Goal: Use online tool/utility: Utilize a website feature to perform a specific function

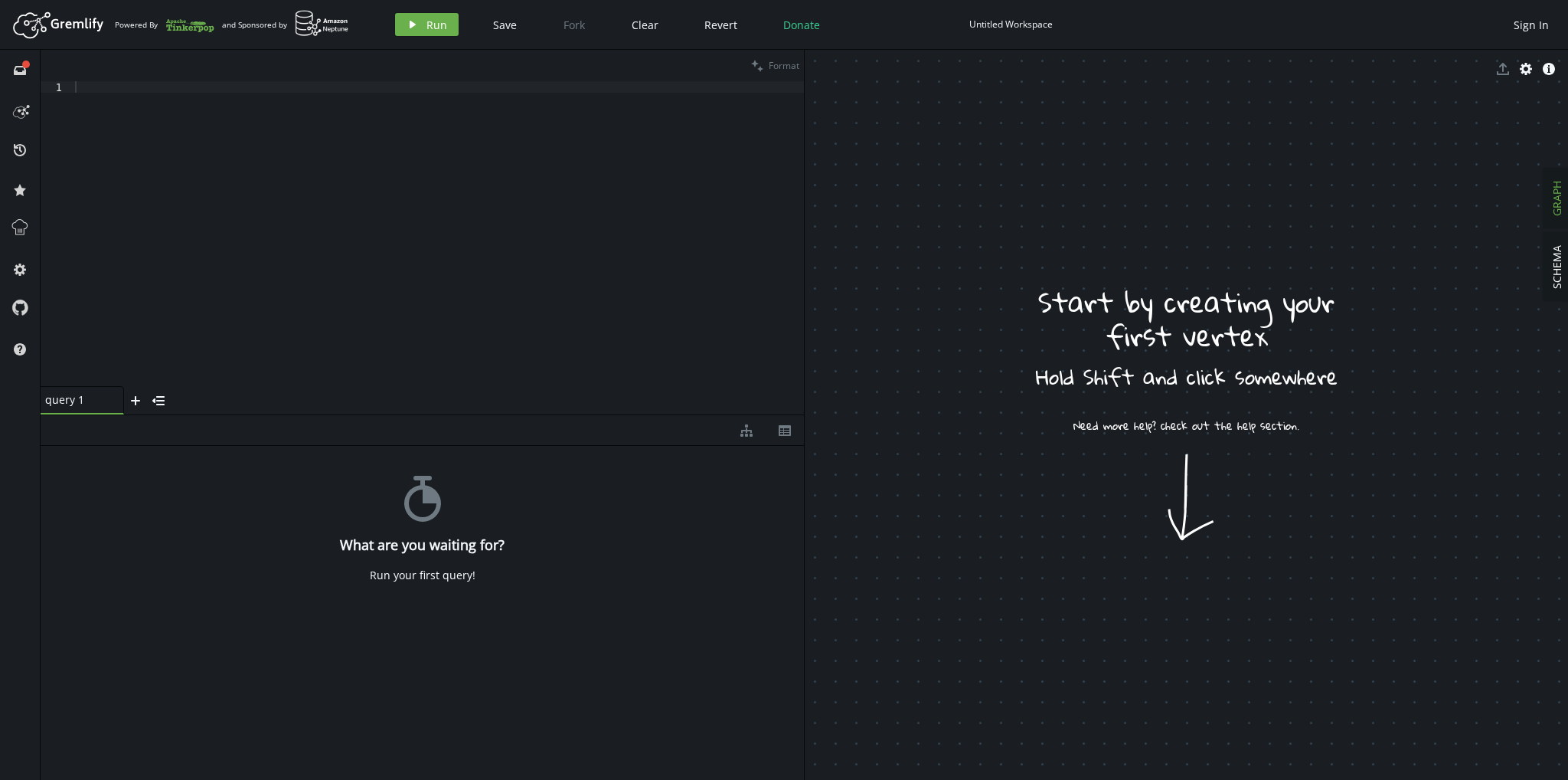
drag, startPoint x: 1120, startPoint y: 434, endPoint x: 1124, endPoint y: 446, distance: 12.6
drag, startPoint x: 1108, startPoint y: 417, endPoint x: 1216, endPoint y: 582, distance: 197.2
drag, startPoint x: 1216, startPoint y: 474, endPoint x: 1072, endPoint y: 497, distance: 145.8
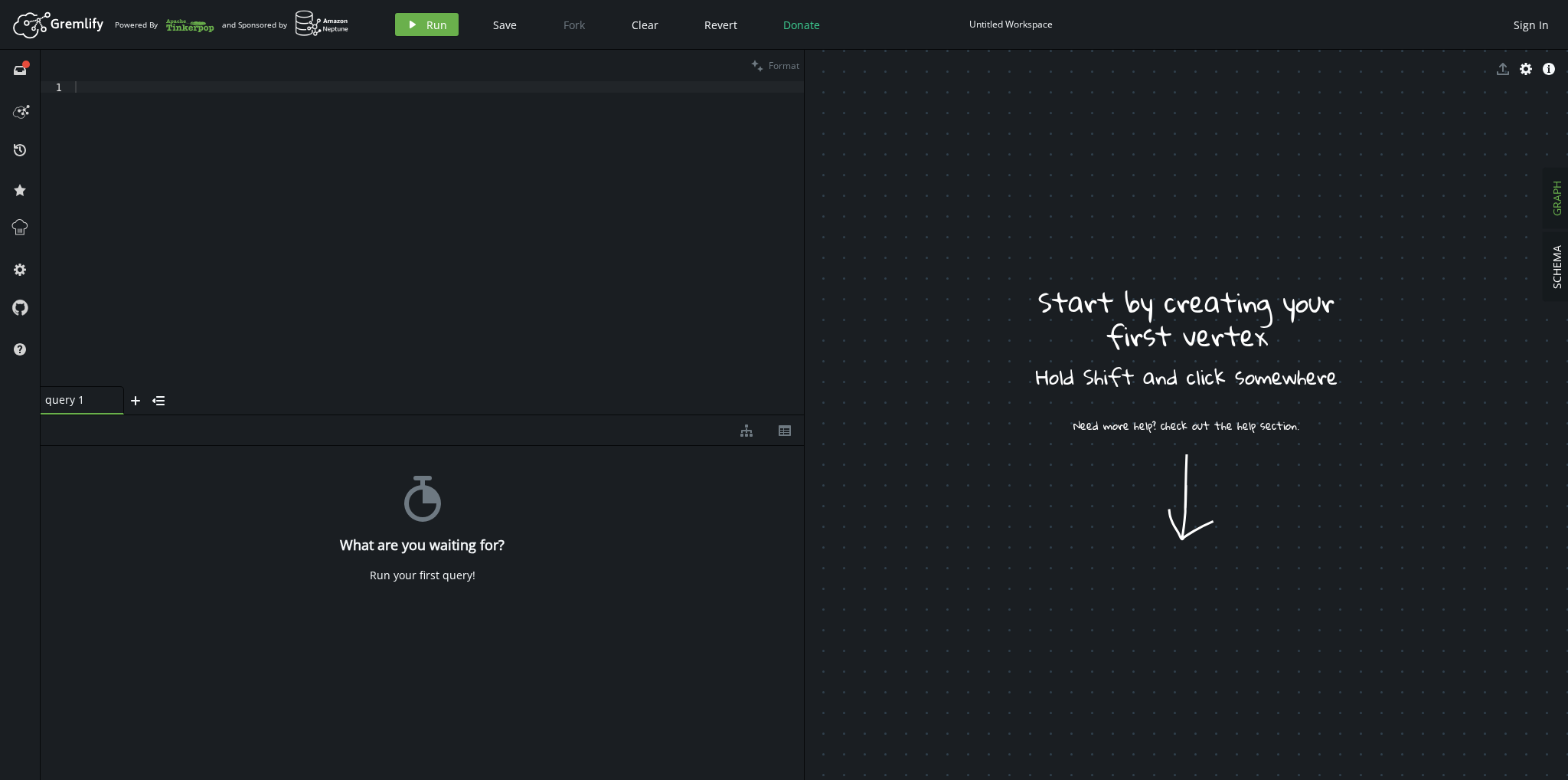
drag, startPoint x: 1216, startPoint y: 439, endPoint x: 1103, endPoint y: 308, distance: 173.0
drag, startPoint x: 1212, startPoint y: 554, endPoint x: 1011, endPoint y: 254, distance: 361.1
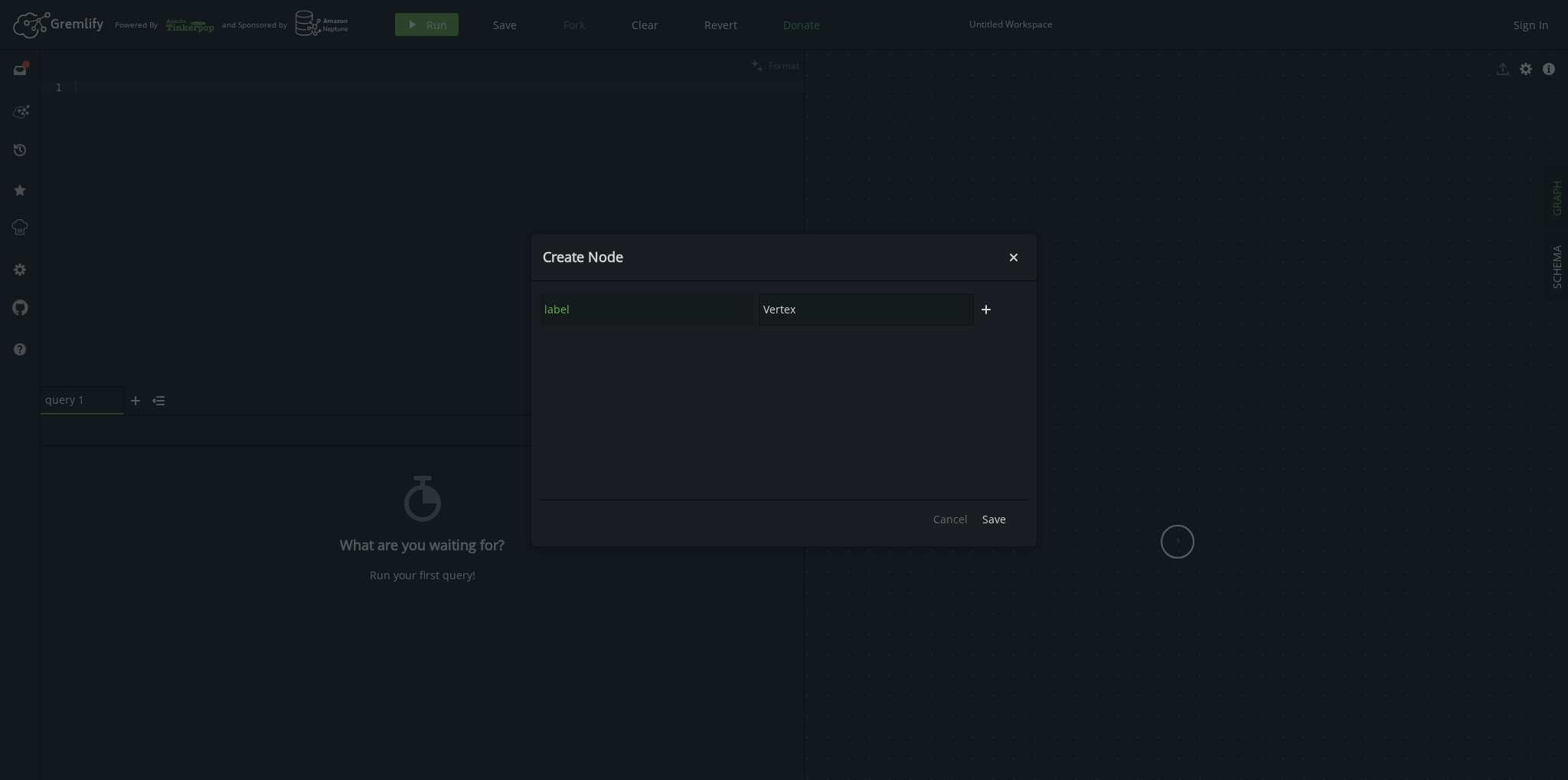
click at [879, 310] on input "Vertex" at bounding box center [867, 309] width 216 height 32
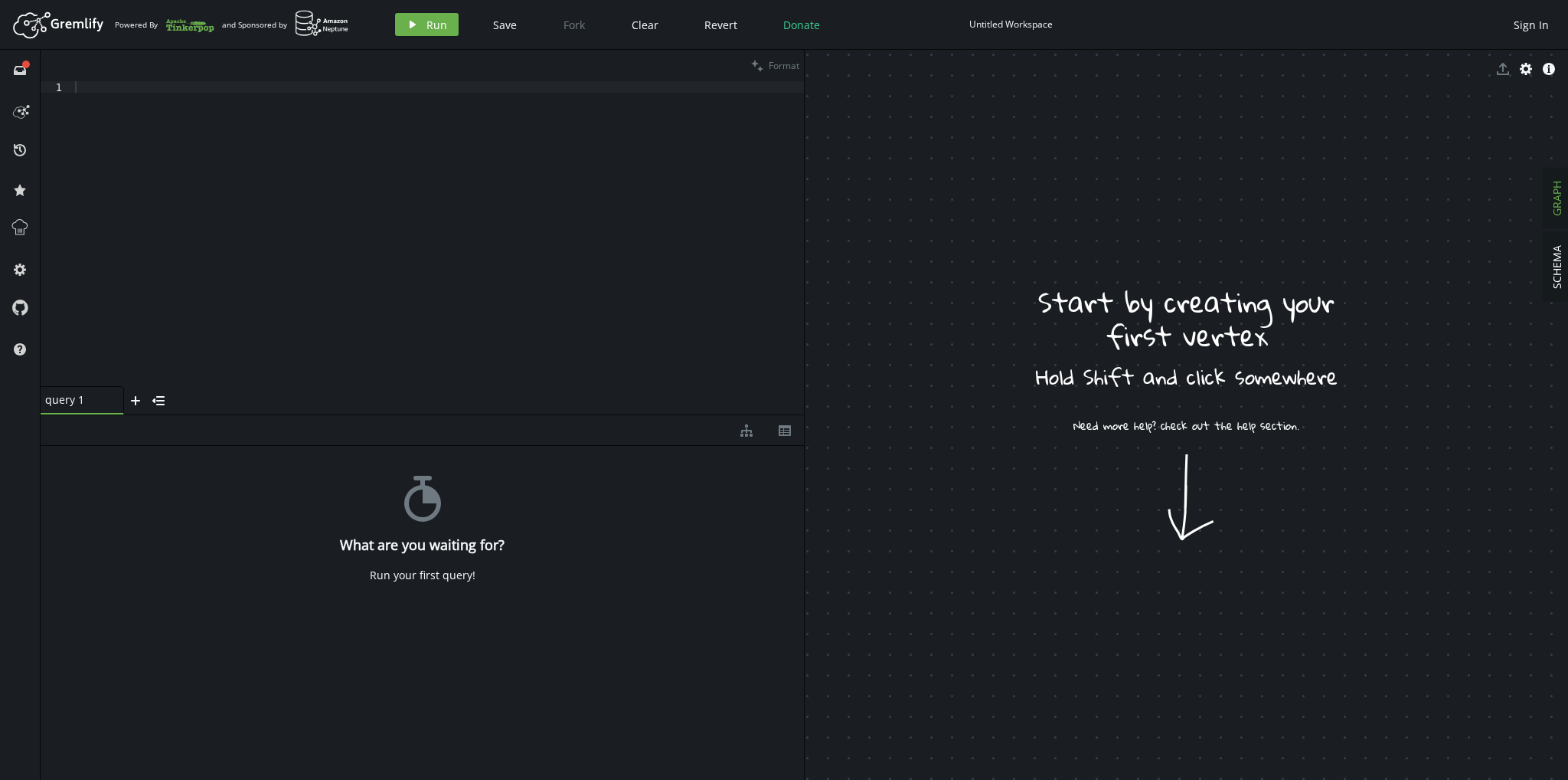
click at [340, 144] on div at bounding box center [438, 246] width 732 height 328
type textarea "u"
type textarea "g.V("disciplina")."
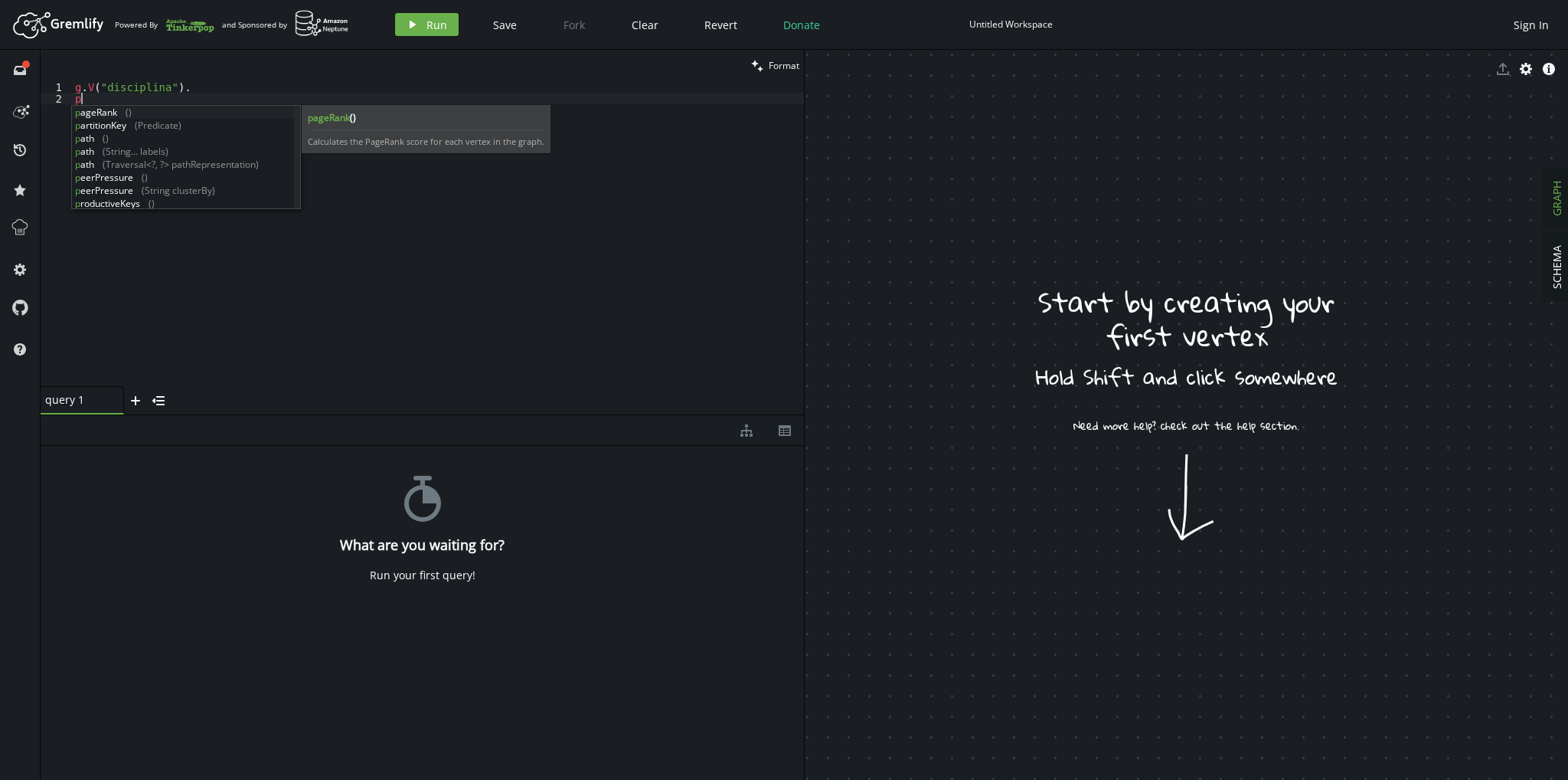
type textarea "p"
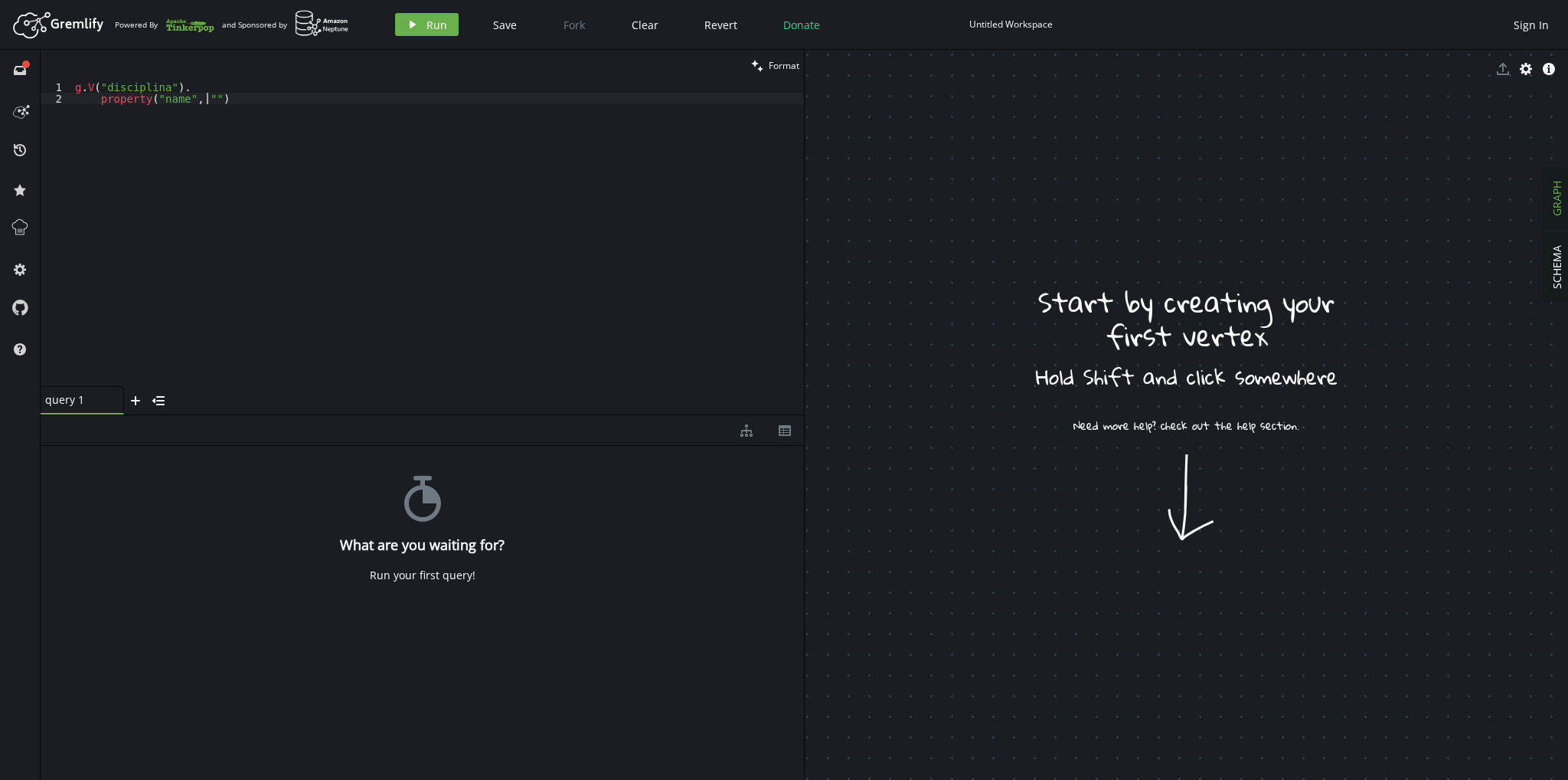
scroll to position [0, 137]
click at [157, 95] on div "g . V ( "disciplina" ) . property ( "name" , "" )" at bounding box center [438, 246] width 732 height 328
click at [157, 84] on div "g . V ( "disciplina" ) . property ( "name" , "" )" at bounding box center [438, 246] width 732 height 328
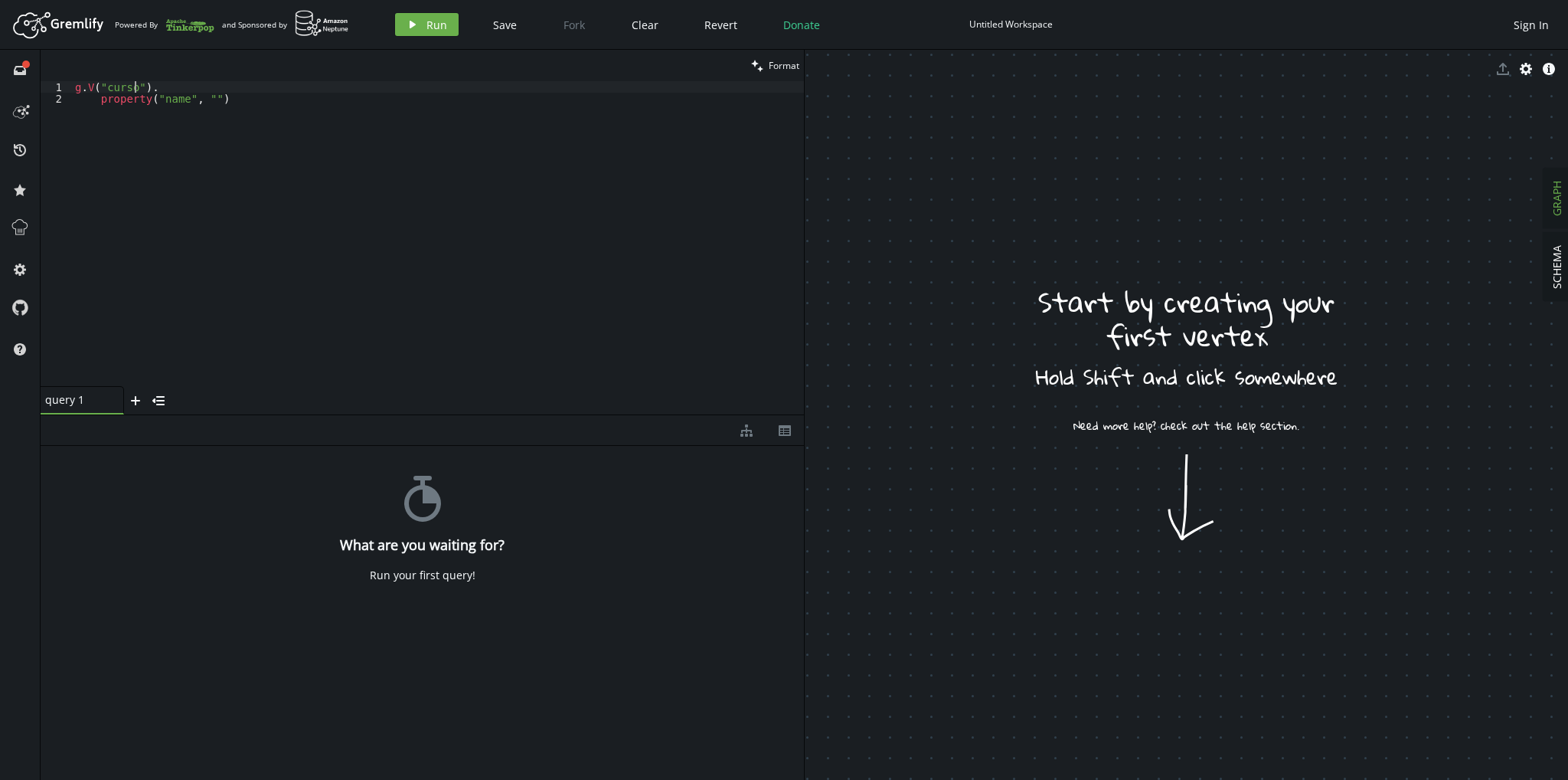
scroll to position [0, 59]
click at [208, 102] on div "g . V ( "curso" ) . property ( "name" , "" )" at bounding box center [438, 246] width 732 height 328
type textarea "property("name", "ENGENHARIA CIVIL")")"
type textarea "property("name", "ENGENHARIA CIVIL")."
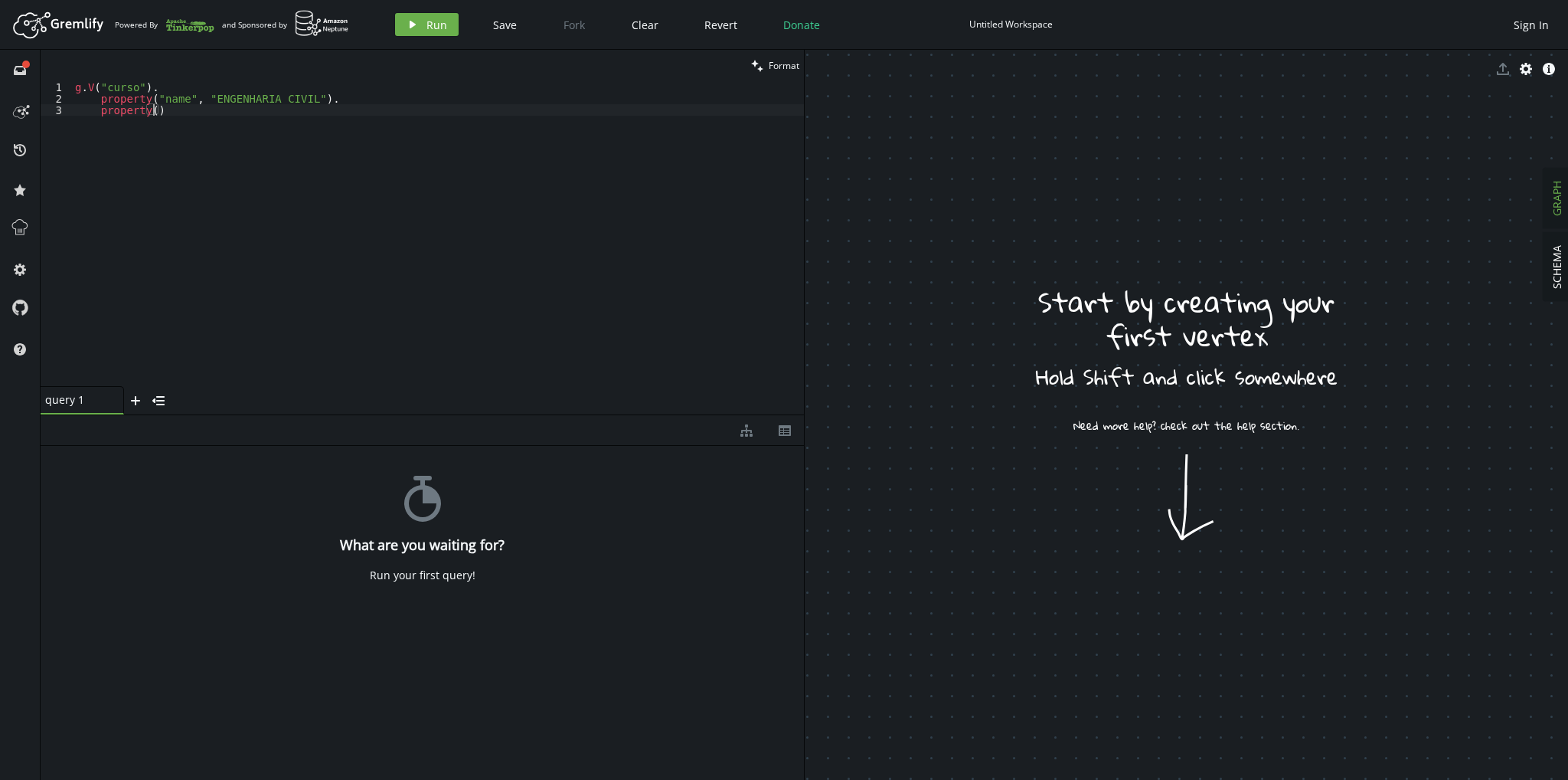
scroll to position [0, 82]
type textarea "property("universidade", "UFRR")."
type textarea "next()"
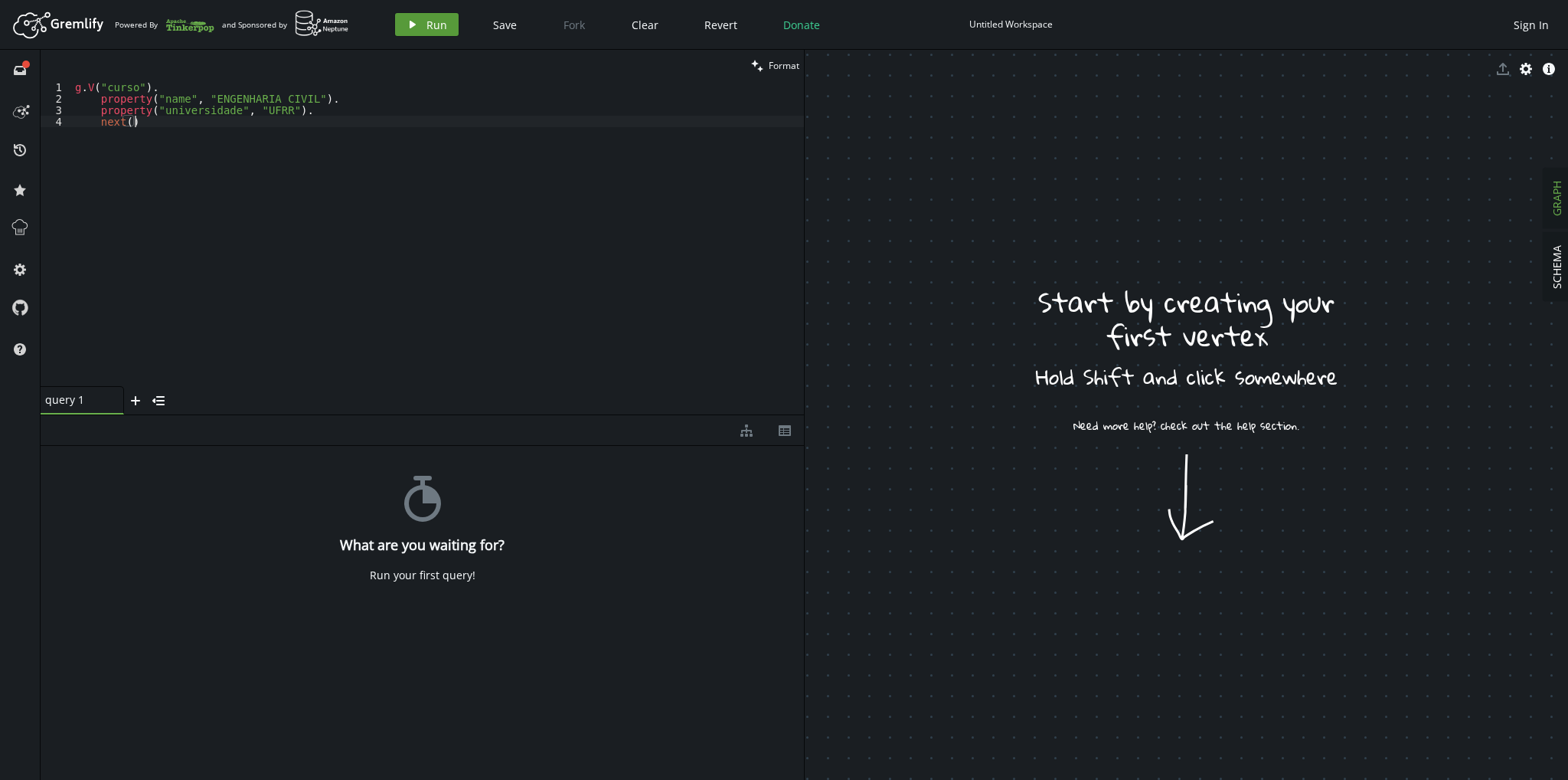
click at [407, 23] on icon "play" at bounding box center [412, 24] width 12 height 12
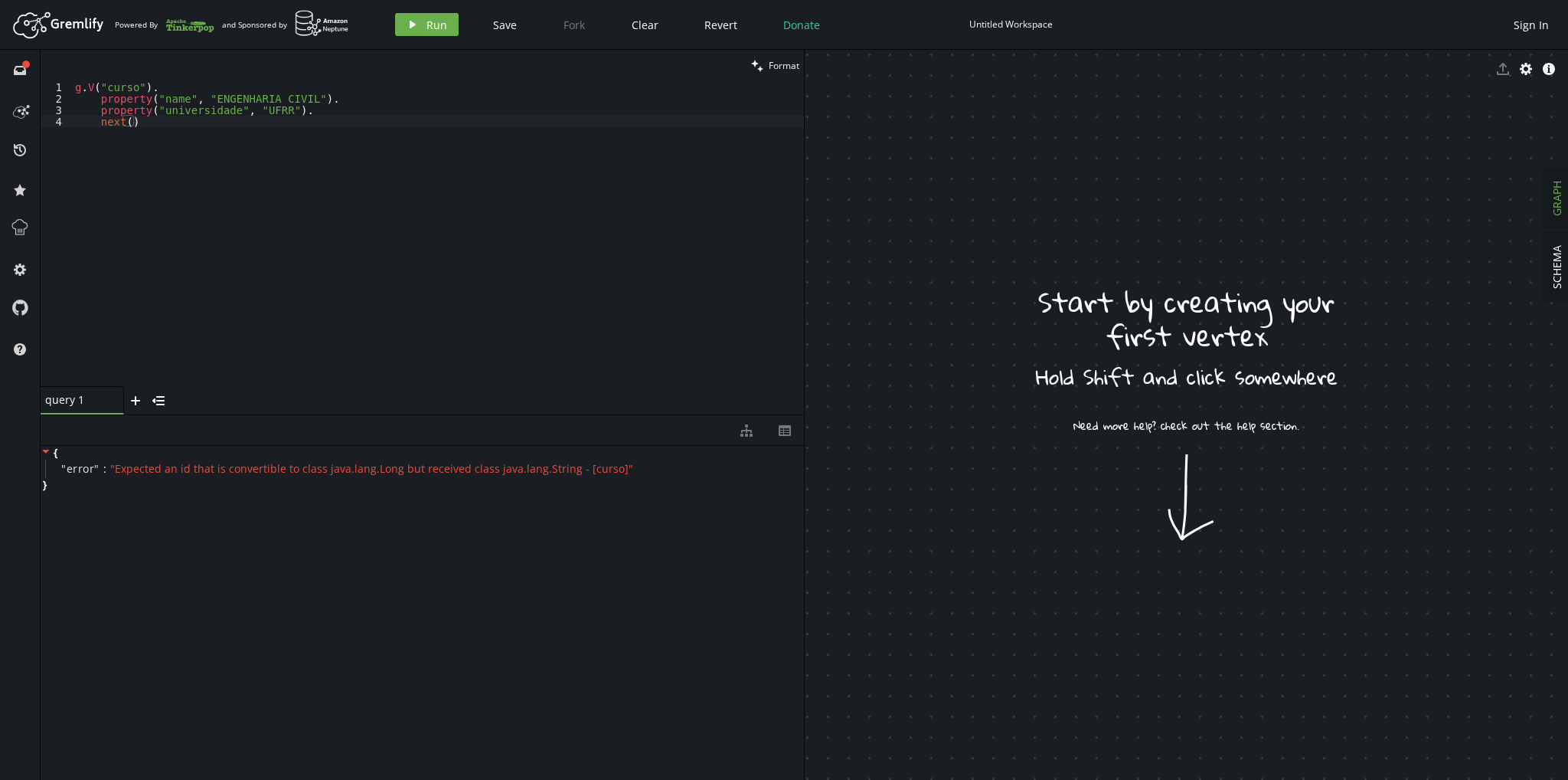
click at [143, 86] on div "g . V ( "curso" ) . property ( "name" , "ENGENHARIA CIVIL" ) . property ( "univ…" at bounding box center [438, 246] width 732 height 328
type textarea "g.V()."
click at [107, 80] on div "clean Format" at bounding box center [422, 65] width 764 height 31
click at [102, 91] on div "g . V ( ) . addV ( "" ) property ( "name" , "ENGENHARIA CIVIL" ) . property ( "…" at bounding box center [438, 246] width 732 height 328
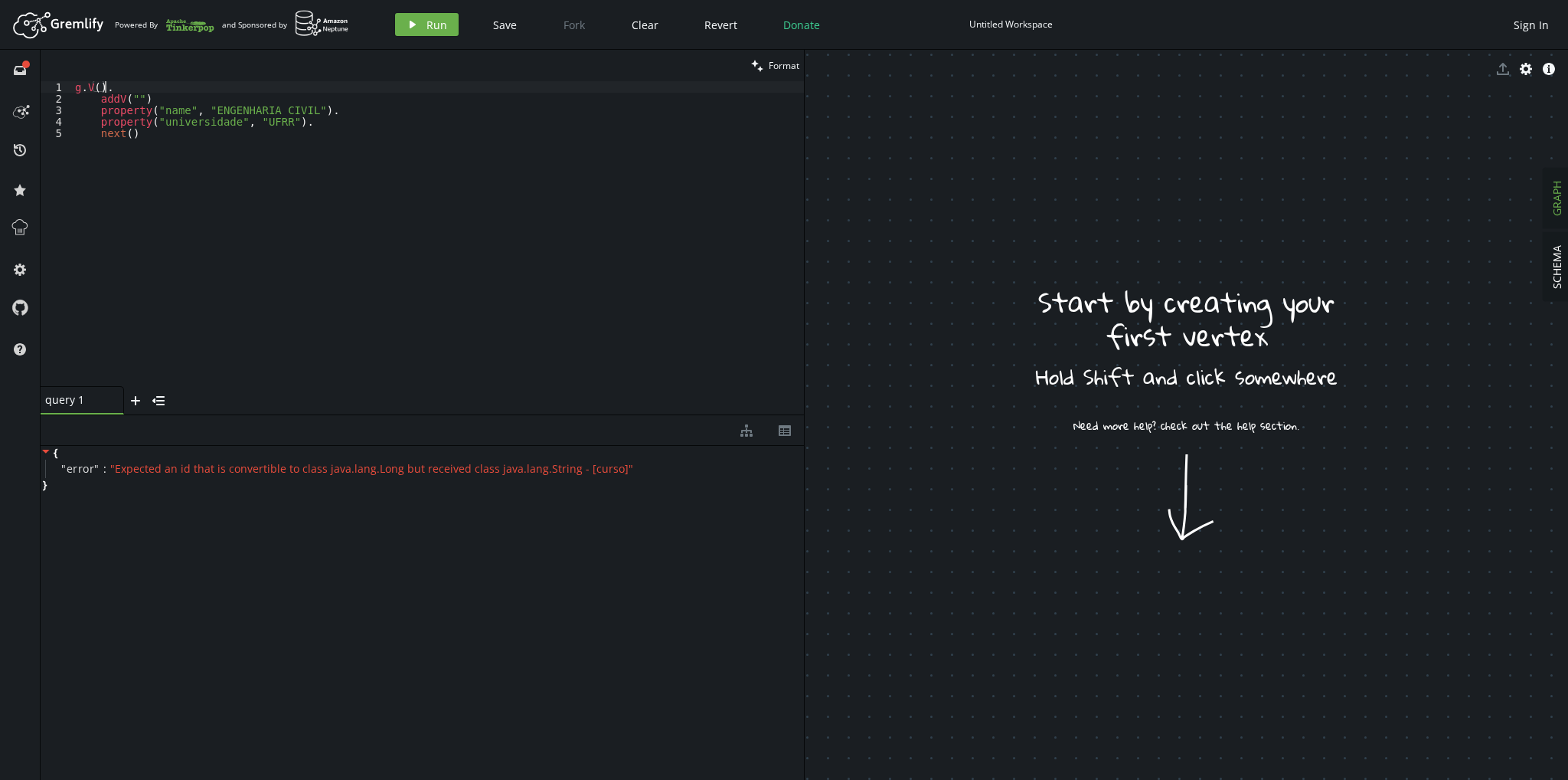
click at [109, 90] on div "g . V ( ) . addV ( "" ) property ( "name" , "ENGENHARIA CIVIL" ) . property ( "…" at bounding box center [438, 246] width 732 height 328
click at [101, 98] on div "g . addV ( "" ) property ( "name" , "ENGENHARIA CIVIL" ) . property ( "universi…" at bounding box center [438, 246] width 732 height 328
click at [123, 87] on div "g . addV ( "" ) property ( "name" , "ENGENHARIA CIVIL" ) . property ( "universi…" at bounding box center [438, 246] width 732 height 328
type textarea "g.addV("curso")."
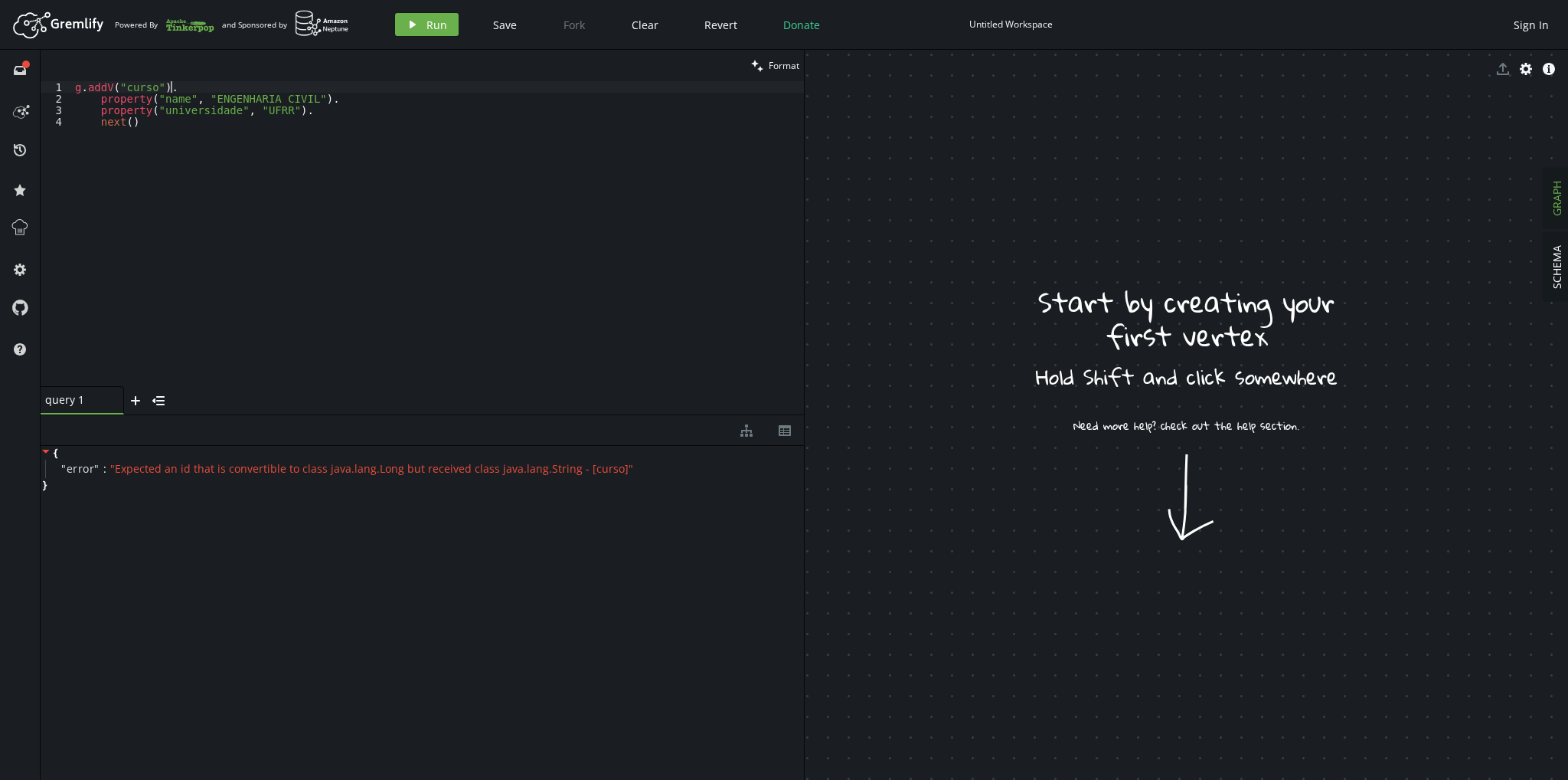
scroll to position [0, 0]
click at [444, 19] on button "play Run" at bounding box center [427, 24] width 64 height 23
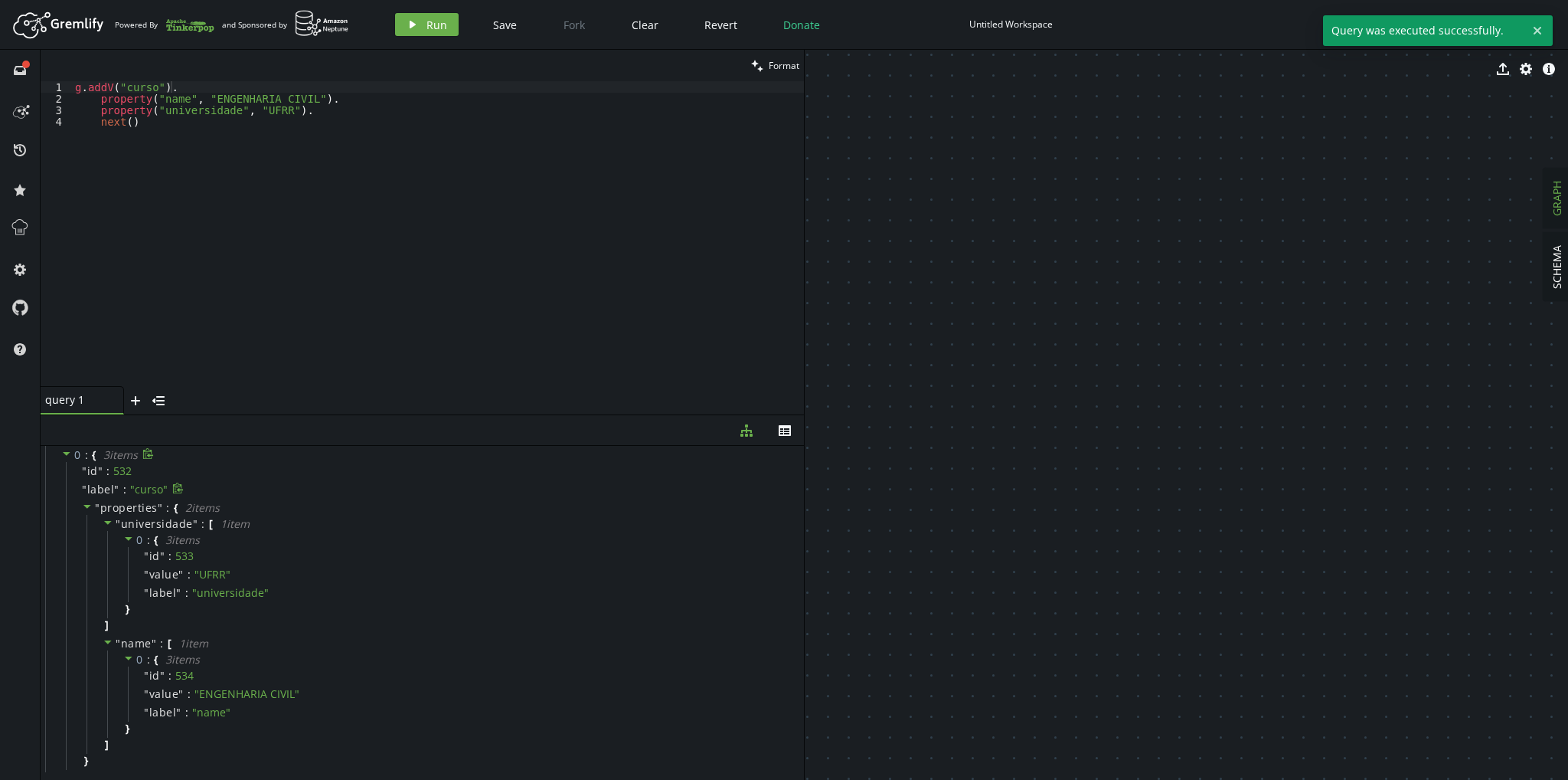
scroll to position [41, 0]
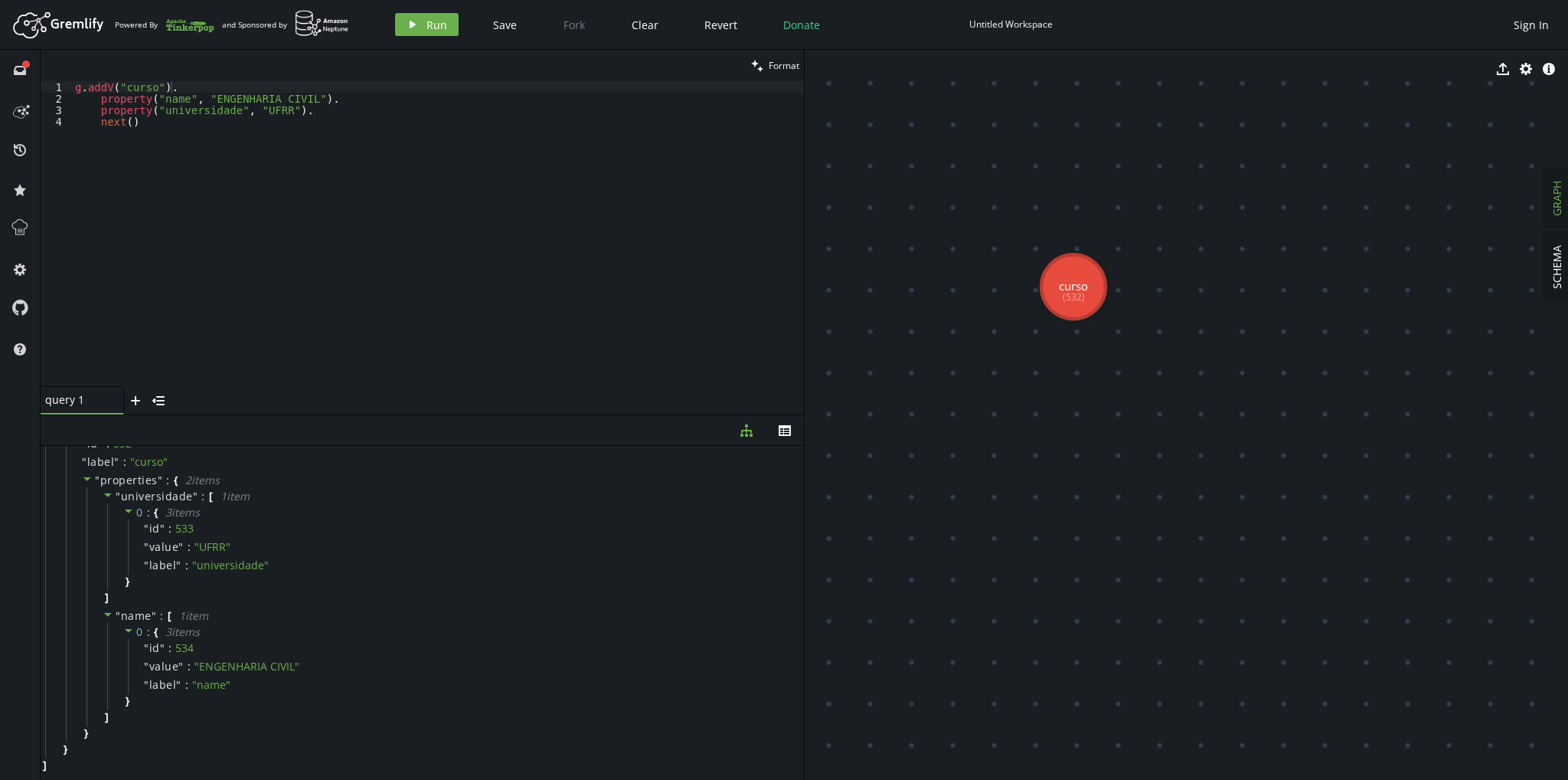
drag, startPoint x: 1082, startPoint y: 328, endPoint x: 1150, endPoint y: 394, distance: 94.8
drag, startPoint x: 1108, startPoint y: 367, endPoint x: 1188, endPoint y: 492, distance: 148.4
drag, startPoint x: 1068, startPoint y: 417, endPoint x: 1129, endPoint y: 540, distance: 137.3
click at [106, 181] on div "g . addV ( "curso" ) . property ( "name" , "ENGENHARIA CIVIL" ) . property ( "u…" at bounding box center [438, 246] width 732 height 328
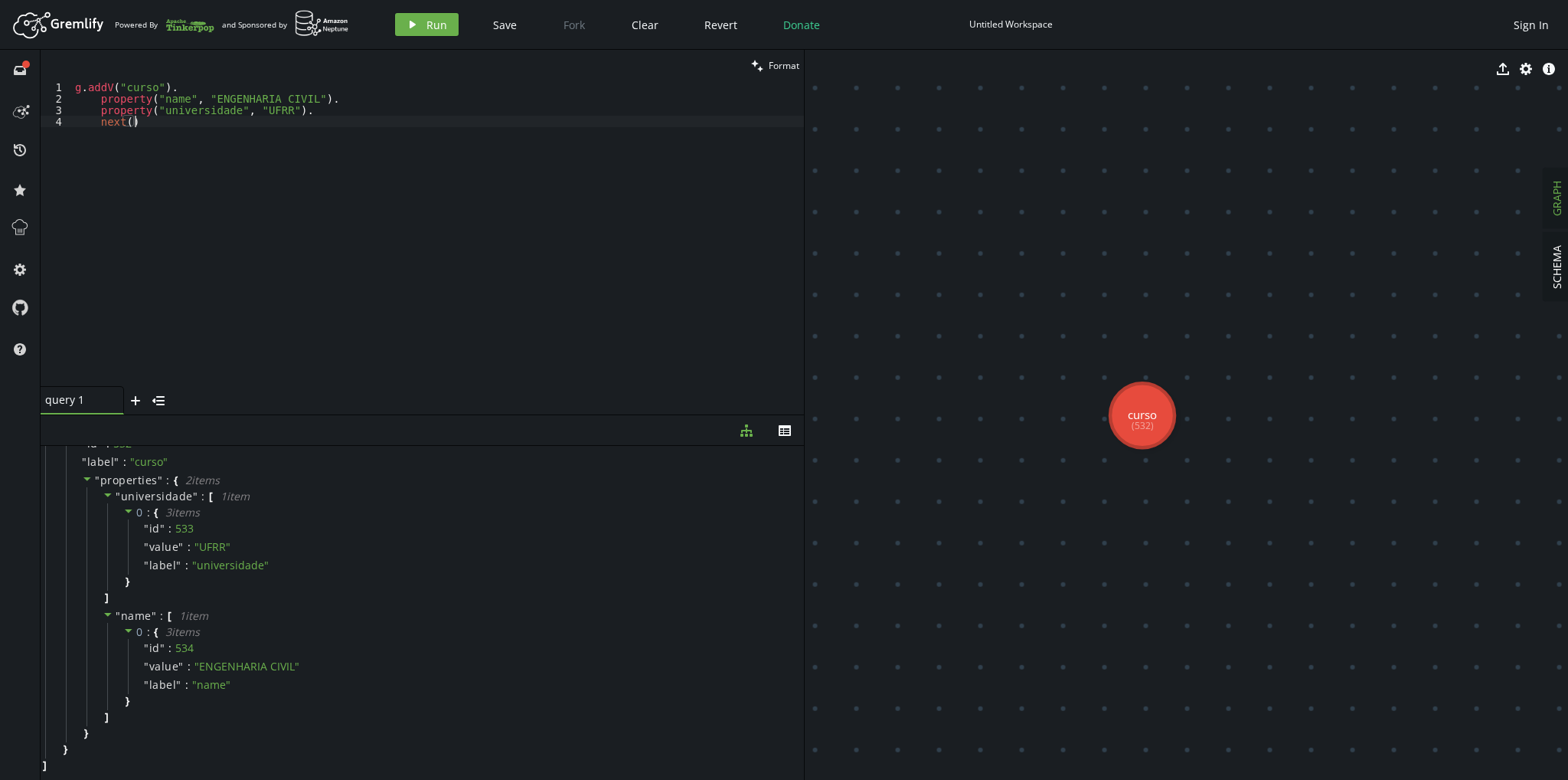
type textarea "property("universidade", "UFRR"). next()"
type textarea "g.addV("disciplina")."
type textarea "p"
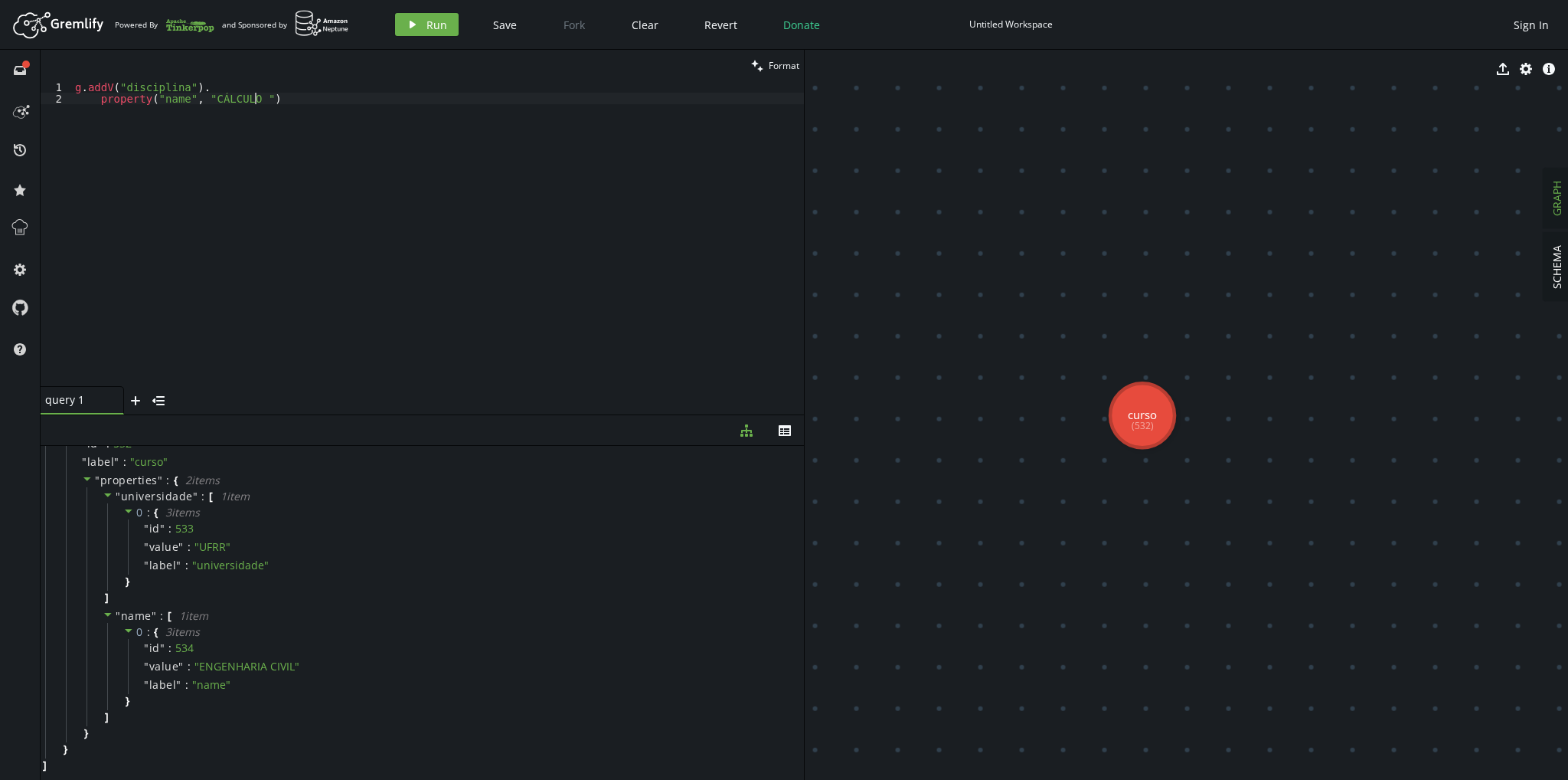
scroll to position [0, 187]
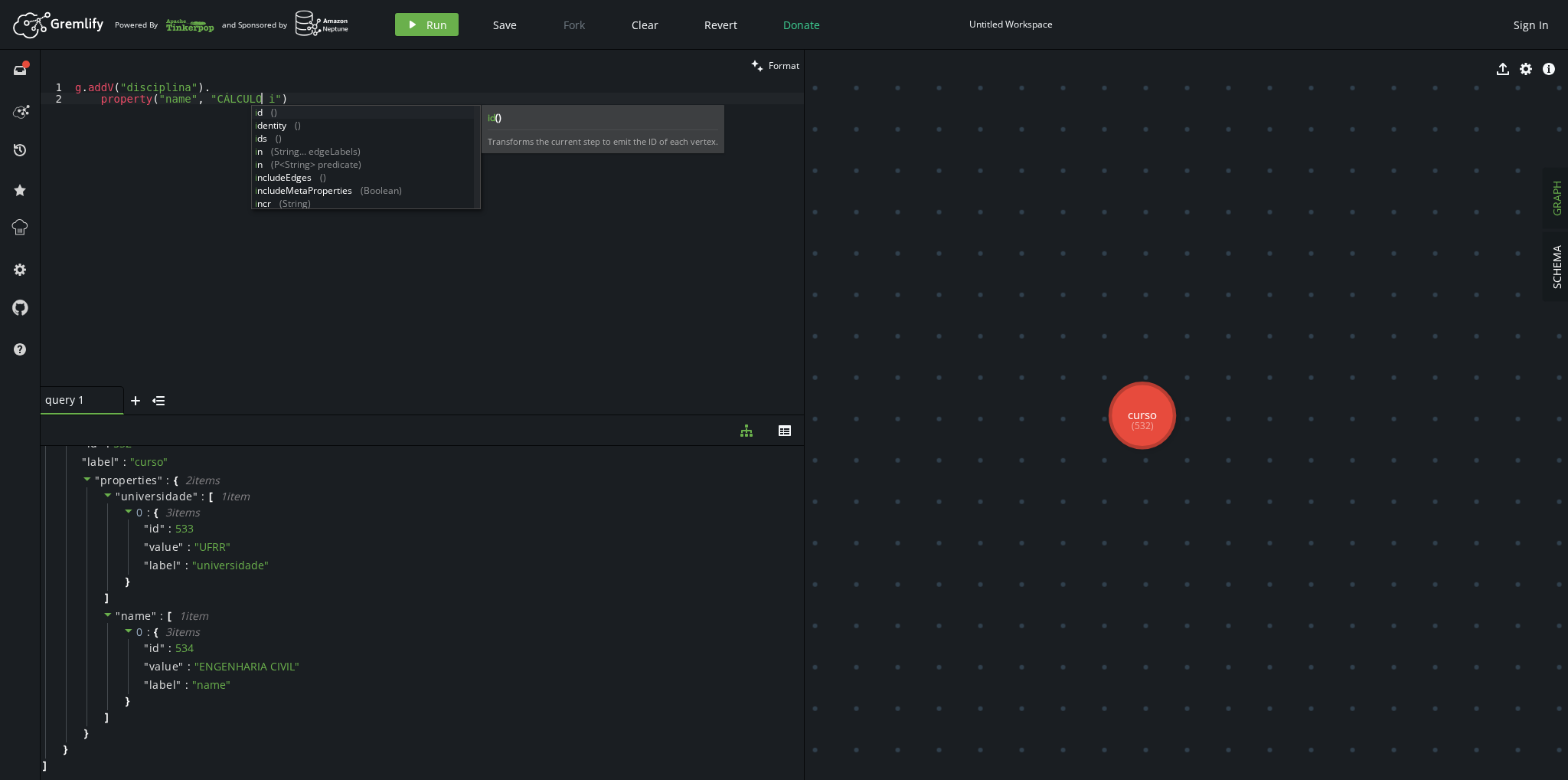
type textarea "property("name", "CÁLCULO I")"
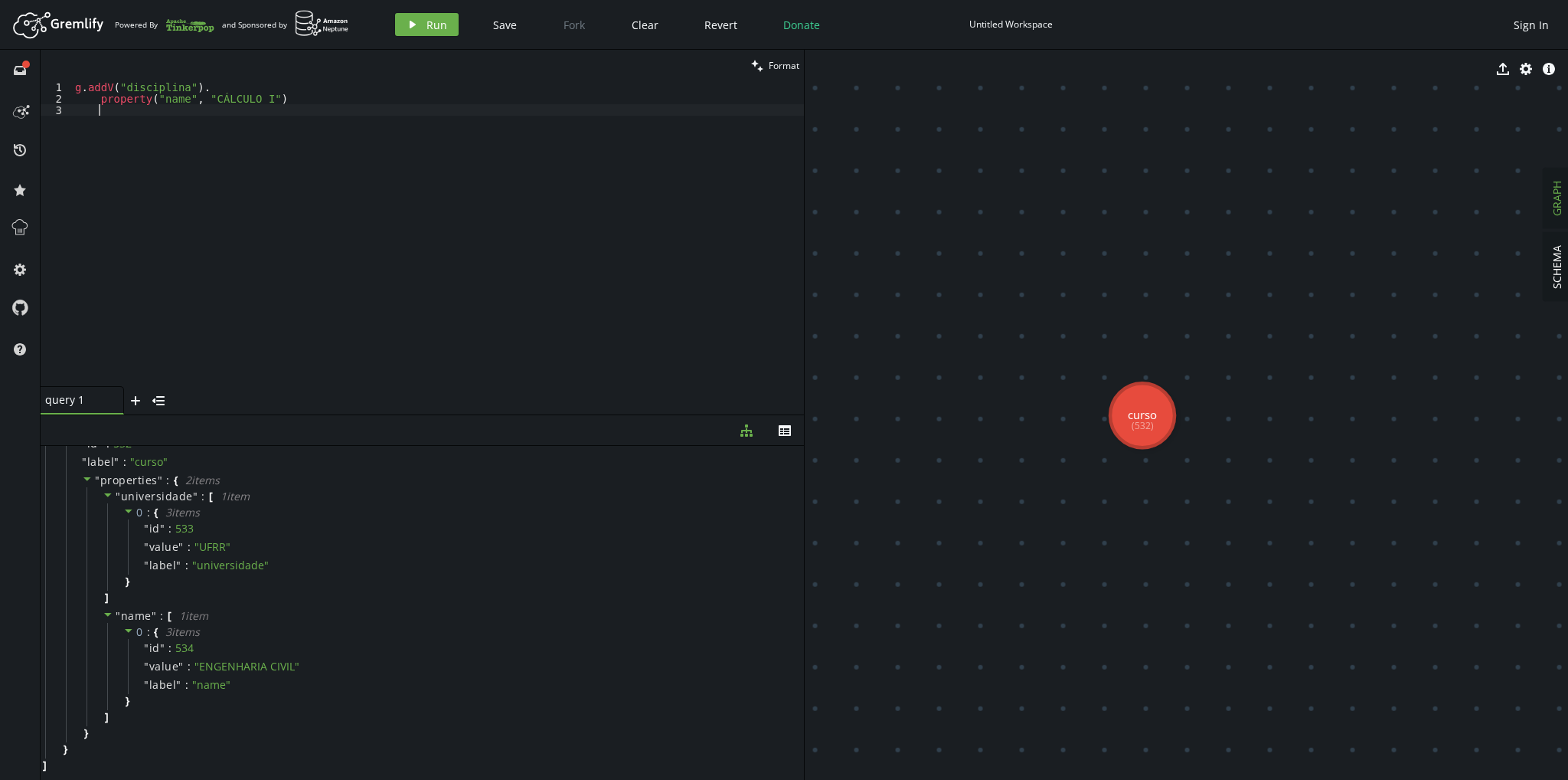
type textarea "."
type textarea "property("name", "CÁLCULO I")."
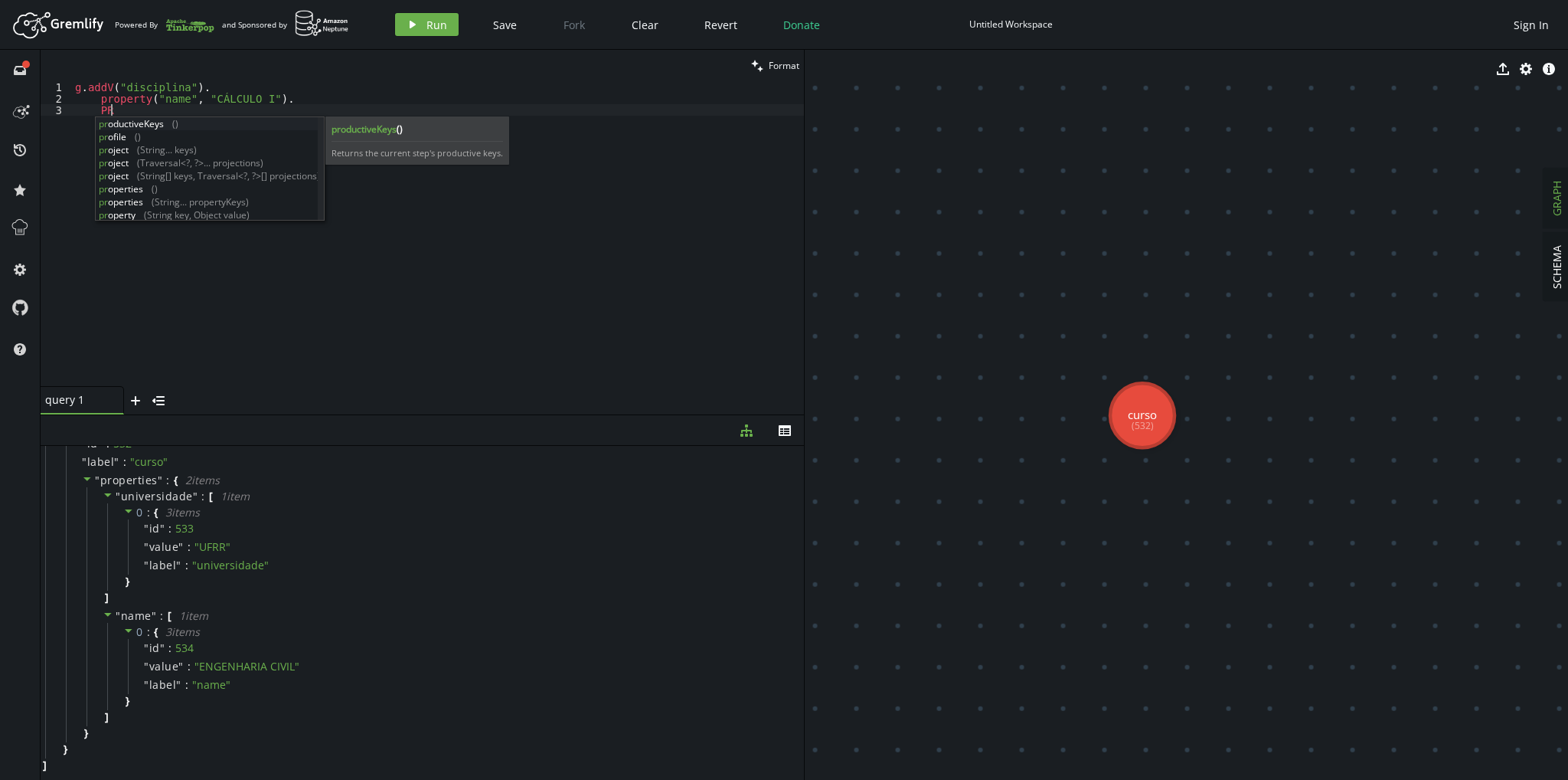
type textarea "P"
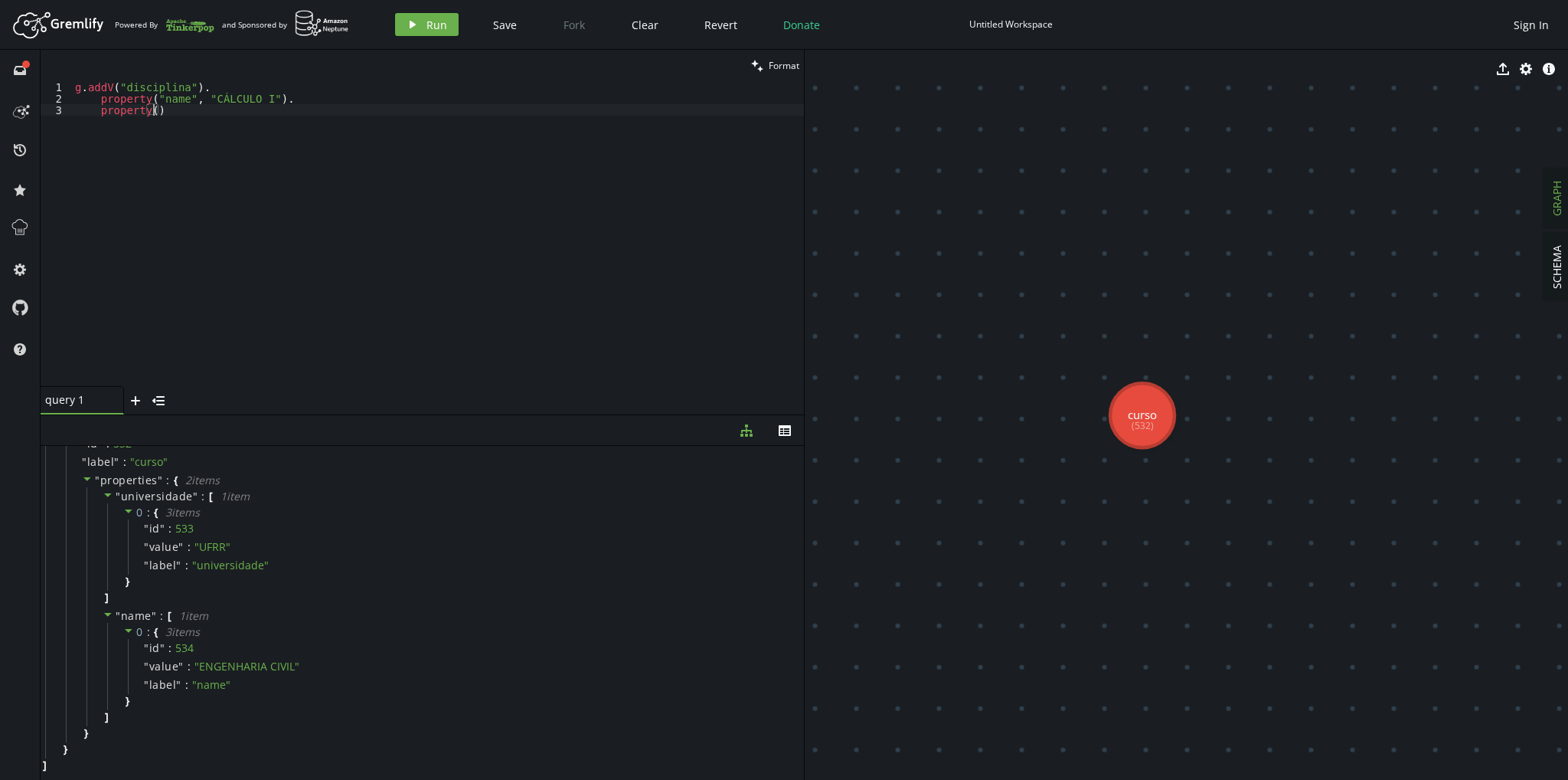
scroll to position [0, 82]
type textarea "property("")"
click at [324, 124] on div "g . addV ( "disciplina" ) . property ( "name" , "[PERSON_NAME]" ) . property ( …" at bounding box center [438, 246] width 732 height 328
drag, startPoint x: 1254, startPoint y: 466, endPoint x: 1176, endPoint y: 418, distance: 91.6
drag, startPoint x: 1149, startPoint y: 485, endPoint x: 1091, endPoint y: 427, distance: 82.0
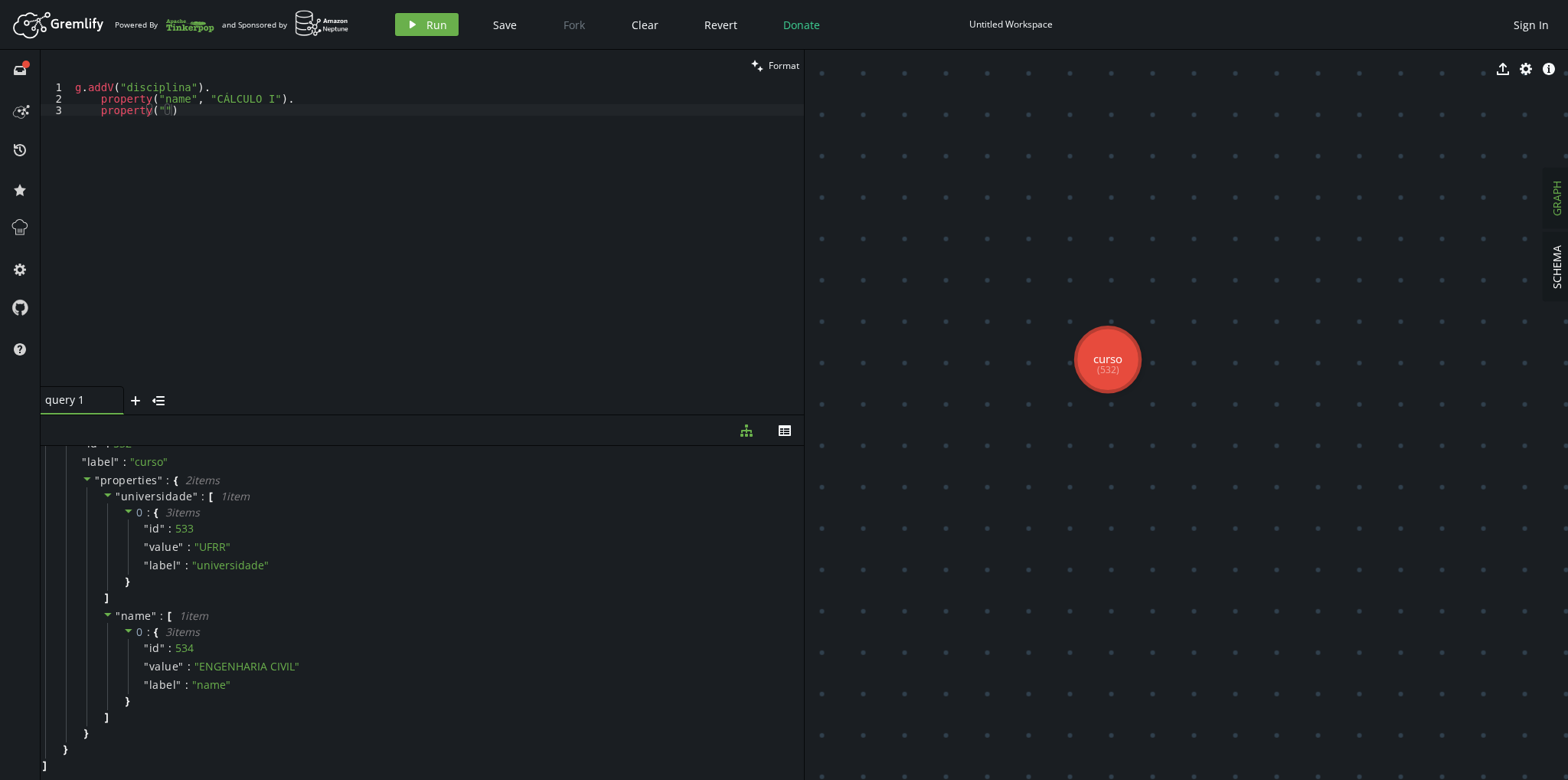
drag, startPoint x: 1128, startPoint y: 460, endPoint x: 1093, endPoint y: 404, distance: 66.0
click at [161, 113] on div "g . addV ( "disciplina" ) . property ( "name" , "[PERSON_NAME]" ) . property ( …" at bounding box center [438, 246] width 732 height 328
drag, startPoint x: 220, startPoint y: 111, endPoint x: 73, endPoint y: 106, distance: 147.1
click at [73, 106] on div "g . addV ( "disciplina" ) . property ( "name" , "[PERSON_NAME]" ) . property ( …" at bounding box center [438, 246] width 732 height 328
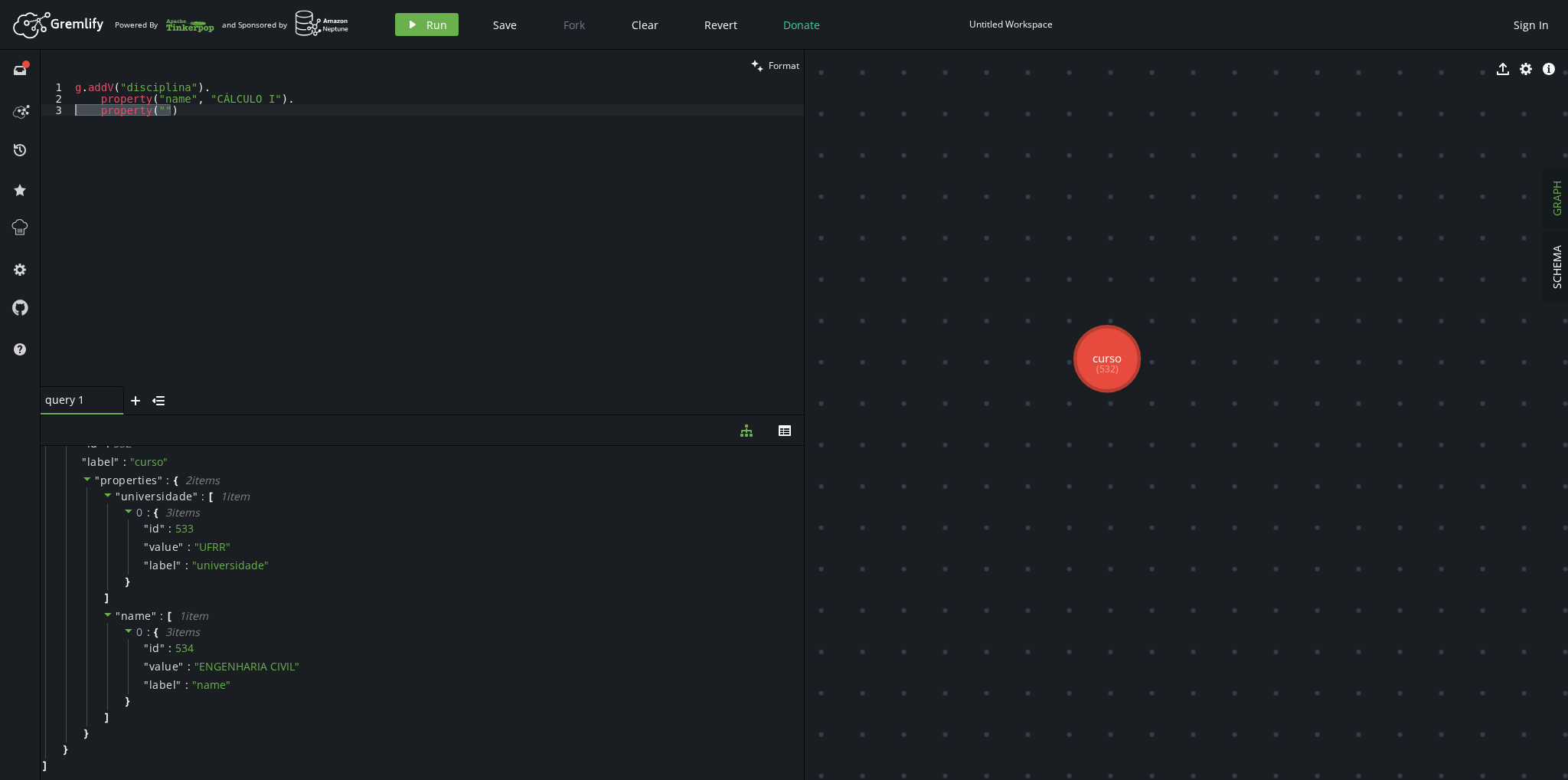
scroll to position [0, 0]
type textarea "property("name", "CÁLCULO I")"
click at [436, 22] on span "Run" at bounding box center [437, 25] width 21 height 15
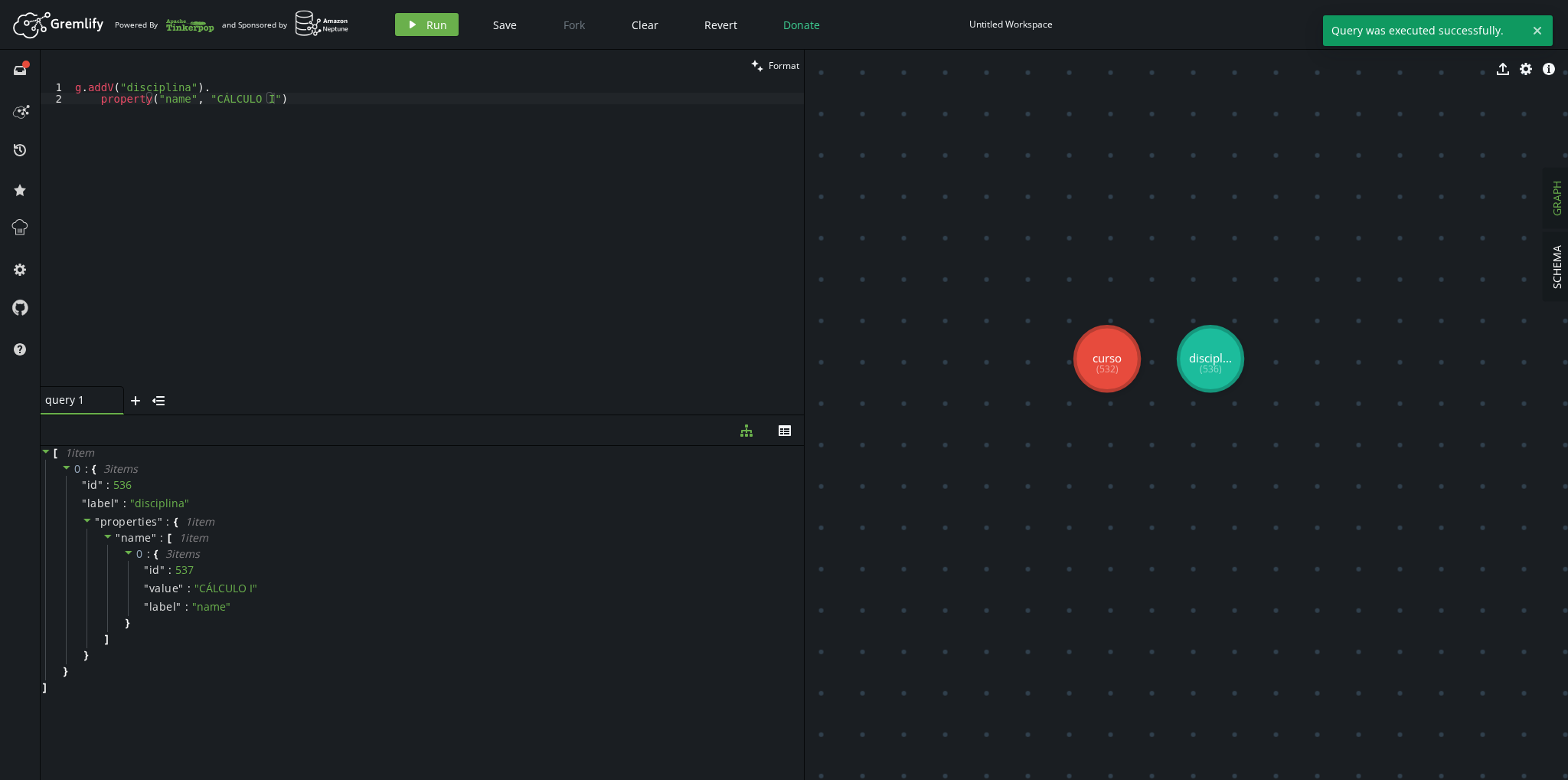
drag, startPoint x: 1115, startPoint y: 272, endPoint x: 1016, endPoint y: 295, distance: 101.6
drag, startPoint x: 1119, startPoint y: 234, endPoint x: 1017, endPoint y: 233, distance: 102.0
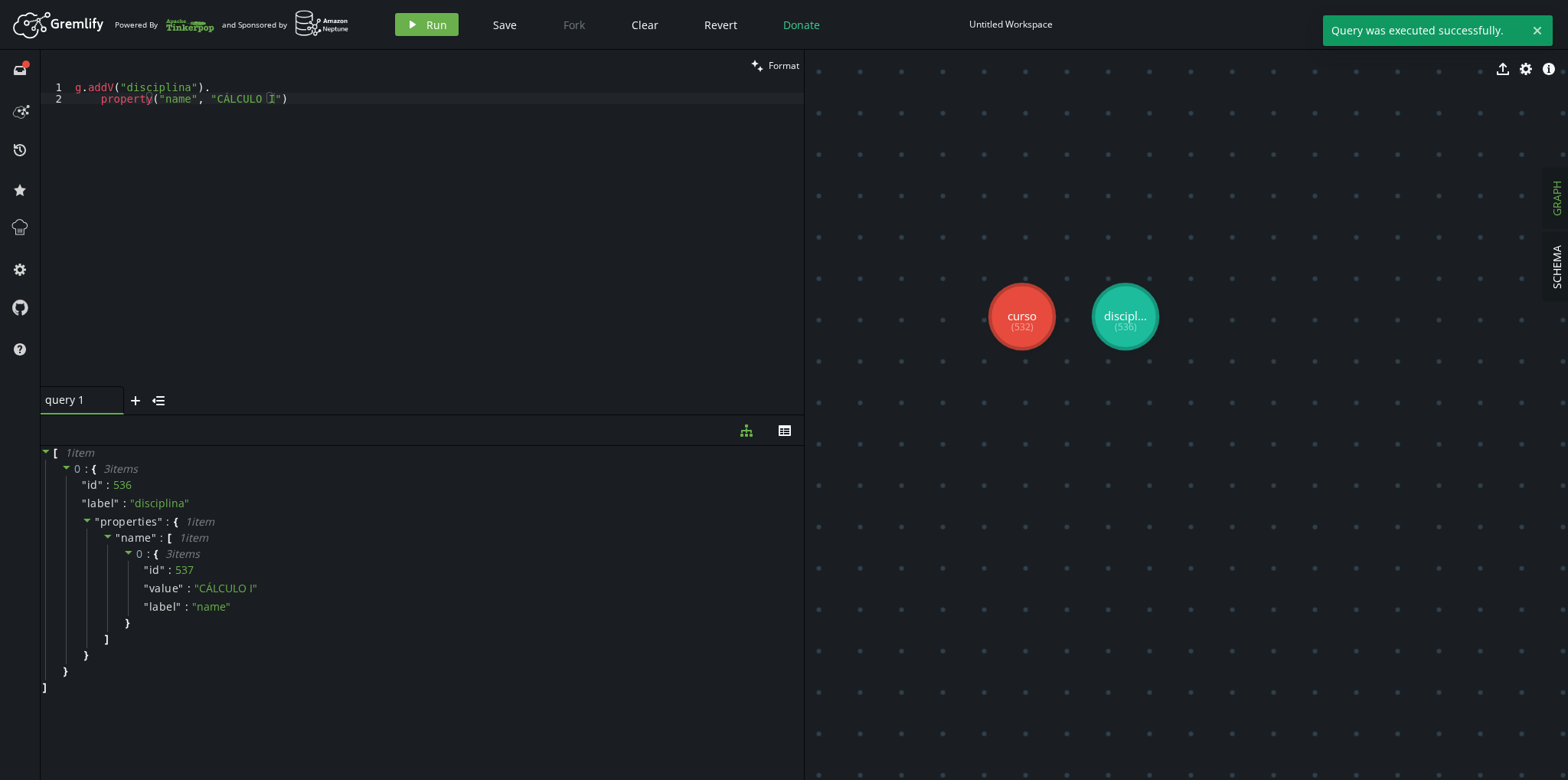
drag, startPoint x: 1153, startPoint y: 287, endPoint x: 1144, endPoint y: 308, distance: 22.8
click at [258, 118] on div "g . addV ( "disciplina" ) . property ( "name" , "CÁLCULO I" )" at bounding box center [438, 246] width 732 height 328
drag, startPoint x: 319, startPoint y: 104, endPoint x: 0, endPoint y: 28, distance: 327.9
click at [0, 28] on div "Artboard Created with Sketch. Powered By and Sponsored by play Run Save Fork Cl…" at bounding box center [784, 390] width 1568 height 780
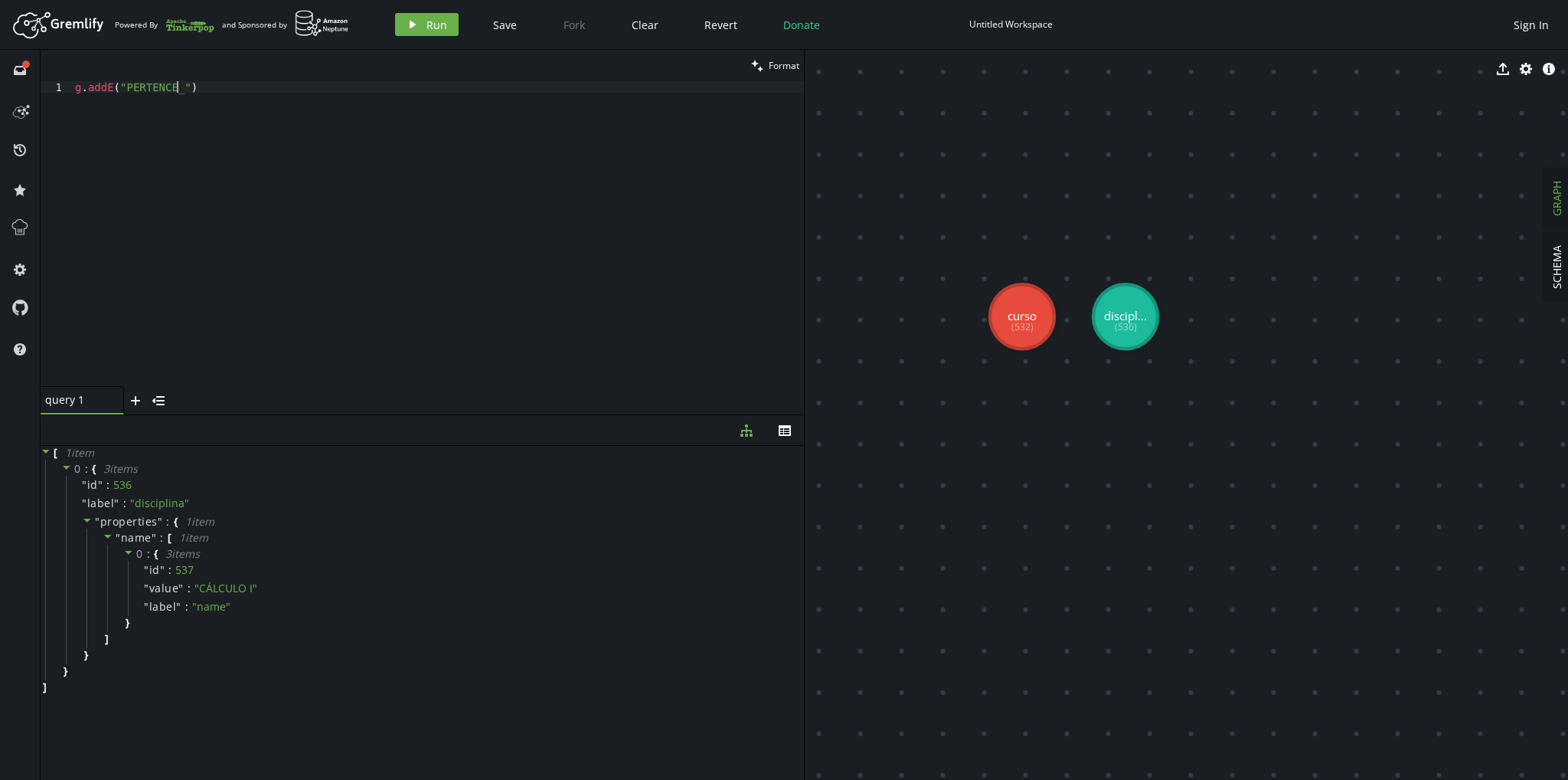
scroll to position [0, 113]
type textarea "g.addE("PERTENCE_AO")."
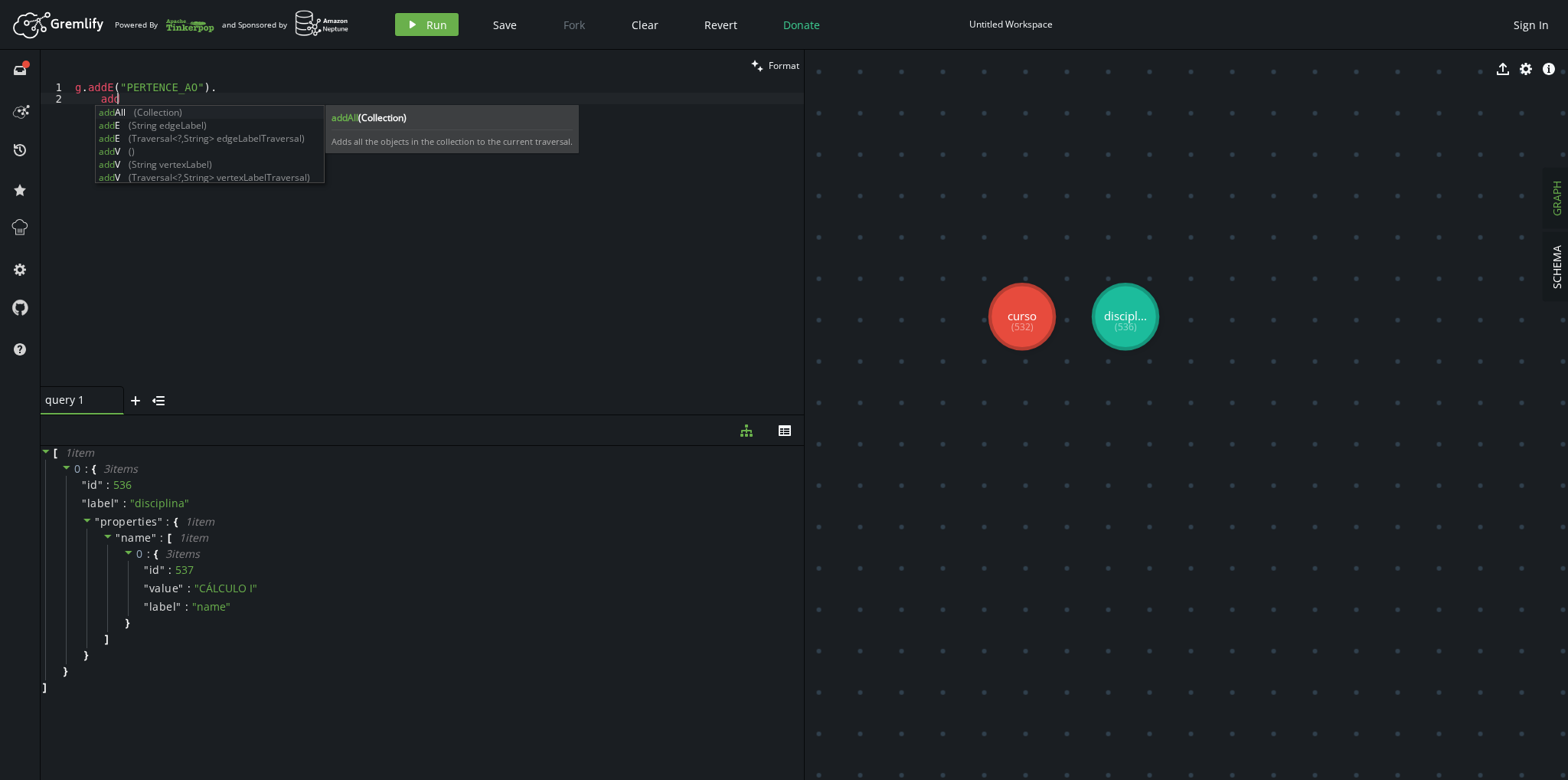
type textarea "a"
type textarea "t"
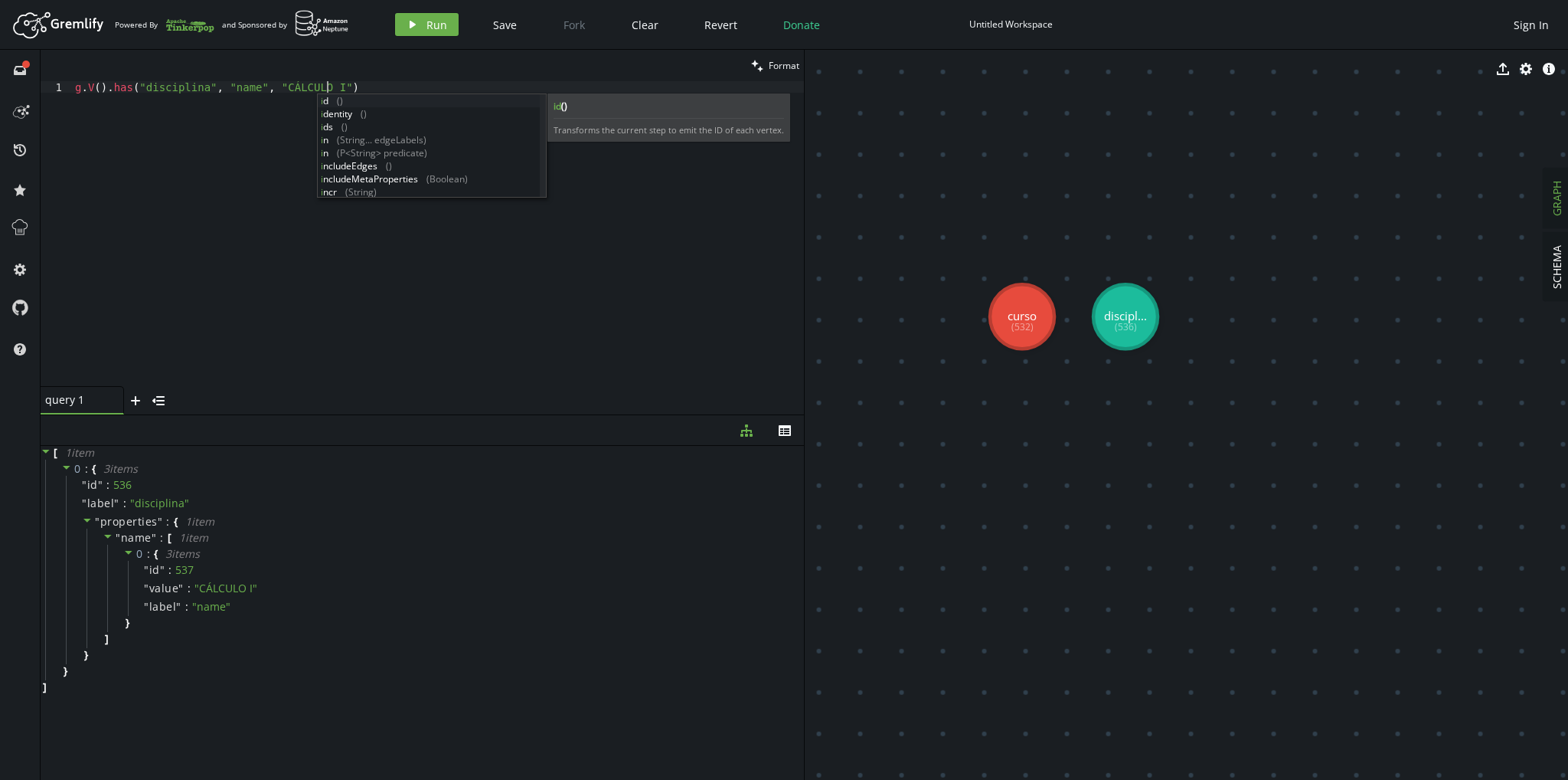
scroll to position [0, 251]
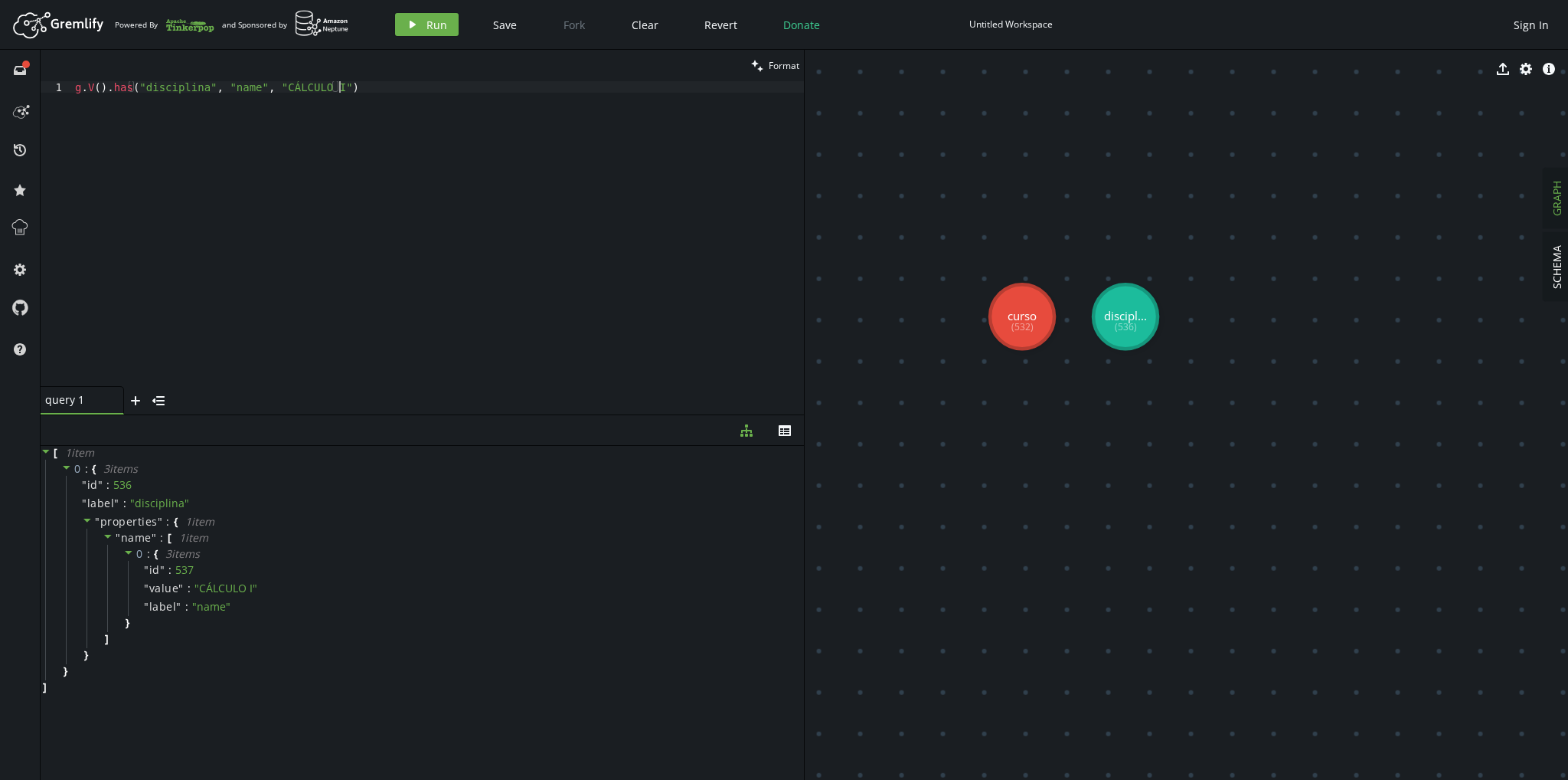
type textarea "g.V().has("disciplina", "name", "CÁLCULO I")."
click at [261, 103] on div "g . V ( ) . has ( "disciplina" , "name" , "CÁLCULO I" ) . addE ( "PERTENCE_AO_C…" at bounding box center [438, 246] width 732 height 328
type textarea "addE("PERTENCE_AO_CURSO")."
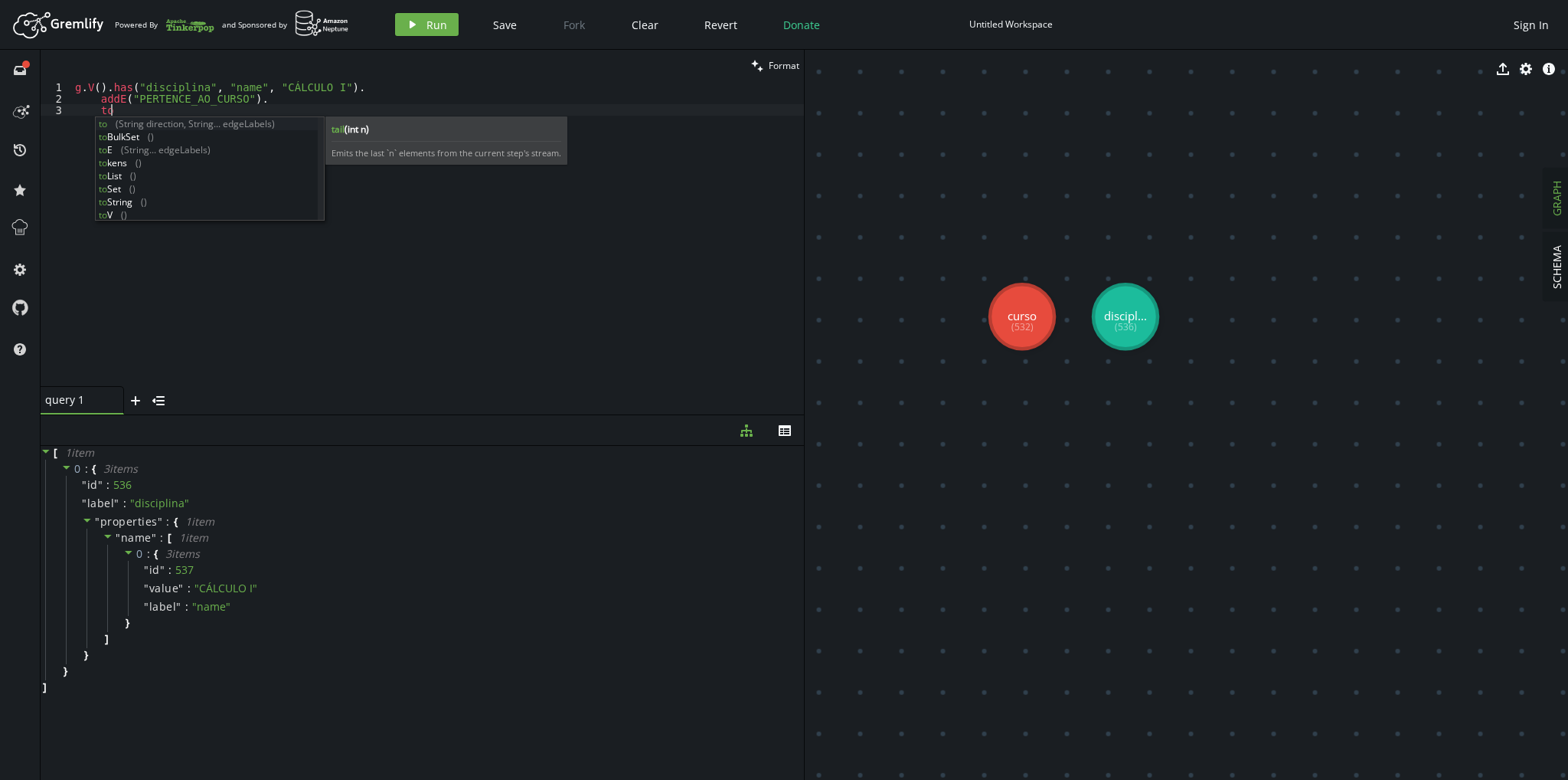
scroll to position [0, 35]
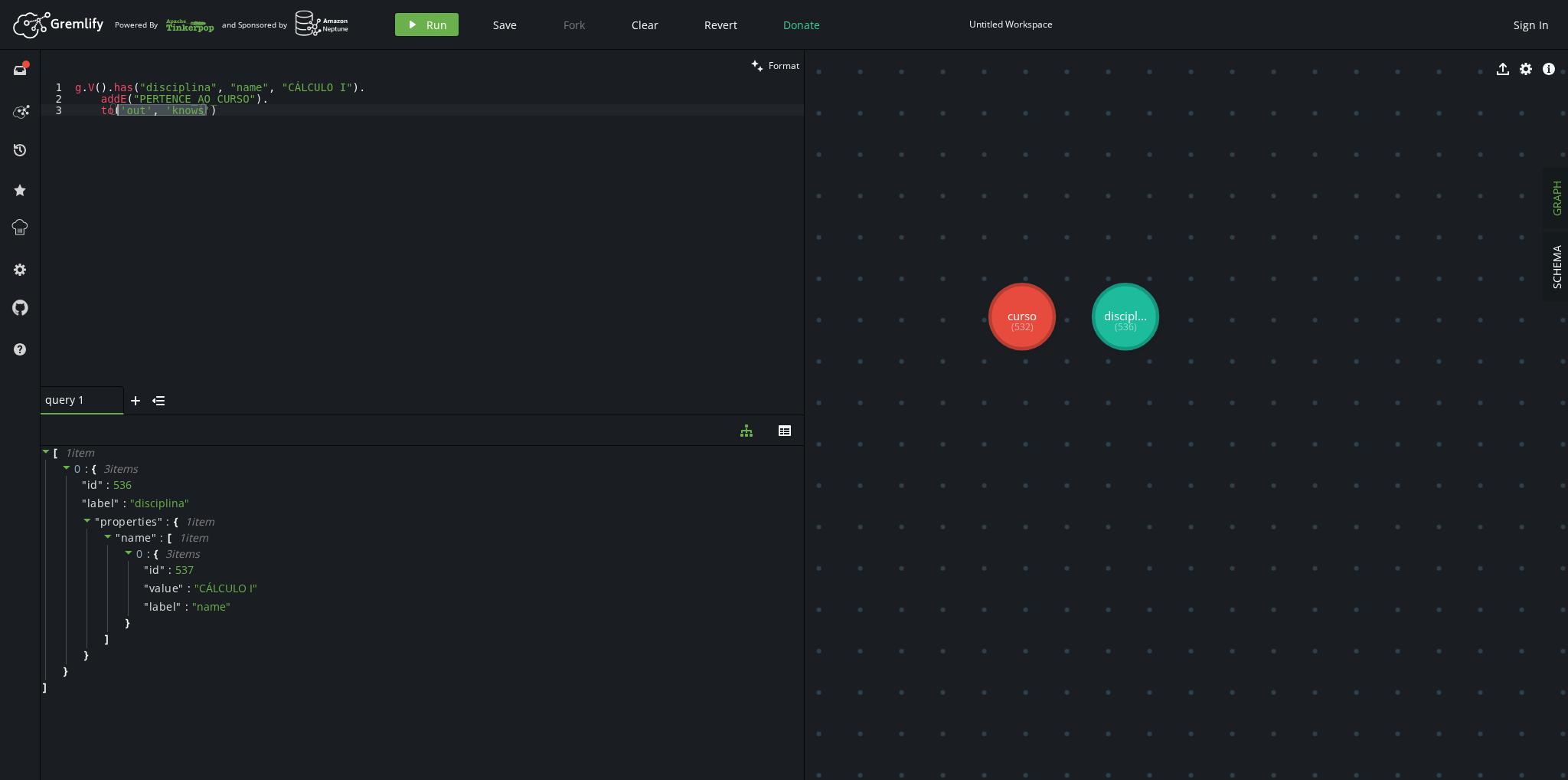
drag, startPoint x: 217, startPoint y: 113, endPoint x: 116, endPoint y: 112, distance: 101.0
click at [116, 112] on div "g . V ( ) . has ( "disciplina" , "name" , "CÁLCULO I" ) . addE ( "PERTENCE_AO_C…" at bounding box center [438, 246] width 732 height 328
type textarea "to(__.V().has('curso', 'name', 'ENGENHARIA CIVIL'))."
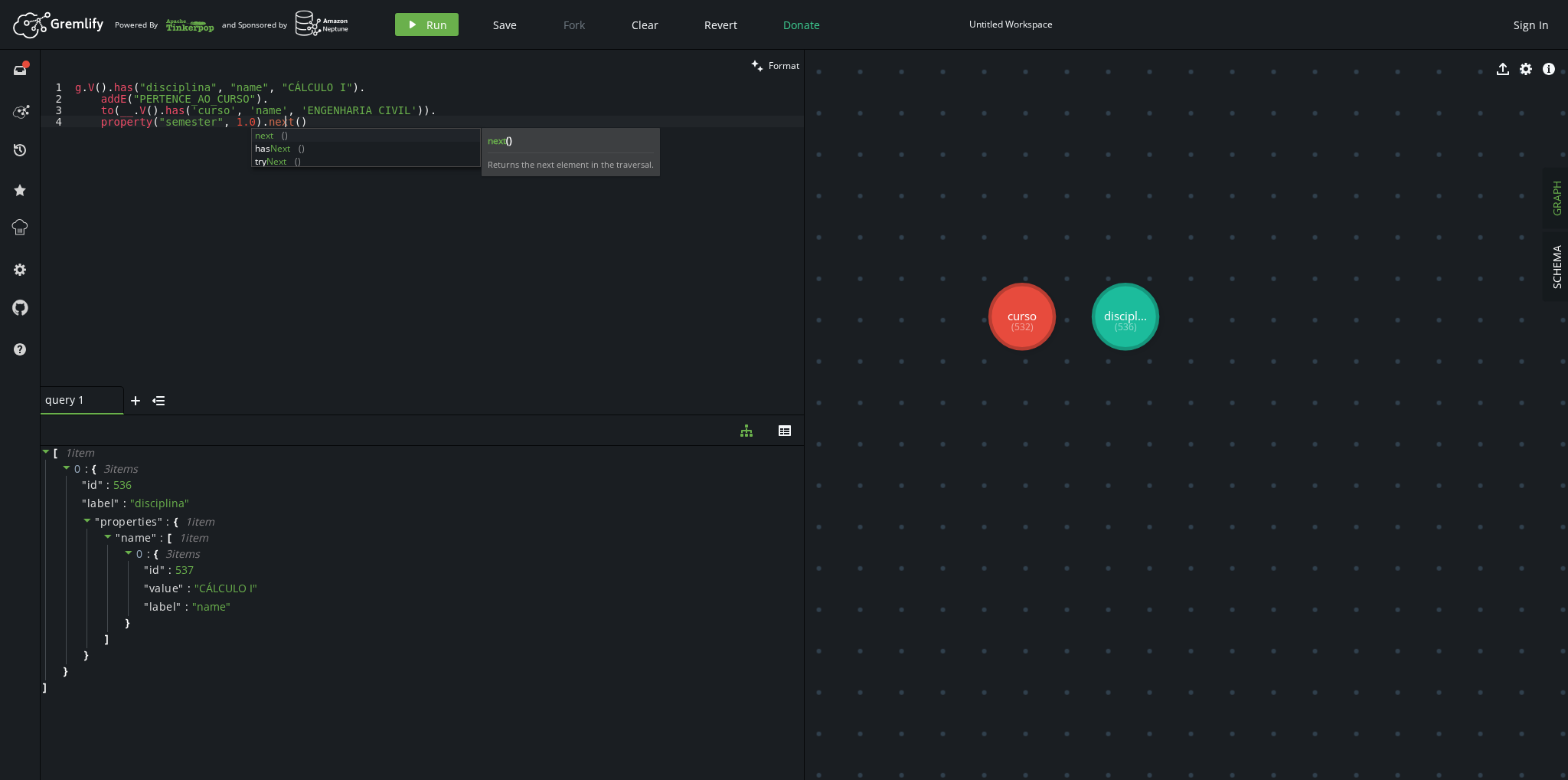
scroll to position [0, 215]
click at [416, 19] on icon "play" at bounding box center [412, 24] width 12 height 12
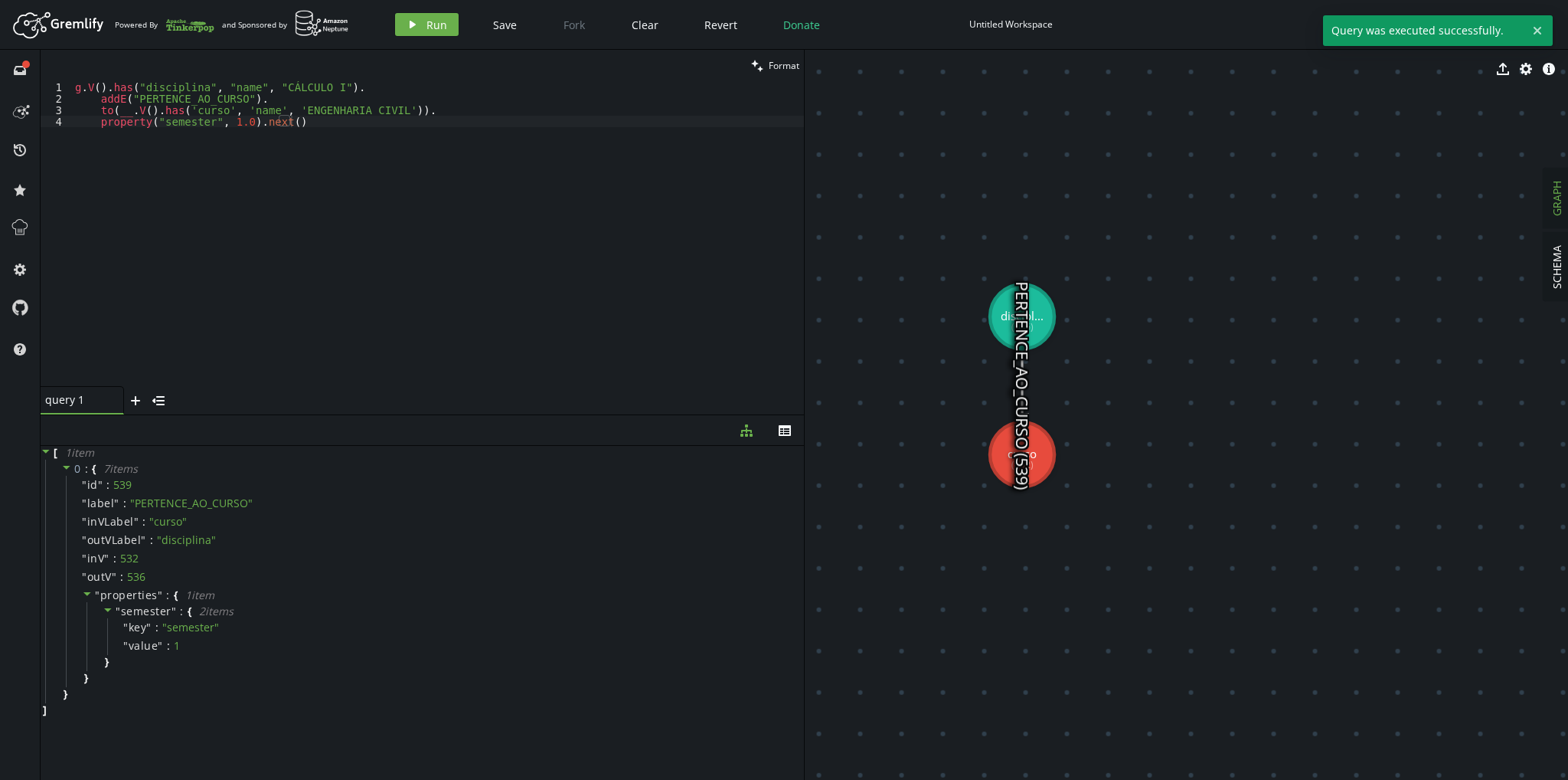
drag, startPoint x: 1066, startPoint y: 379, endPoint x: 978, endPoint y: 301, distance: 117.6
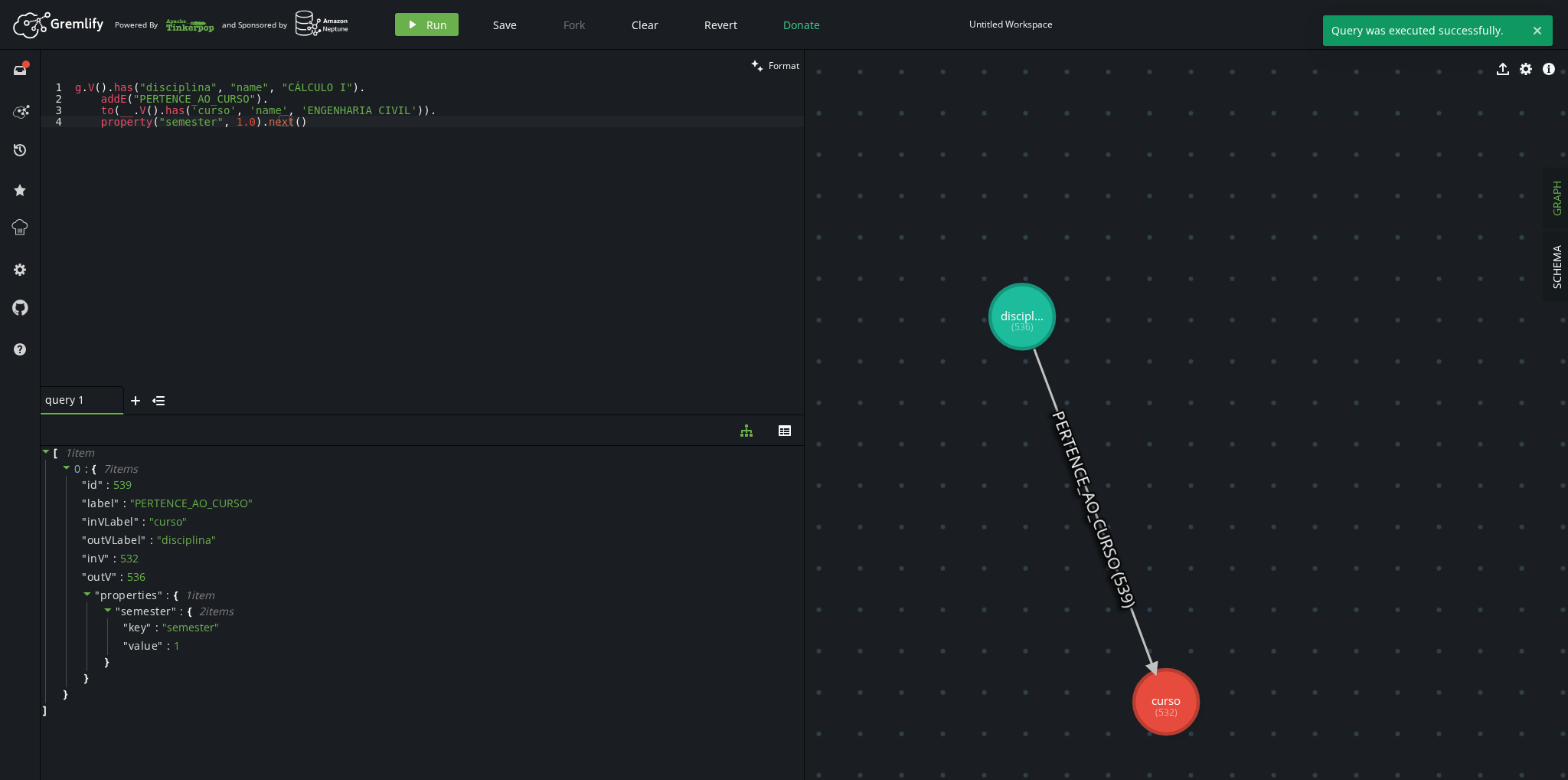
drag, startPoint x: 1037, startPoint y: 457, endPoint x: 1183, endPoint y: 708, distance: 290.4
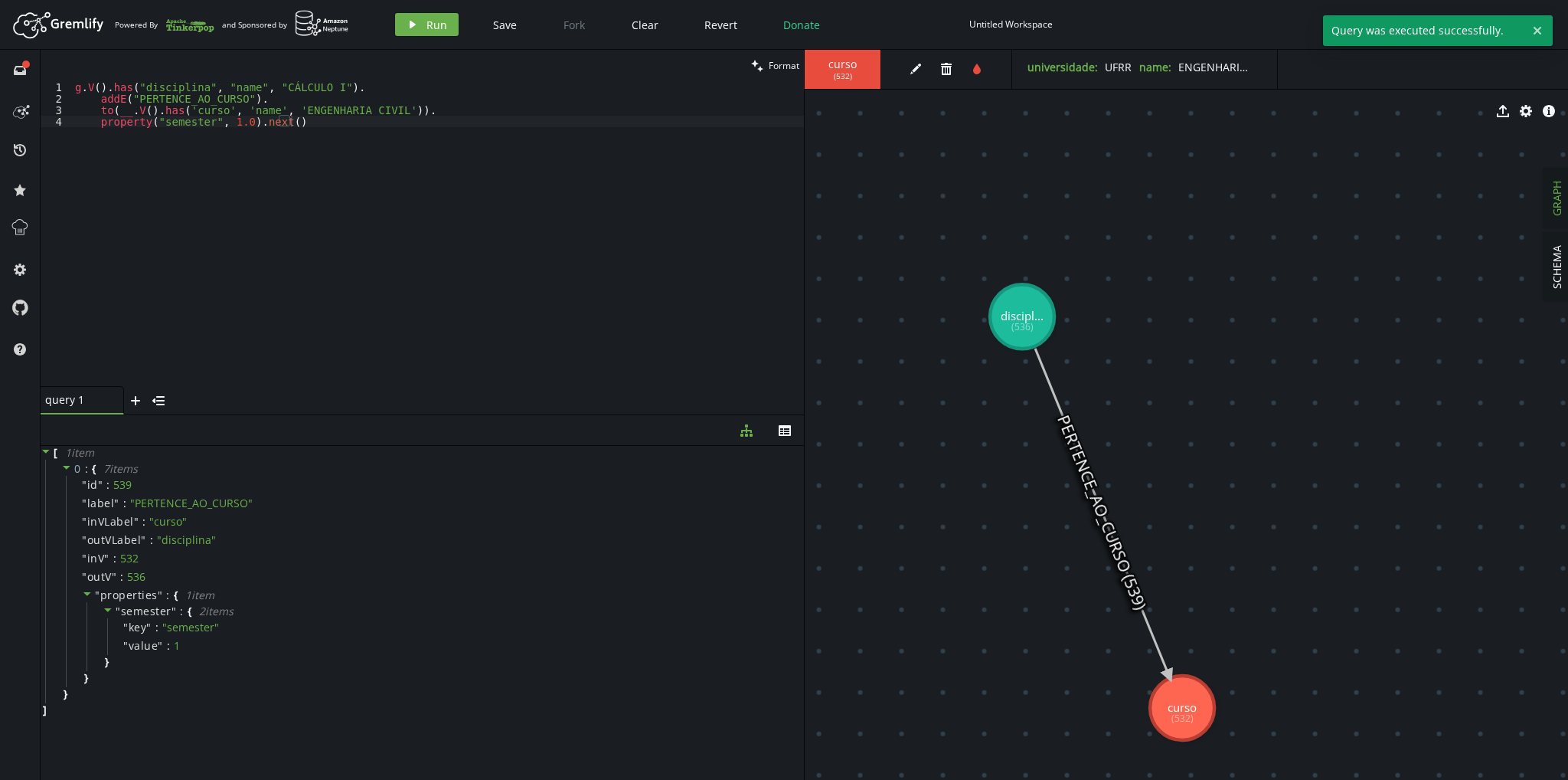
drag, startPoint x: 1258, startPoint y: 532, endPoint x: 1191, endPoint y: 417, distance: 133.1
drag, startPoint x: 1140, startPoint y: 338, endPoint x: 1012, endPoint y: 228, distance: 168.8
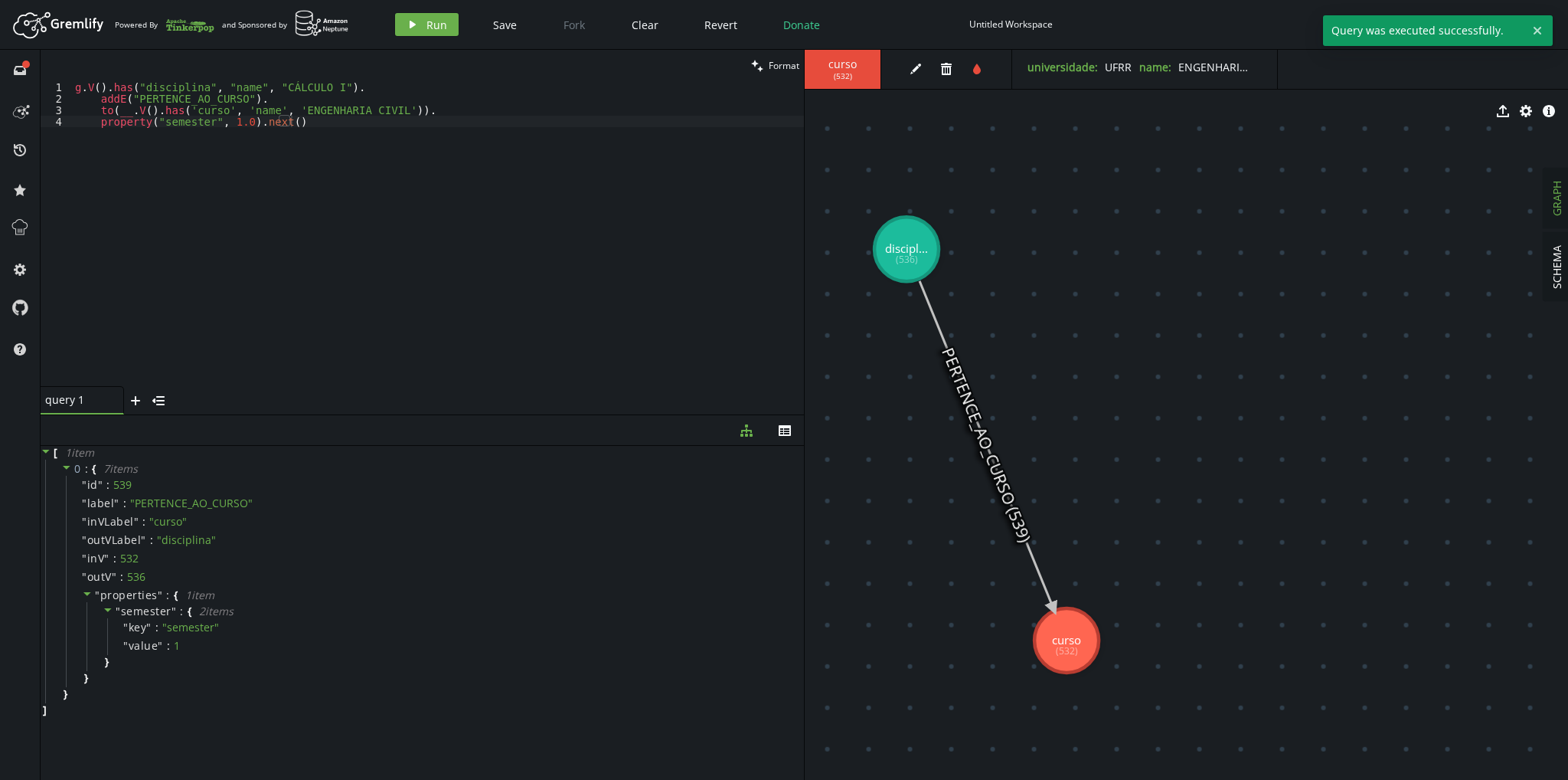
drag, startPoint x: 1204, startPoint y: 320, endPoint x: 1162, endPoint y: 282, distance: 56.6
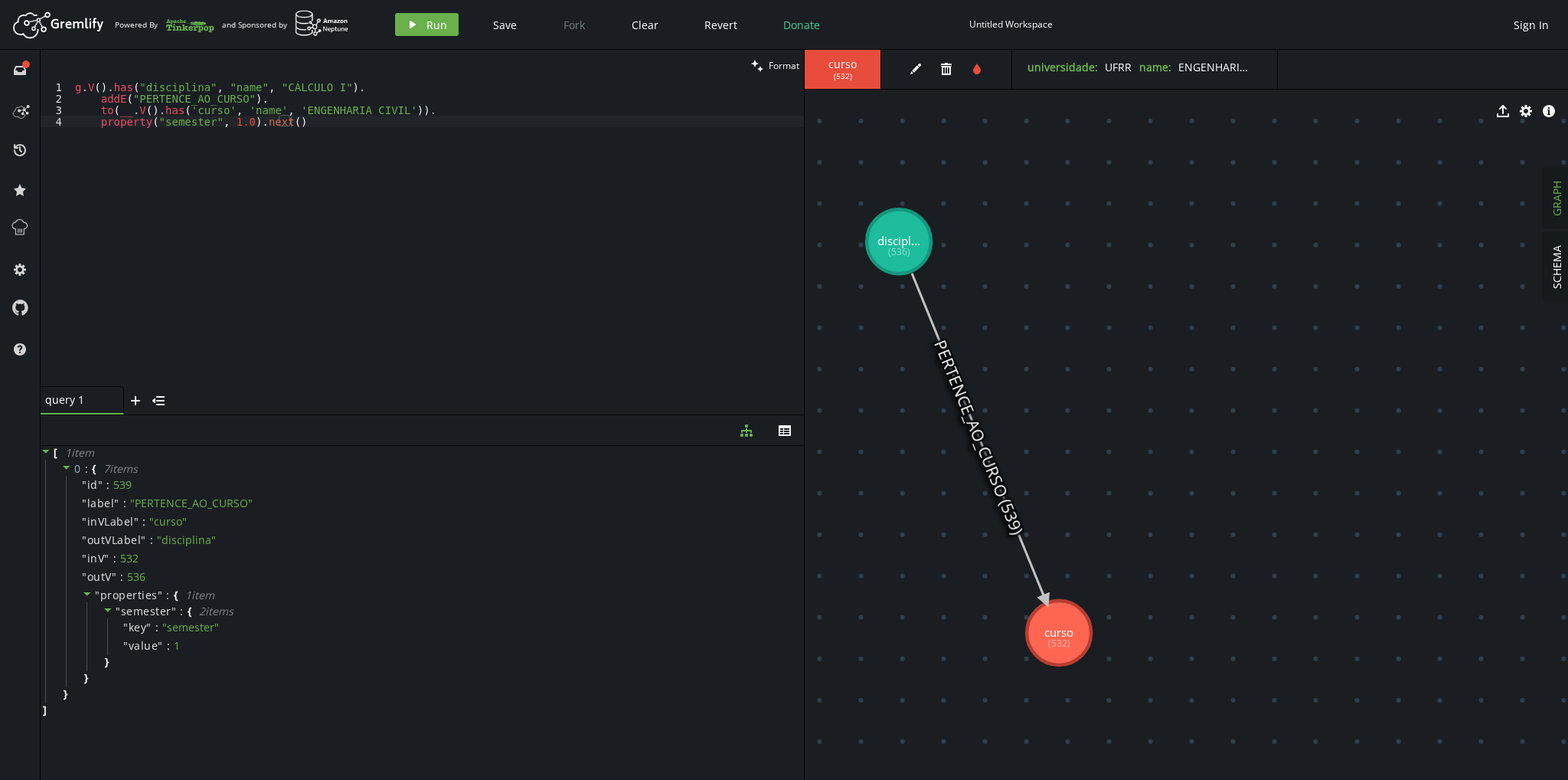
click at [980, 439] on icon at bounding box center [978, 437] width 134 height 327
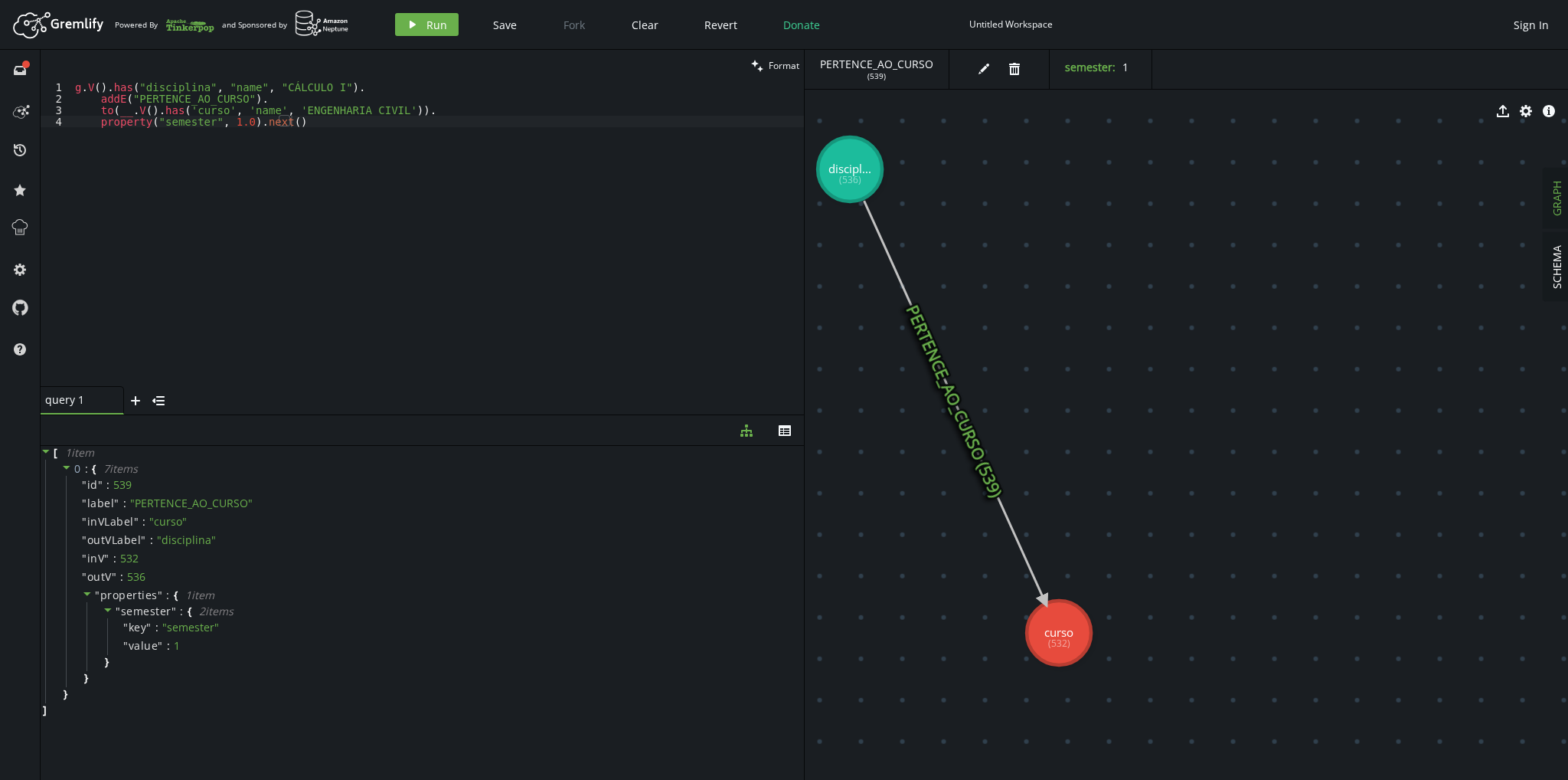
drag, startPoint x: 910, startPoint y: 231, endPoint x: 836, endPoint y: 190, distance: 84.6
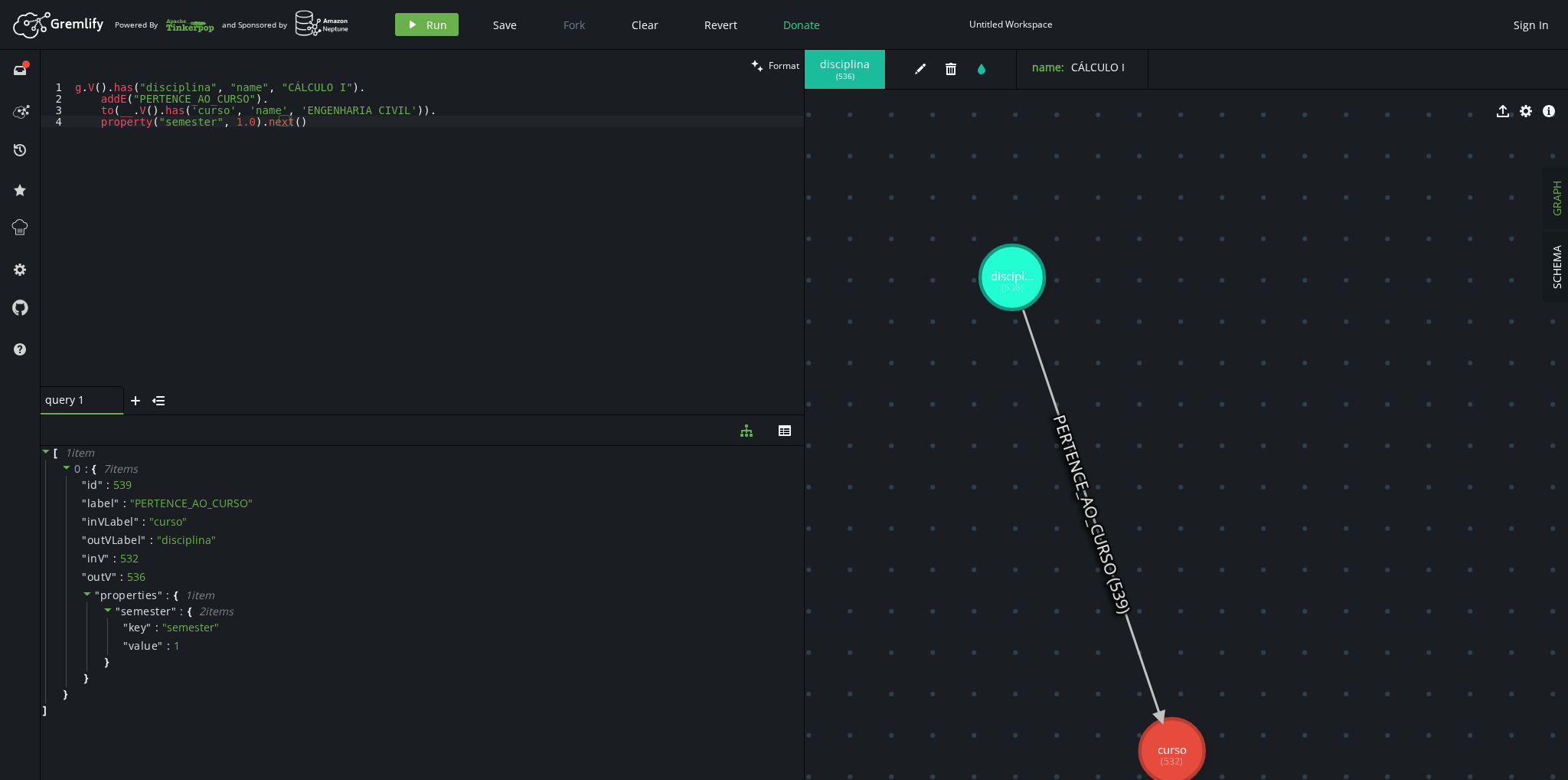
drag, startPoint x: 974, startPoint y: 322, endPoint x: 1003, endPoint y: 295, distance: 39.6
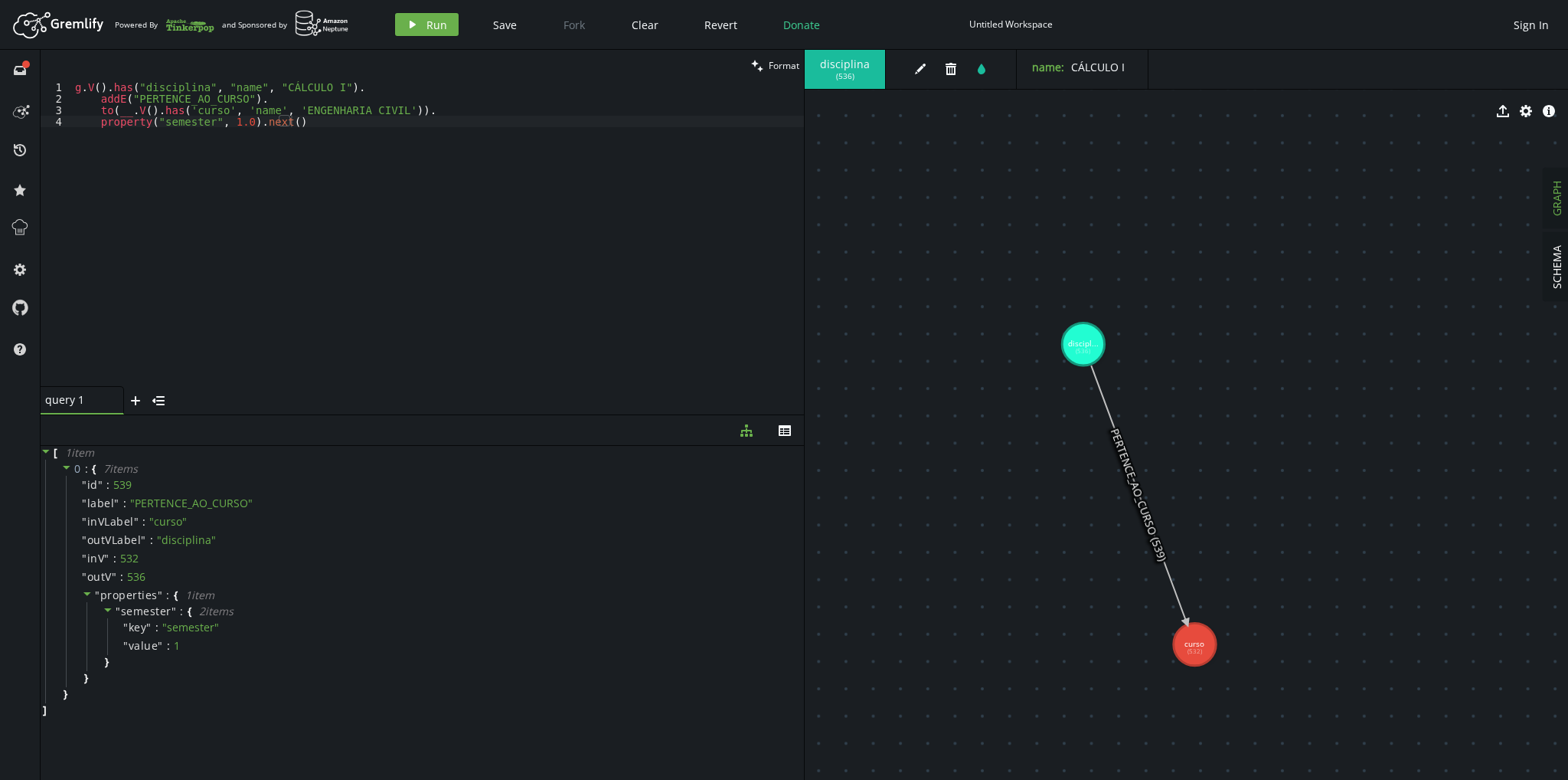
click at [261, 127] on div "g . V ( ) . has ( "disciplina" , "name" , "CÁLCULO I" ) . addE ( "PERTENCE_AO_C…" at bounding box center [438, 246] width 732 height 328
drag, startPoint x: 301, startPoint y: 127, endPoint x: 0, endPoint y: -30, distance: 339.5
click at [0, 0] on html "Artboard Created with Sketch. Powered By and Sponsored by play Run Save Fork Cl…" at bounding box center [784, 390] width 1568 height 780
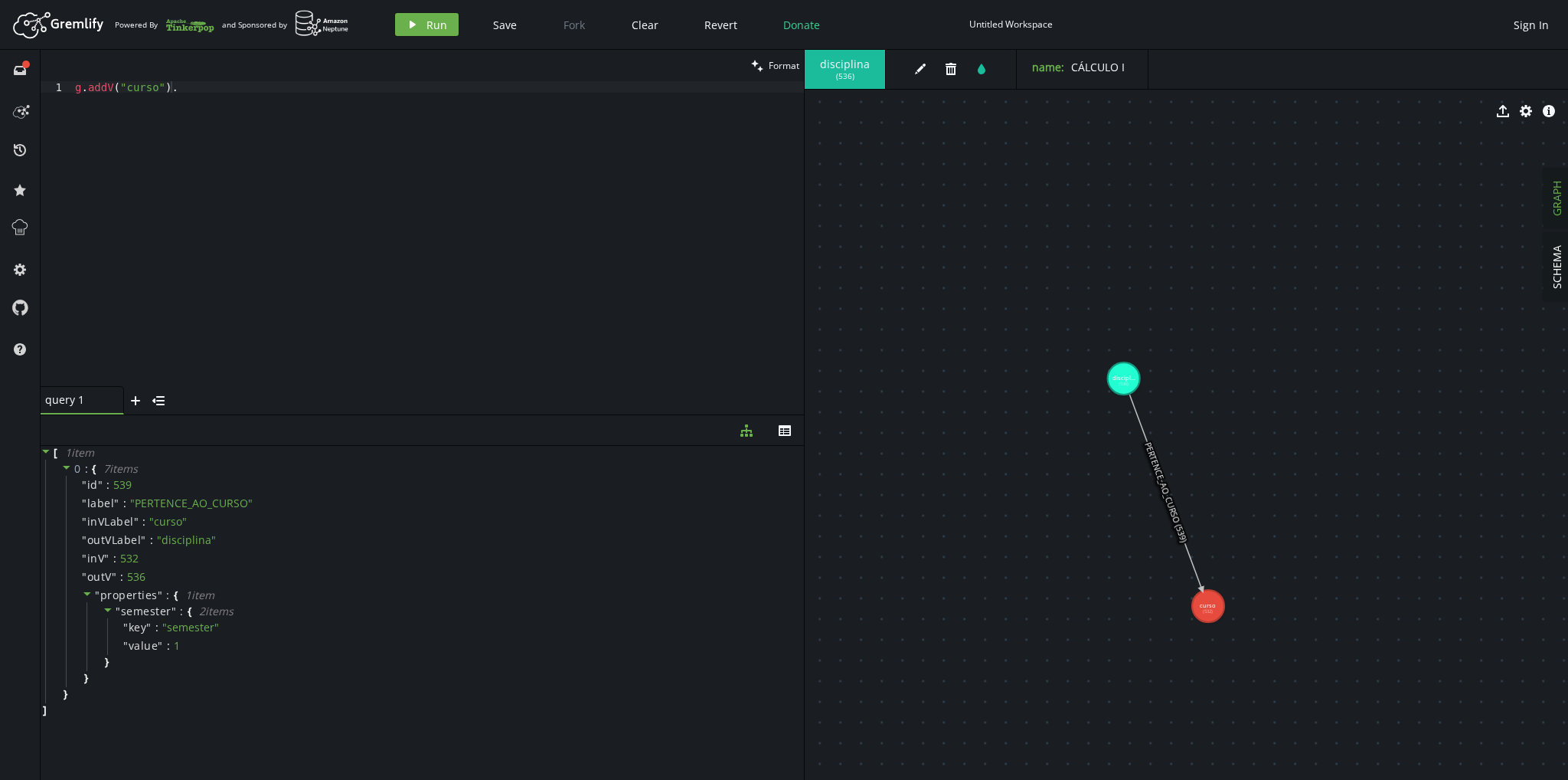
drag, startPoint x: 1235, startPoint y: 489, endPoint x: 1057, endPoint y: 383, distance: 207.2
drag, startPoint x: 1269, startPoint y: 369, endPoint x: 1089, endPoint y: 326, distance: 185.1
drag, startPoint x: 1137, startPoint y: 387, endPoint x: 1006, endPoint y: 277, distance: 171.1
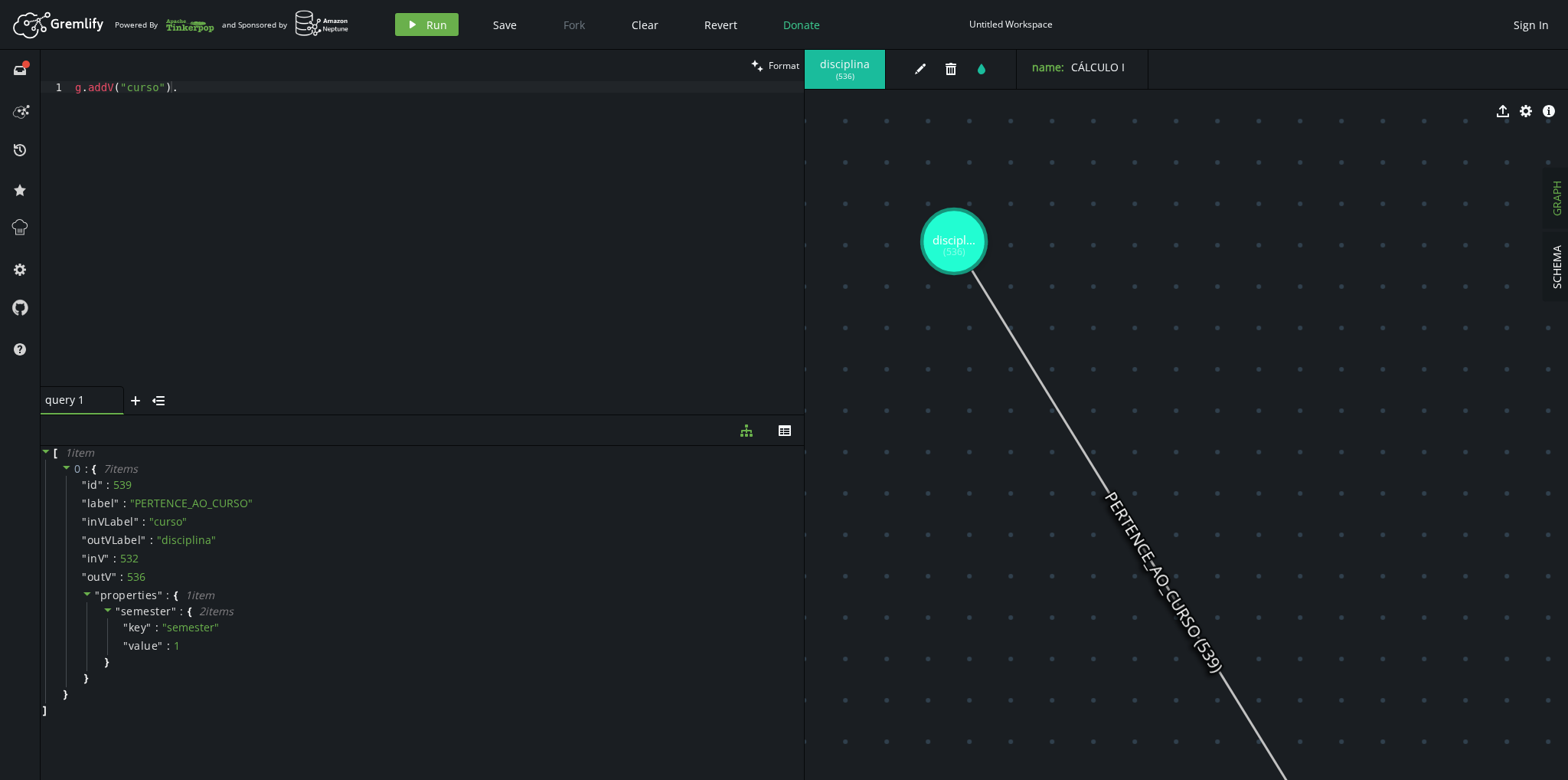
drag, startPoint x: 976, startPoint y: 277, endPoint x: 928, endPoint y: 189, distance: 100.2
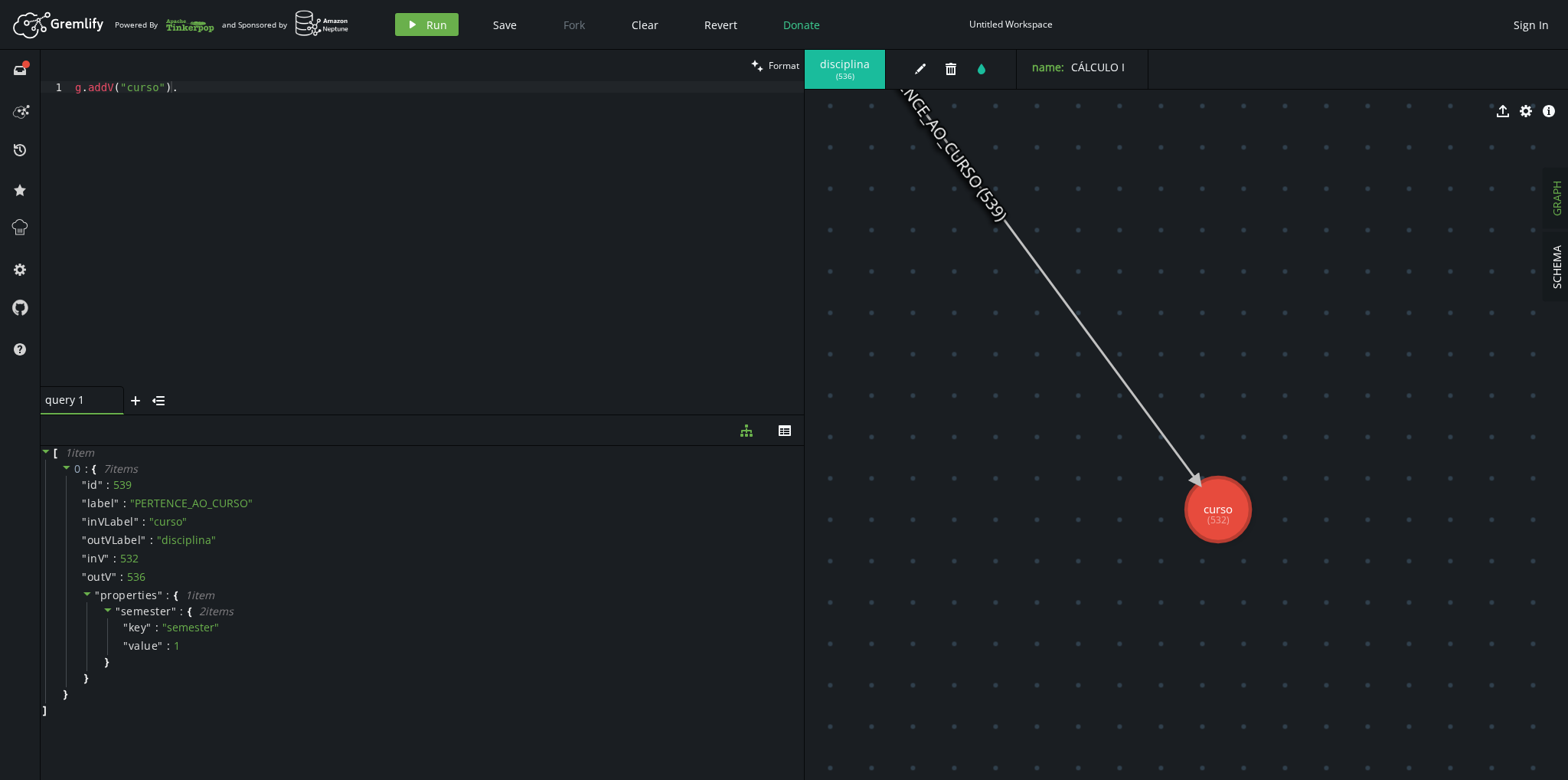
drag, startPoint x: 1118, startPoint y: 500, endPoint x: 1237, endPoint y: 543, distance: 126.5
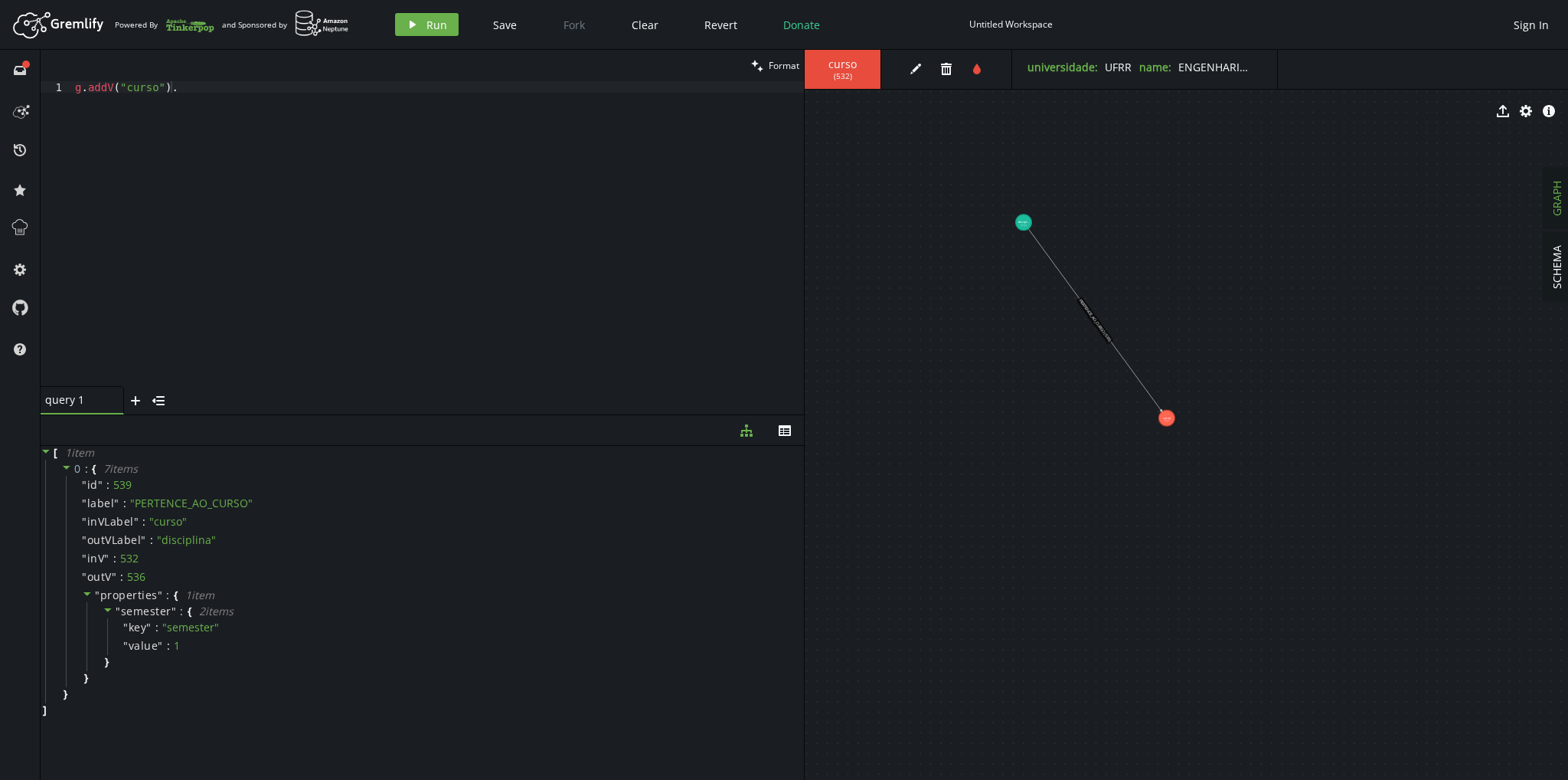
drag, startPoint x: 1117, startPoint y: 304, endPoint x: 1087, endPoint y: 280, distance: 38.4
drag, startPoint x: 984, startPoint y: 206, endPoint x: 1127, endPoint y: 292, distance: 166.9
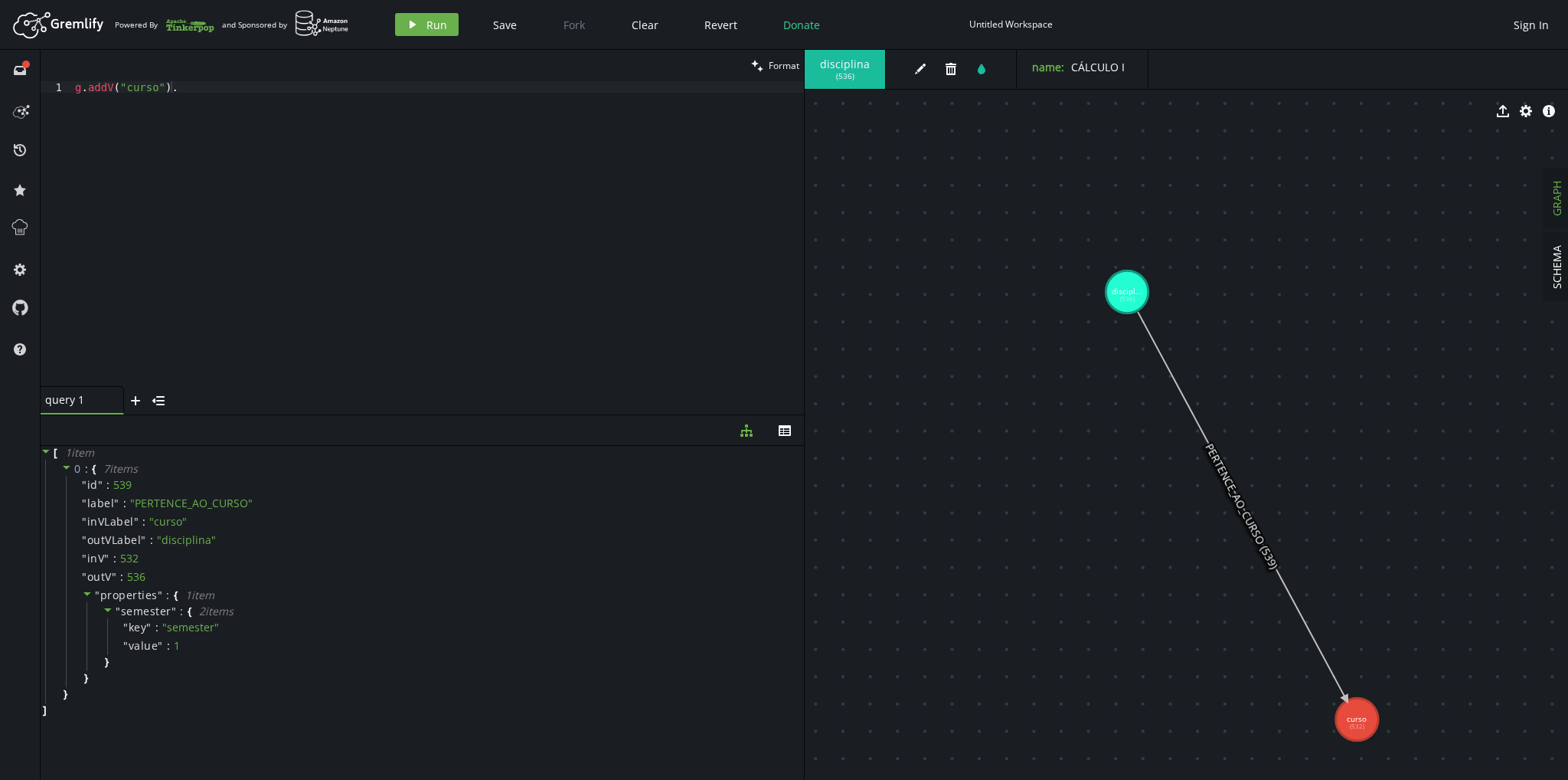
click at [202, 90] on div "g . addV ( "curso" ) ." at bounding box center [438, 246] width 732 height 328
click at [1220, 479] on icon at bounding box center [1218, 475] width 157 height 293
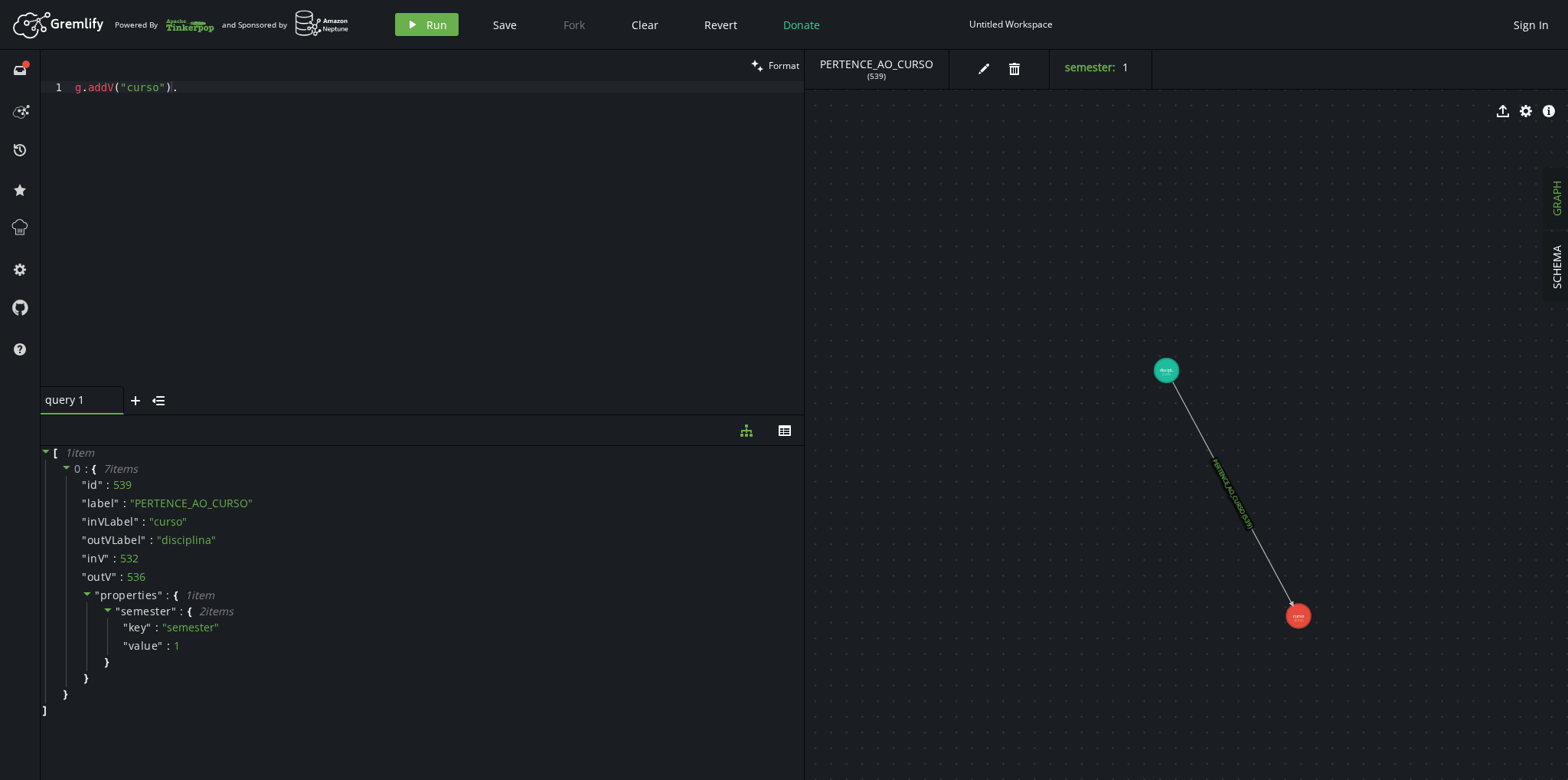
click at [1256, 533] on icon at bounding box center [1232, 492] width 119 height 222
drag, startPoint x: 203, startPoint y: 93, endPoint x: 0, endPoint y: 89, distance: 203.0
click at [0, 89] on div "full-circle inbox history star cog help clean Format g.addV("curso"). 1 g . add…" at bounding box center [784, 414] width 1568 height 730
type textarea "g.E()"
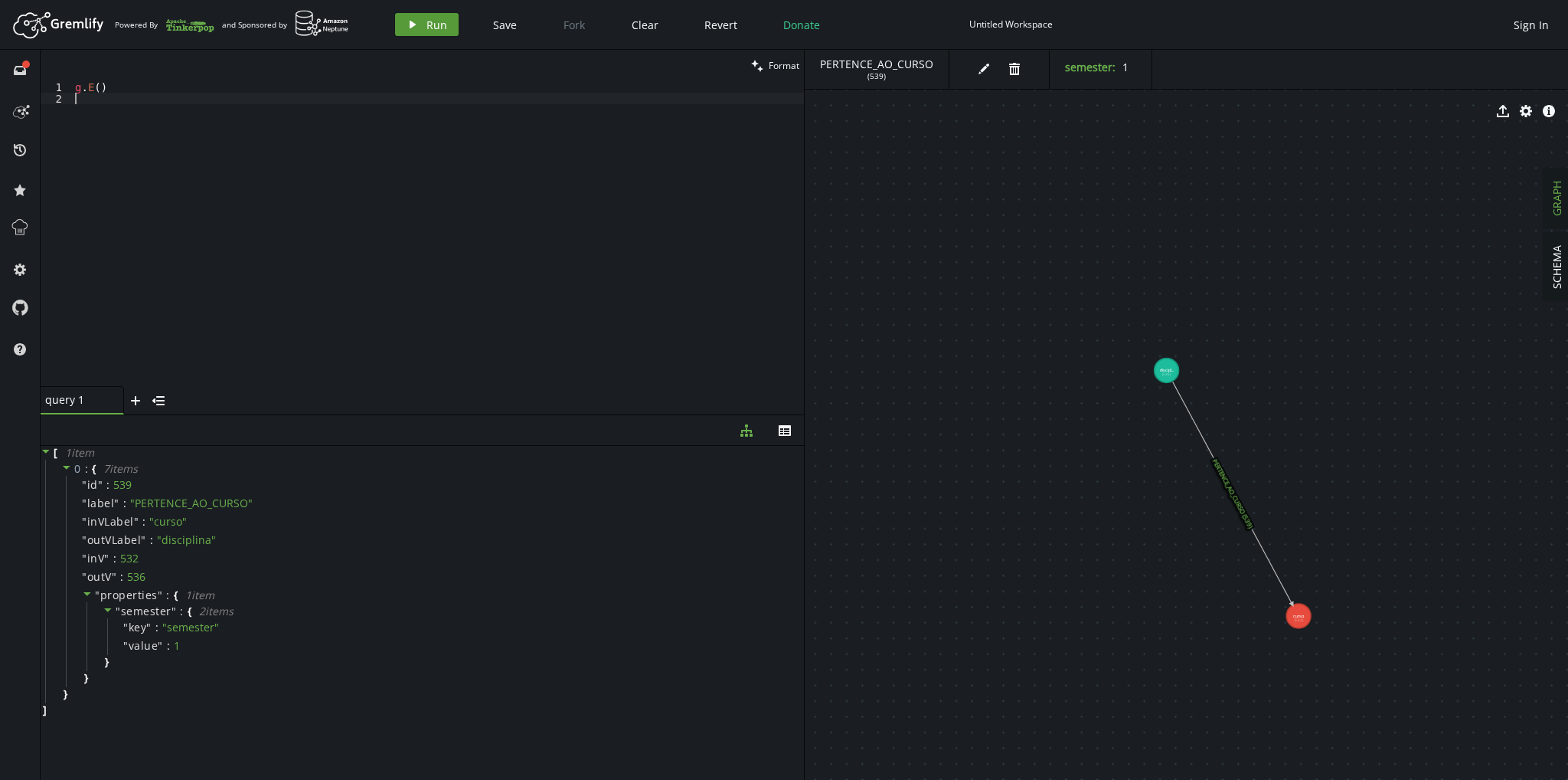
click at [417, 18] on button "play Run" at bounding box center [427, 24] width 64 height 23
click at [155, 128] on div "g . E ( )" at bounding box center [438, 246] width 732 height 328
drag, startPoint x: 157, startPoint y: 117, endPoint x: 20, endPoint y: 50, distance: 152.5
click at [20, 50] on div "full-circle inbox history star cog help clean Format 1 2 g . E ( ) XXXXXXXXXXXX…" at bounding box center [784, 414] width 1568 height 730
type textarea "g.E()"
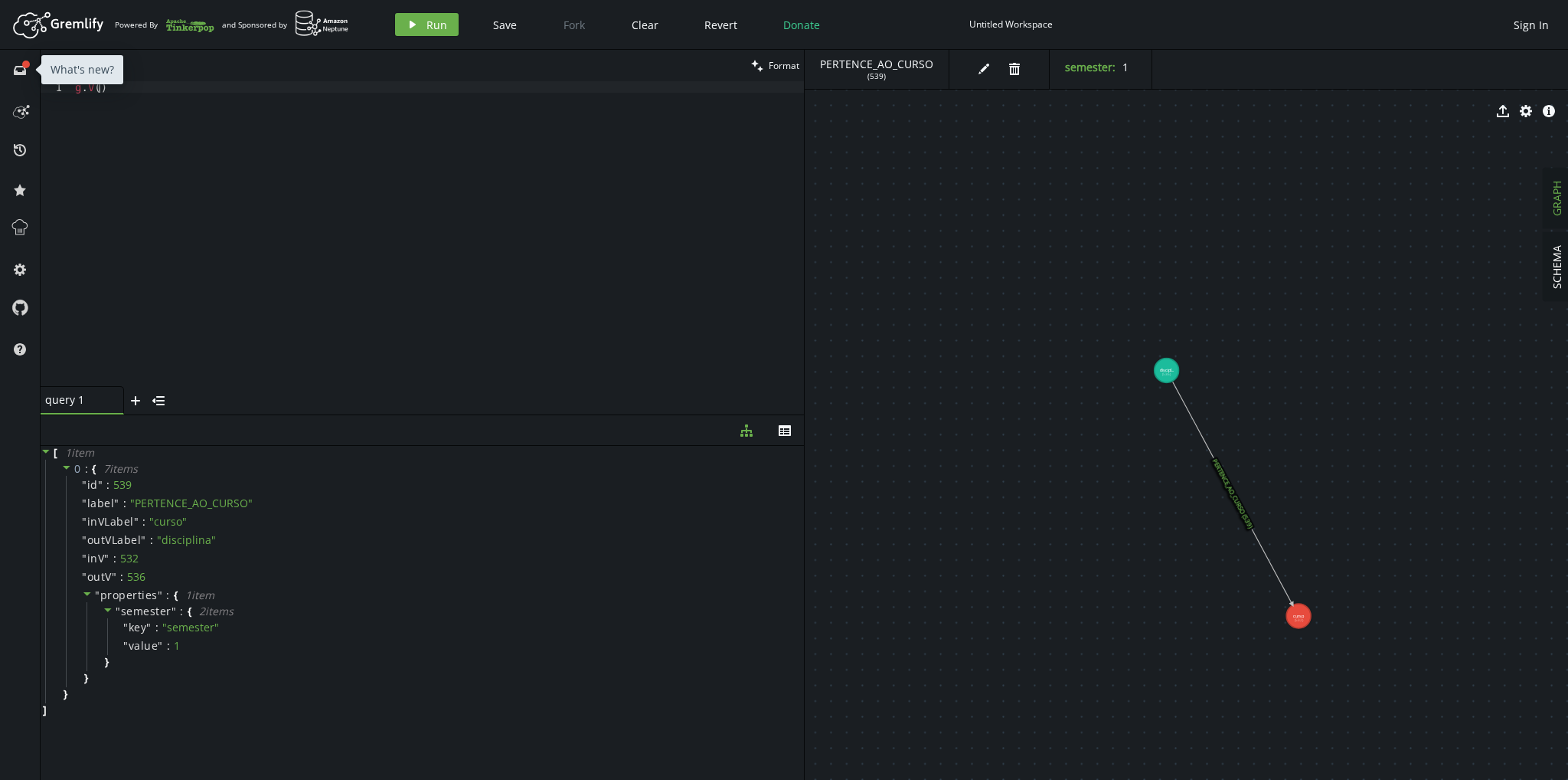
type textarea "g.V()"
click at [441, 23] on span "Run" at bounding box center [437, 25] width 21 height 15
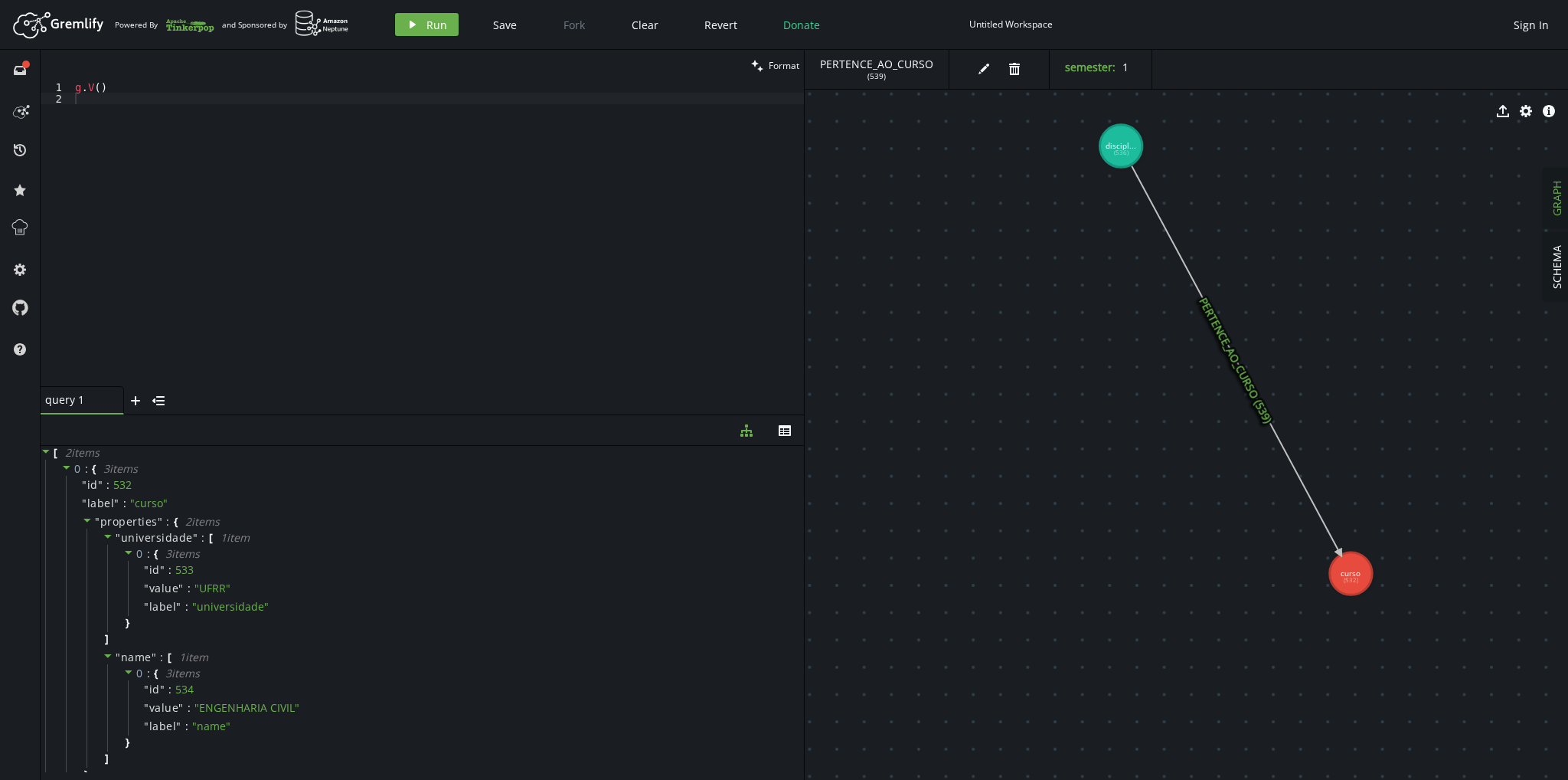
drag, startPoint x: 1149, startPoint y: 211, endPoint x: 1066, endPoint y: 329, distance: 144.3
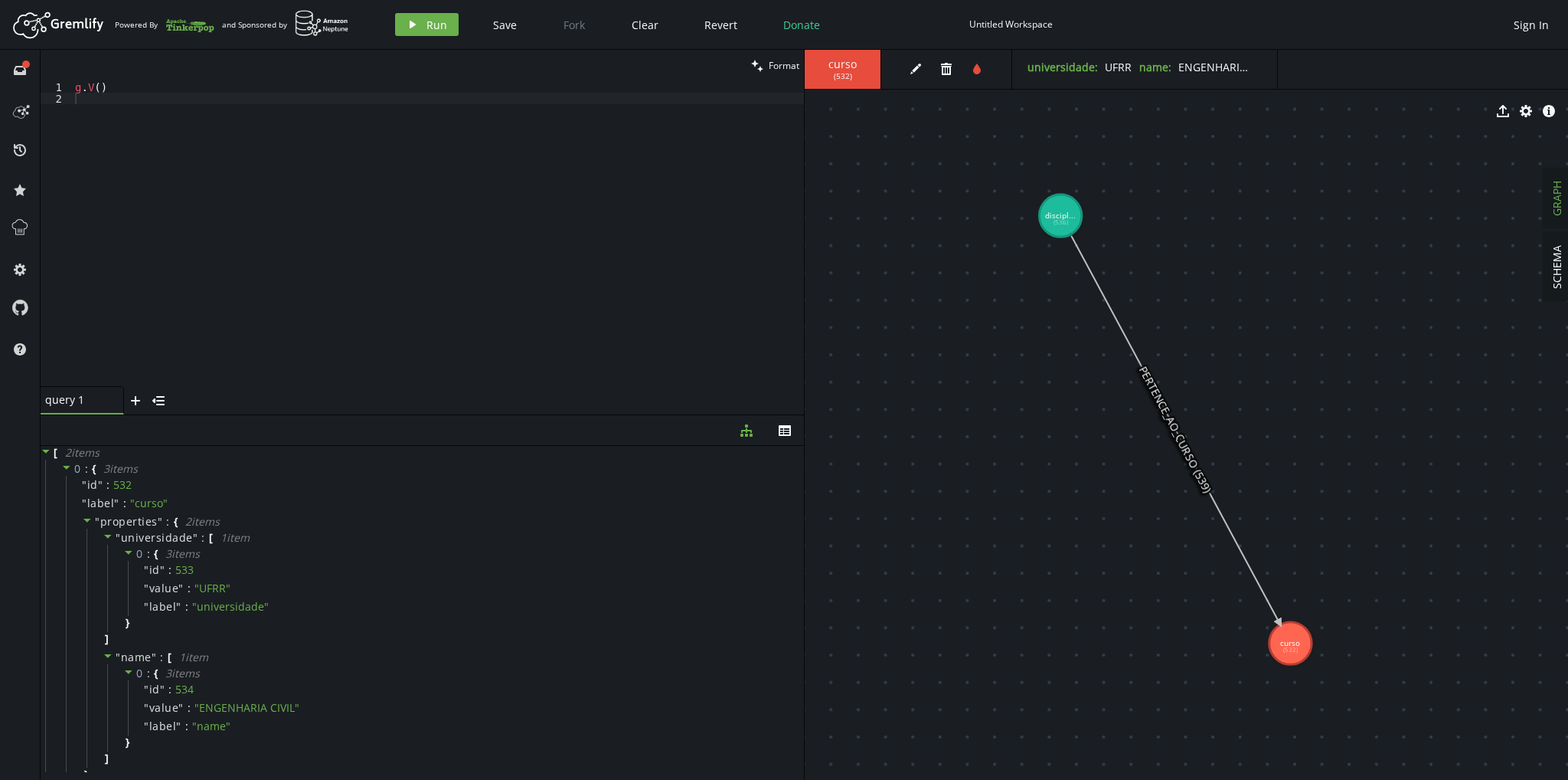
drag, startPoint x: 1277, startPoint y: 71, endPoint x: 1326, endPoint y: 73, distance: 49.0
click at [1324, 73] on div "curso ( 532 ) edit trash tint universidade : UFRR name : ENGENHARIA CIVIL" at bounding box center [1187, 69] width 764 height 39
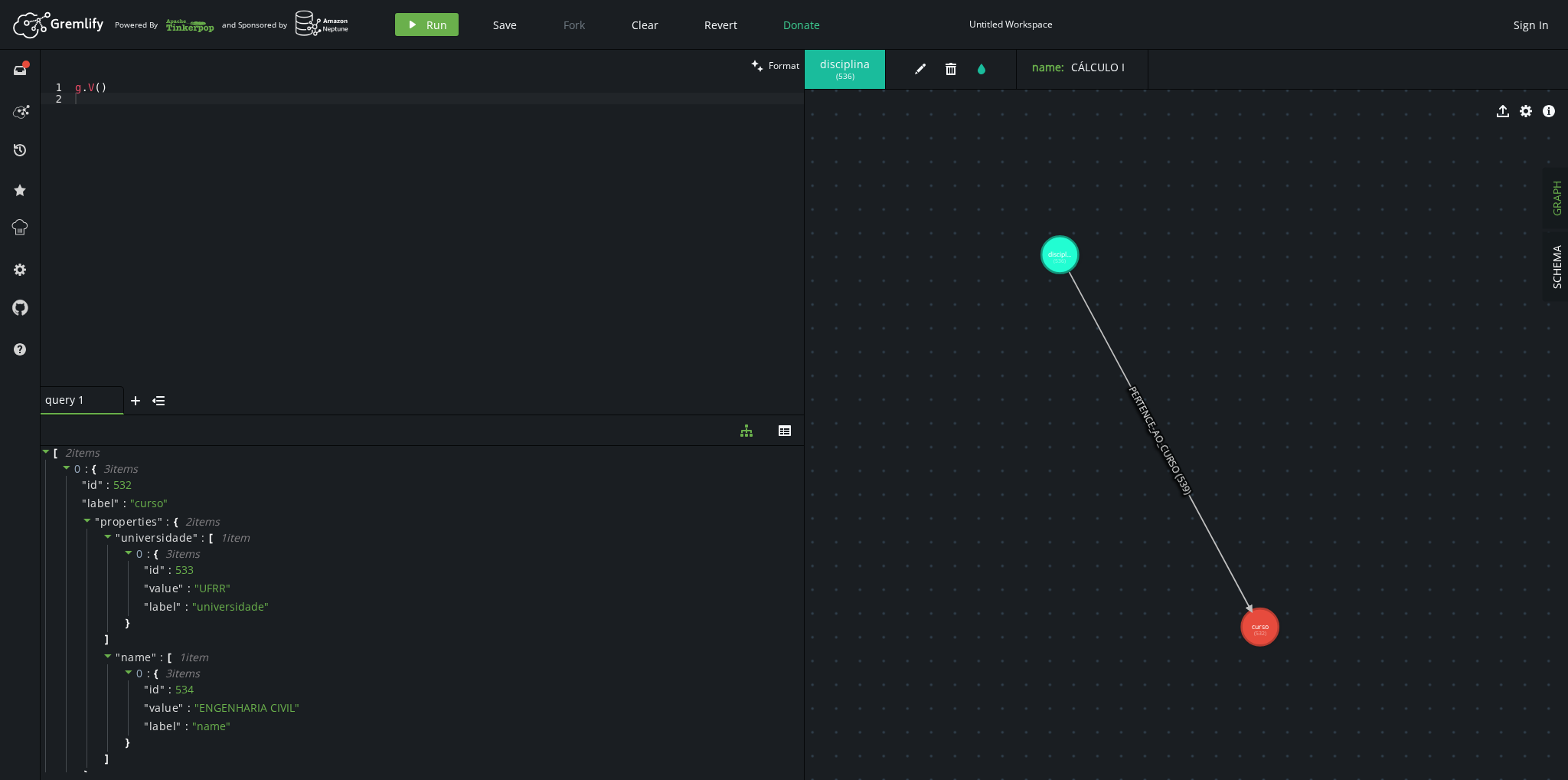
click at [144, 122] on div "g . V ( )" at bounding box center [438, 246] width 732 height 328
click at [143, 90] on div "g . V ( )" at bounding box center [438, 246] width 732 height 328
click at [169, 86] on div "g . addV ( "curso" ) . property ( "name" , "MATEMÁTICA" ) . property ( "" )" at bounding box center [438, 246] width 732 height 328
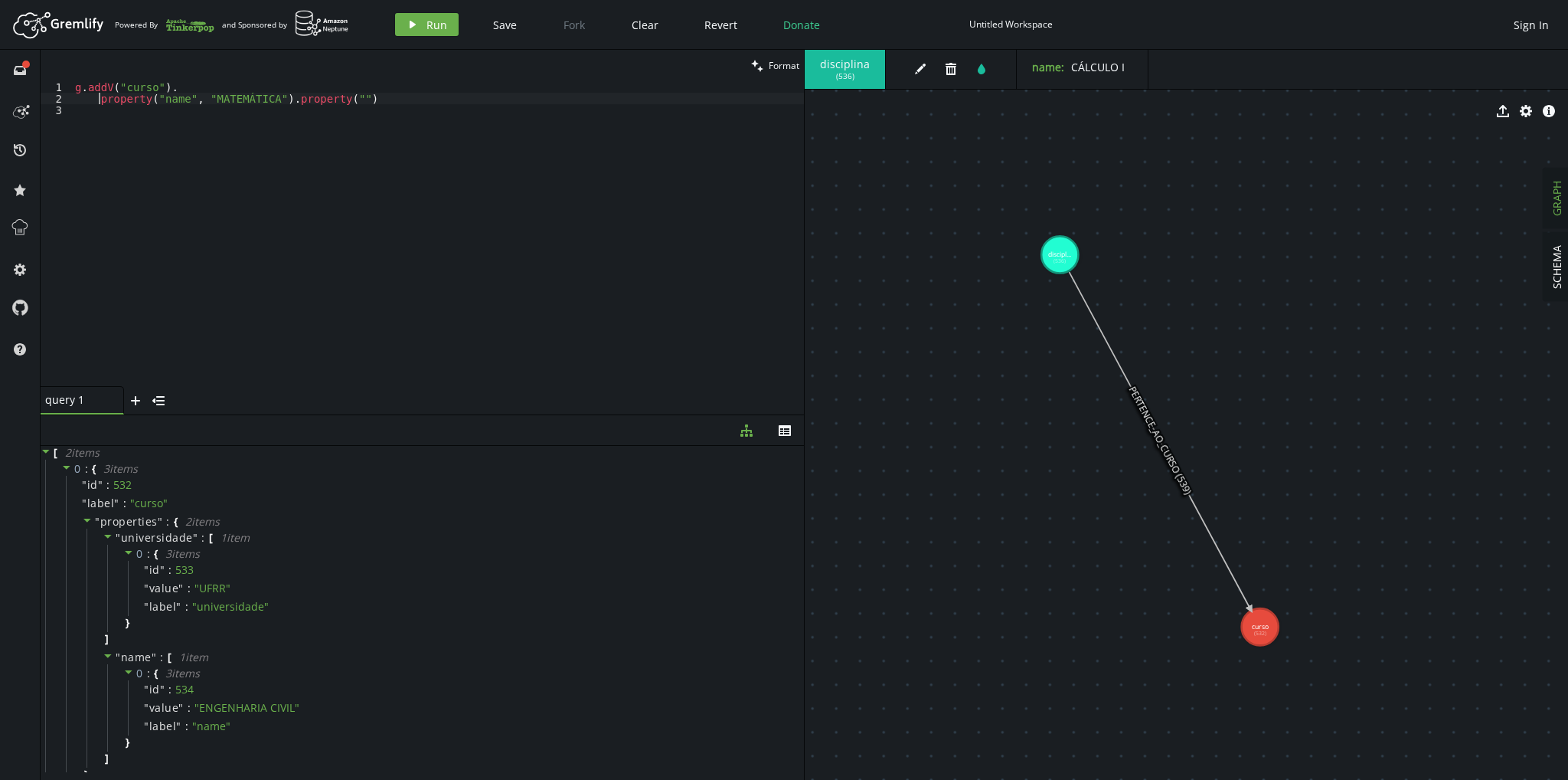
click at [285, 94] on div "g . addV ( "curso" ) . property ( "name" , "MATEMÁTICA" ) . property ( "" )" at bounding box center [438, 246] width 732 height 328
click at [165, 111] on div "g . addV ( "curso" ) . property ( "name" , "MATEMÁTICA" ) . property ( "" )" at bounding box center [438, 246] width 732 height 328
click at [152, 114] on div "g . addV ( "curso" ) . property ( "name" , "MATEMÁTICA" ) . property ( "" )" at bounding box center [438, 246] width 732 height 328
click at [157, 114] on div "g . addV ( "curso" ) . property ( "name" , "MATEMÁTICA" ) . property ( "" )" at bounding box center [438, 246] width 732 height 328
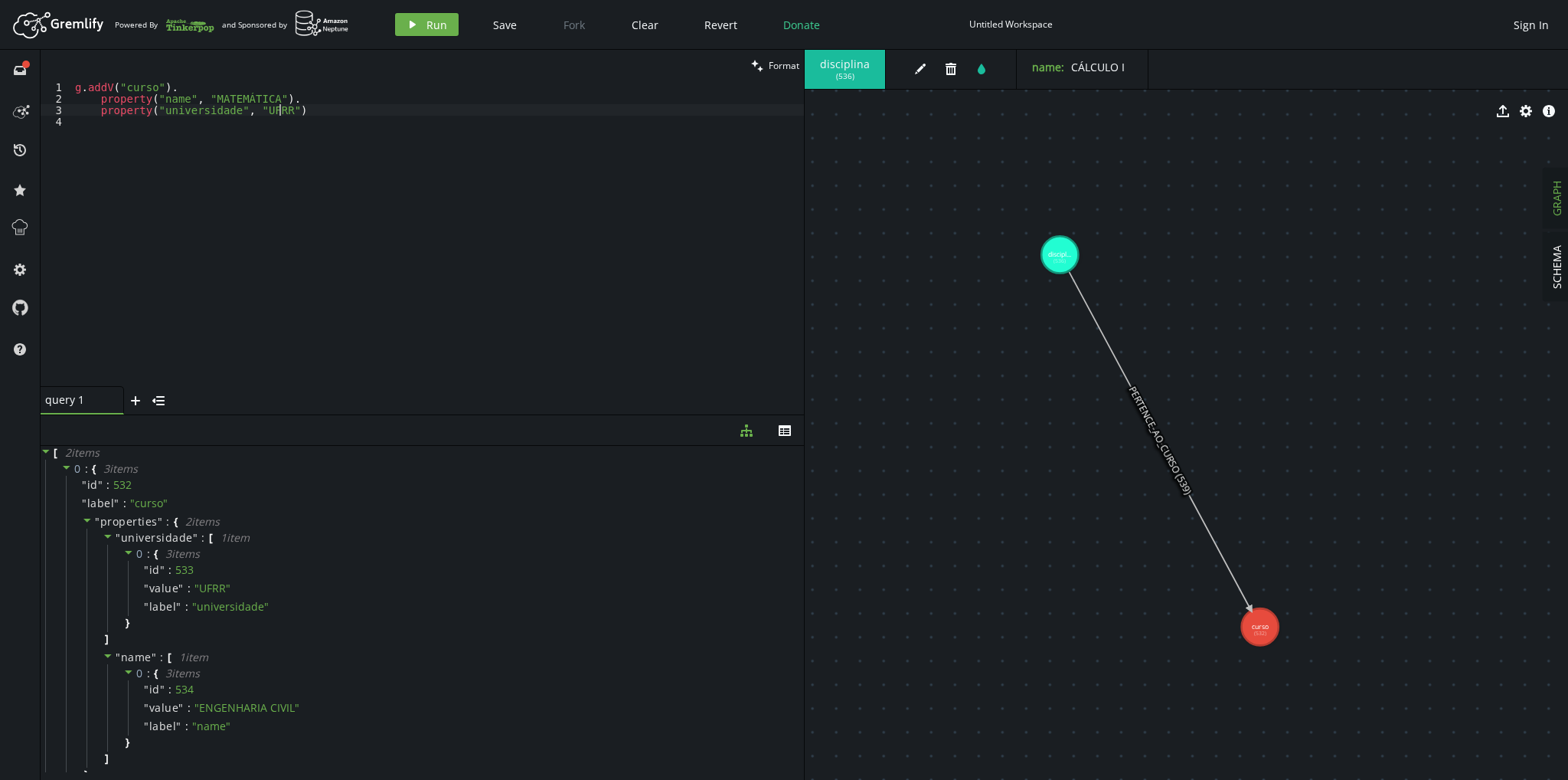
scroll to position [0, 209]
type textarea "property("universidade", "UFRR")."
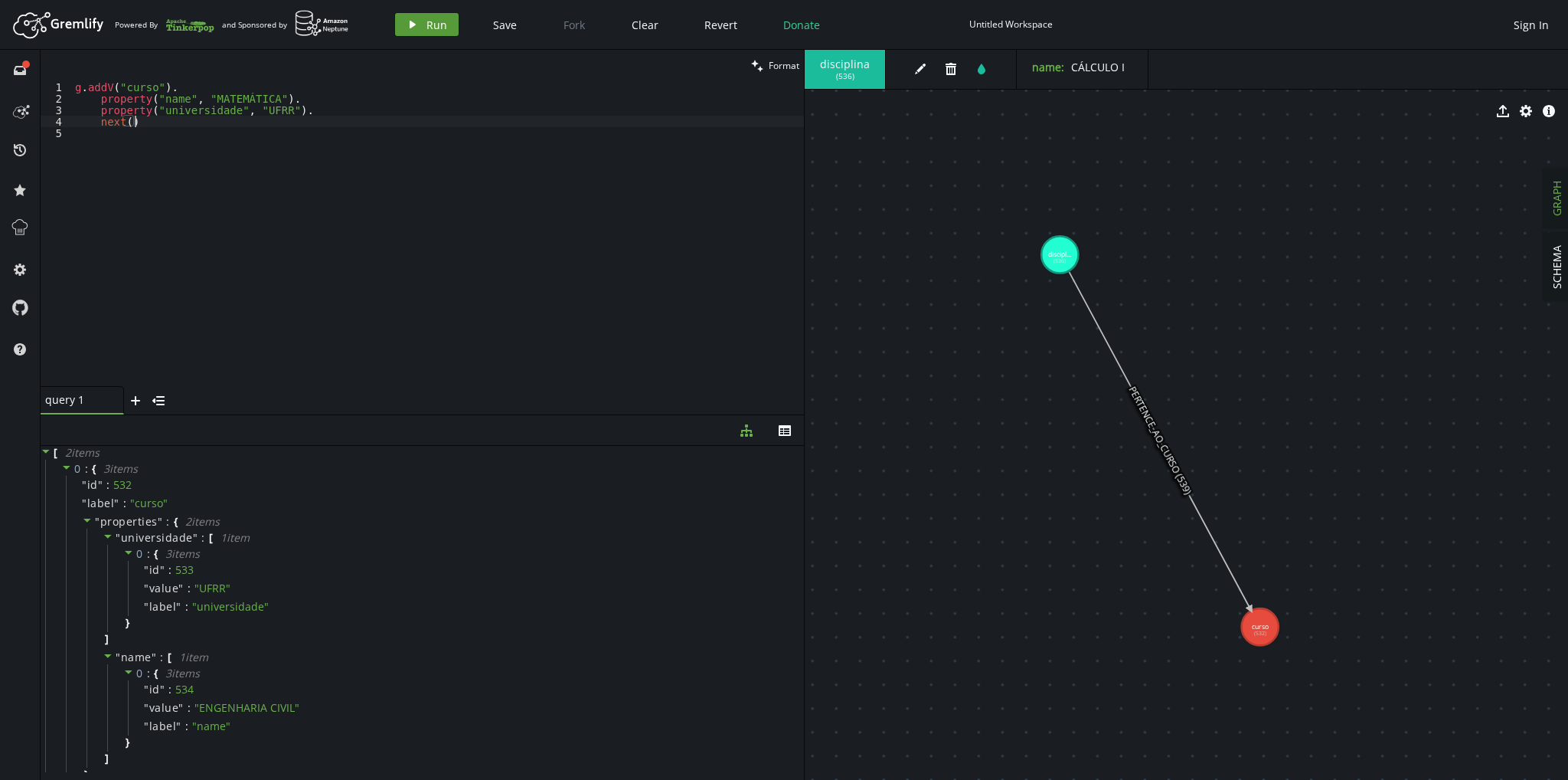
type textarea "next()"
click at [407, 31] on button "play Run" at bounding box center [427, 24] width 64 height 23
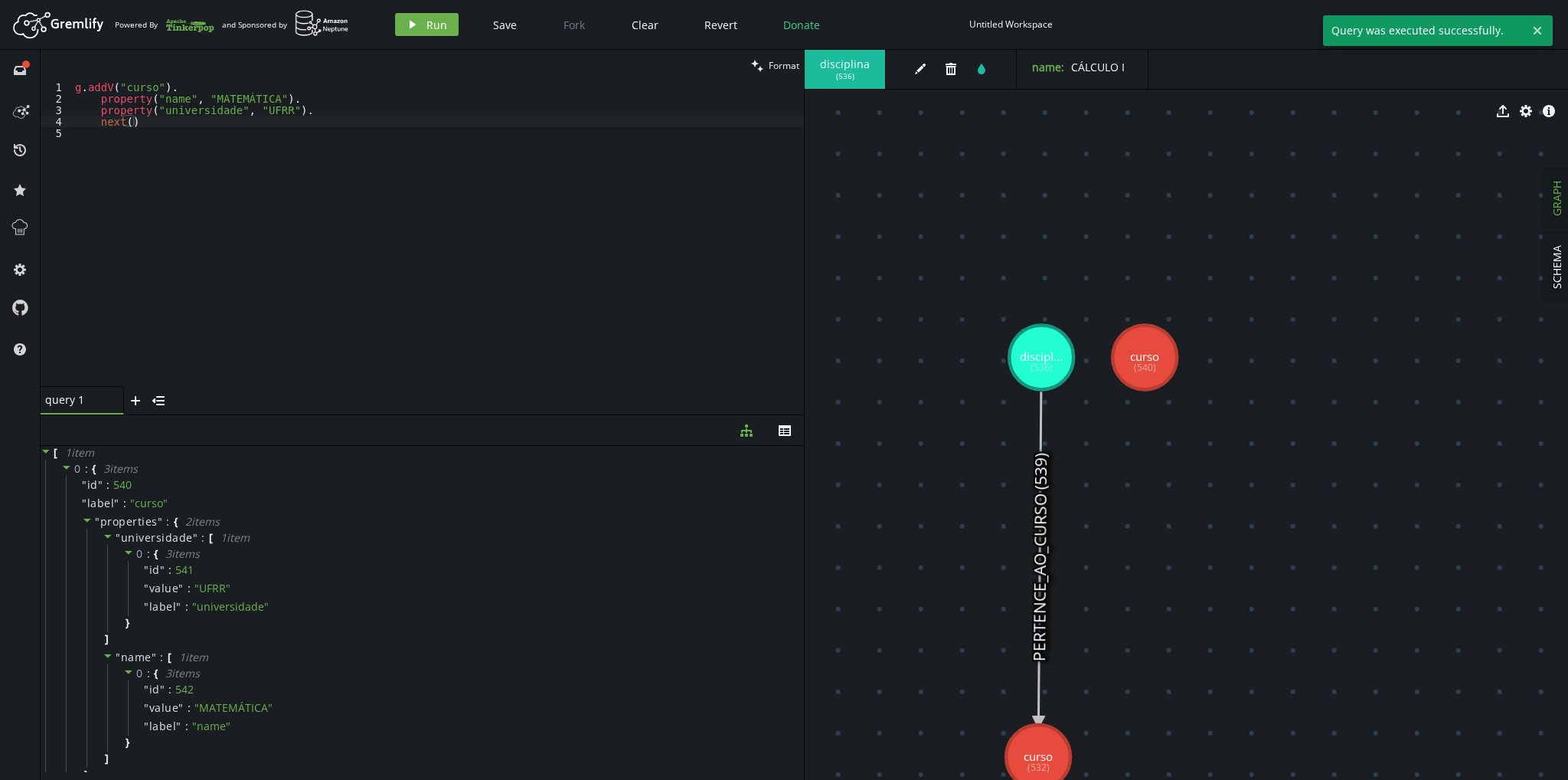
drag, startPoint x: 1056, startPoint y: 509, endPoint x: 1038, endPoint y: 757, distance: 248.7
drag, startPoint x: 1190, startPoint y: 608, endPoint x: 1099, endPoint y: 519, distance: 127.3
drag, startPoint x: 1145, startPoint y: 455, endPoint x: 1072, endPoint y: 369, distance: 112.8
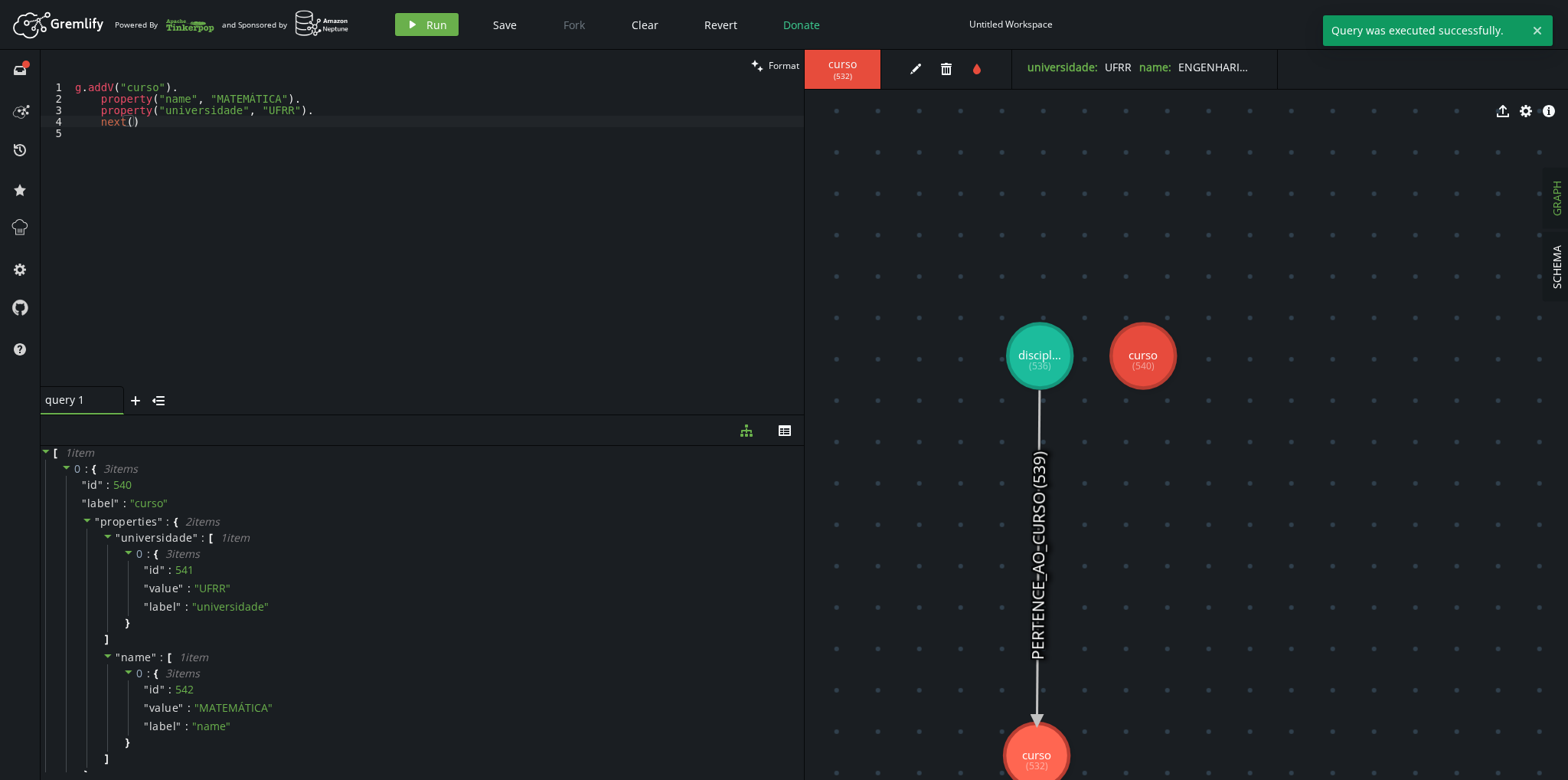
drag, startPoint x: 1146, startPoint y: 458, endPoint x: 986, endPoint y: 265, distance: 250.7
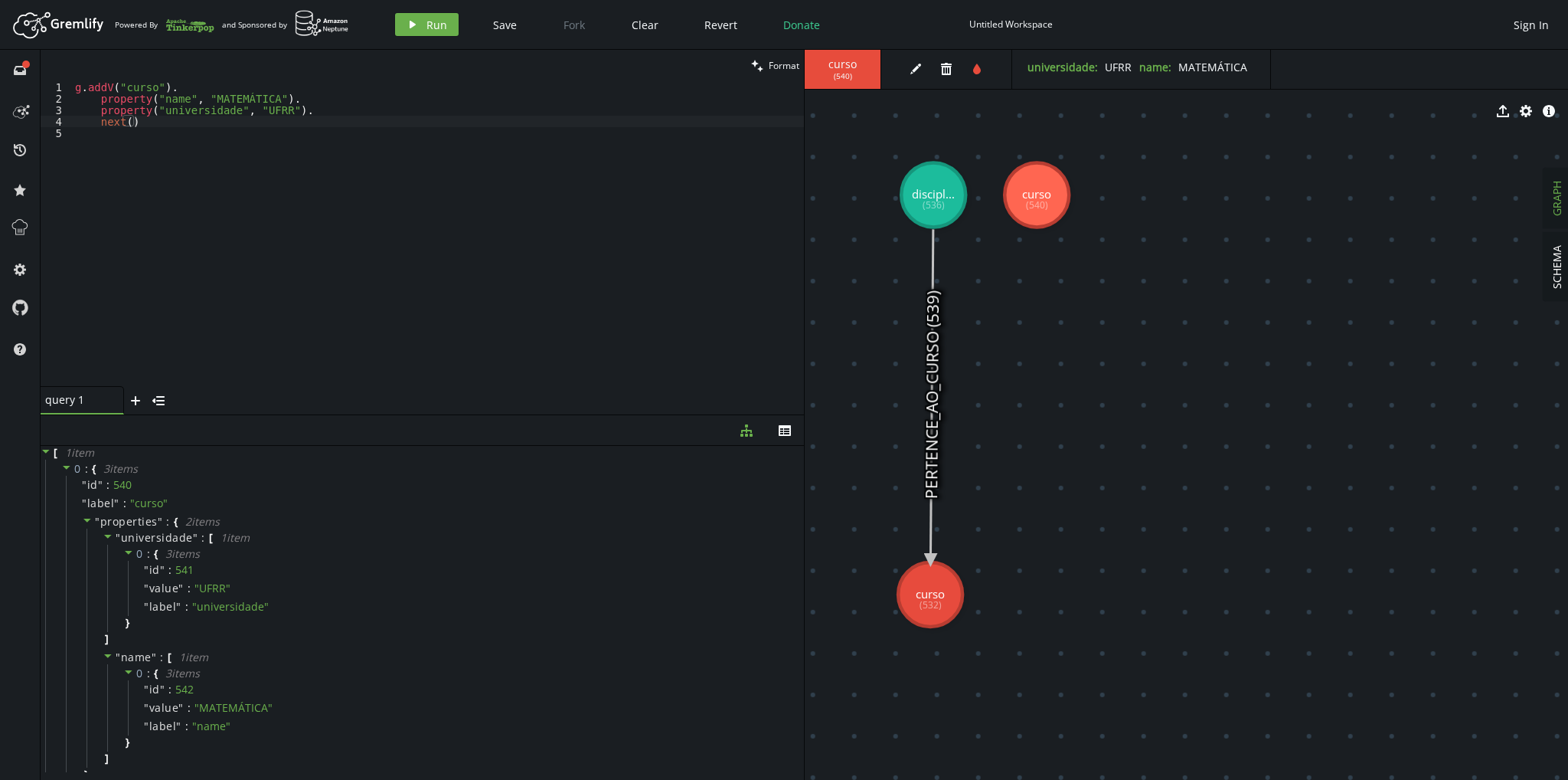
drag, startPoint x: 1013, startPoint y: 266, endPoint x: 1127, endPoint y: 300, distance: 119.0
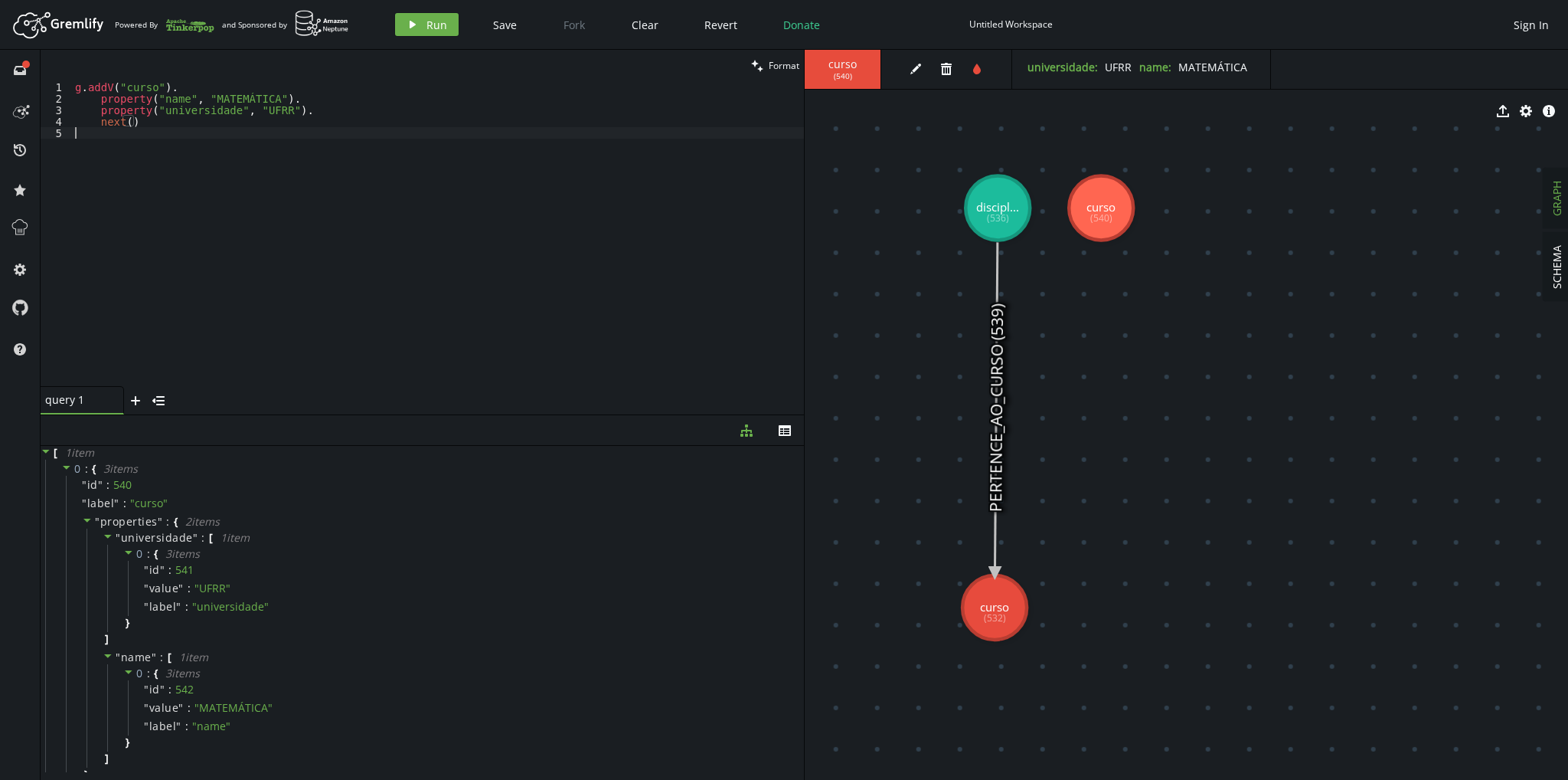
scroll to position [0, 0]
click at [341, 128] on div "g . addV ( "curso" ) . property ( "name" , "MATEMÁTICA" ) . property ( "univers…" at bounding box center [438, 246] width 732 height 328
drag, startPoint x: 225, startPoint y: 148, endPoint x: 0, endPoint y: 4, distance: 267.1
click at [0, 4] on div "Artboard Created with Sketch. Powered By and Sponsored by play Run Save Fork Cl…" at bounding box center [784, 390] width 1568 height 780
type textarea "g.addV("curso"). property("name", "MATEMÁTICA")."
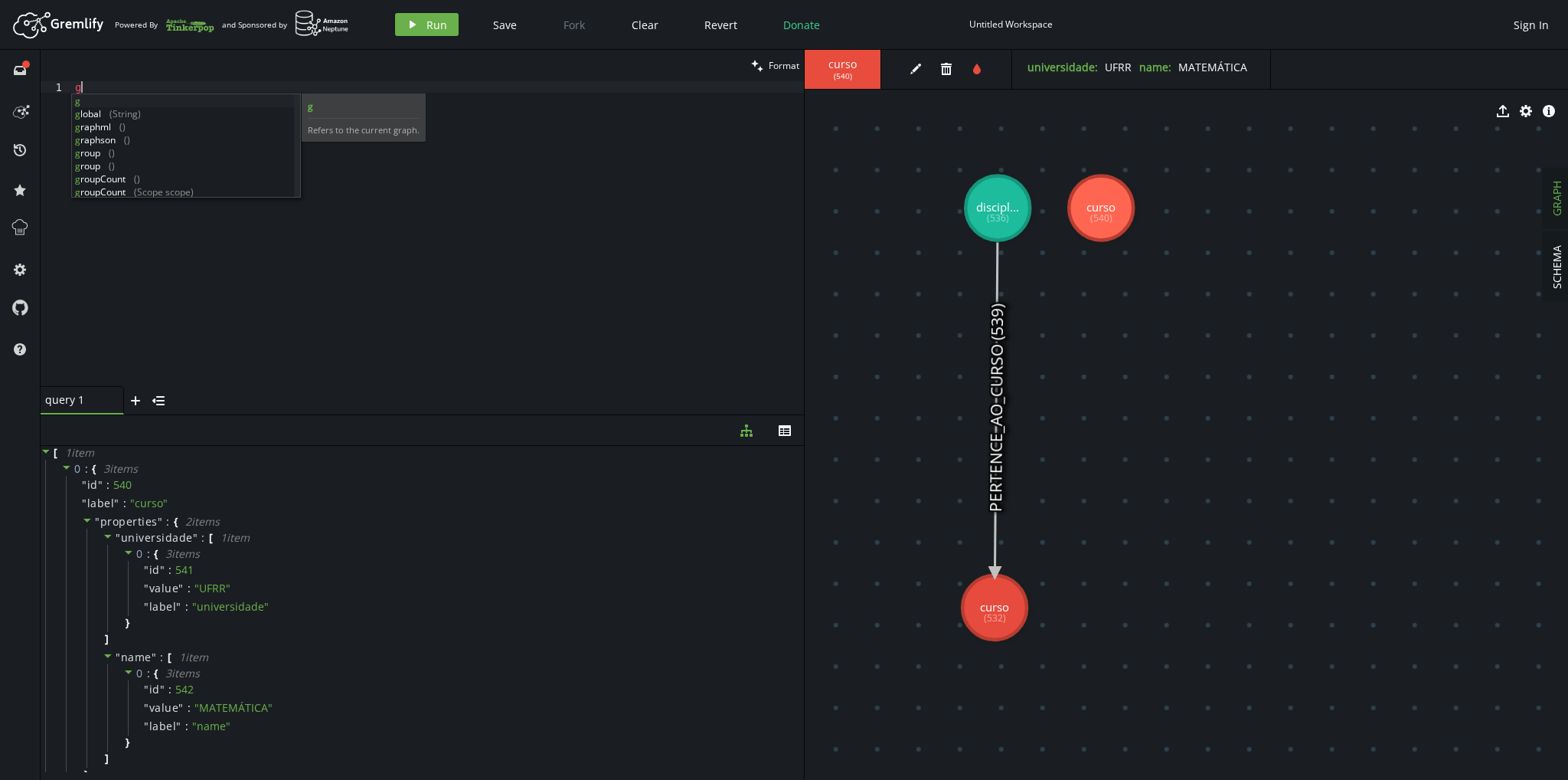
scroll to position [0, 10]
type textarea "g"
click at [404, 36] on div "Artboard Created with Sketch. Powered By and Sponsored by play Run Save Fork Cl…" at bounding box center [784, 24] width 1553 height 31
click at [408, 21] on icon "play" at bounding box center [412, 24] width 12 height 12
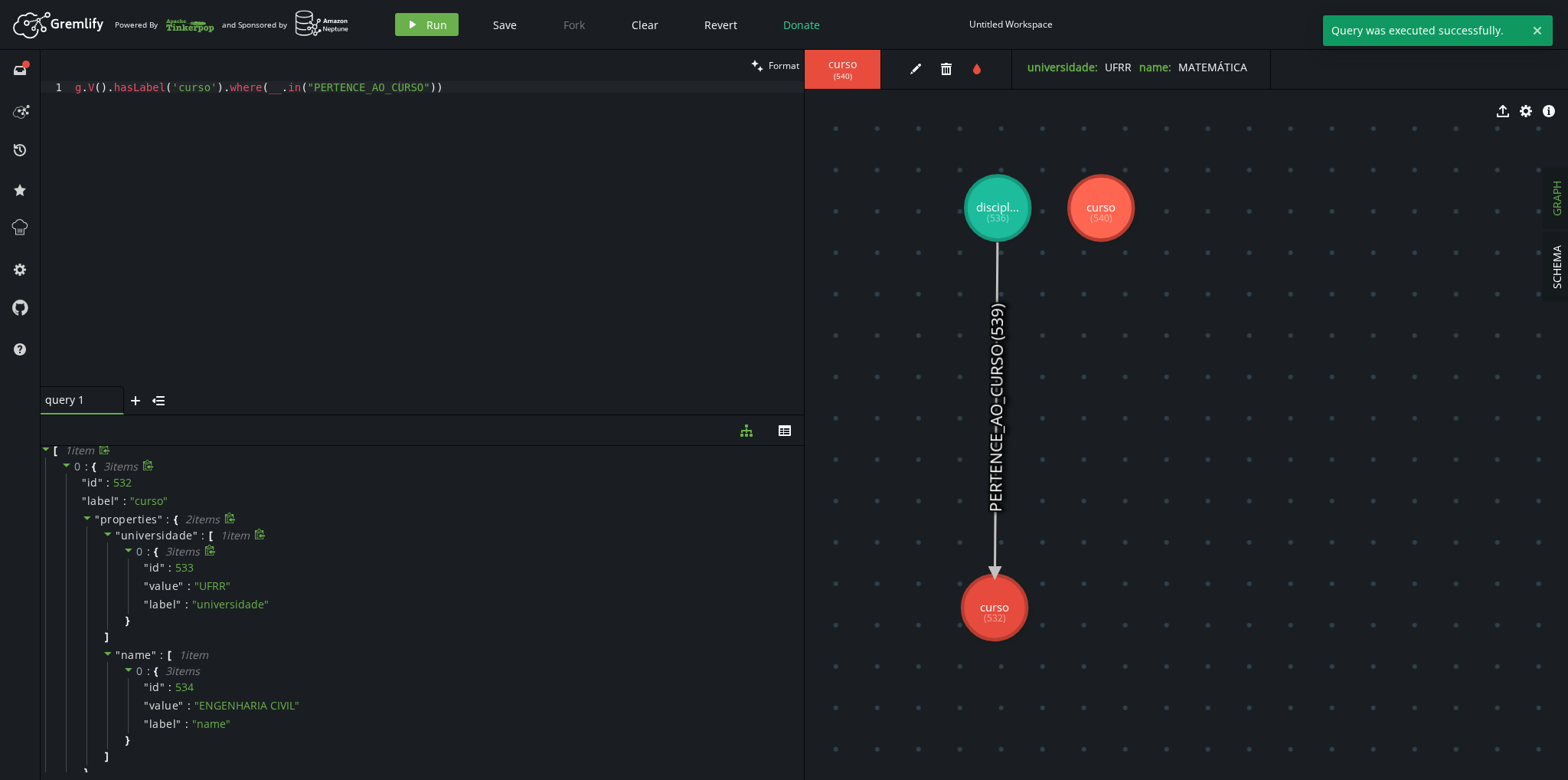
scroll to position [0, 0]
type textarea "g.V().hasLabel('curso').where(__.in("PERTENCE_AO_CURSO"))"
click at [278, 91] on div "g . V ( ) . hasLabel ( 'curso' ) . where ( __ . in ( "PERTENCE_AO_CURSO" ))" at bounding box center [438, 246] width 732 height 328
click at [257, 90] on div "g . V ( ) . hasLabel ( 'curso' ) . where ( __ . in ( "PERTENCE_AO_CURSO" ))" at bounding box center [438, 246] width 732 height 328
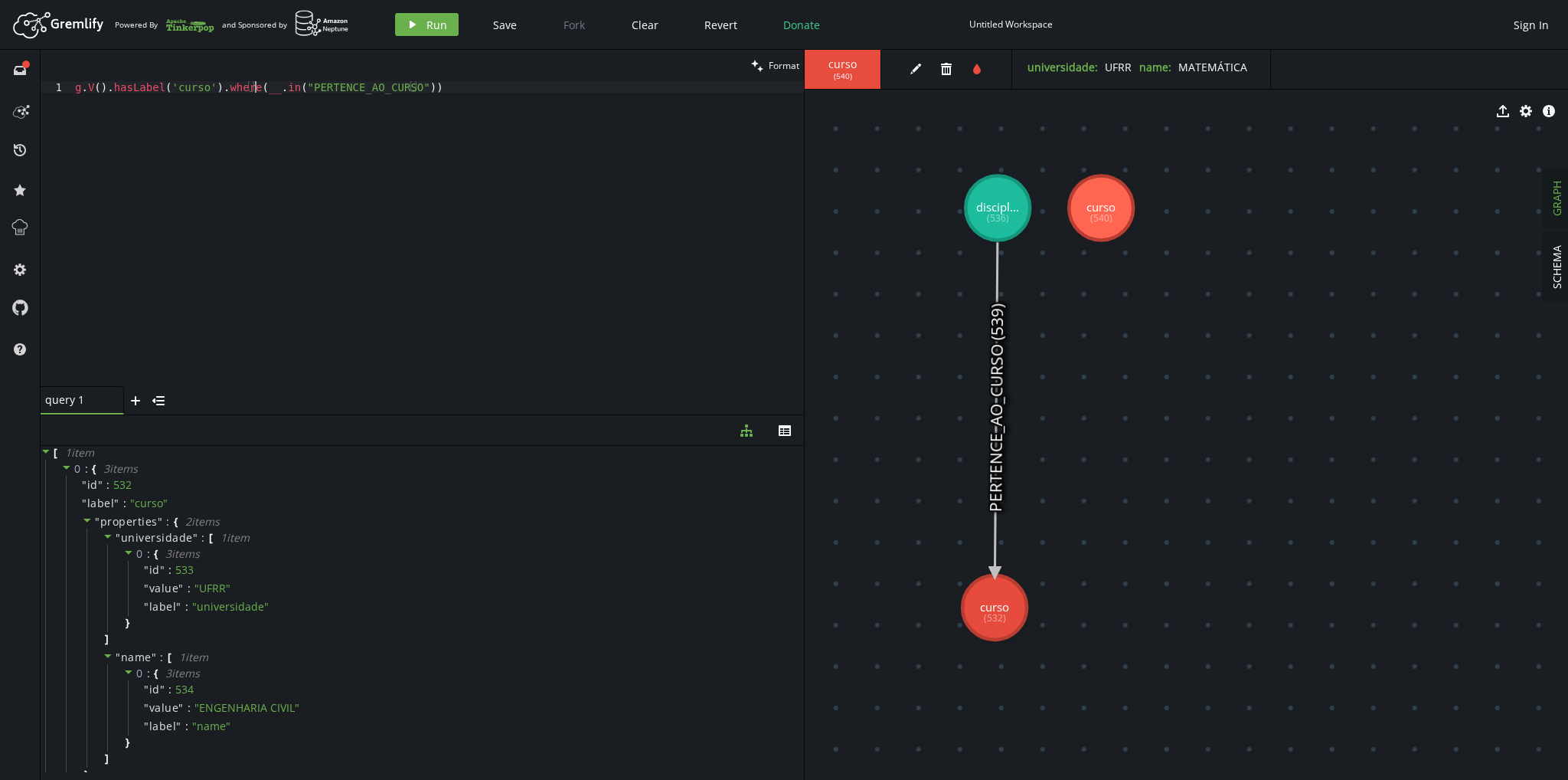
click at [432, 96] on div "g . V ( ) . hasLabel ( 'curso' ) . where ( __ . in ( "PERTENCE_AO_CURSO" ))" at bounding box center [438, 246] width 732 height 328
click at [21, 206] on span "star" at bounding box center [20, 189] width 24 height 39
click at [25, 236] on icon at bounding box center [20, 227] width 20 height 20
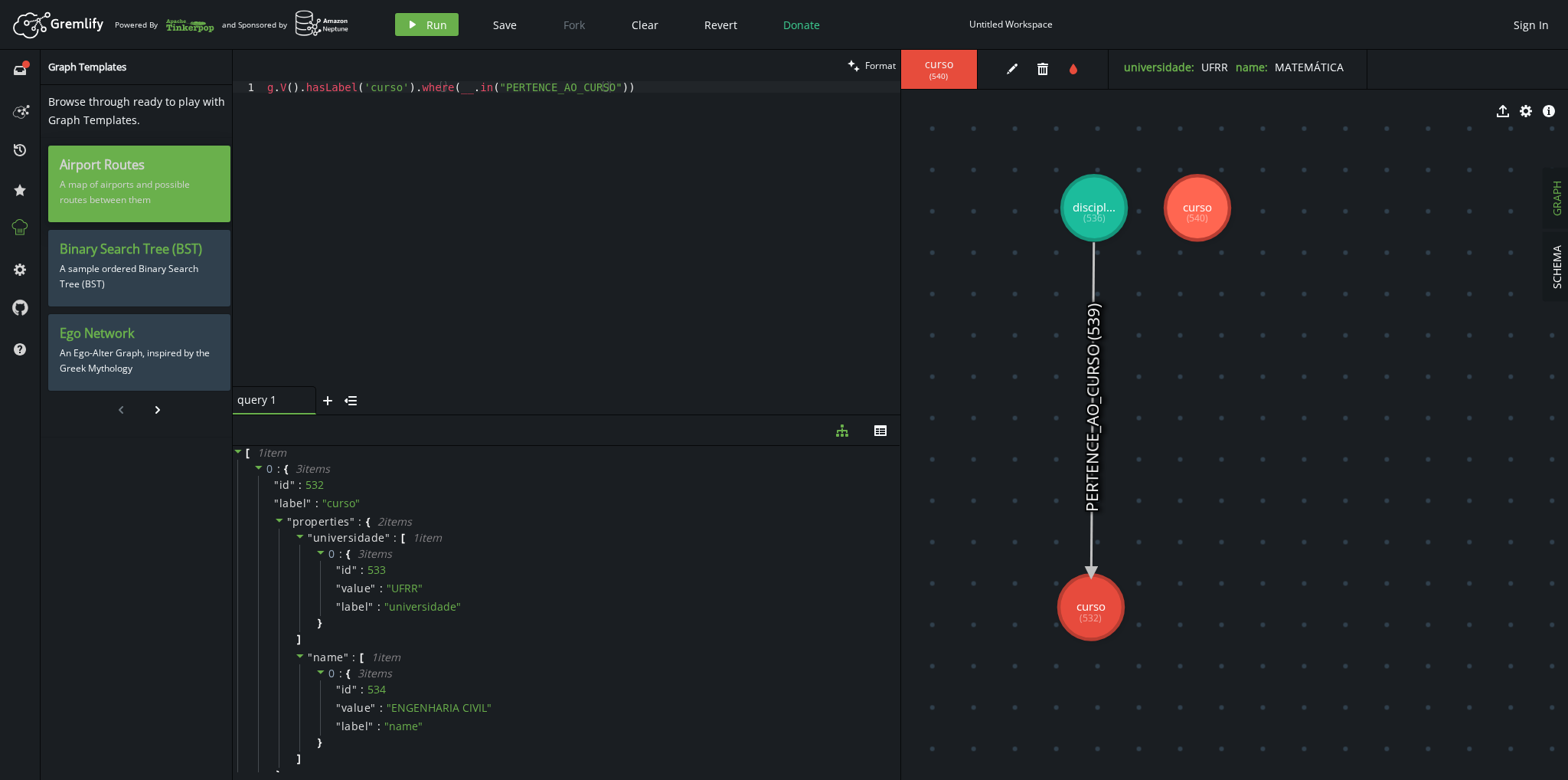
click at [157, 195] on p "A map of airports and possible routes between them" at bounding box center [140, 192] width 159 height 38
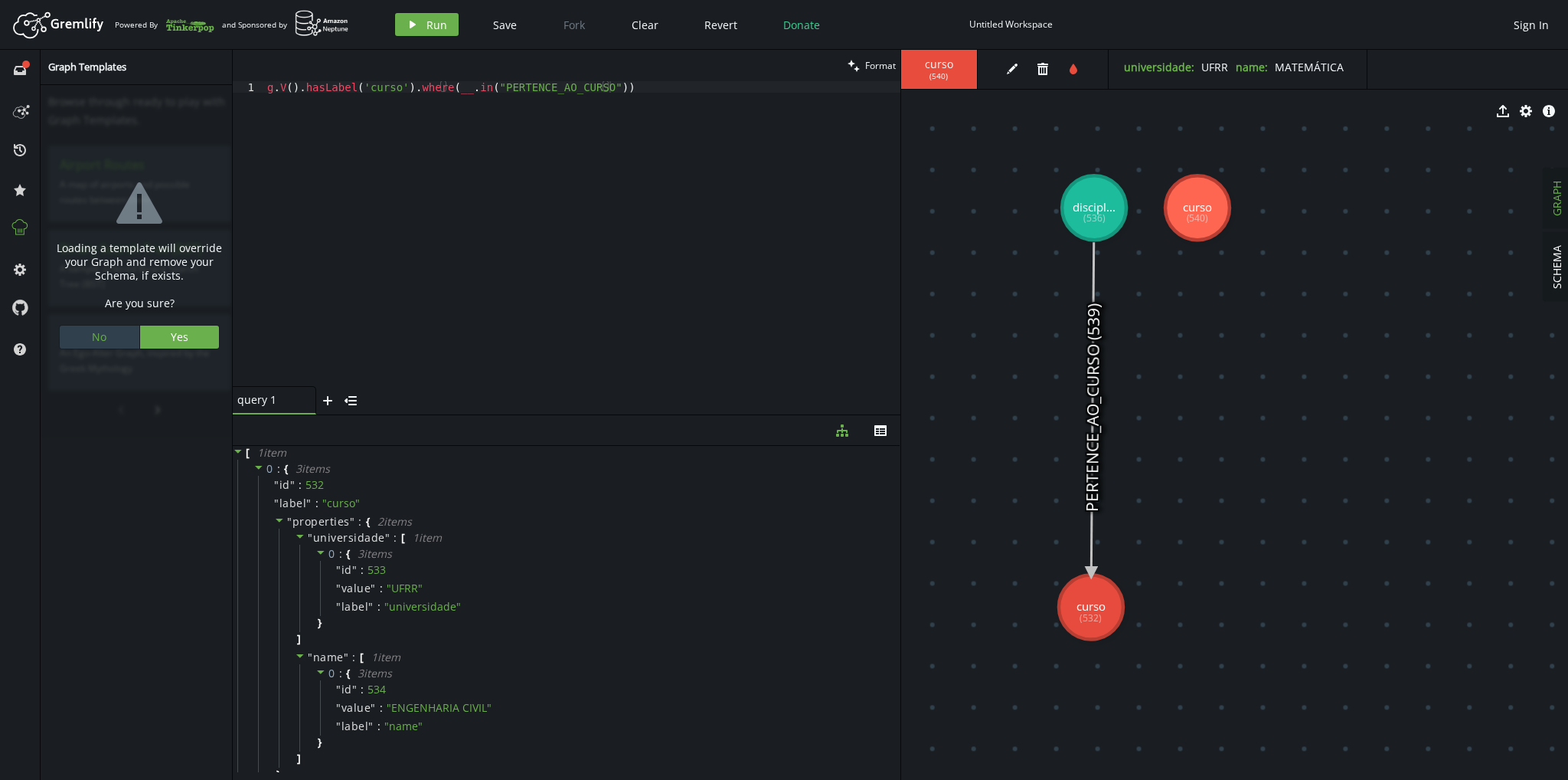
click at [115, 335] on button "No" at bounding box center [99, 337] width 80 height 23
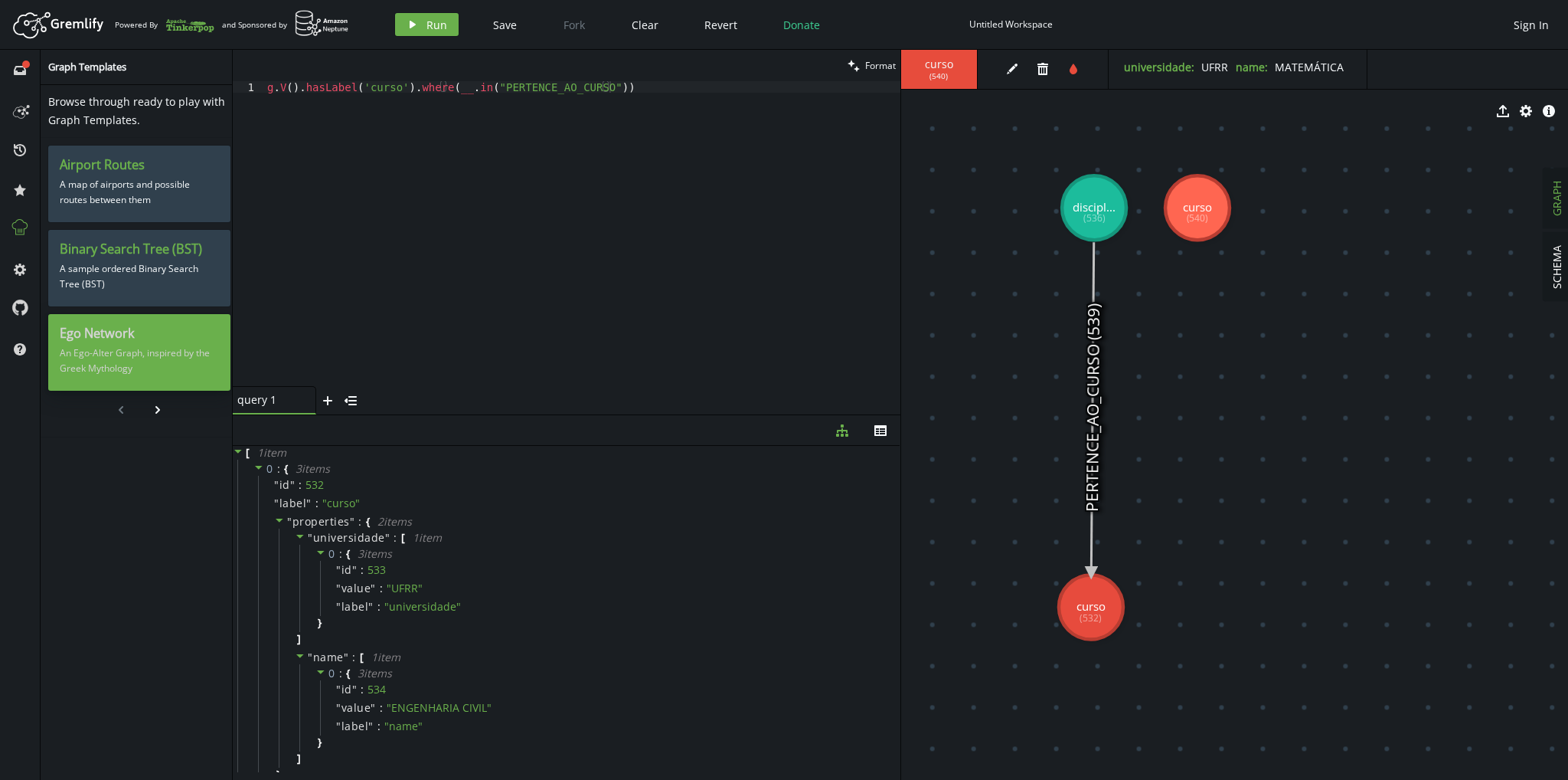
click at [116, 350] on p "An Ego-Alter Graph, inspired by the Greek Mythology" at bounding box center [140, 360] width 159 height 38
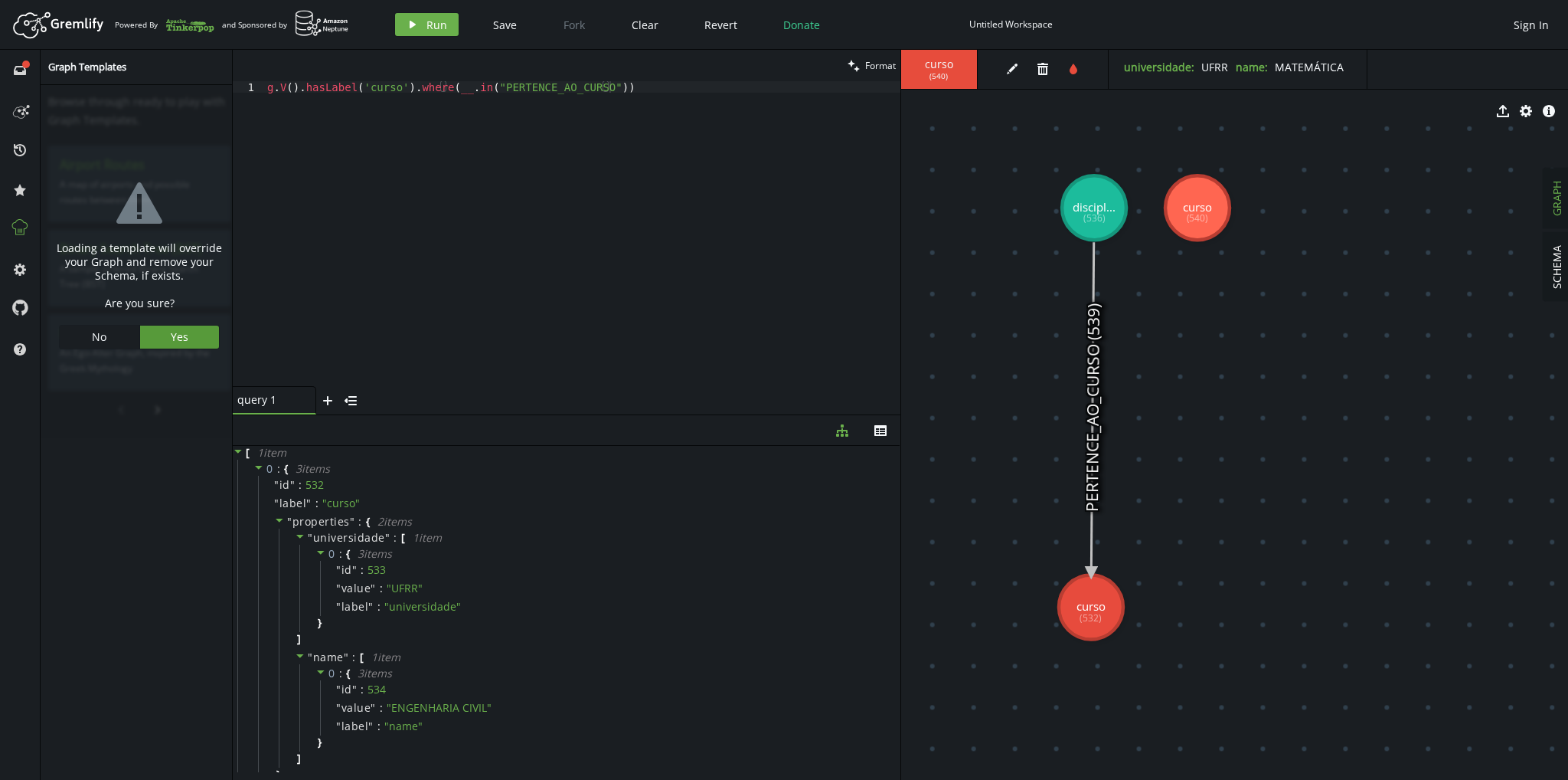
click at [188, 330] on button "Yes" at bounding box center [180, 337] width 80 height 23
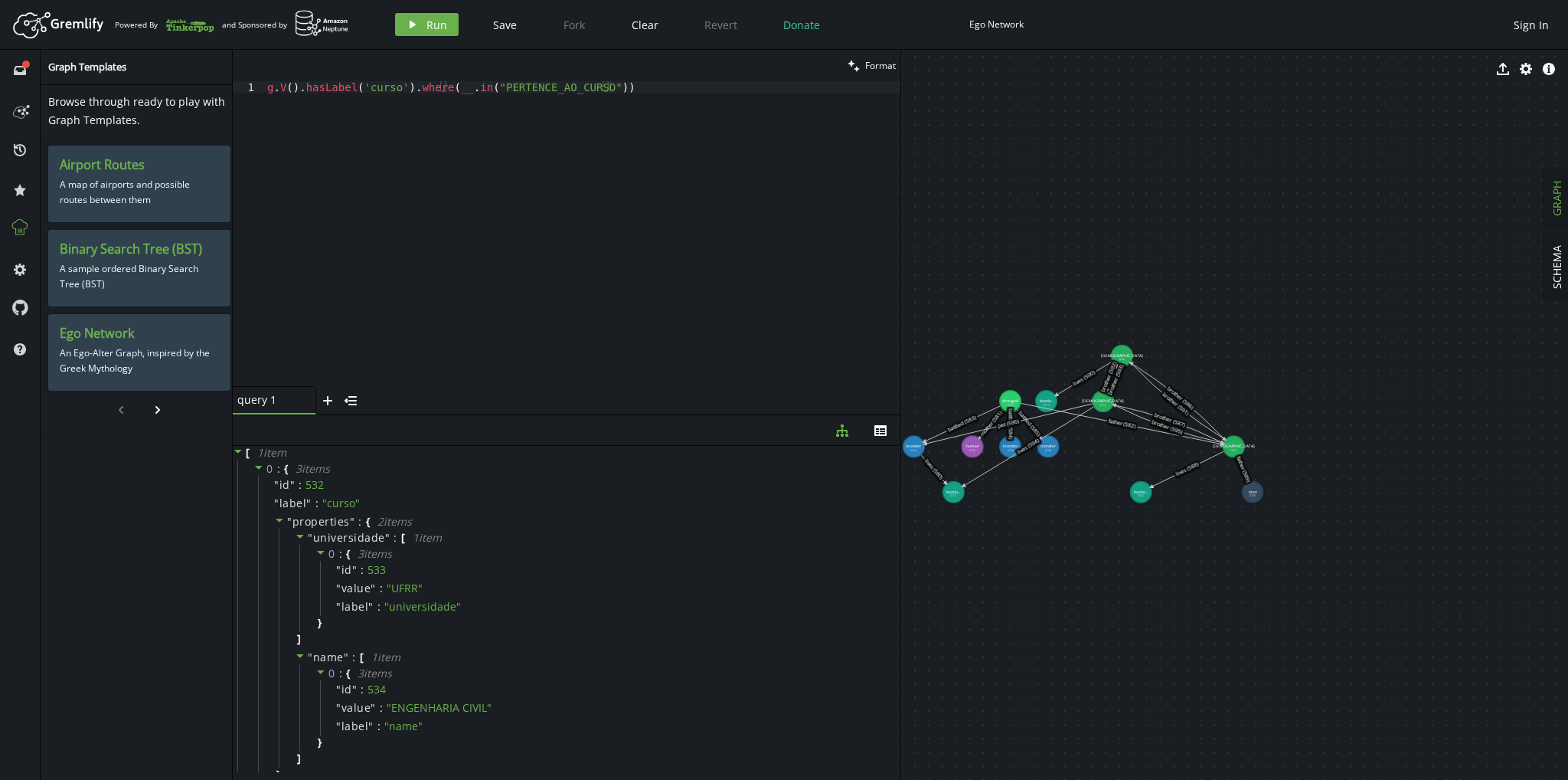
drag, startPoint x: 1384, startPoint y: 338, endPoint x: 793, endPoint y: 402, distance: 594.5
click at [793, 402] on div "clean Format g.V().hasLabel('curso').where(__.in("PERTENCE_AO_CURSO")) 1 g . V …" at bounding box center [900, 414] width 1336 height 730
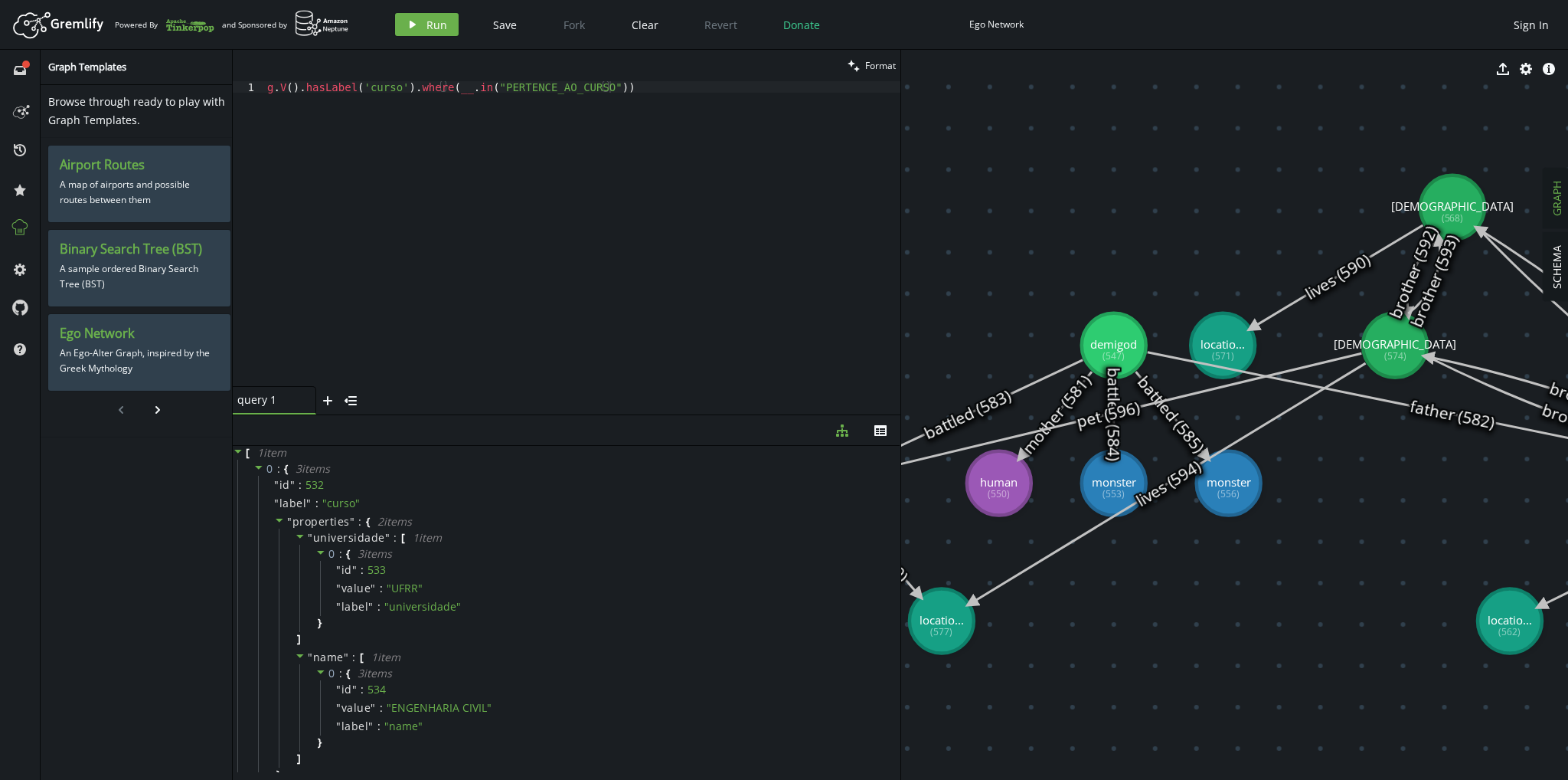
drag, startPoint x: 1118, startPoint y: 402, endPoint x: 604, endPoint y: 170, distance: 563.9
click at [1567, 194] on div "SCHEMA GRAPH export cog info-sign monster (544) demigod (547) human (550) monst…" at bounding box center [1235, 414] width 667 height 730
click at [12, 222] on icon at bounding box center [20, 227] width 20 height 20
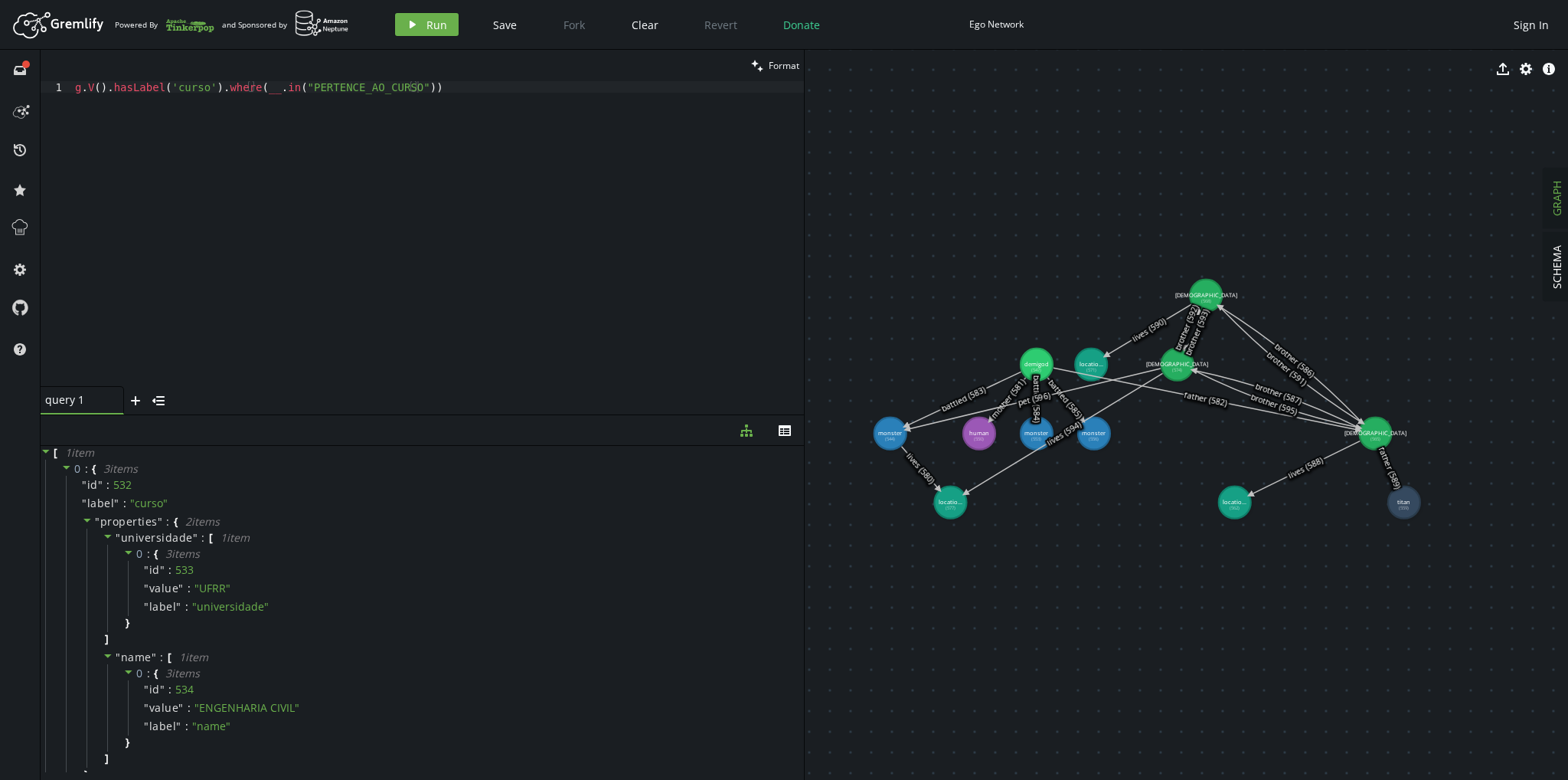
drag, startPoint x: 1198, startPoint y: 415, endPoint x: 1015, endPoint y: 409, distance: 183.1
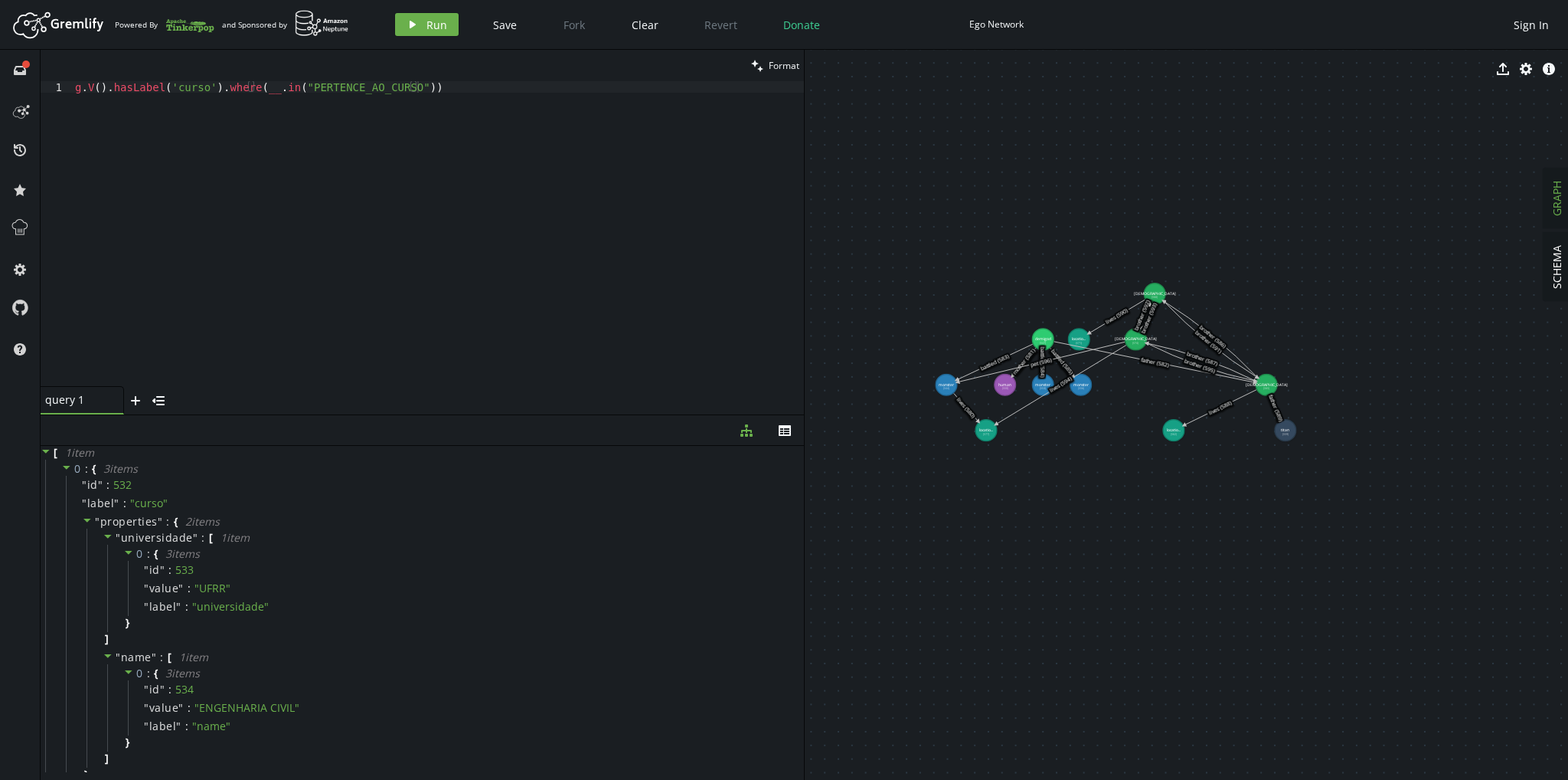
drag, startPoint x: 935, startPoint y: 249, endPoint x: 1127, endPoint y: 298, distance: 198.2
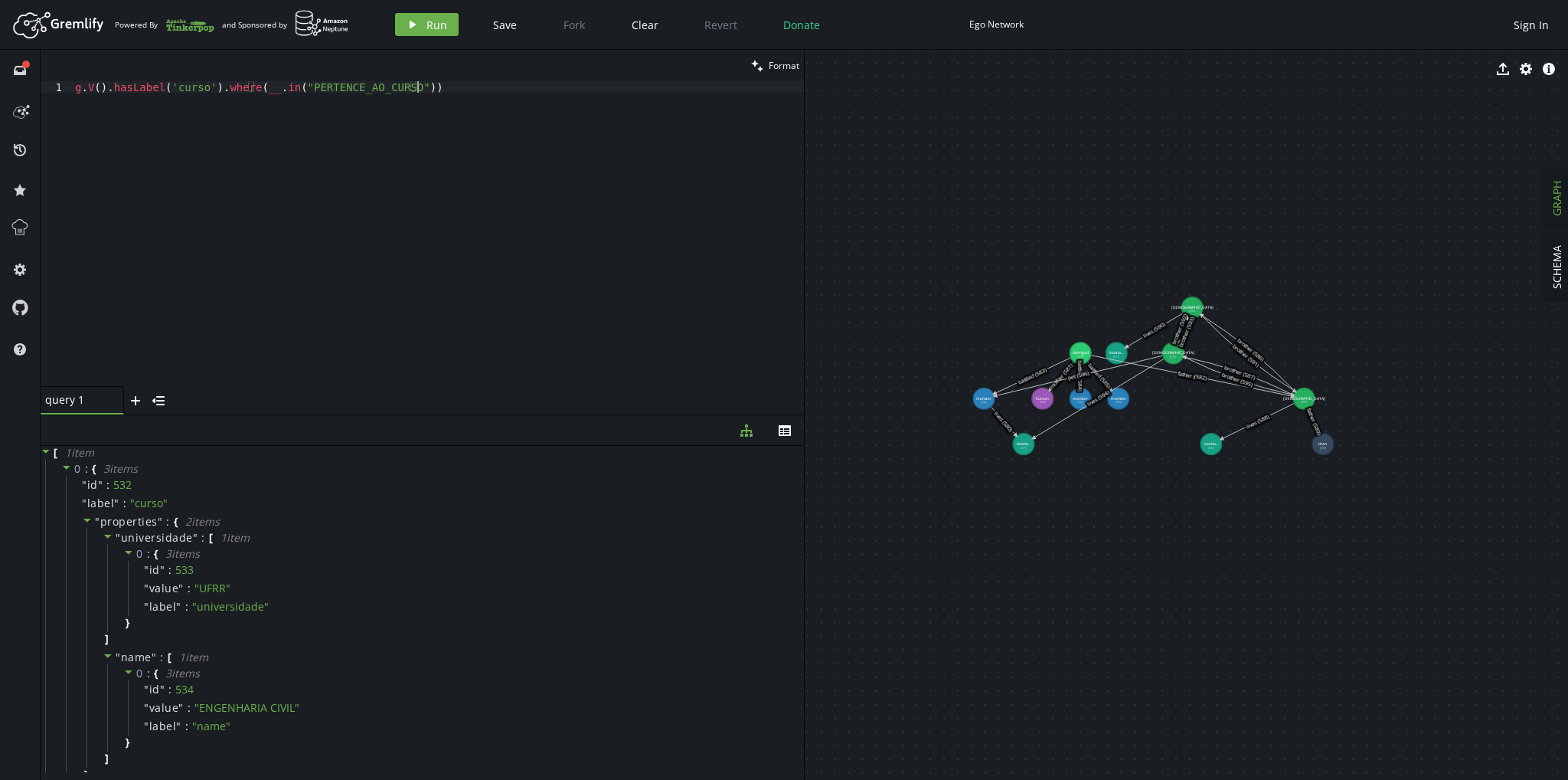
drag, startPoint x: 475, startPoint y: 102, endPoint x: 0, endPoint y: 103, distance: 475.0
click at [56, 105] on div "g.V().hasLabel('curso').where(__.in("PERTENCE_AO_CURSO")) 1 g . V ( ) . hasLabe…" at bounding box center [422, 233] width 764 height 305
click at [150, 82] on div "g . V ( ) . count ( )" at bounding box center [438, 246] width 732 height 328
drag, startPoint x: 214, startPoint y: 90, endPoint x: 115, endPoint y: 86, distance: 99.1
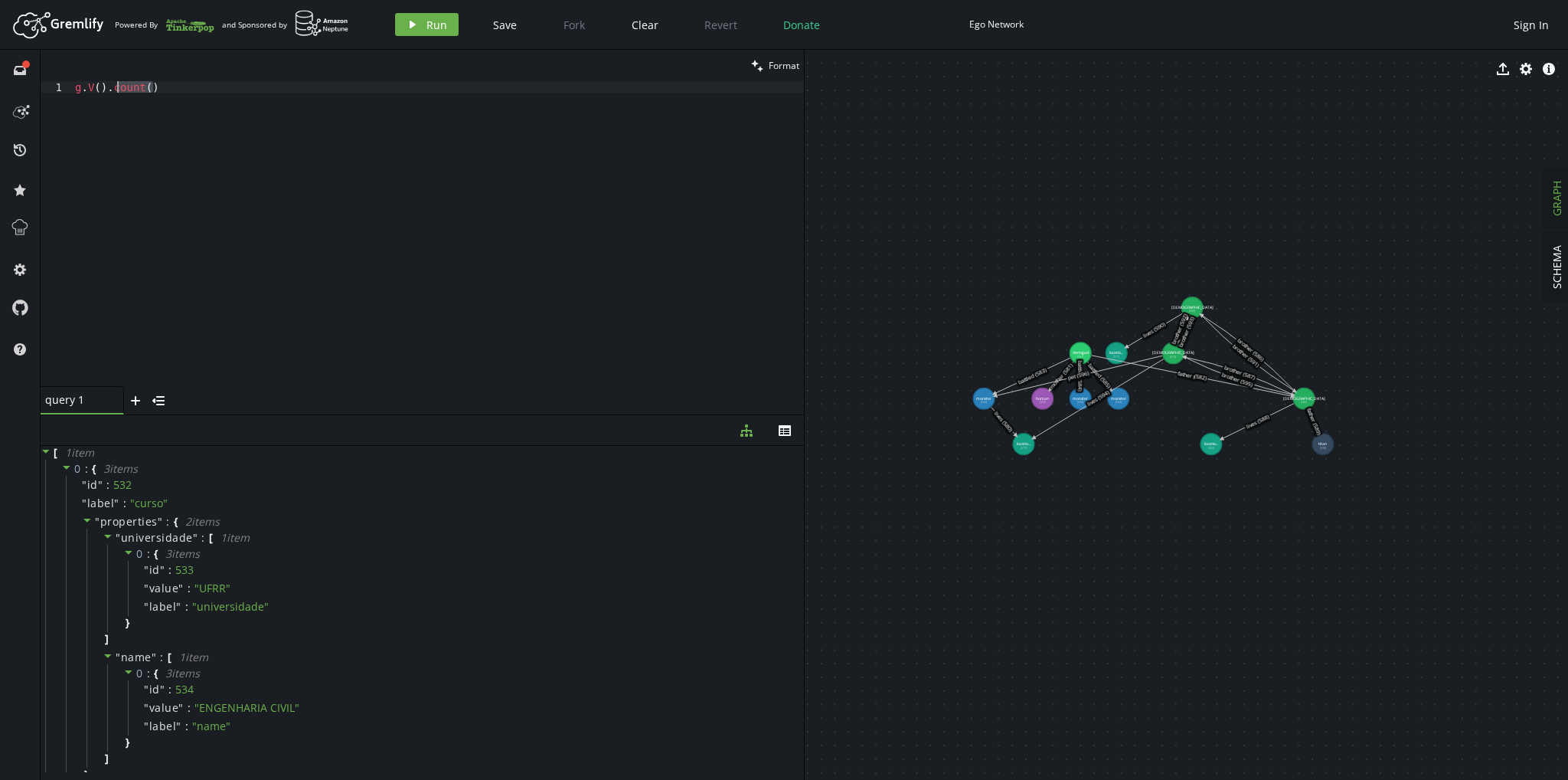
click at [115, 86] on div "g . V ( ) . count ( )" at bounding box center [438, 246] width 732 height 328
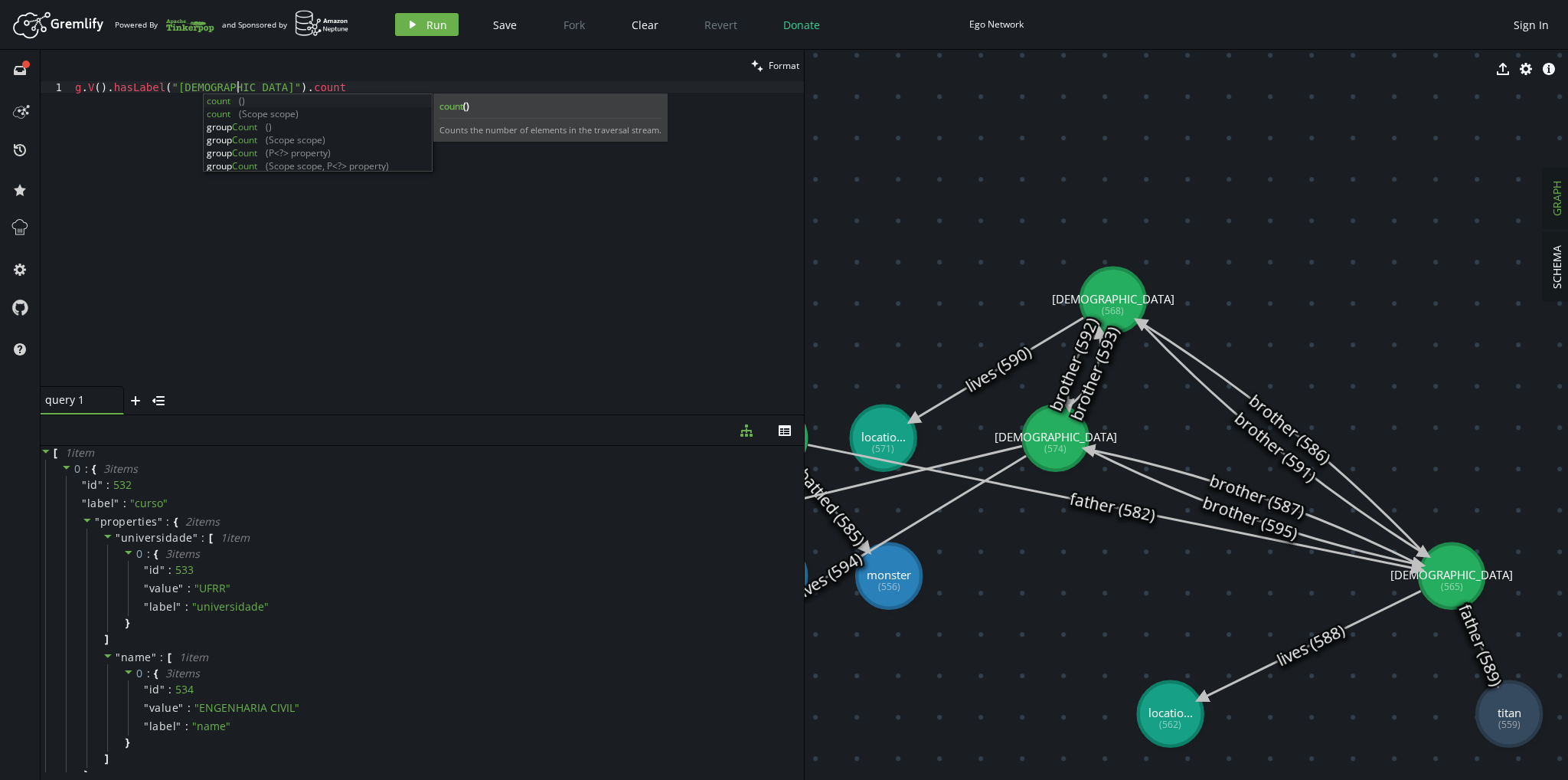
scroll to position [0, 172]
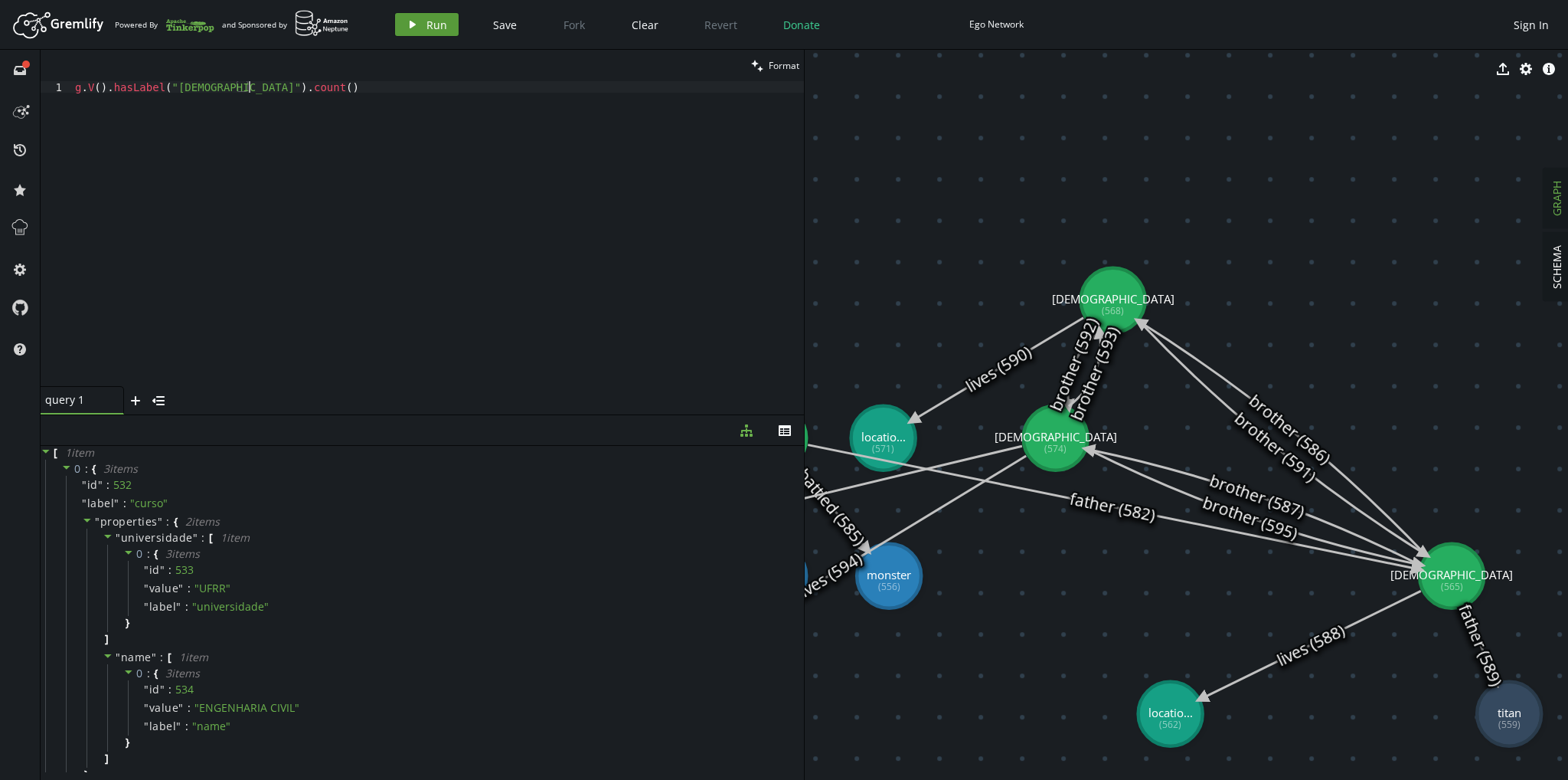
click at [416, 25] on icon "play" at bounding box center [412, 24] width 12 height 12
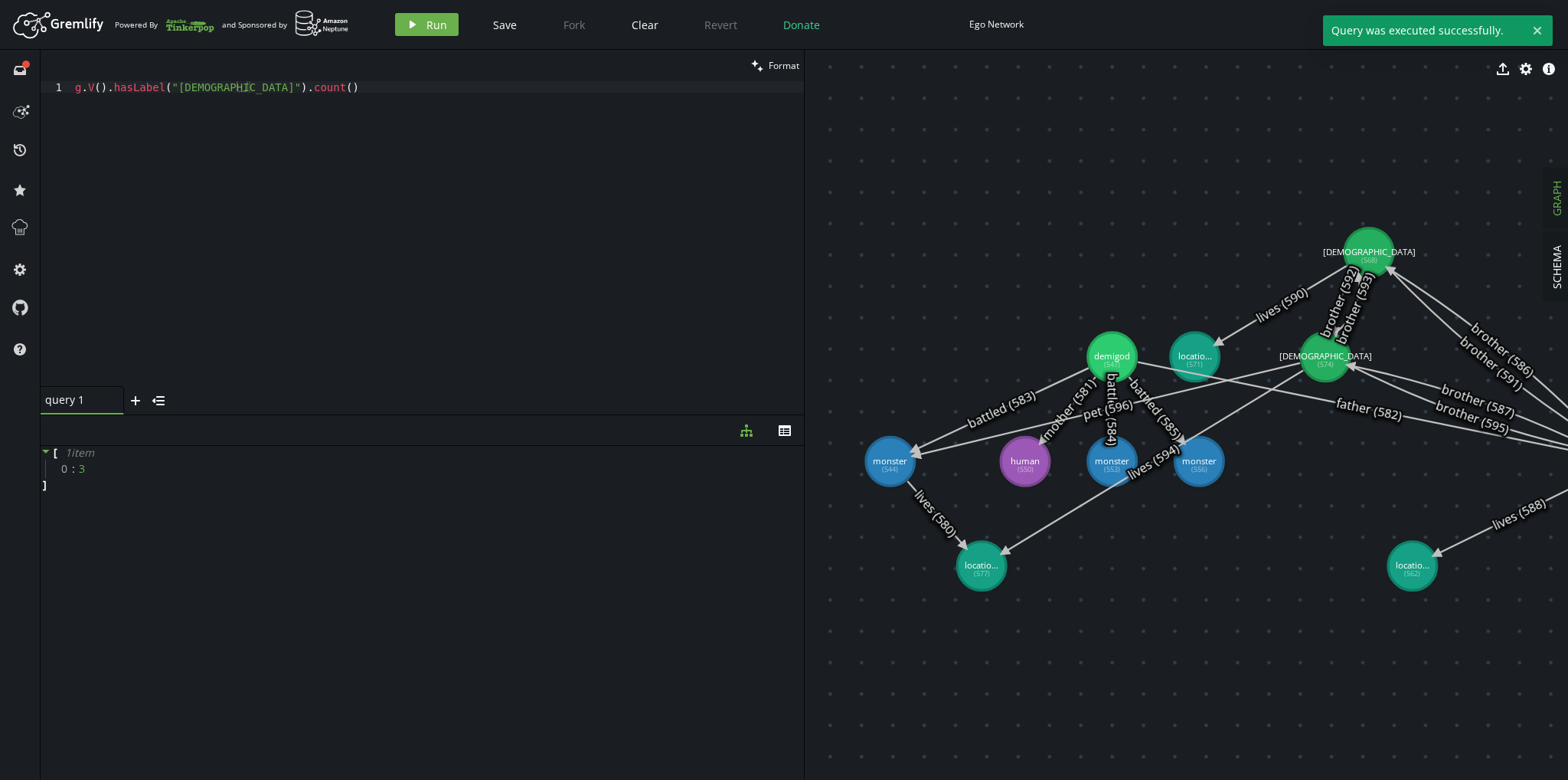
drag, startPoint x: 986, startPoint y: 538, endPoint x: 1293, endPoint y: 555, distance: 307.5
click at [187, 86] on div "g . V ( ) . hasLabel ( "[DEMOGRAPHIC_DATA]" ) . count ( )" at bounding box center [438, 246] width 732 height 328
click at [179, 86] on div "g . V ( ) . hasLabel ( "[DEMOGRAPHIC_DATA]" ) . count ( )" at bounding box center [438, 246] width 732 height 328
drag, startPoint x: 179, startPoint y: 86, endPoint x: 172, endPoint y: 95, distance: 11.4
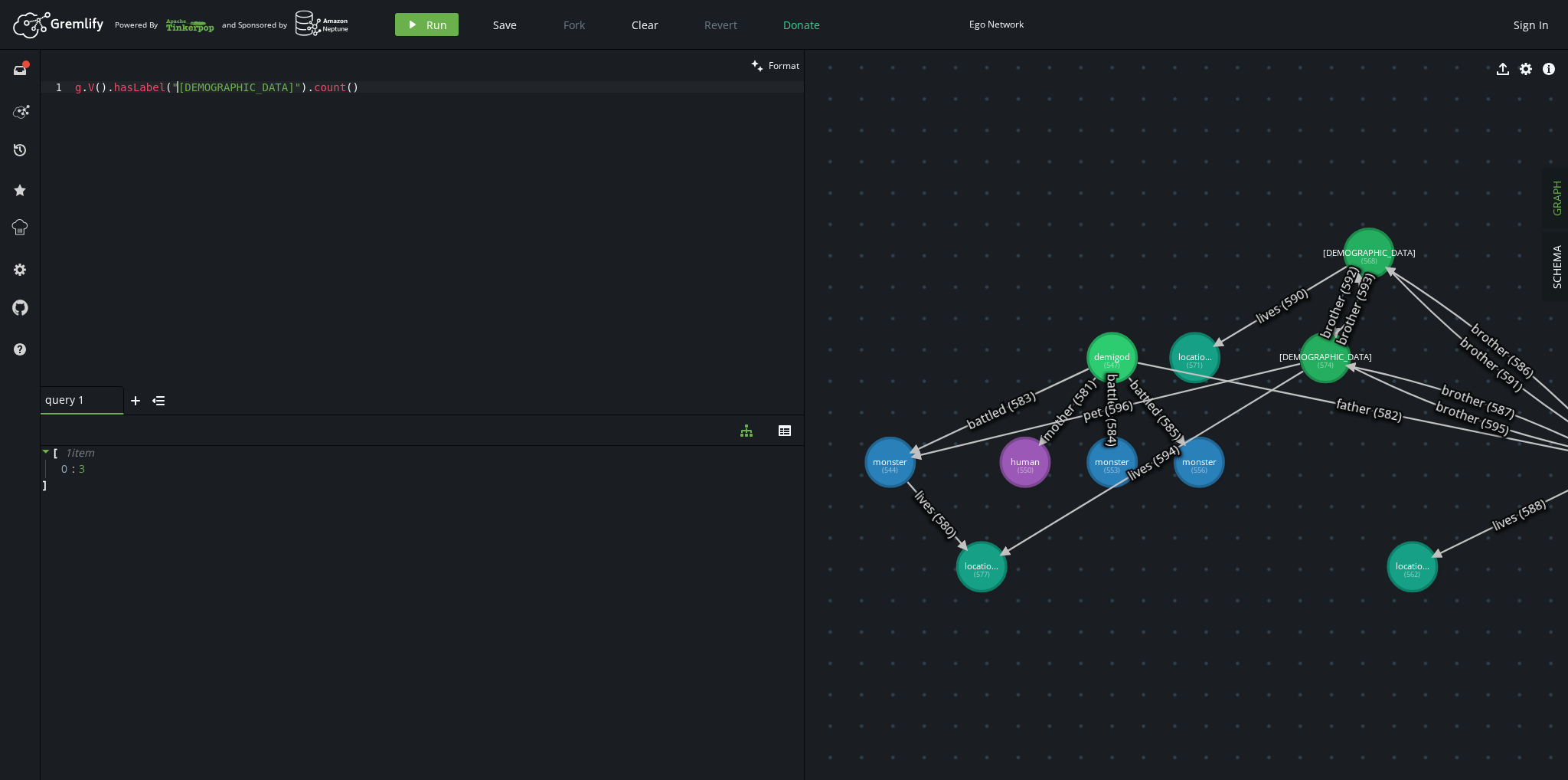
click at [178, 90] on div "g . V ( ) . hasLabel ( "[DEMOGRAPHIC_DATA]" ) . count ( )" at bounding box center [438, 246] width 732 height 328
click at [443, 23] on span "Run" at bounding box center [437, 25] width 21 height 15
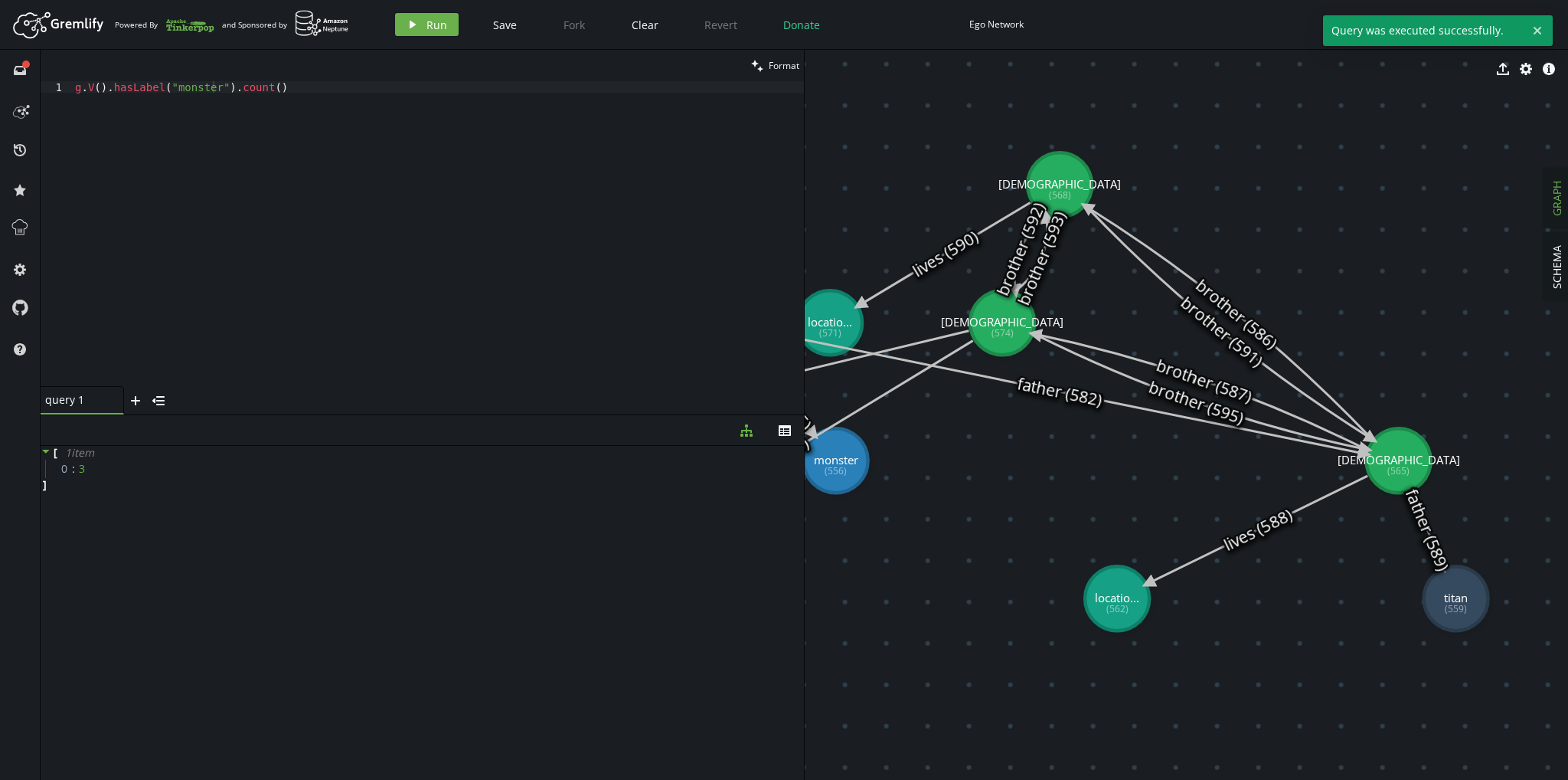
drag, startPoint x: 1331, startPoint y: 353, endPoint x: 1089, endPoint y: 286, distance: 251.1
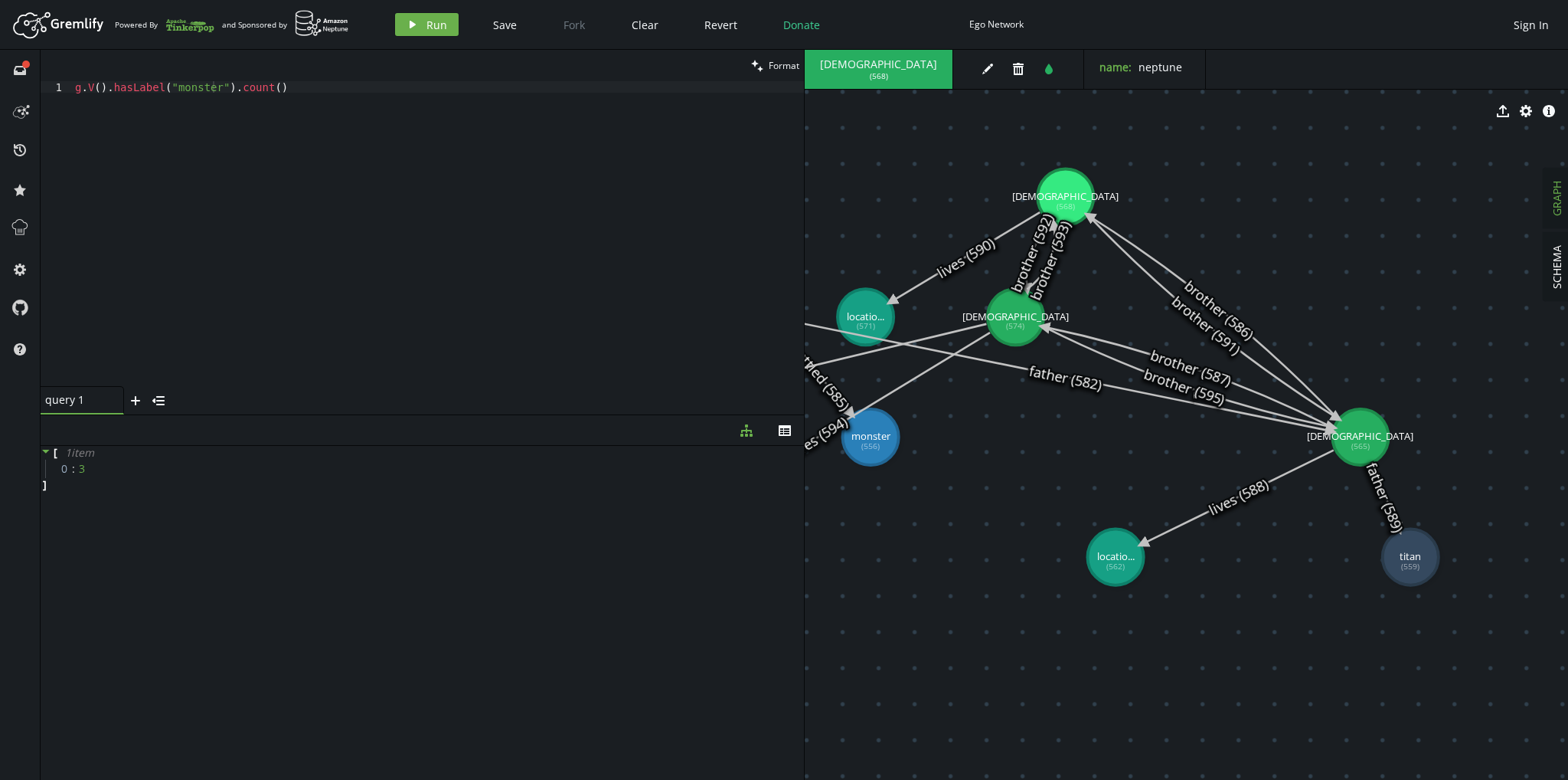
click at [209, 64] on div "clean Format" at bounding box center [422, 65] width 764 height 31
click at [178, 93] on div "g . V ( ) . hasLabel ( "monster" ) . count ( )" at bounding box center [438, 246] width 732 height 328
click at [179, 93] on div "g . V ( ) . hasLabel ( "monster" ) . count ( )" at bounding box center [438, 246] width 732 height 328
click at [222, 100] on div "g . V ( ) . hasLabel ( "monster" ) . count ( )" at bounding box center [438, 233] width 732 height 305
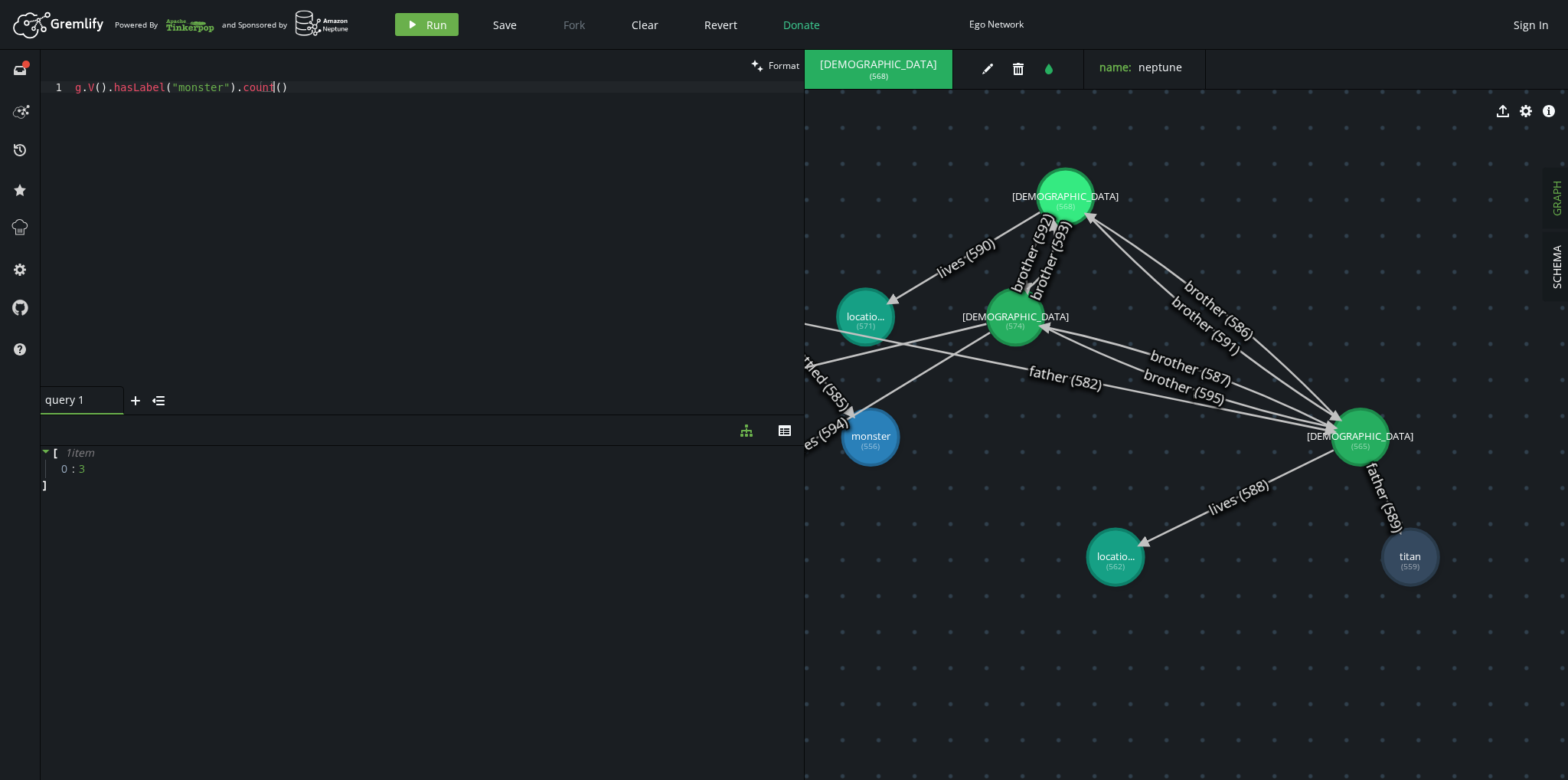
click at [184, 91] on div "g . V ( ) . hasLabel ( "monster" ) . count ( )" at bounding box center [438, 246] width 732 height 328
click at [378, 88] on div "g . V ( ) . hasLabel ( "monster" ) . count ( )" at bounding box center [438, 246] width 732 height 328
drag, startPoint x: 295, startPoint y: 93, endPoint x: 0, endPoint y: 59, distance: 297.0
click at [0, 59] on div "full-circle inbox history star cog help clean Format g.V().hasLabel("monster").…" at bounding box center [784, 414] width 1568 height 730
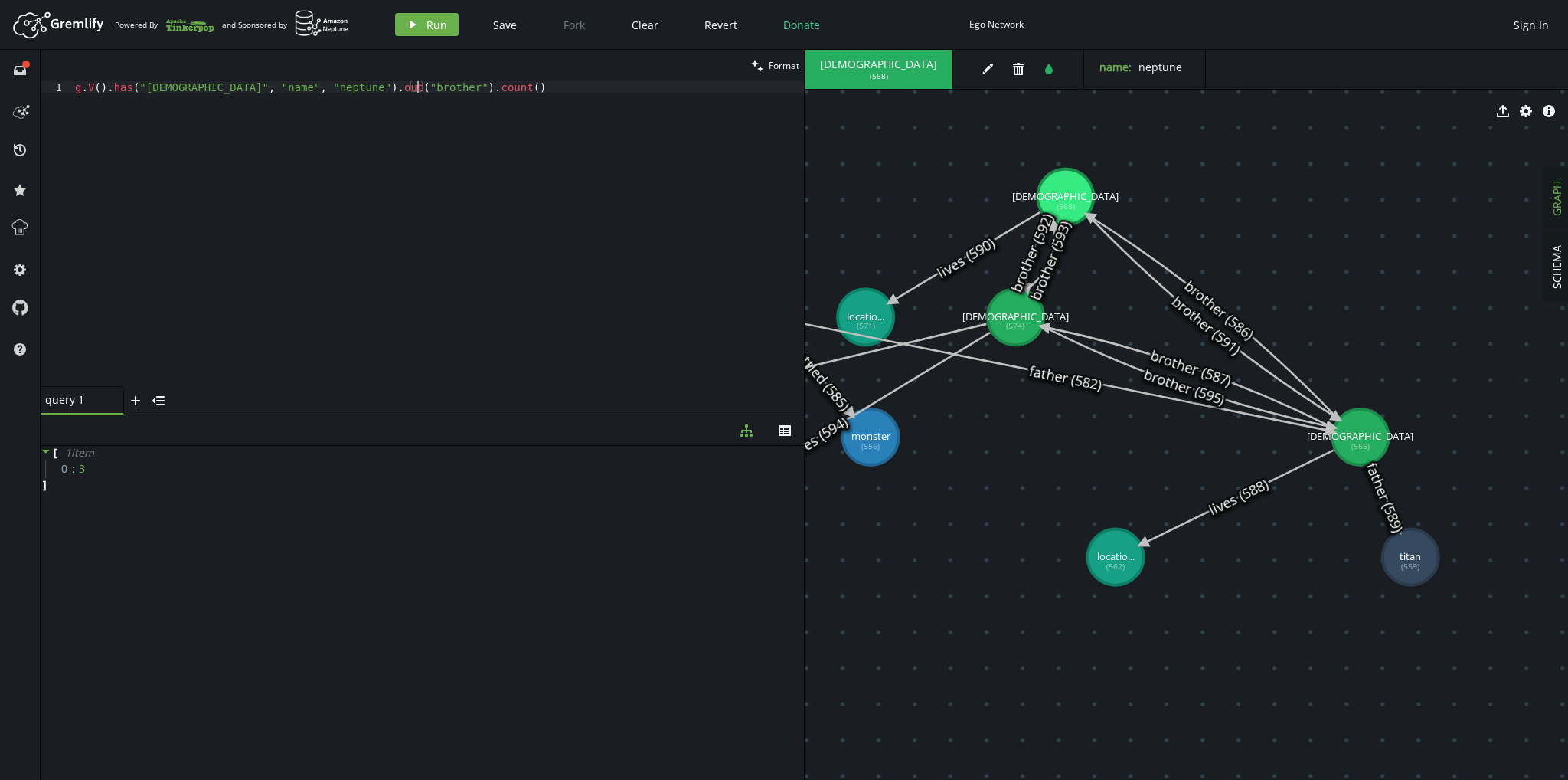
scroll to position [0, 347]
click at [440, 13] on button "play Run" at bounding box center [427, 24] width 64 height 23
drag, startPoint x: 426, startPoint y: 94, endPoint x: 375, endPoint y: 93, distance: 51.0
click at [375, 93] on div "g . V ( ) . has ( "god" , "name" , "neptune" ) . out ( "brother" ) . count ( )" at bounding box center [438, 246] width 732 height 328
drag, startPoint x: 381, startPoint y: 91, endPoint x: 472, endPoint y: 82, distance: 91.4
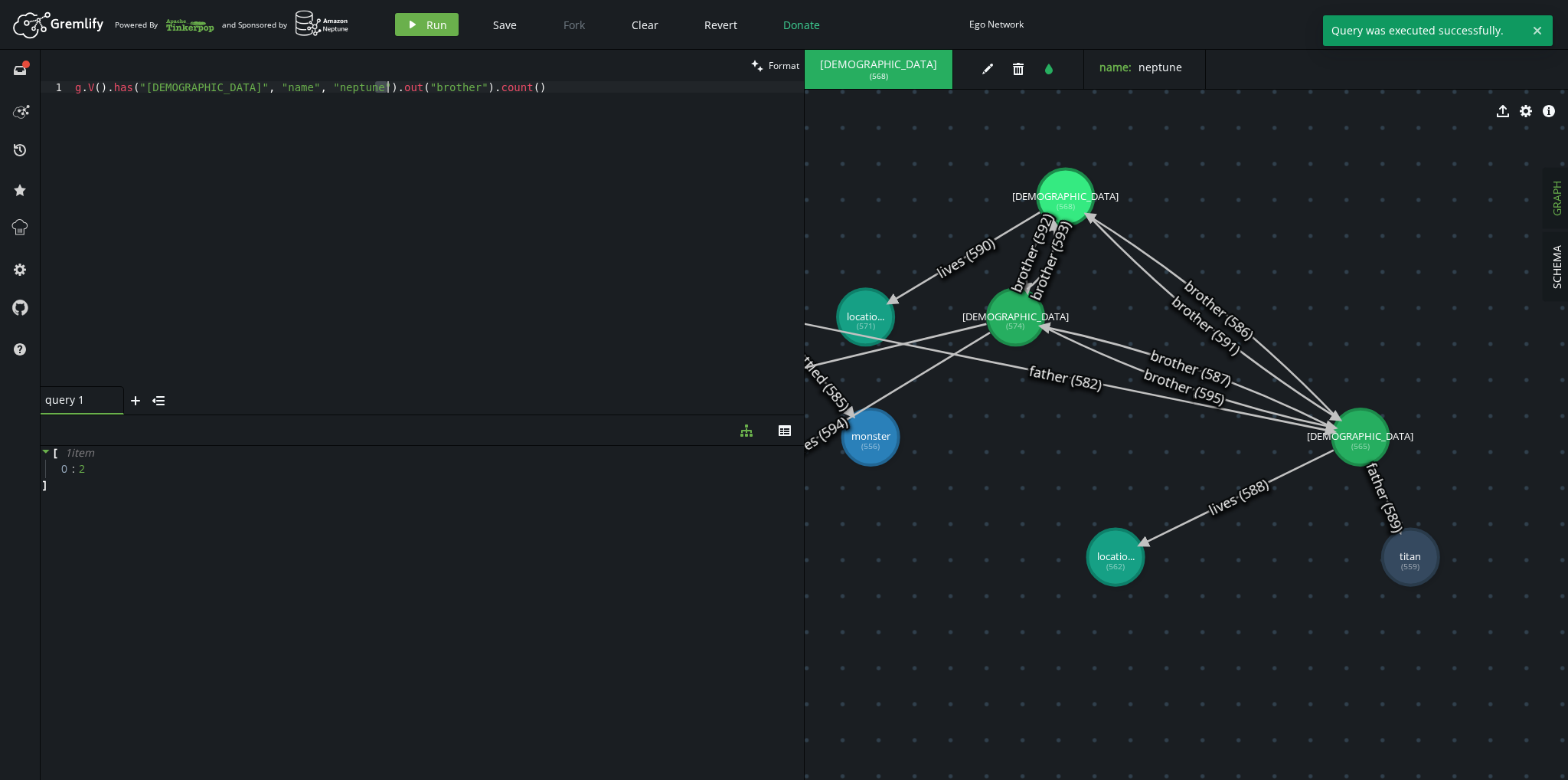
click at [472, 82] on div "g . V ( ) . has ( "god" , "name" , "neptune" ) . out ( "brother" ) . count ( )" at bounding box center [438, 246] width 732 height 328
click at [420, 31] on button "play Run" at bounding box center [427, 24] width 64 height 23
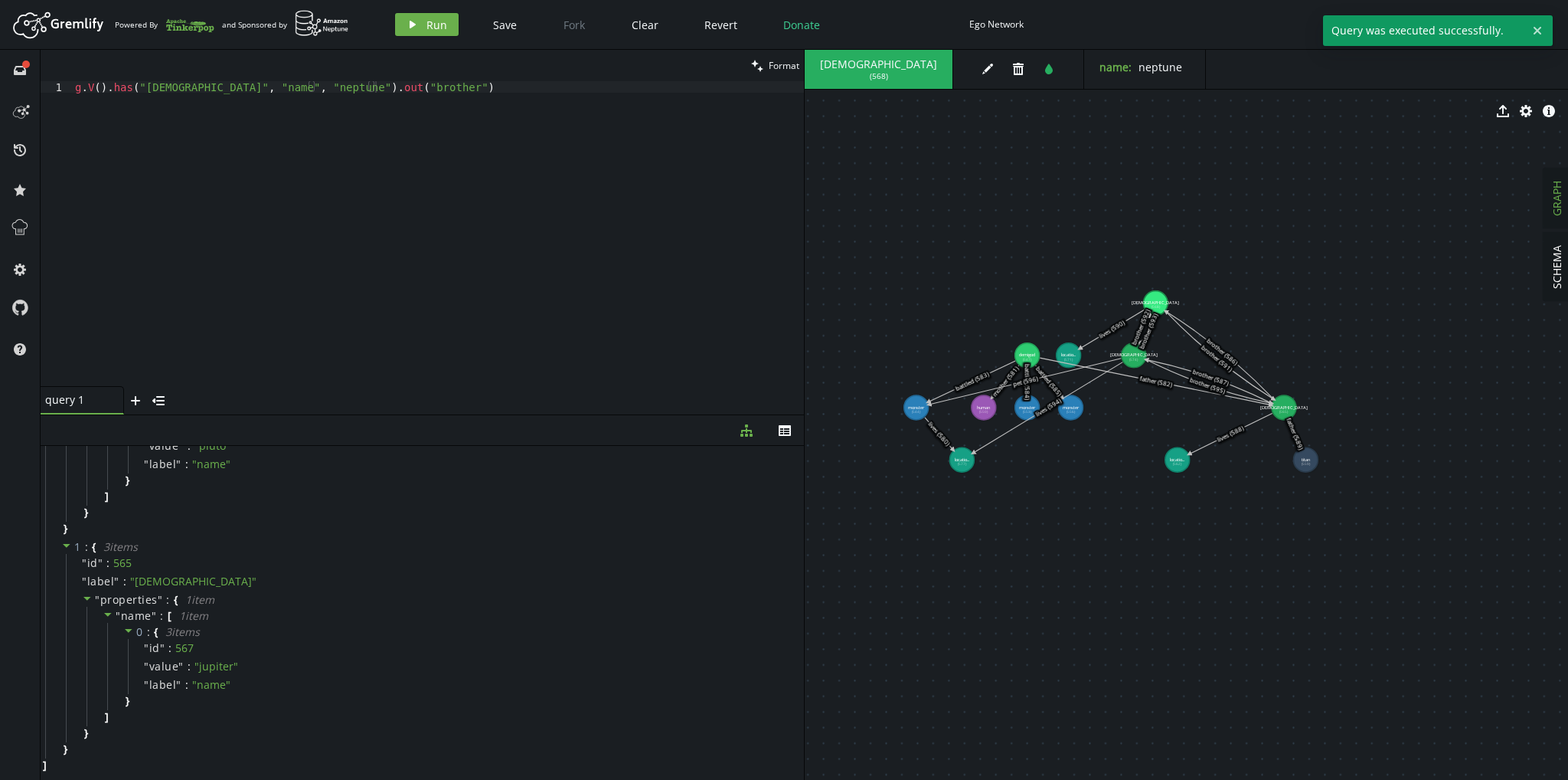
drag, startPoint x: 1090, startPoint y: 442, endPoint x: 1133, endPoint y: 436, distance: 43.4
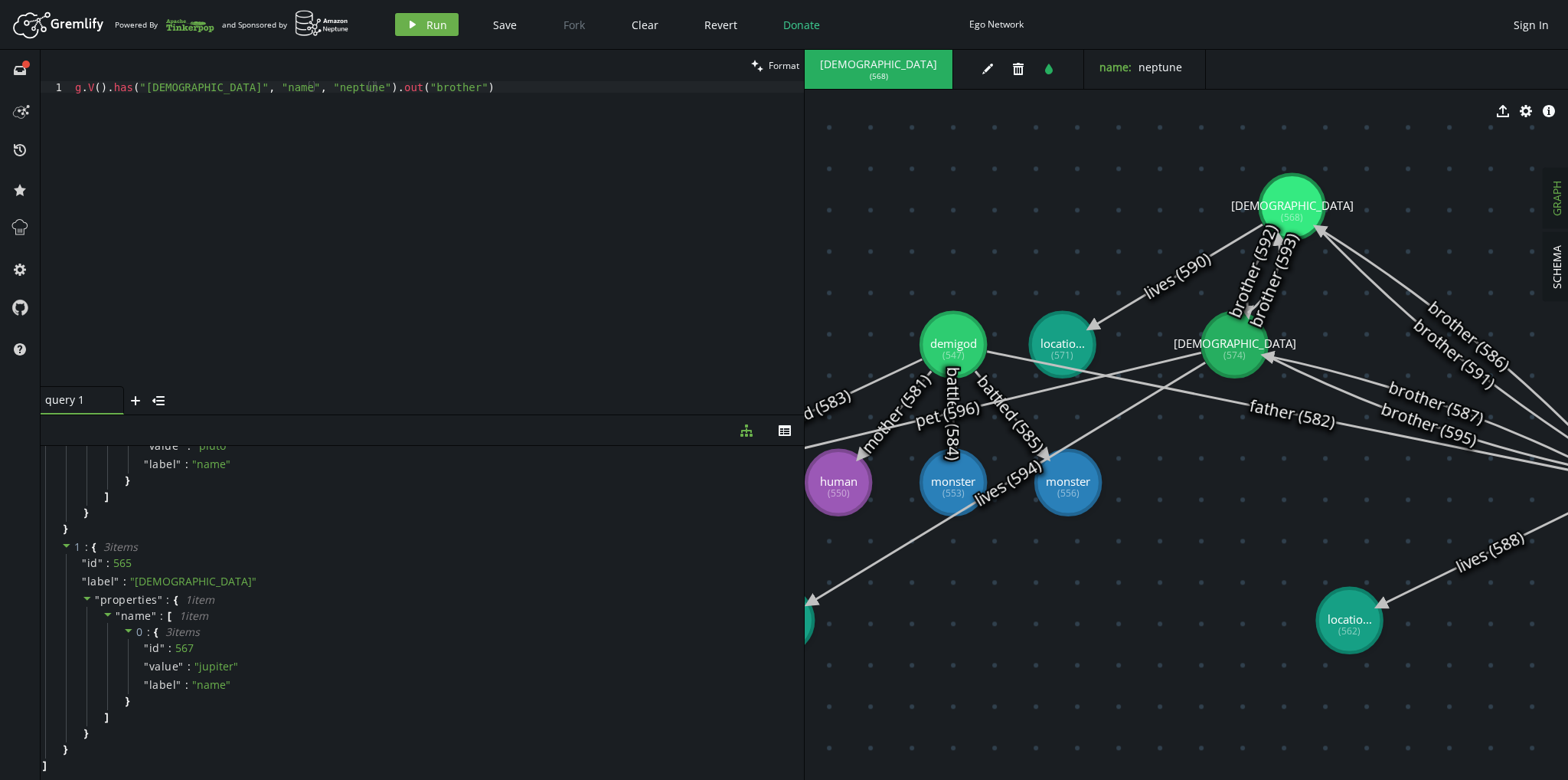
click at [418, 62] on div "clean Format" at bounding box center [422, 65] width 764 height 31
click at [406, 97] on div "g . V ( ) . has ( "god" , "name" , "neptune" ) . out ( "brother" )" at bounding box center [438, 246] width 732 height 328
type textarea "g.V().has("[DEMOGRAPHIC_DATA]", "name", "neptune")."
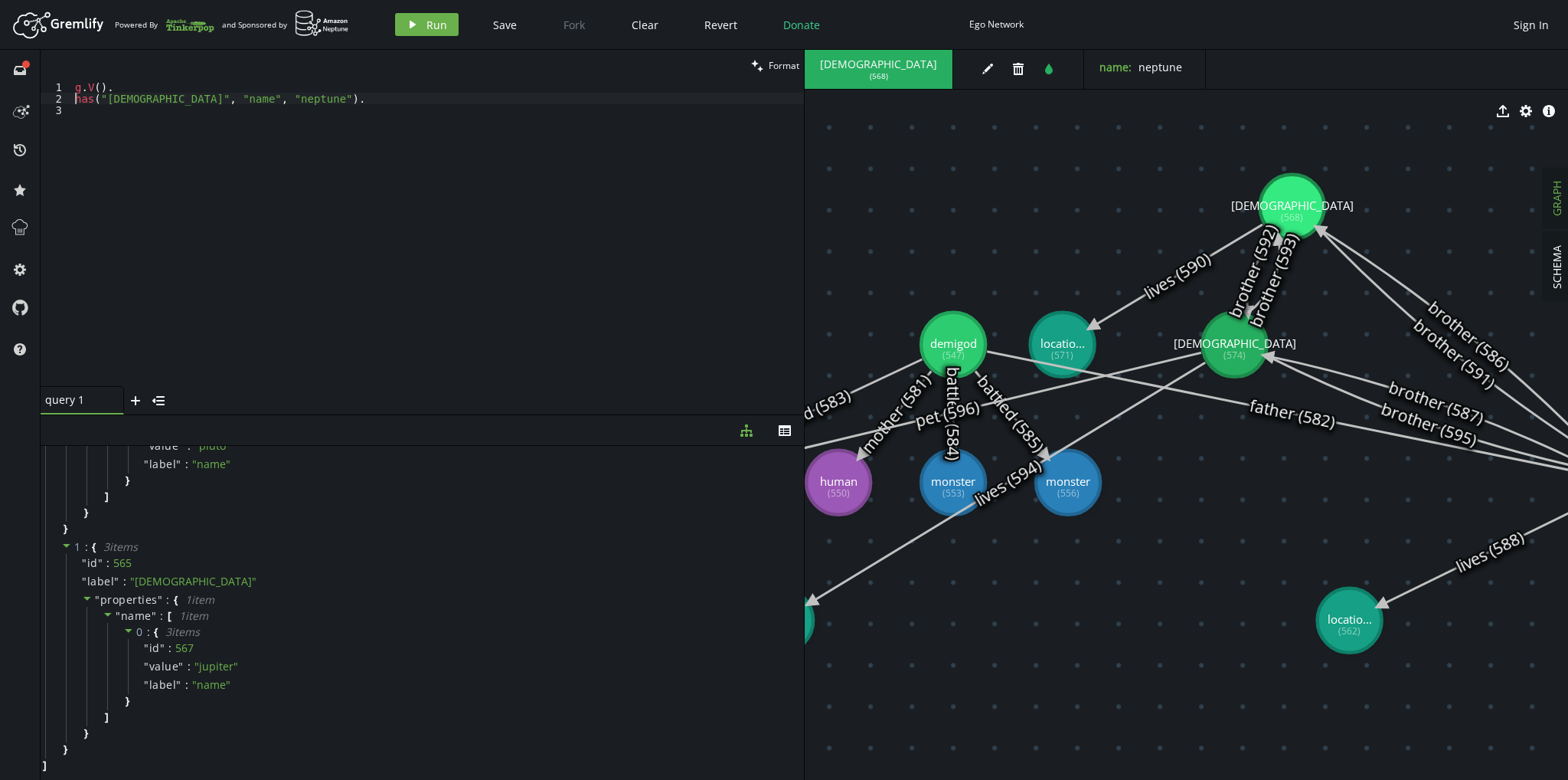
type textarea "has("[DEMOGRAPHIC_DATA]", "name", "neptune")."
click at [307, 102] on div "g . V ( ) . has ( "god" , "name" , "neptune" ) ." at bounding box center [438, 246] width 732 height 328
type textarea "out("brother")."
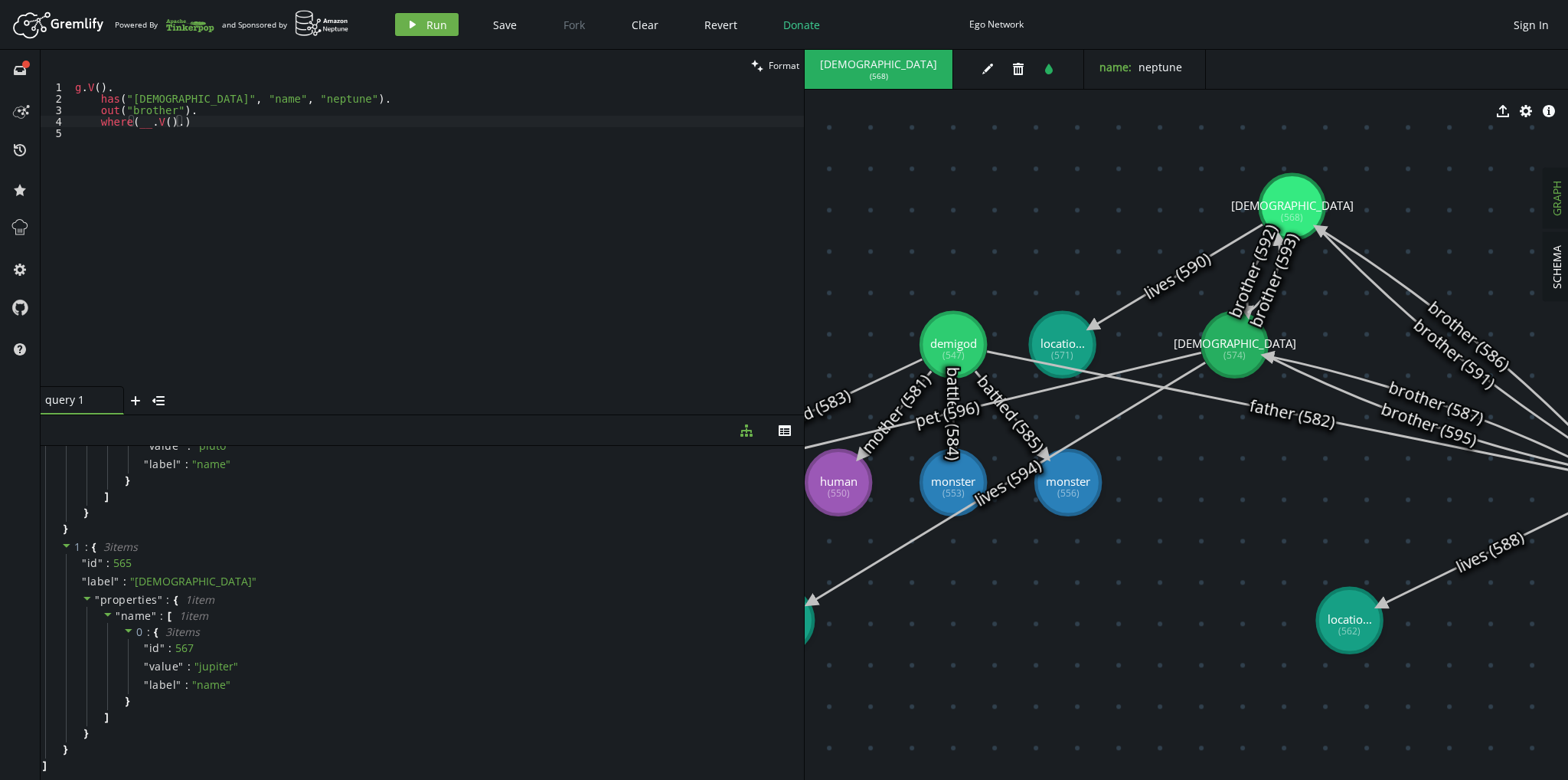
type textarea "where(__.V().)"
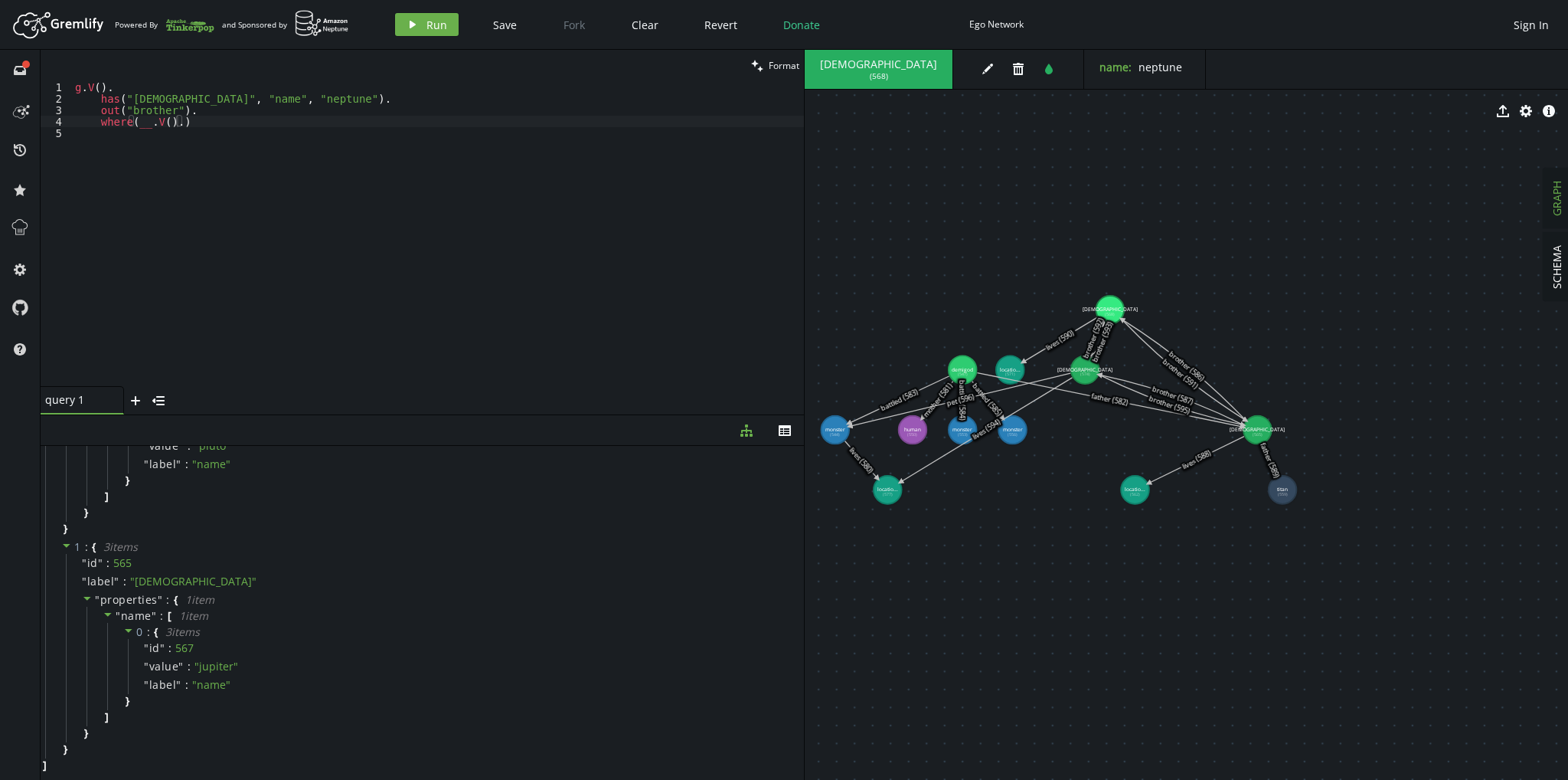
drag, startPoint x: 1283, startPoint y: 335, endPoint x: 1157, endPoint y: 338, distance: 126.0
click at [1157, 338] on icon at bounding box center [1184, 370] width 124 height 101
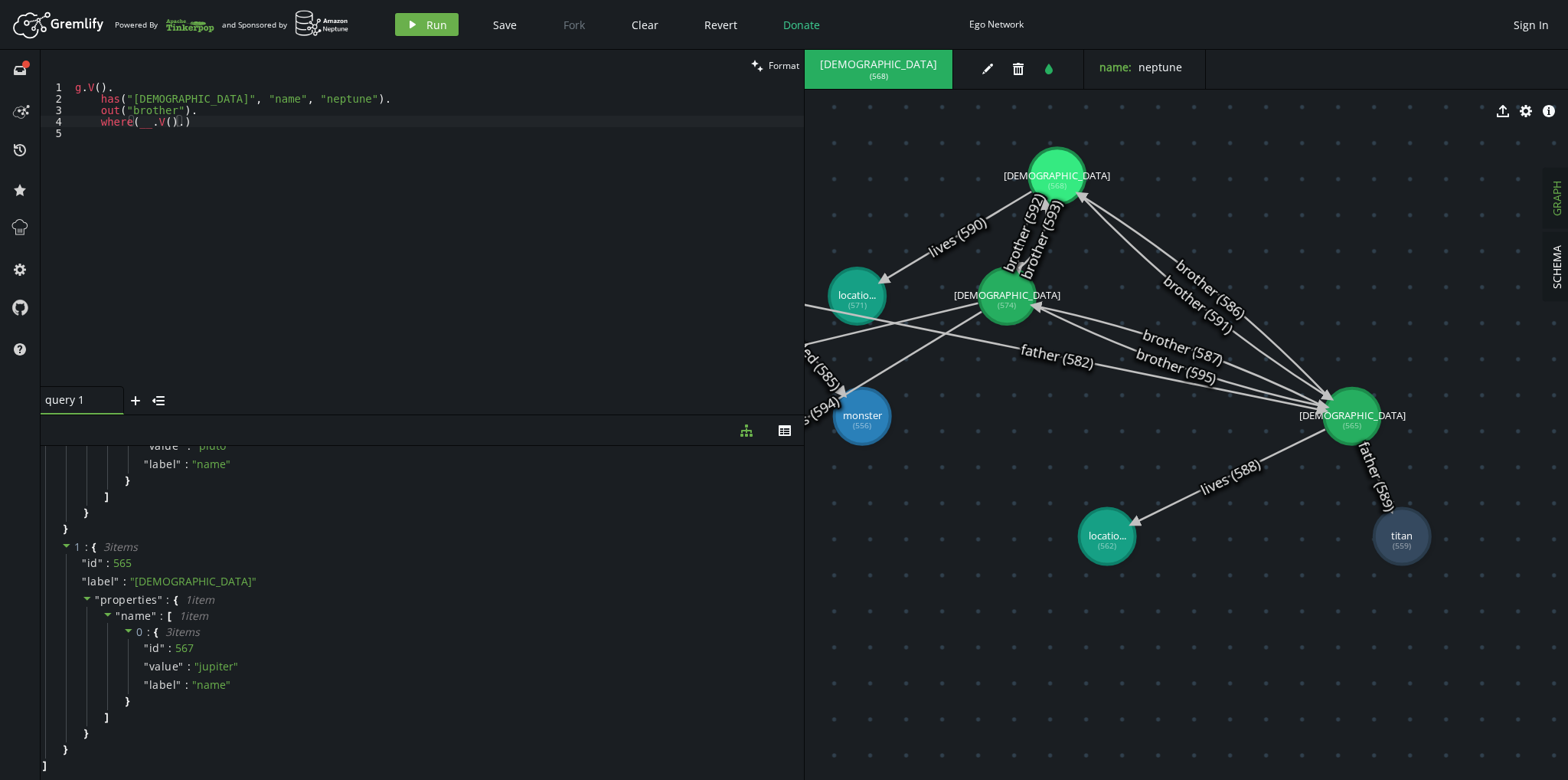
drag, startPoint x: 1014, startPoint y: 400, endPoint x: 910, endPoint y: 313, distance: 135.6
click at [910, 313] on icon at bounding box center [757, 356] width 441 height 106
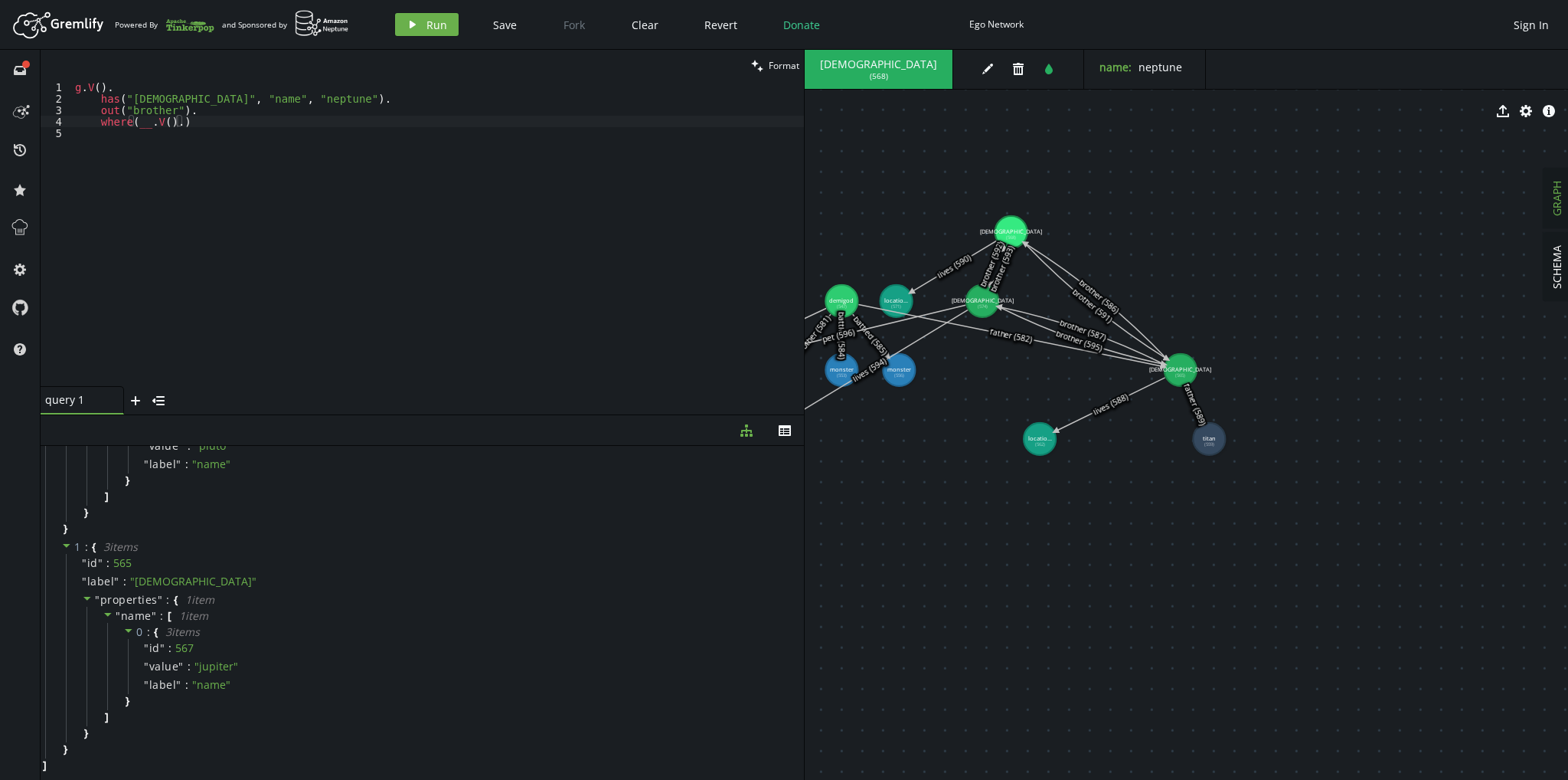
scroll to position [0, 22]
click at [214, 134] on div "g . V ( ) . has ( "god" , "name" , "neptune" ) . out ( "brother" ) . where ( __…" at bounding box center [438, 246] width 732 height 328
drag, startPoint x: 205, startPoint y: 119, endPoint x: 97, endPoint y: 125, distance: 108.2
click at [97, 125] on div "g . V ( ) . has ( "god" , "name" , "neptune" ) . out ( "brother" ) . where ( __…" at bounding box center [438, 246] width 732 height 328
type textarea "where(__.V().)"
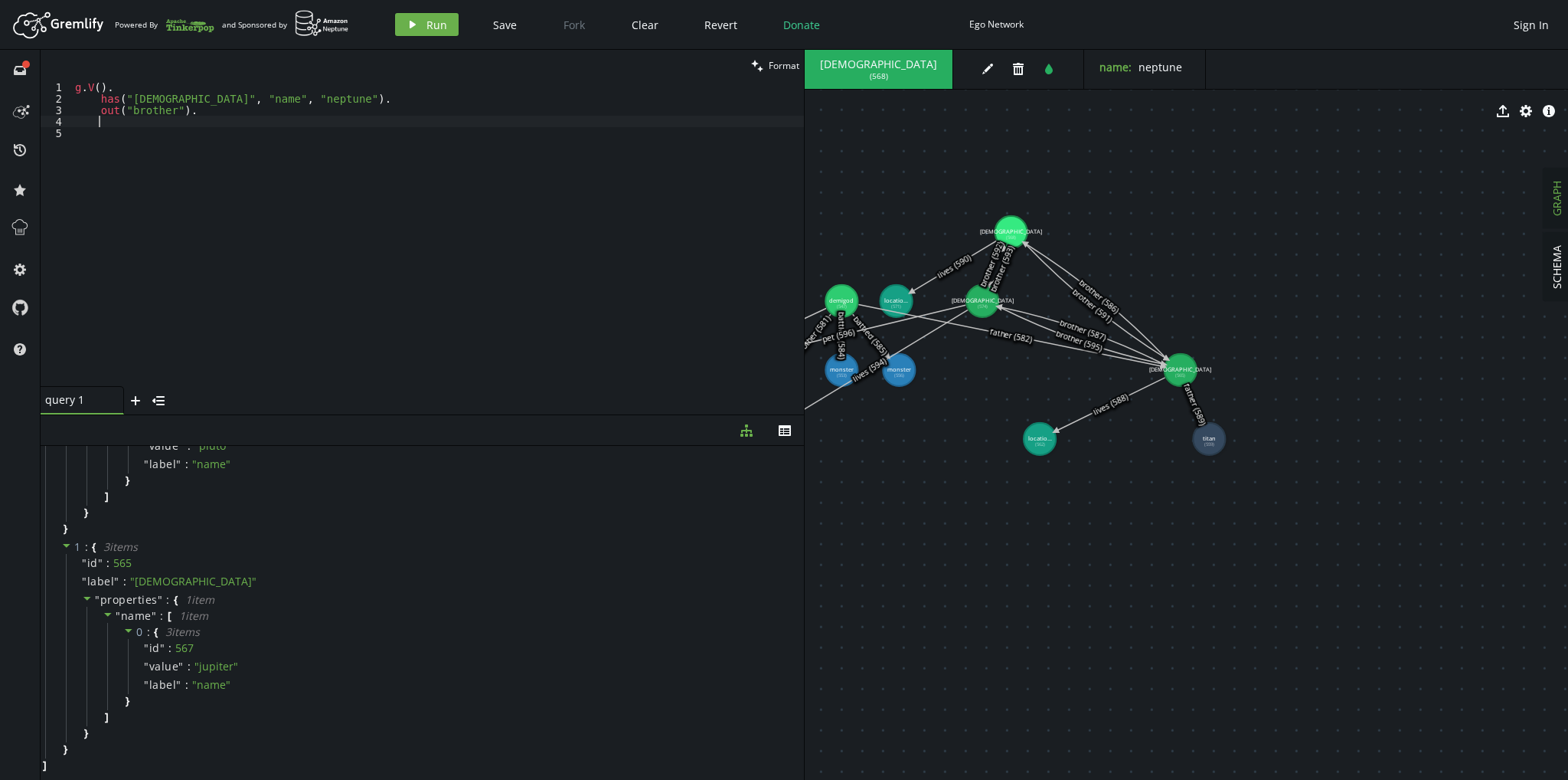
scroll to position [0, 0]
type textarea "out("brother")."
type textarea "out("lives")."
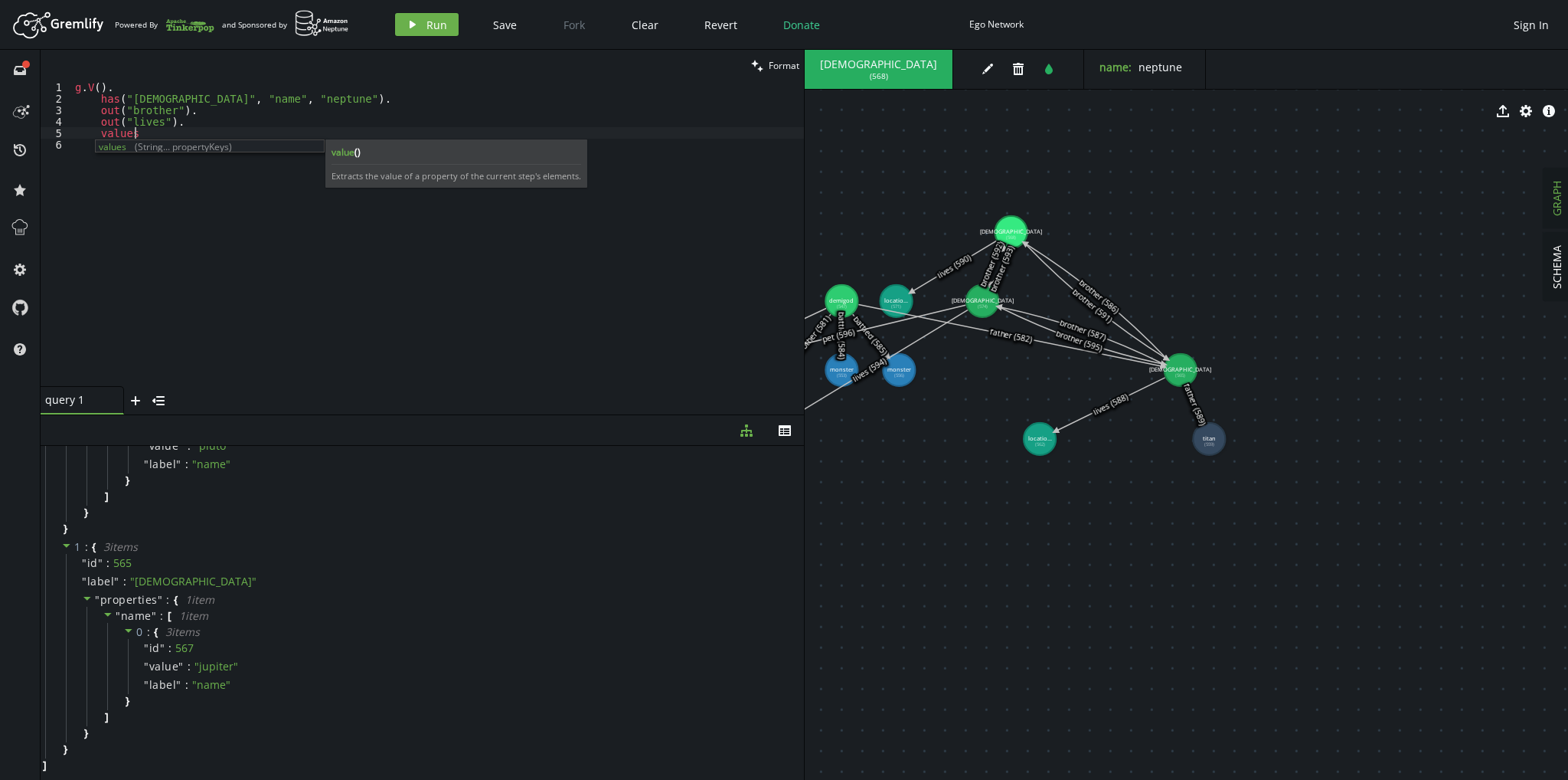
scroll to position [0, 65]
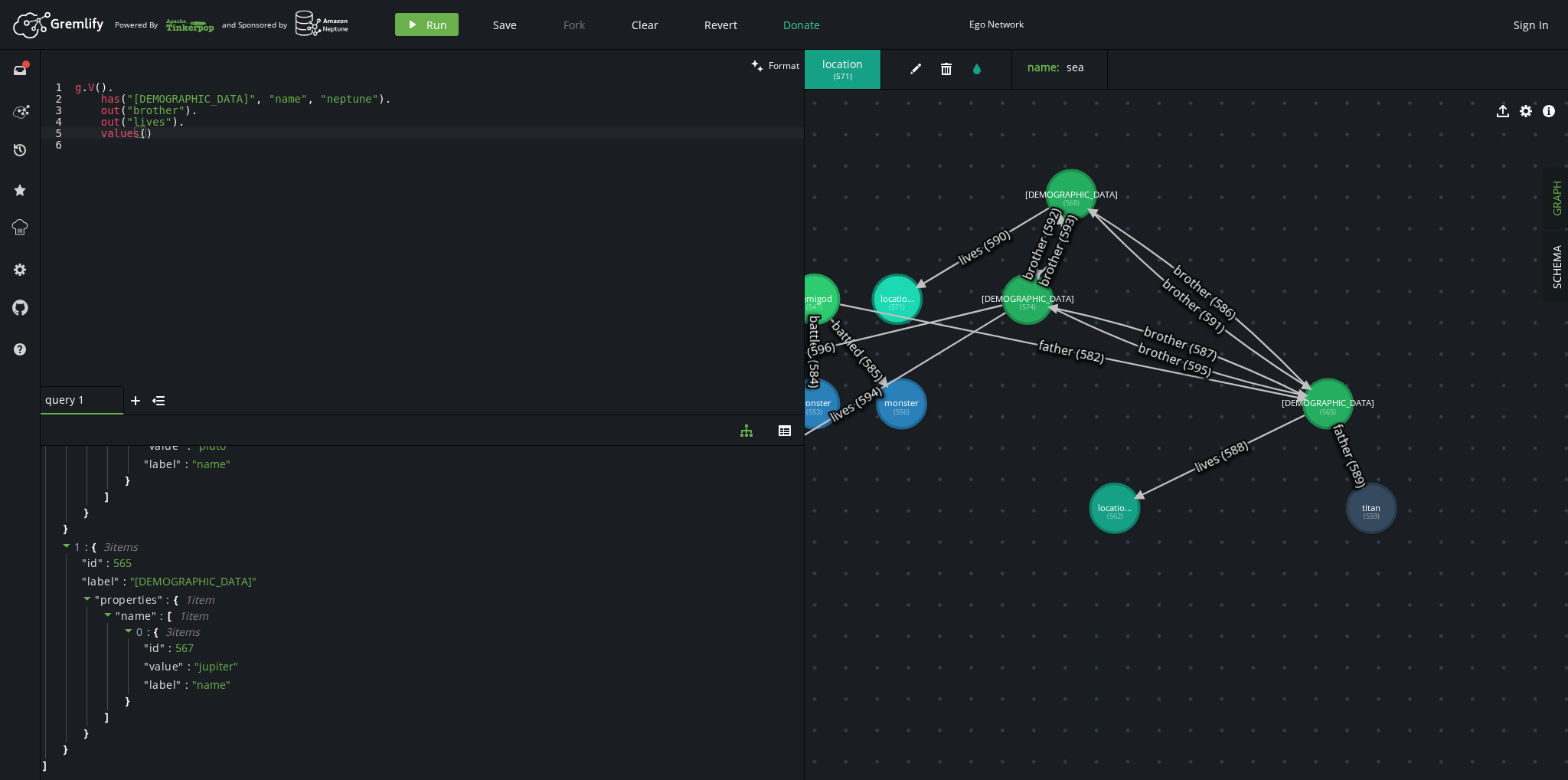
click at [139, 138] on div "g . V ( ) . has ( "god" , "name" , "neptune" ) . out ( "brother" ) . out ( "liv…" at bounding box center [438, 246] width 732 height 328
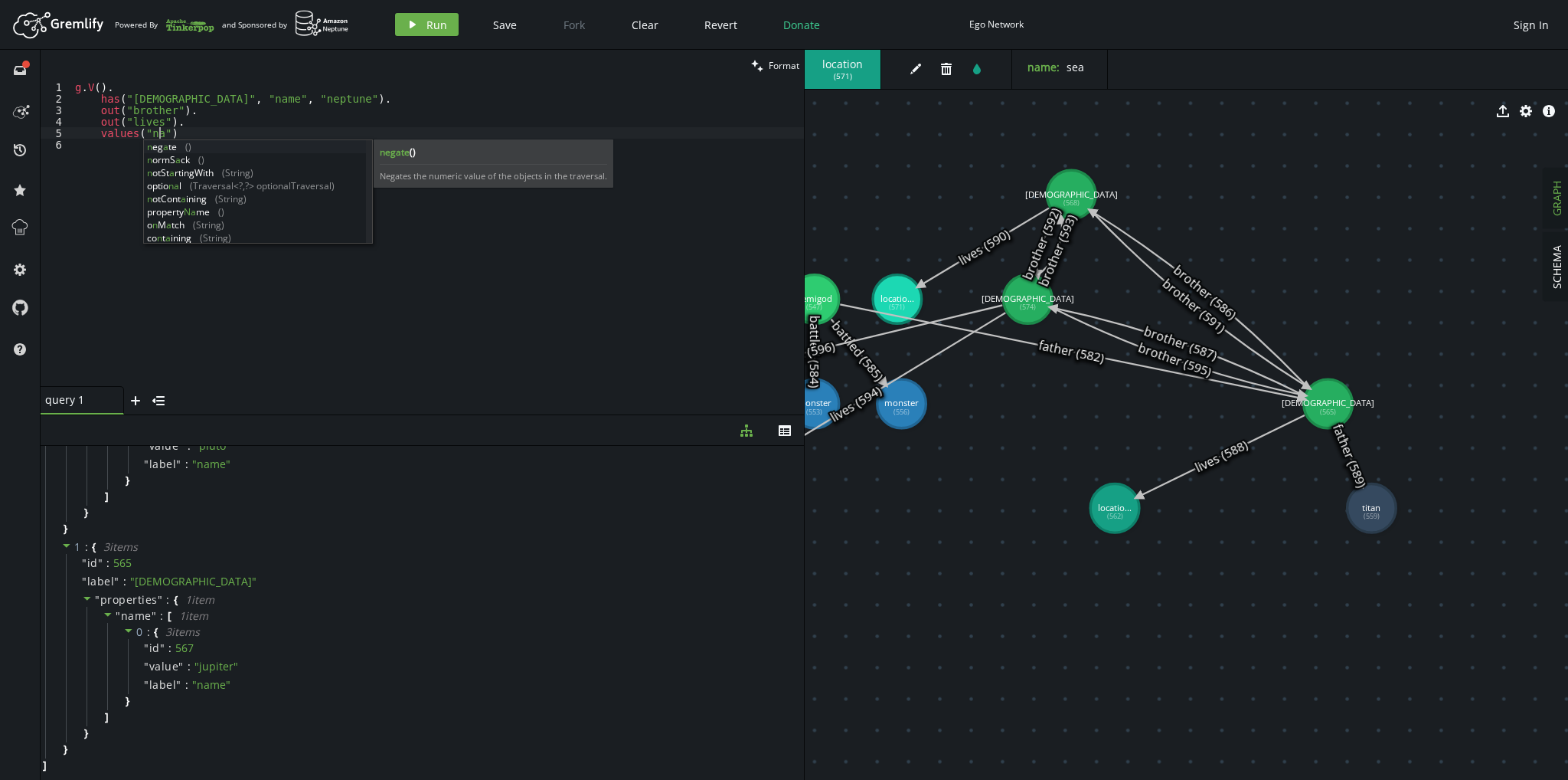
scroll to position [0, 95]
type textarea "values("name)"
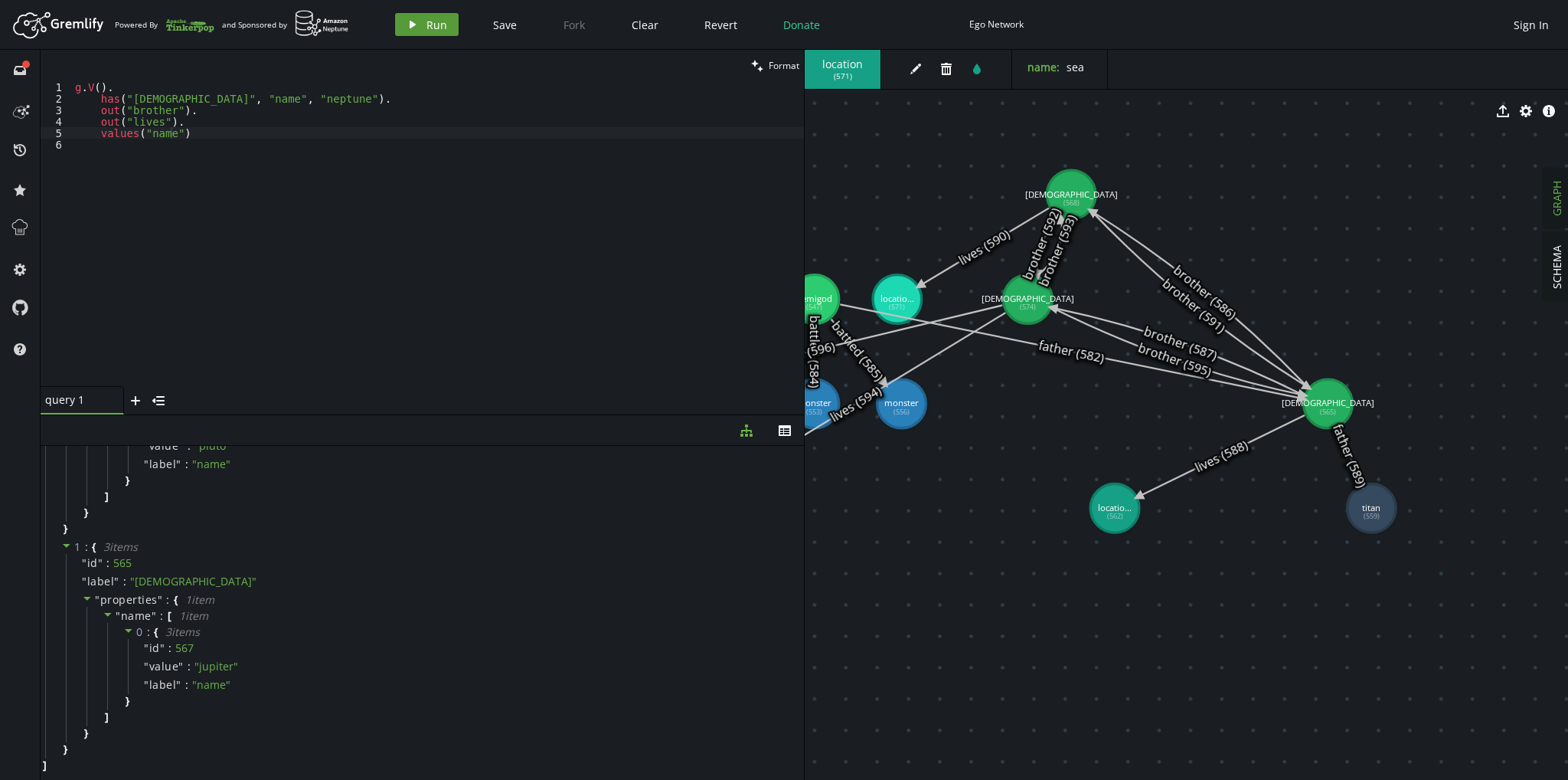
click at [446, 28] on button "play Run" at bounding box center [427, 24] width 64 height 23
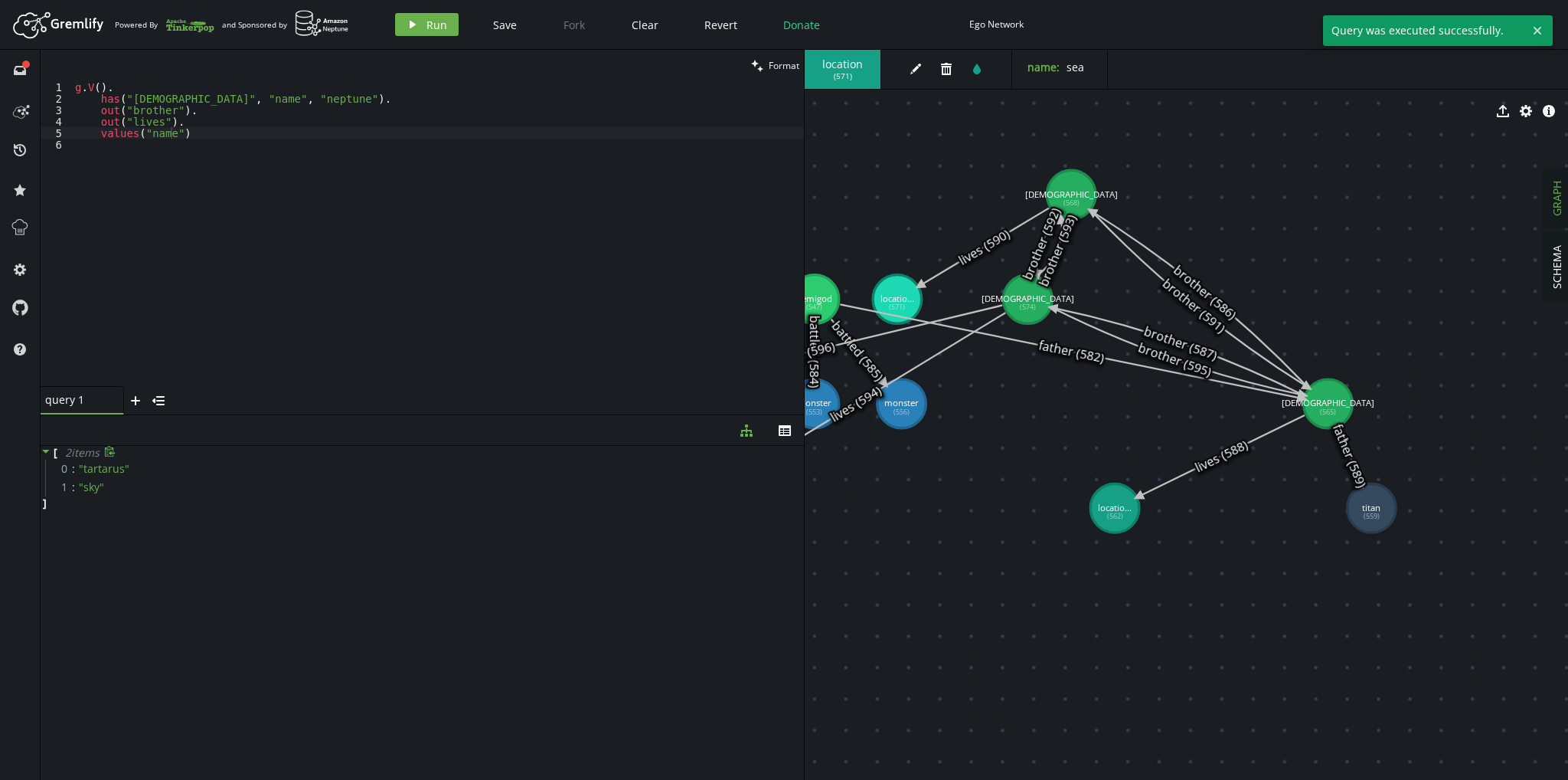
scroll to position [0, 0]
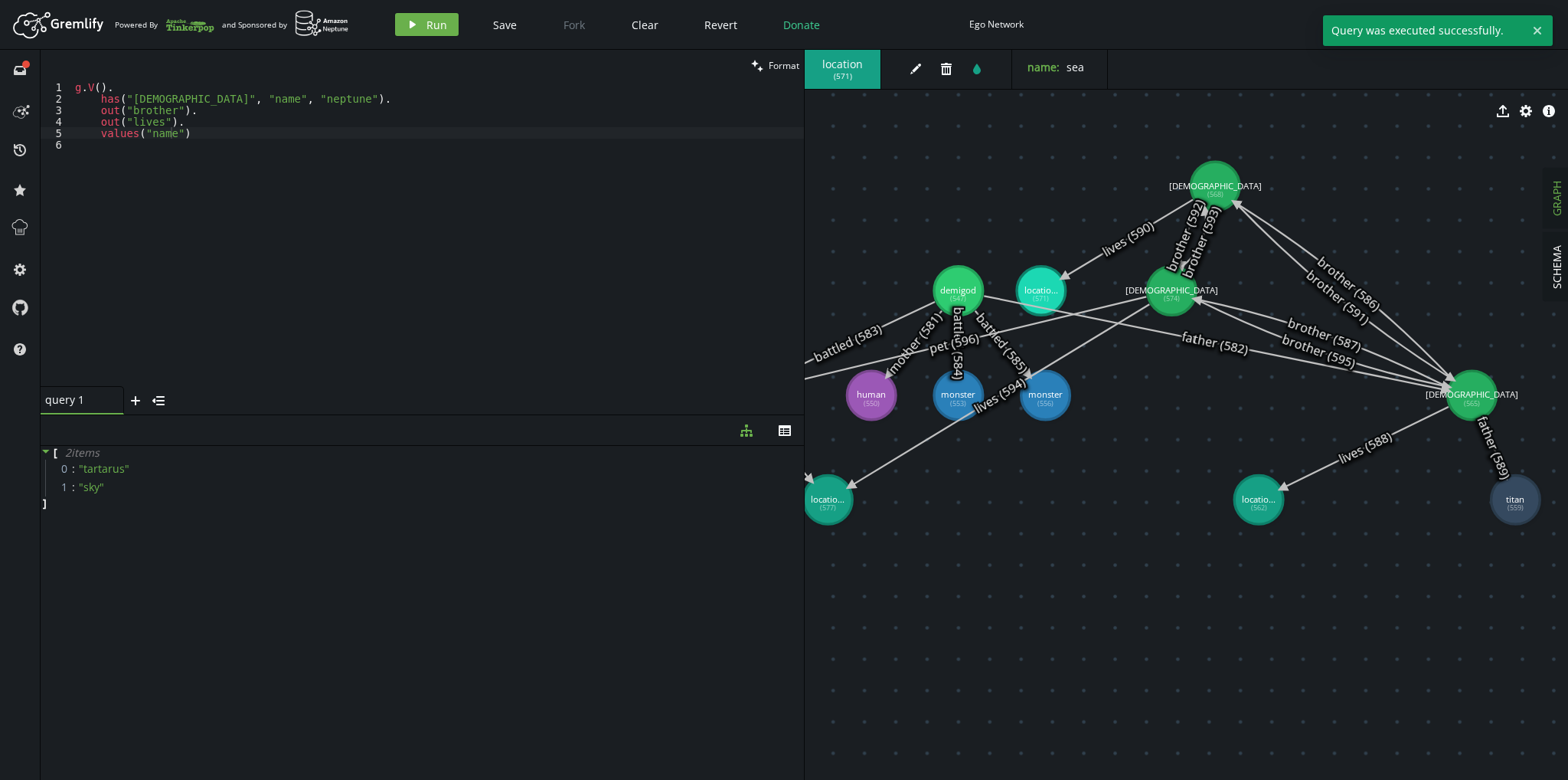
drag, startPoint x: 1015, startPoint y: 458, endPoint x: 1008, endPoint y: 440, distance: 19.3
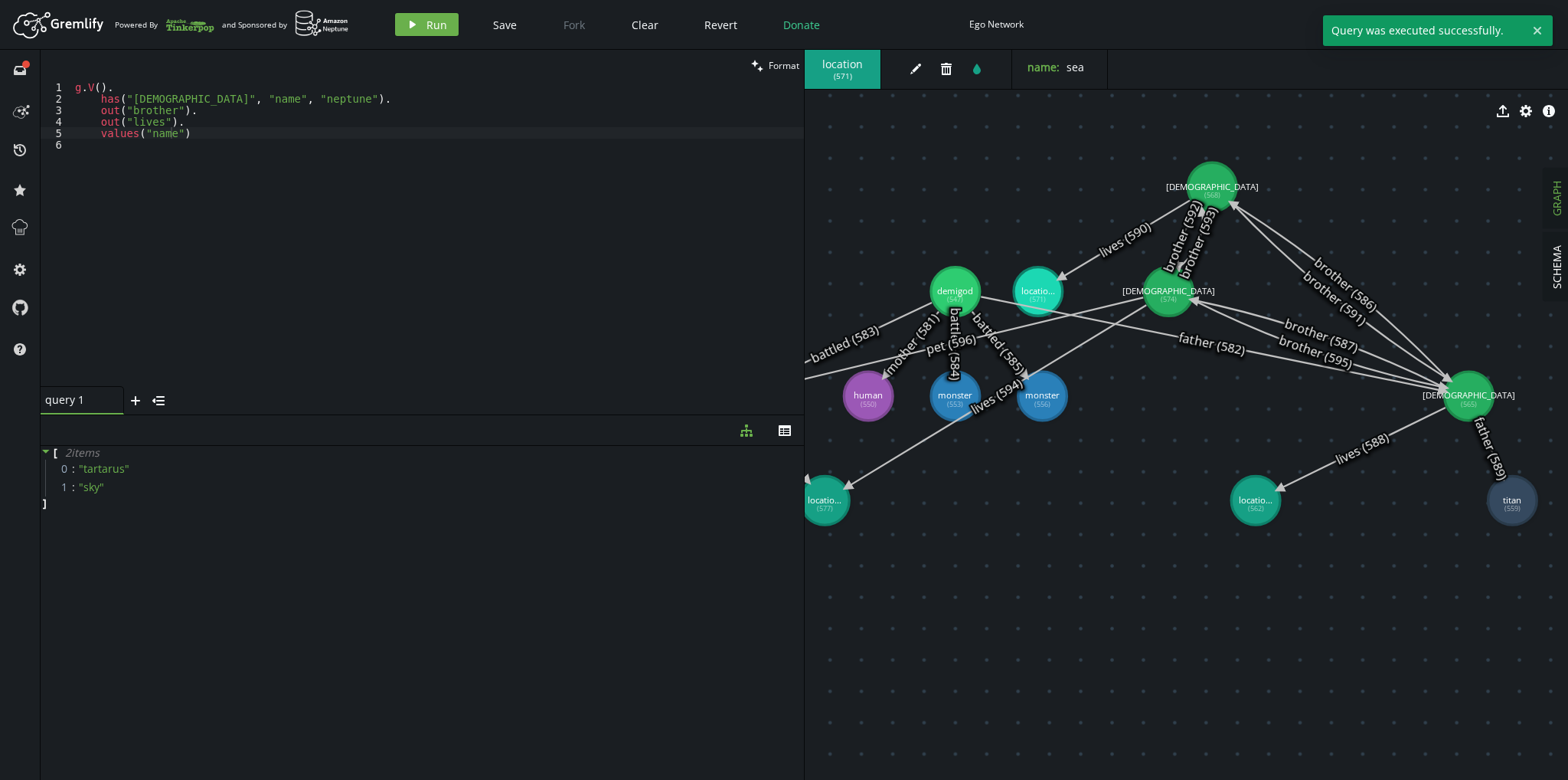
scroll to position [0, 22]
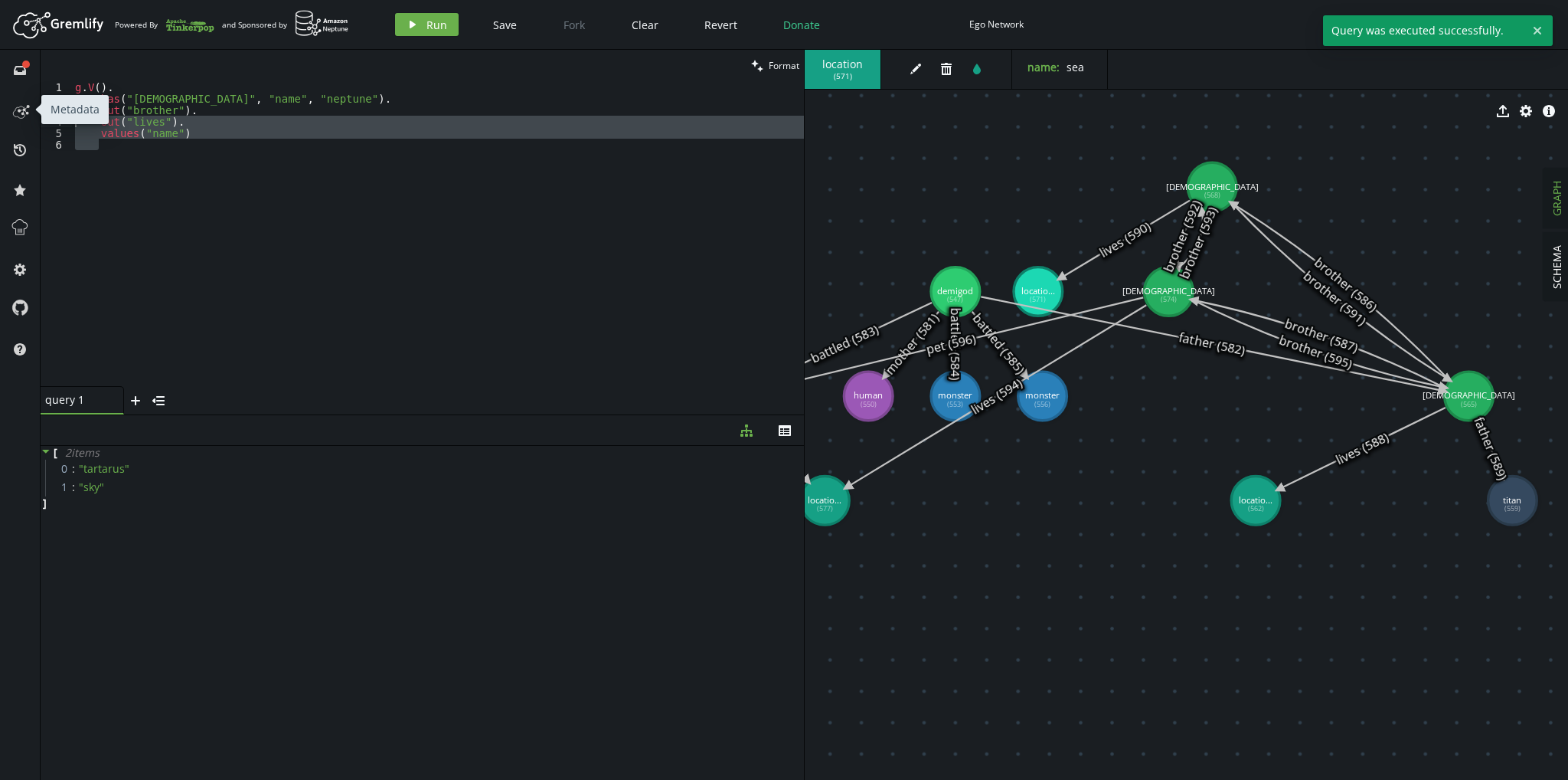
drag, startPoint x: 199, startPoint y: 141, endPoint x: 26, endPoint y: 126, distance: 173.6
click at [26, 126] on div "full-circle inbox history star cog help clean Format 1 2 3 4 5 6 g . V ( ) . ha…" at bounding box center [784, 414] width 1568 height 730
type textarea "out("lives"). values("name")"
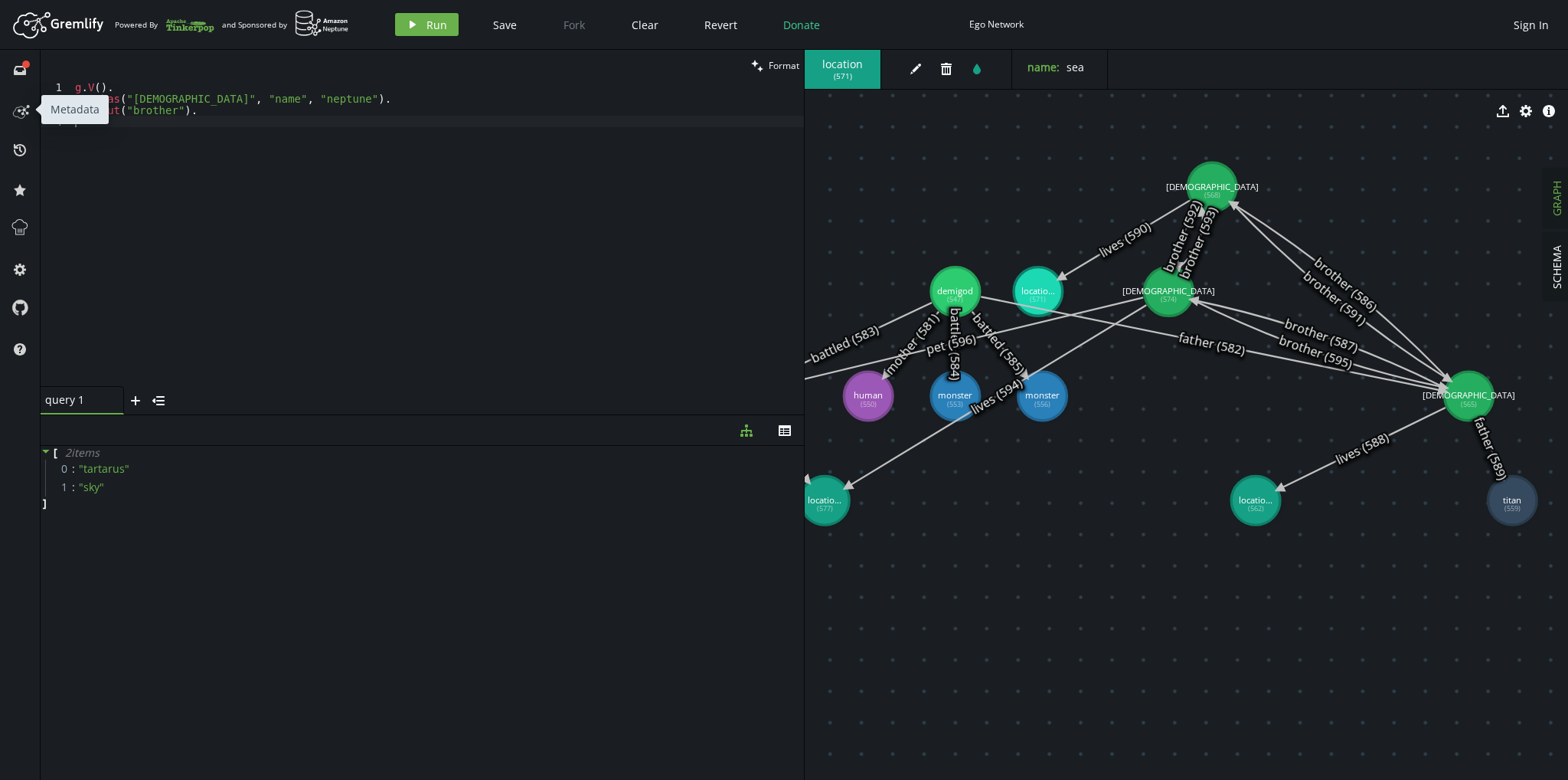
scroll to position [0, 0]
type textarea "."
type textarea "is("")"
drag, startPoint x: 205, startPoint y: 131, endPoint x: 95, endPoint y: 127, distance: 110.1
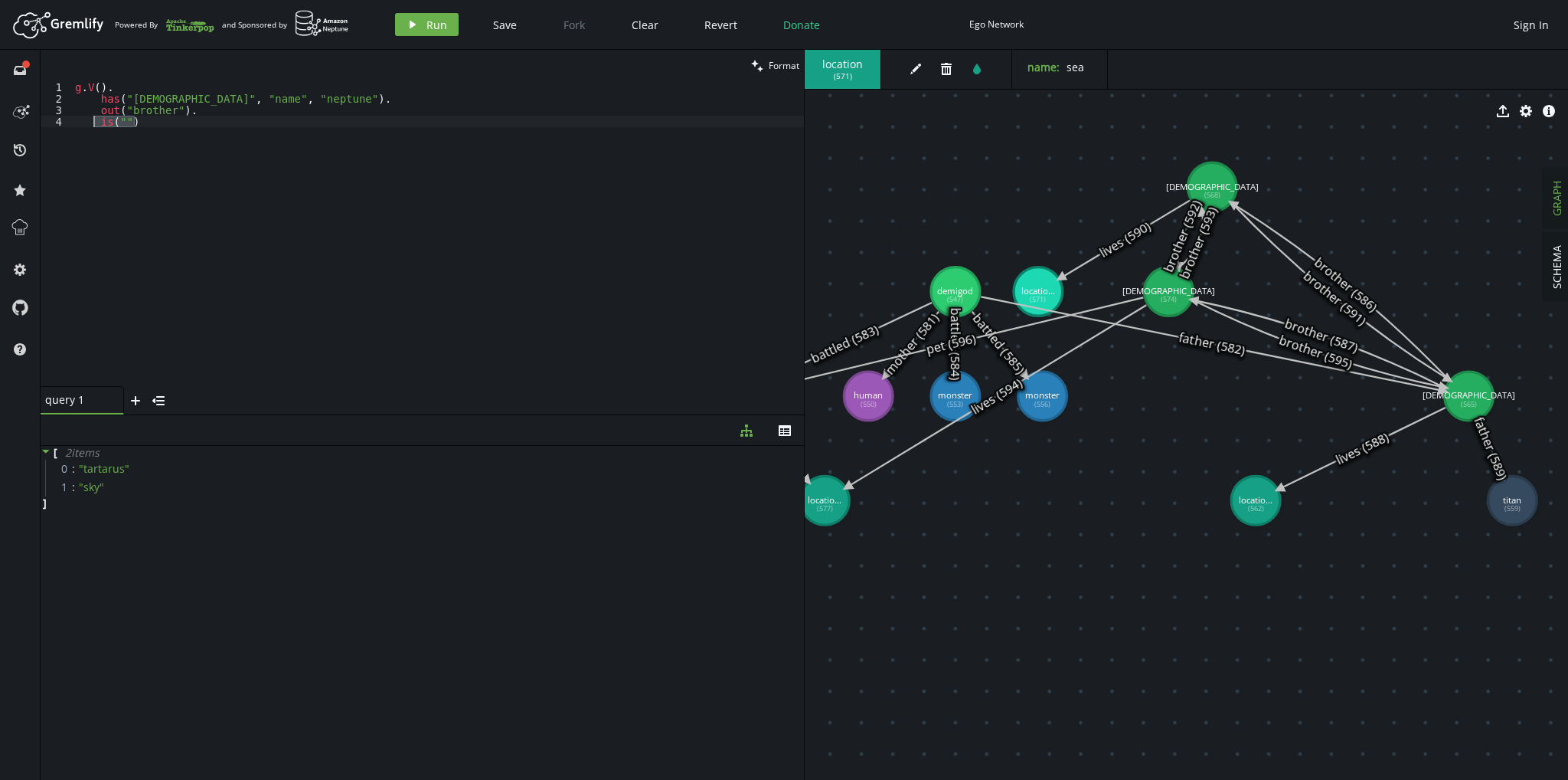
click at [95, 127] on div "g . V ( ) . has ( "god" , "name" , "neptune" ) . out ( "brother" ) . is ( "" )" at bounding box center [438, 246] width 732 height 328
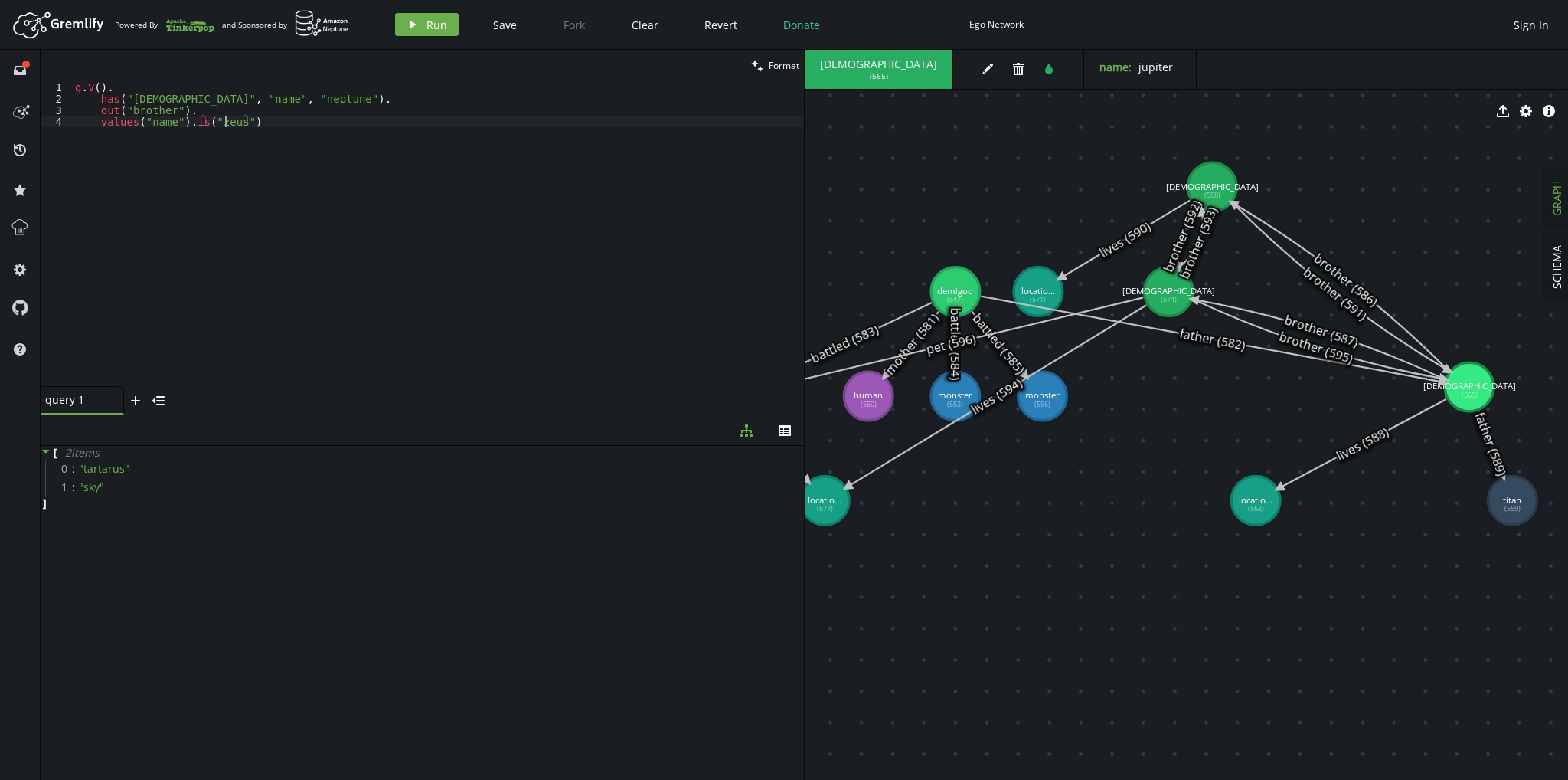
click at [228, 121] on div "g . V ( ) . has ( "god" , "name" , "neptune" ) . out ( "brother" ) . values ( "…" at bounding box center [438, 246] width 732 height 328
type textarea "values("name").is("jupiter")."
type textarea "out("father")."
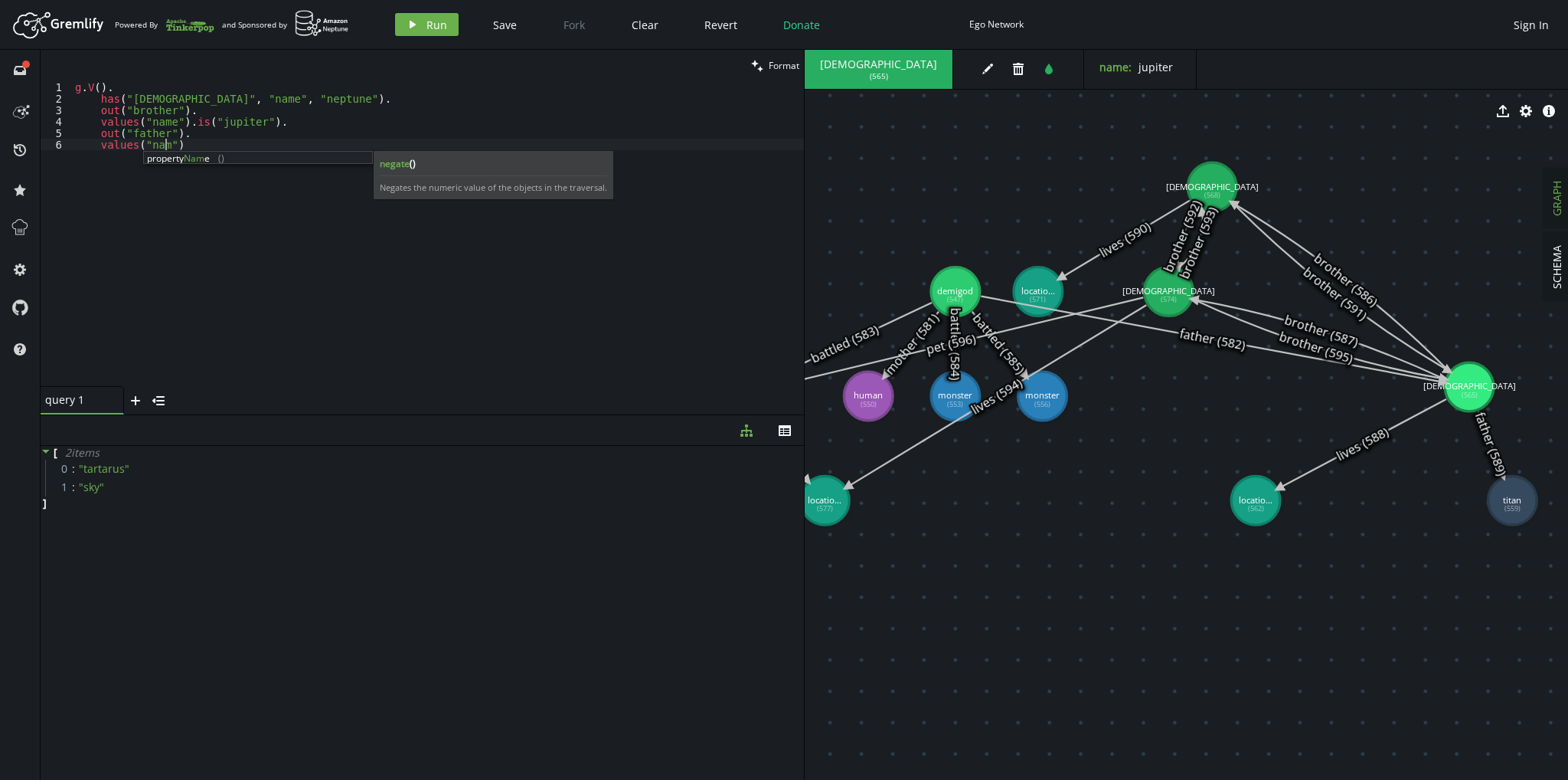
scroll to position [0, 95]
click at [418, 23] on button "play Run" at bounding box center [427, 24] width 64 height 23
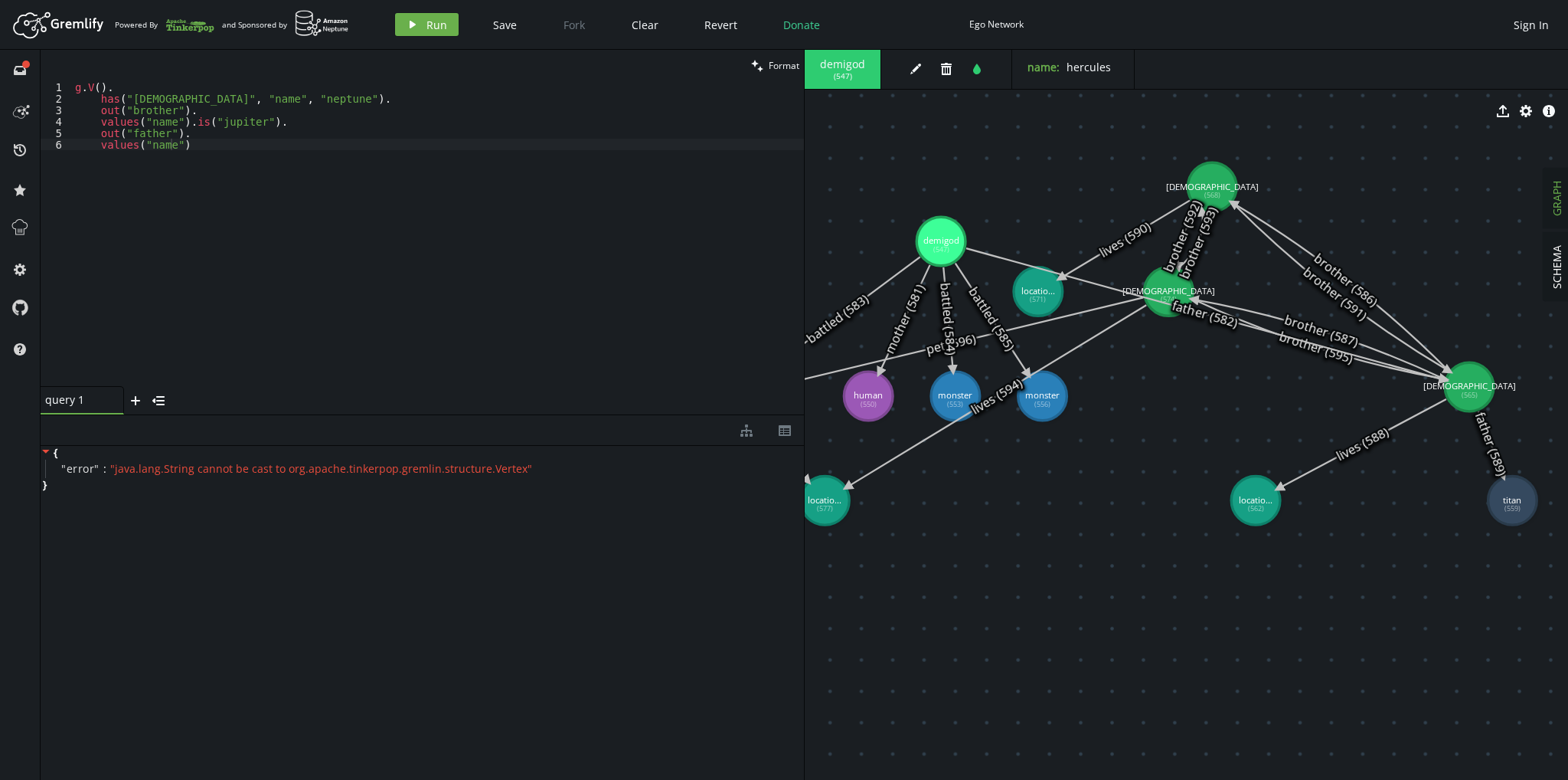
drag, startPoint x: 959, startPoint y: 285, endPoint x: 941, endPoint y: 241, distance: 47.5
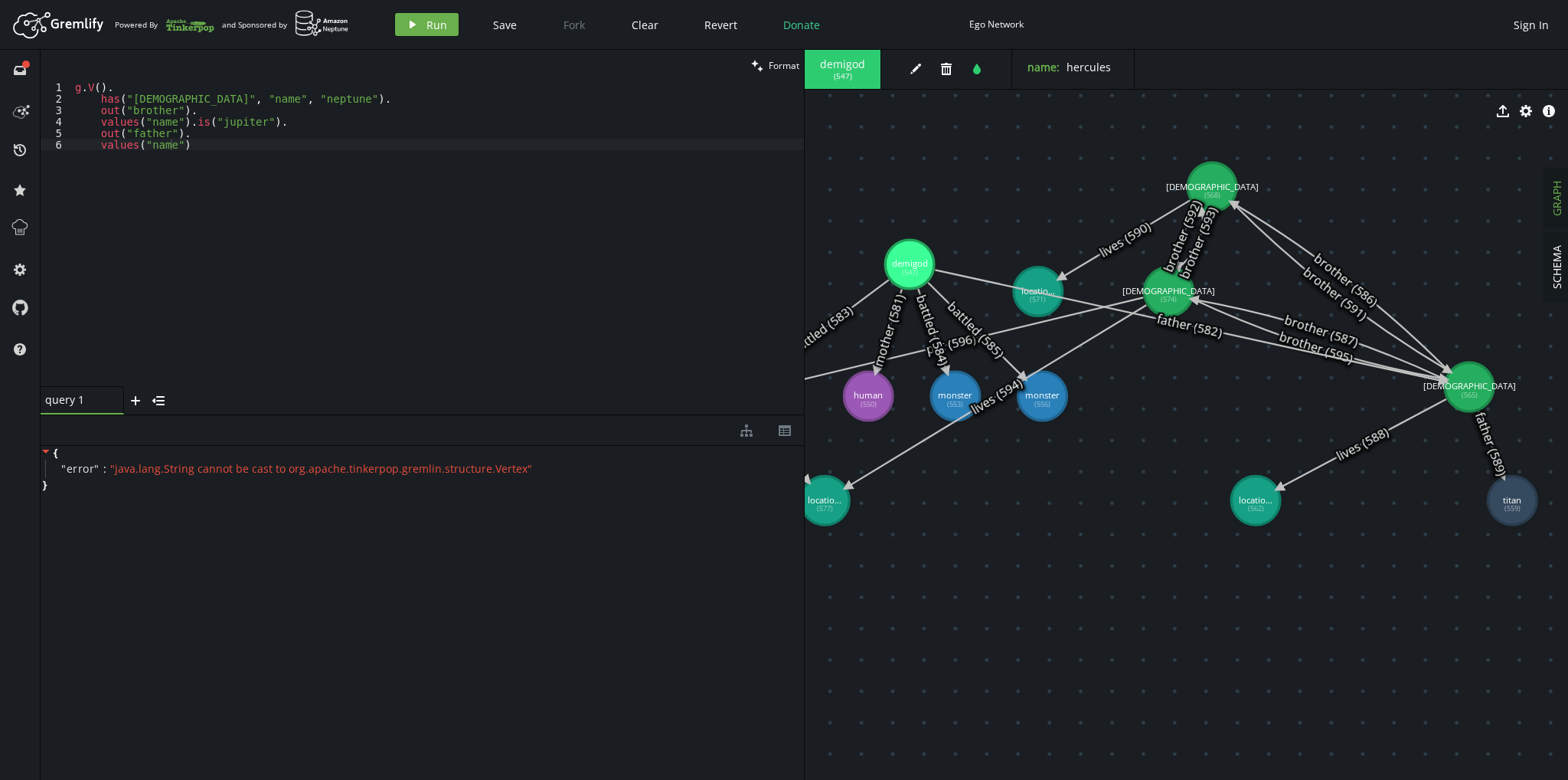
drag, startPoint x: 934, startPoint y: 255, endPoint x: 910, endPoint y: 266, distance: 26.4
click at [100, 132] on div "g . V ( ) . has ( "god" , "name" , "neptune" ) . out ( "brother" ) . values ( "…" at bounding box center [438, 246] width 732 height 328
click at [100, 132] on div "g . V ( ) . has ( "god" , "name" , "neptune" ) . out ( "brother" ) . values ( "…" at bounding box center [438, 233] width 732 height 305
click at [111, 134] on div "g . V ( ) . has ( "god" , "name" , "neptune" ) . out ( "brother" ) . values ( "…" at bounding box center [438, 246] width 732 height 328
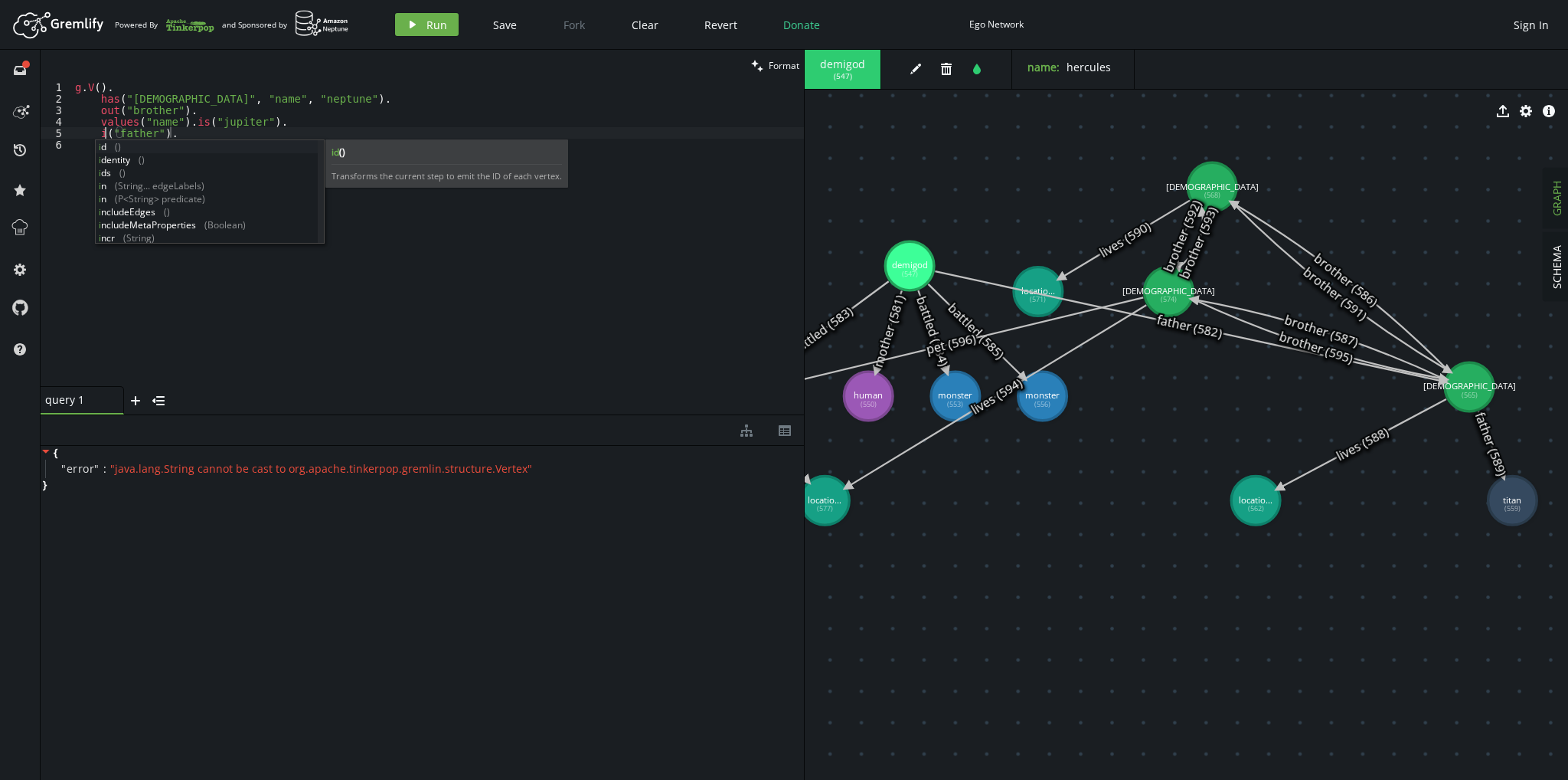
scroll to position [0, 36]
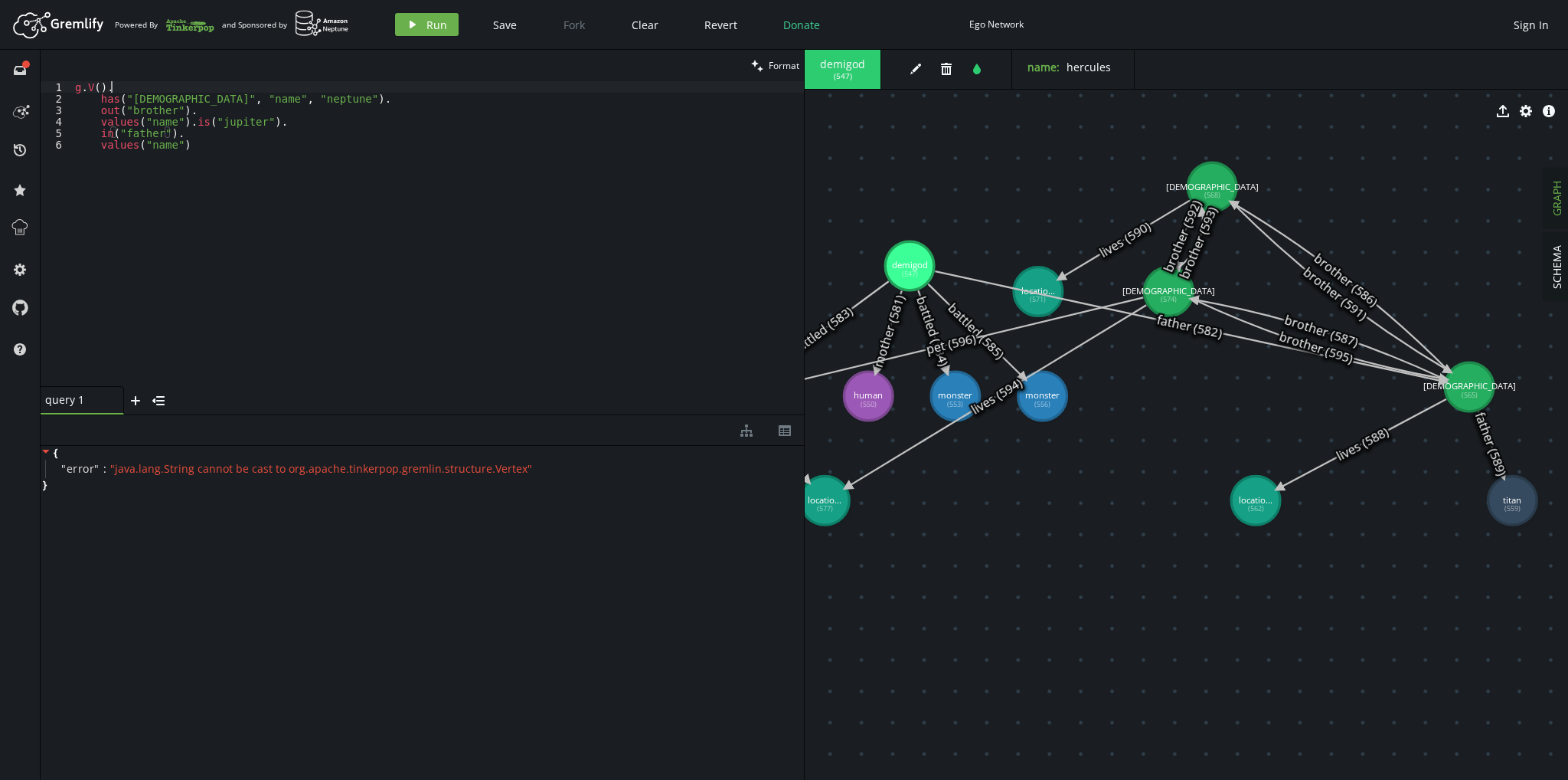
click at [350, 82] on div "g . V ( ) . has ( "god" , "name" , "neptune" ) . out ( "brother" ) . values ( "…" at bounding box center [438, 246] width 732 height 328
click at [441, 29] on span "Run" at bounding box center [437, 25] width 21 height 15
click at [336, 228] on div "g . V ( ) . has ( "god" , "name" , "neptune" ) . out ( "brother" ) . values ( "…" at bounding box center [438, 246] width 732 height 328
drag, startPoint x: 272, startPoint y: 100, endPoint x: 97, endPoint y: 99, distance: 175.0
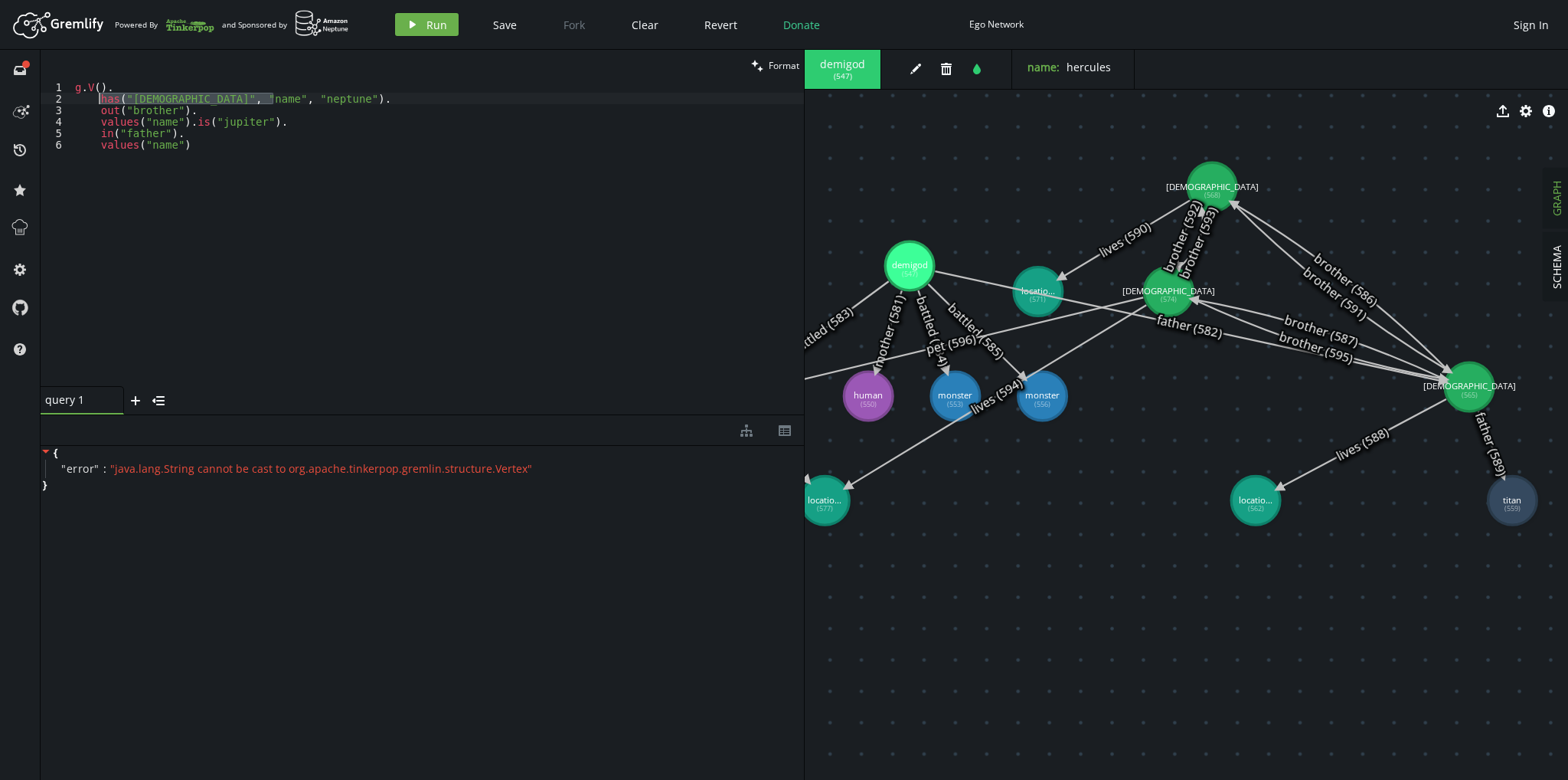
click at [97, 99] on div "g . V ( ) . has ( "god" , "name" , "neptune" ) . out ( "brother" ) . values ( "…" at bounding box center [438, 246] width 732 height 328
click at [97, 99] on div "g . V ( ) . has ( "god" , "name" , "neptune" ) . out ( "brother" ) . values ( "…" at bounding box center [438, 233] width 732 height 305
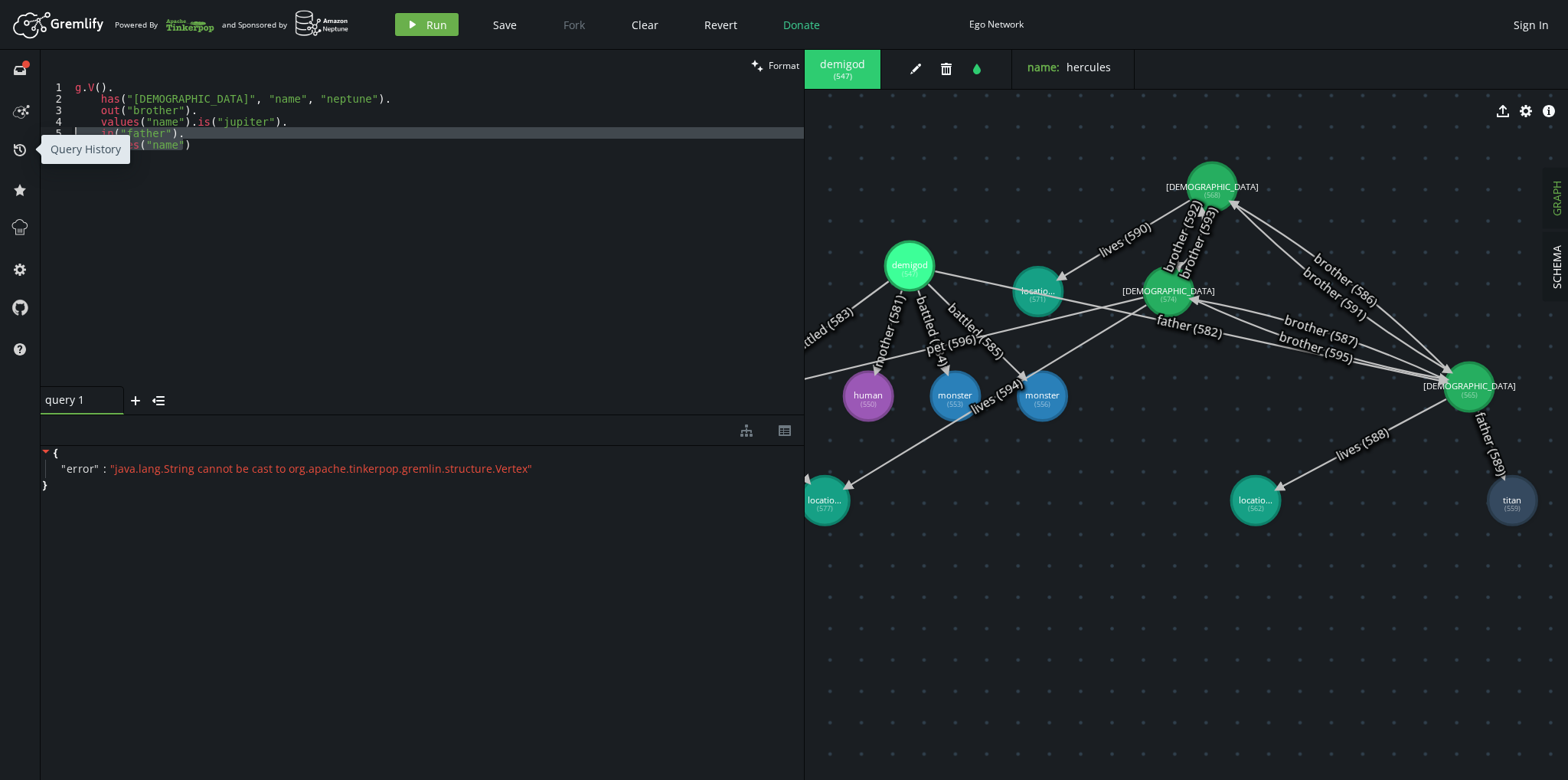
drag, startPoint x: 199, startPoint y: 149, endPoint x: 8, endPoint y: 134, distance: 191.6
click at [8, 134] on div "full-circle inbox history star cog help clean Format has("[DEMOGRAPHIC_DATA]", …" at bounding box center [784, 414] width 1568 height 730
type textarea "in("father"). values("name")"
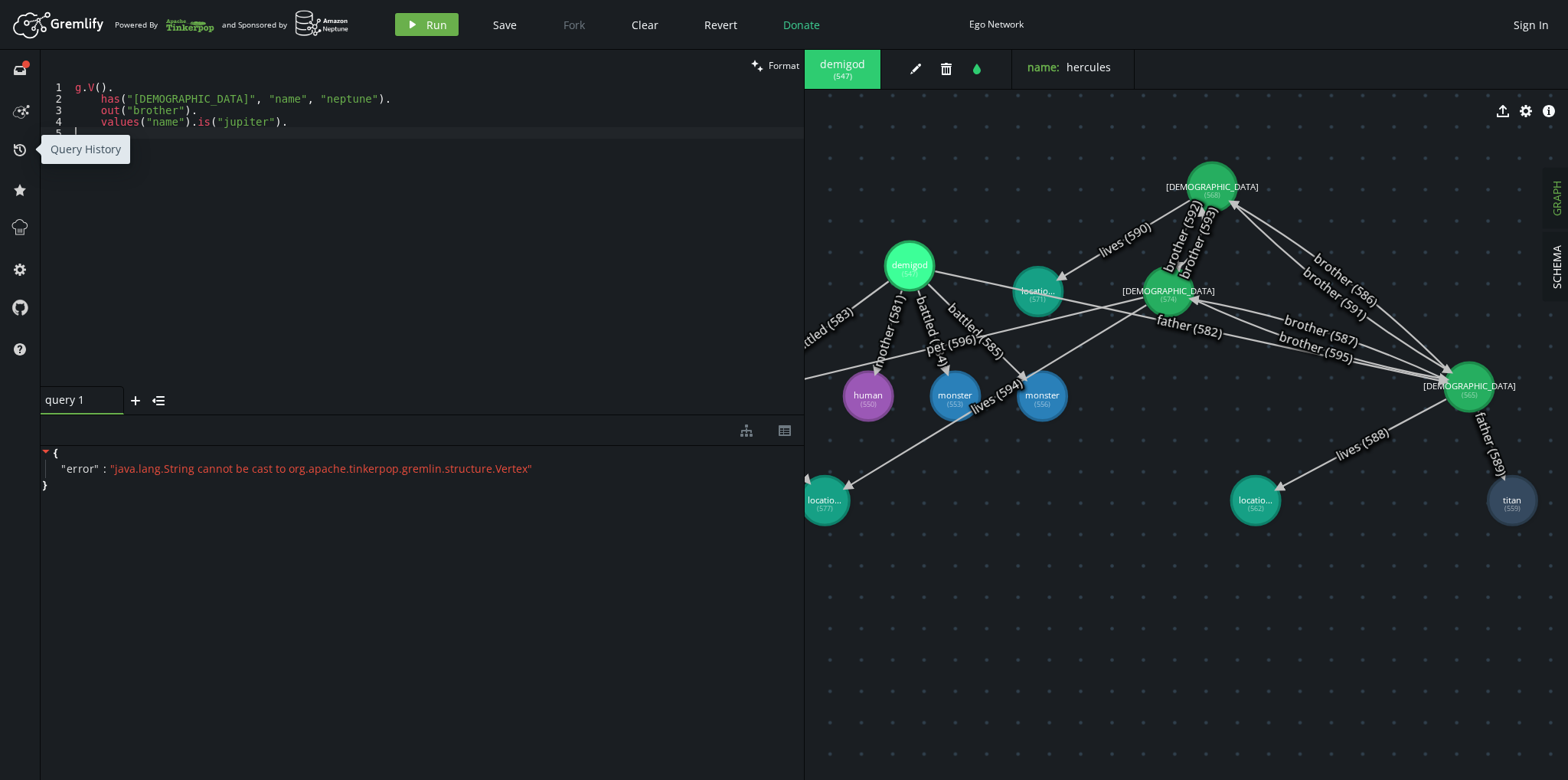
scroll to position [0, 0]
click at [408, 23] on icon "play" at bounding box center [412, 24] width 12 height 12
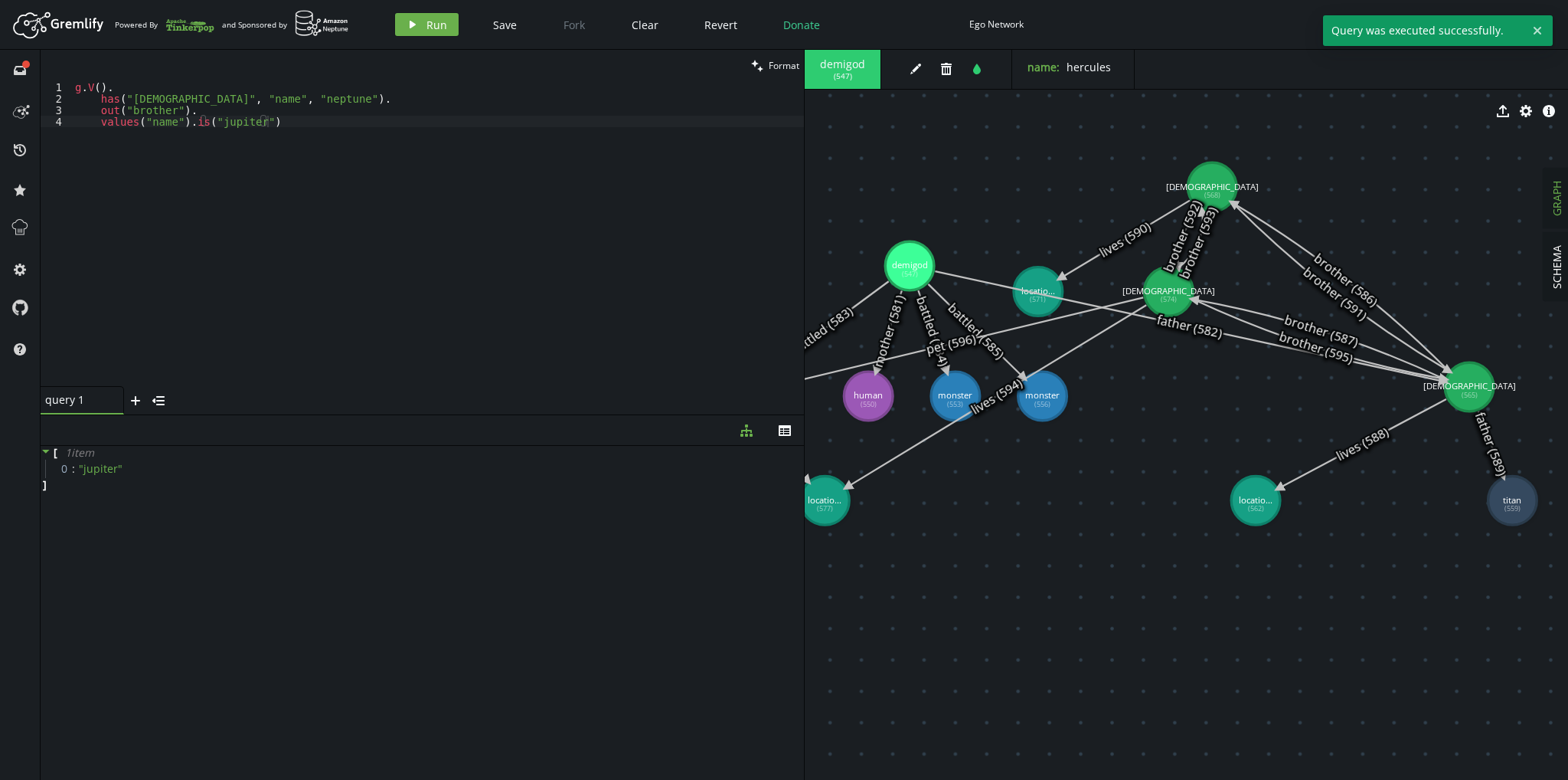
click at [296, 117] on div "g . V ( ) . has ( "god" , "name" , "neptune" ) . out ( "brother" ) . values ( "…" at bounding box center [438, 246] width 732 height 328
paste textarea
click at [285, 153] on div "g . V ( ) . has ( "god" , "name" , "neptune" ) . out ( "brother" ) . values ( "…" at bounding box center [438, 233] width 732 height 305
click at [113, 132] on div "g . V ( ) . has ( "god" , "name" , "neptune" ) . out ( "brother" ) . values ( "…" at bounding box center [438, 246] width 732 height 328
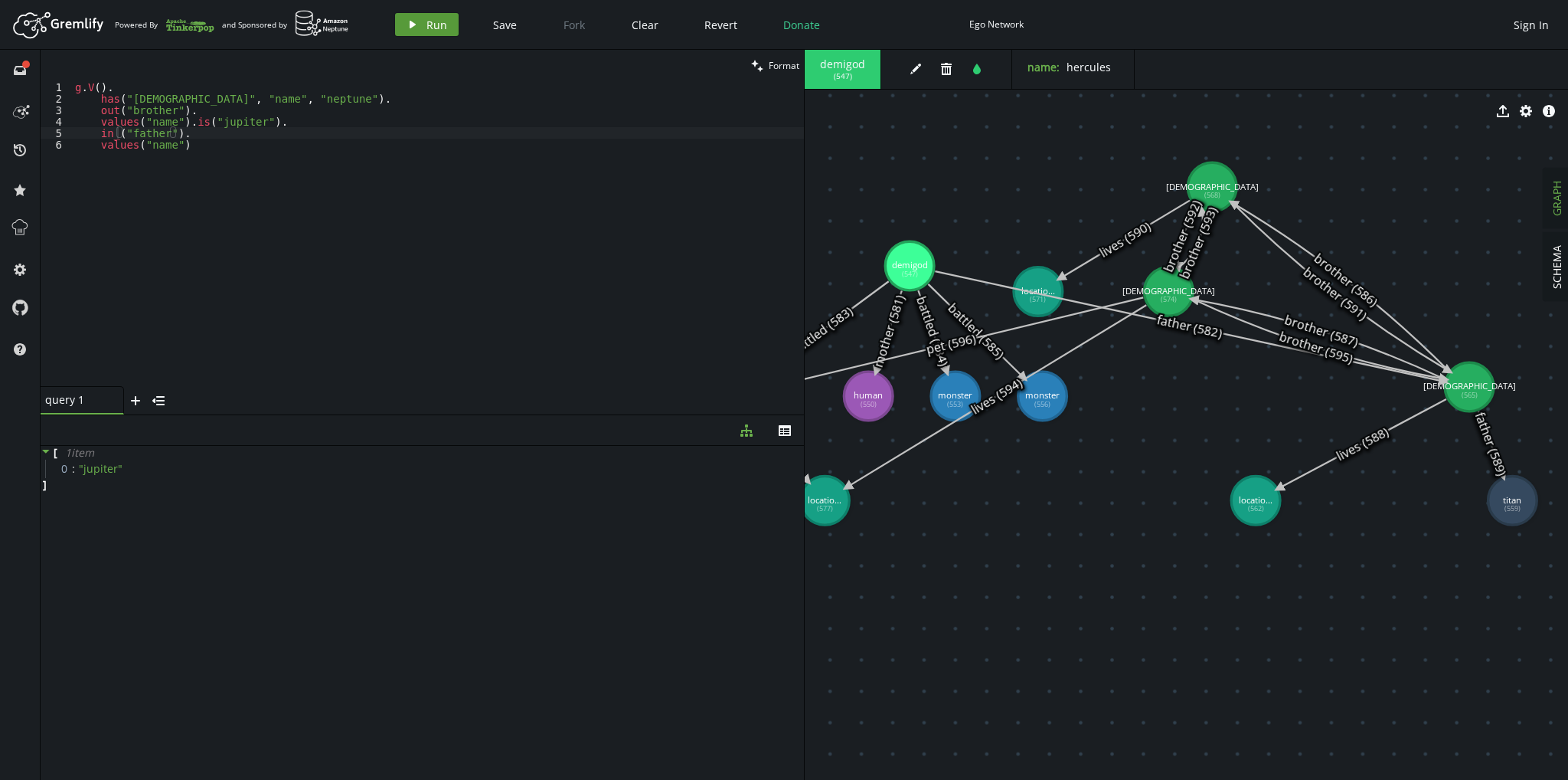
click at [429, 14] on button "play Run" at bounding box center [427, 24] width 64 height 23
click at [115, 135] on div "g . V ( ) . has ( "god" , "name" , "neptune" ) . out ( "brother" ) . values ( "…" at bounding box center [438, 246] width 732 height 328
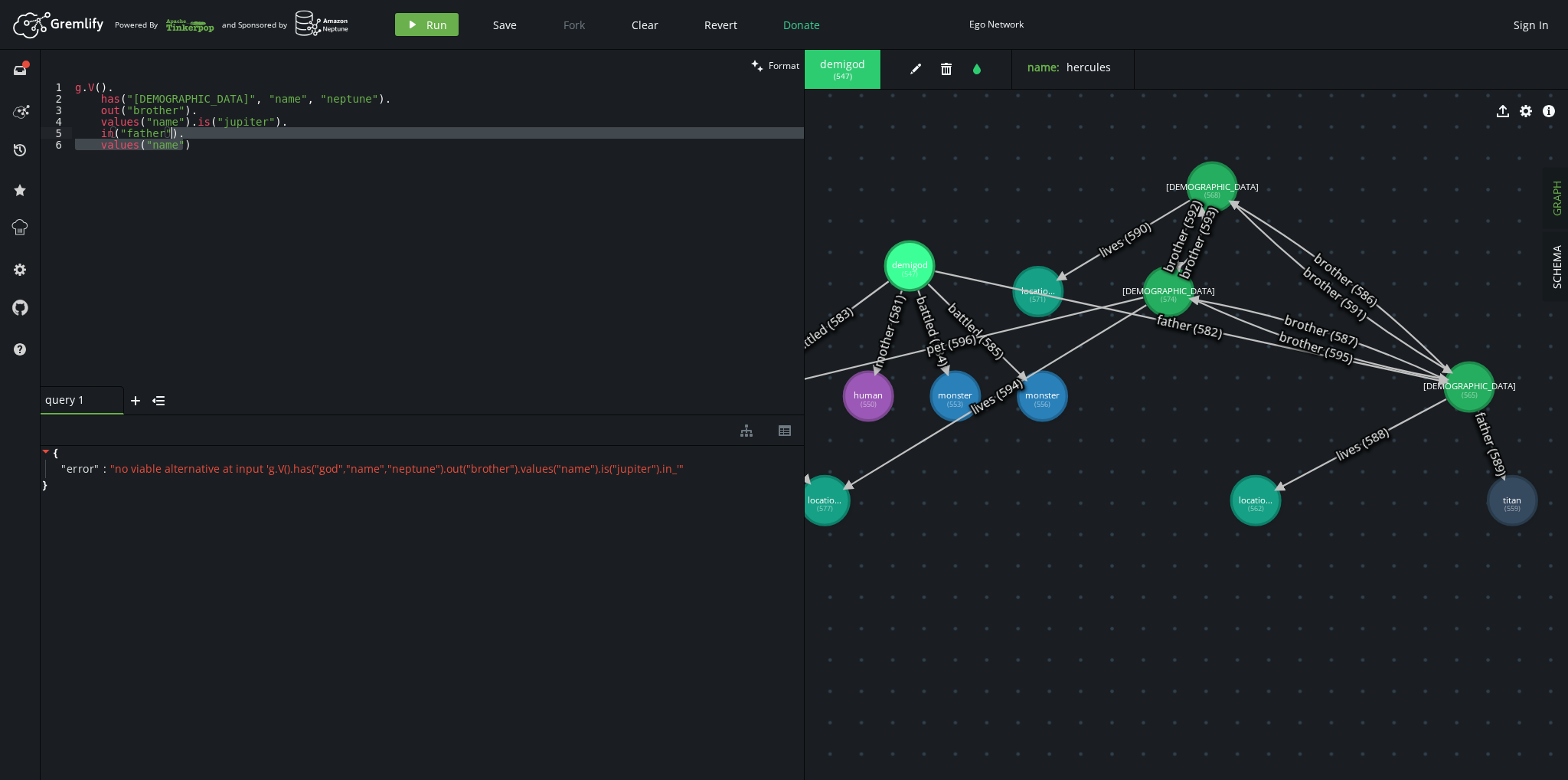
drag, startPoint x: 156, startPoint y: 144, endPoint x: 383, endPoint y: 60, distance: 242.0
click at [172, 132] on div "g . V ( ) . has ( "god" , "name" , "neptune" ) . out ( "brother" ) . values ( "…" at bounding box center [438, 246] width 732 height 328
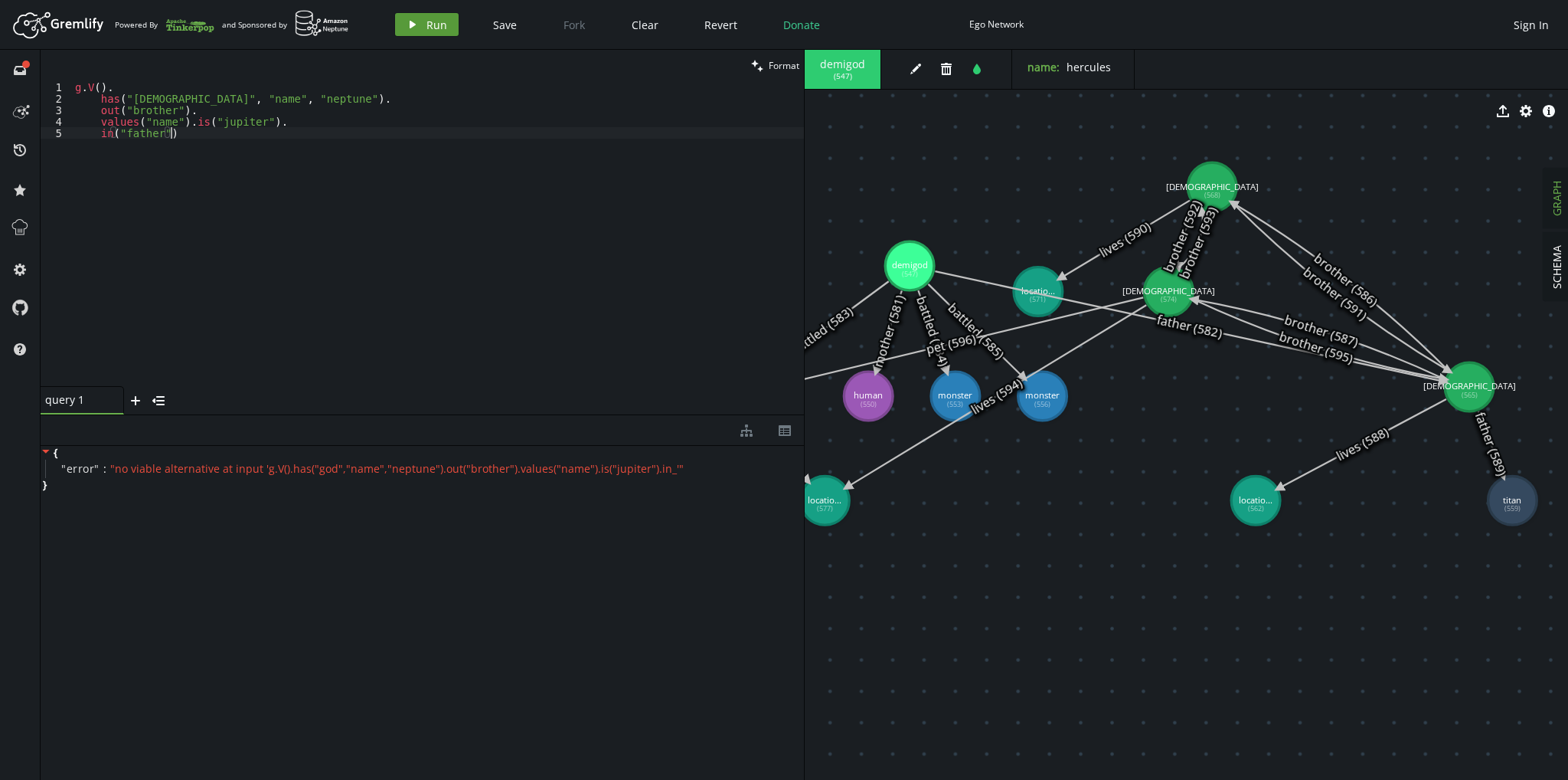
click at [428, 31] on button "play Run" at bounding box center [427, 24] width 64 height 23
click at [438, 184] on div "g . V ( ) . has ( "god" , "name" , "neptune" ) . out ( "brother" ) . values ( "…" at bounding box center [438, 246] width 732 height 328
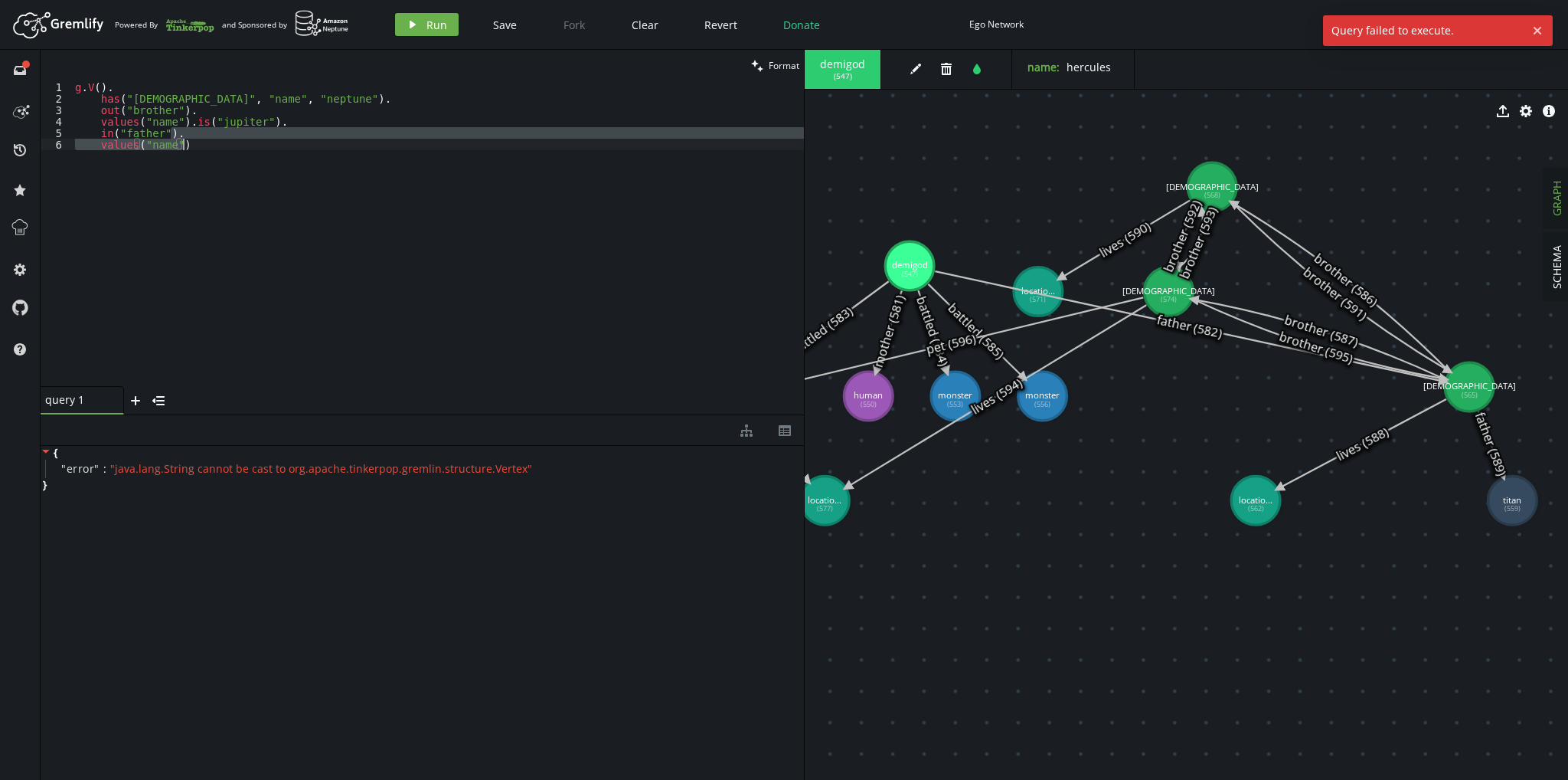
click at [365, 170] on div "g . V ( ) . has ( "god" , "name" , "neptune" ) . out ( "brother" ) . values ( "…" at bounding box center [438, 233] width 732 height 305
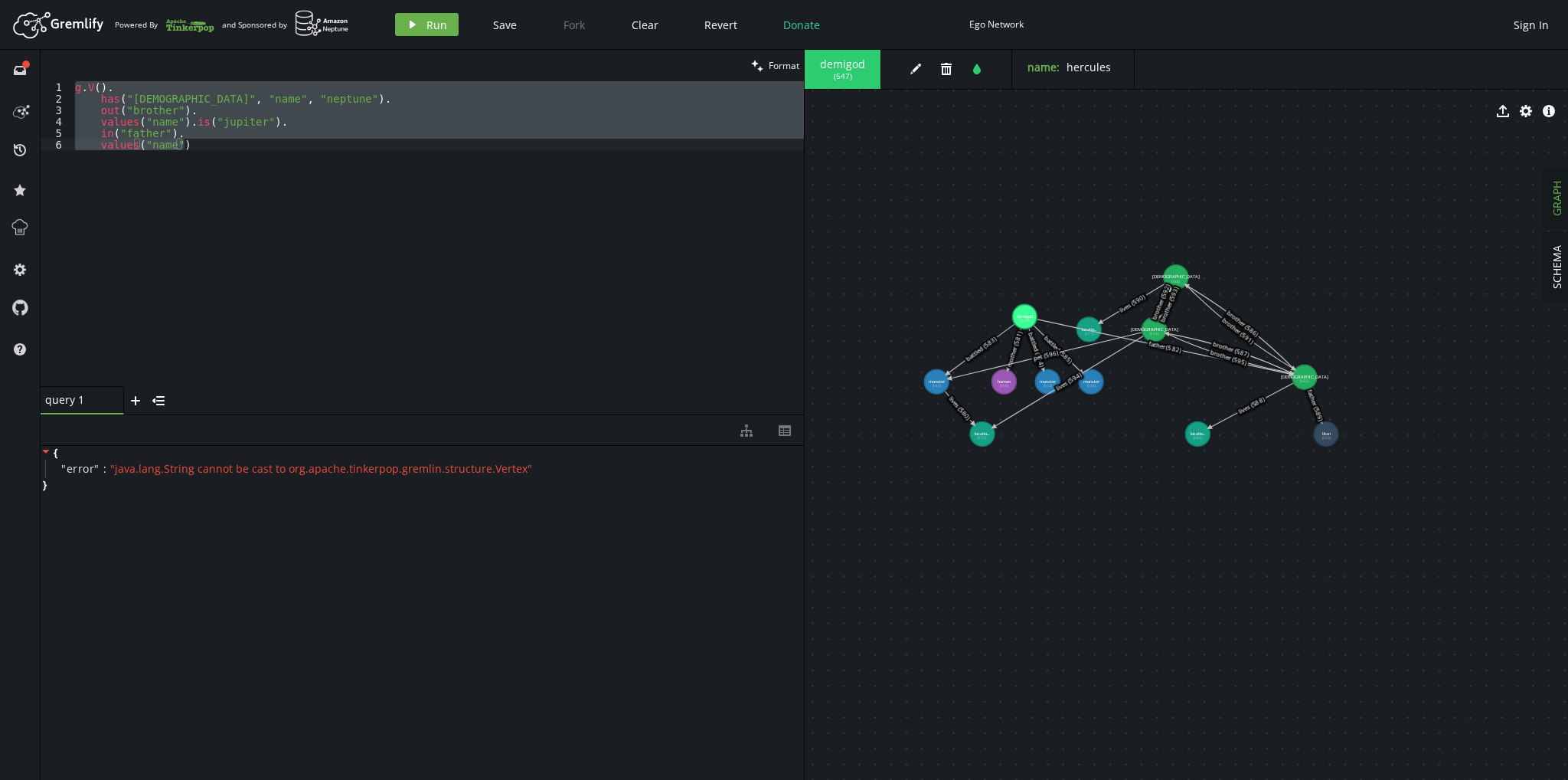
drag, startPoint x: 1249, startPoint y: 408, endPoint x: 1137, endPoint y: 400, distance: 112.3
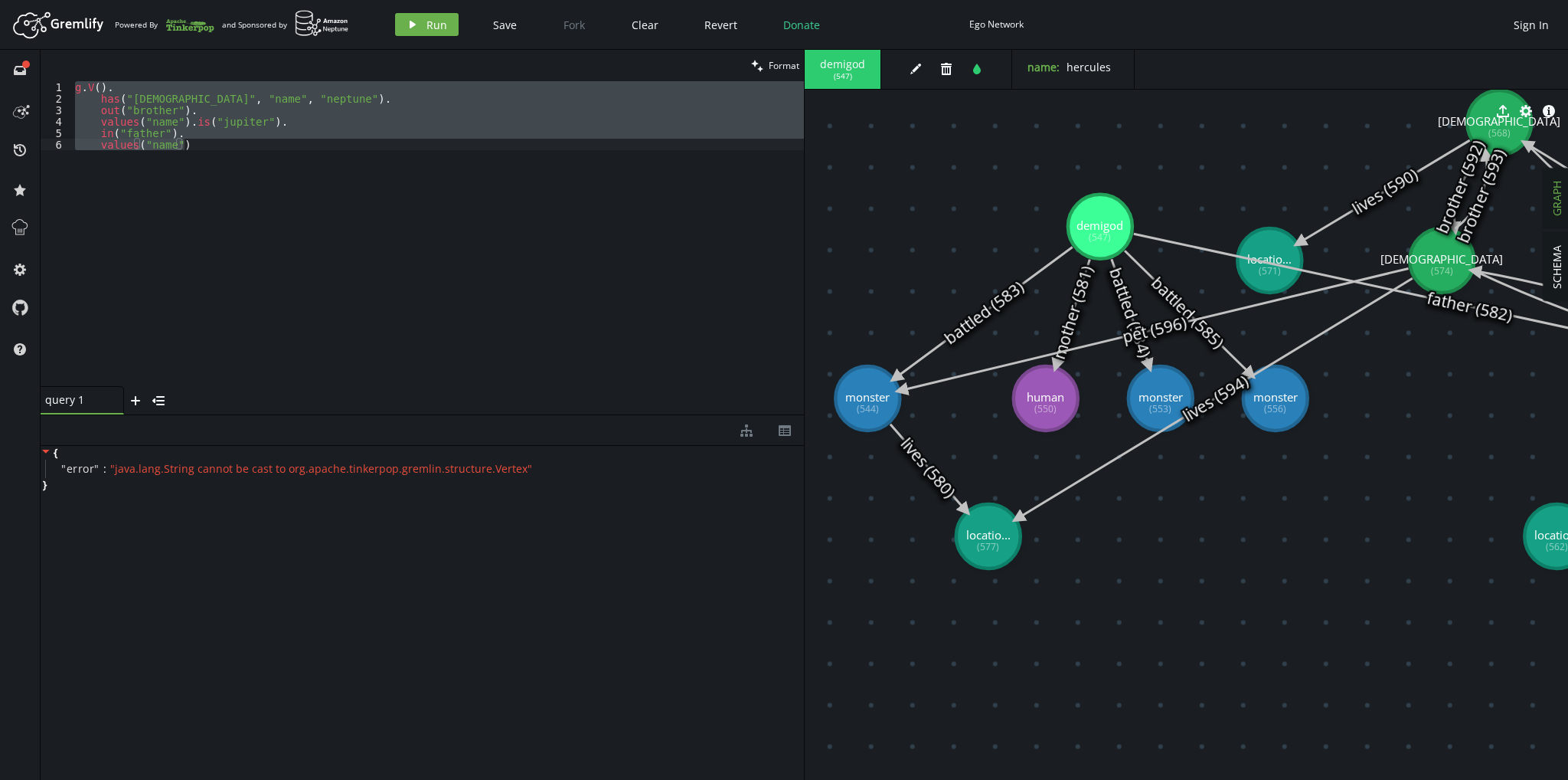
drag, startPoint x: 1164, startPoint y: 322, endPoint x: 1023, endPoint y: 421, distance: 172.3
click at [1023, 390] on icon at bounding box center [1155, 329] width 507 height 122
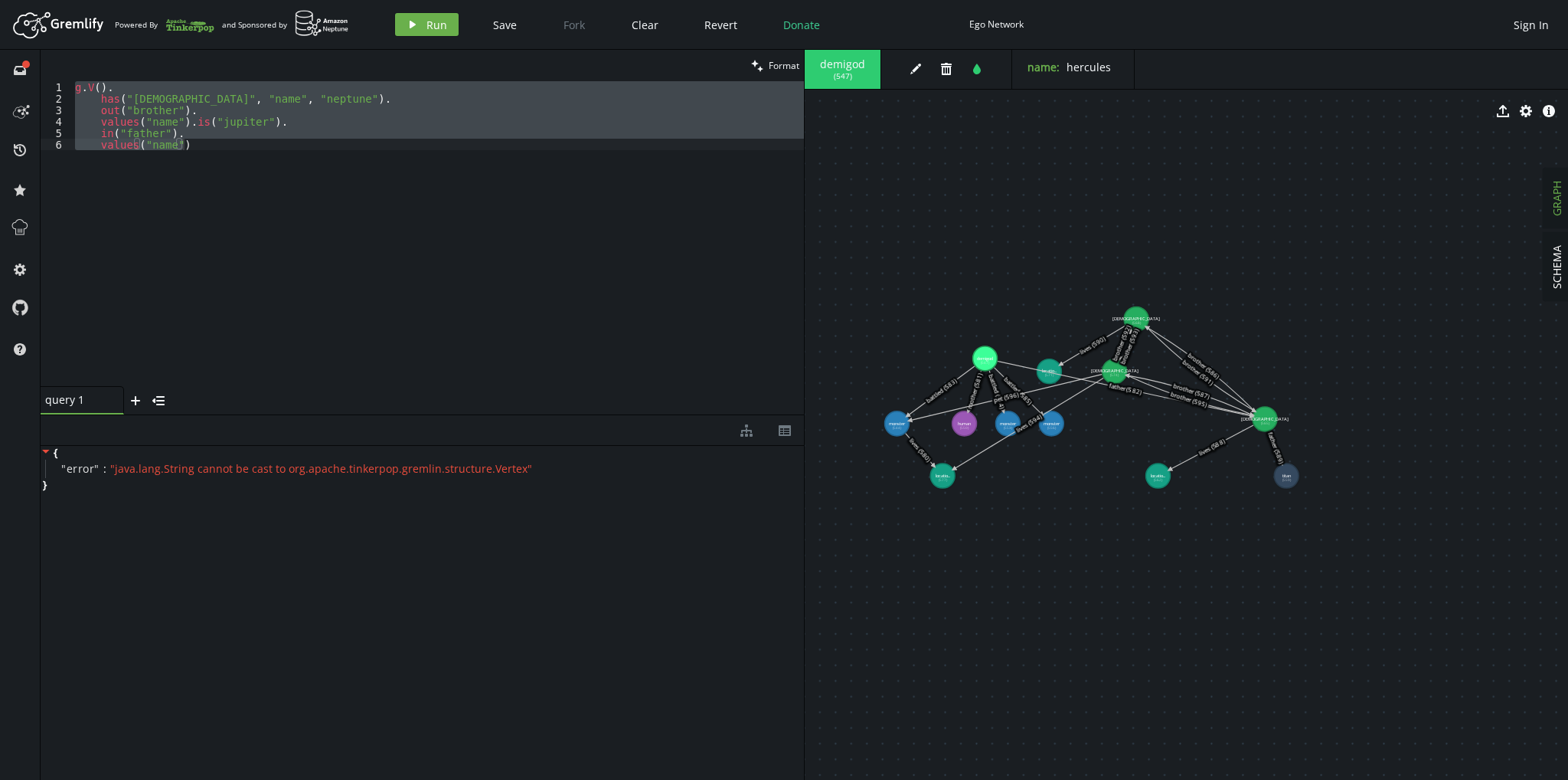
click at [343, 228] on div "g . V ( ) . has ( "god" , "name" , "neptune" ) . out ( "brother" ) . values ( "…" at bounding box center [438, 233] width 732 height 305
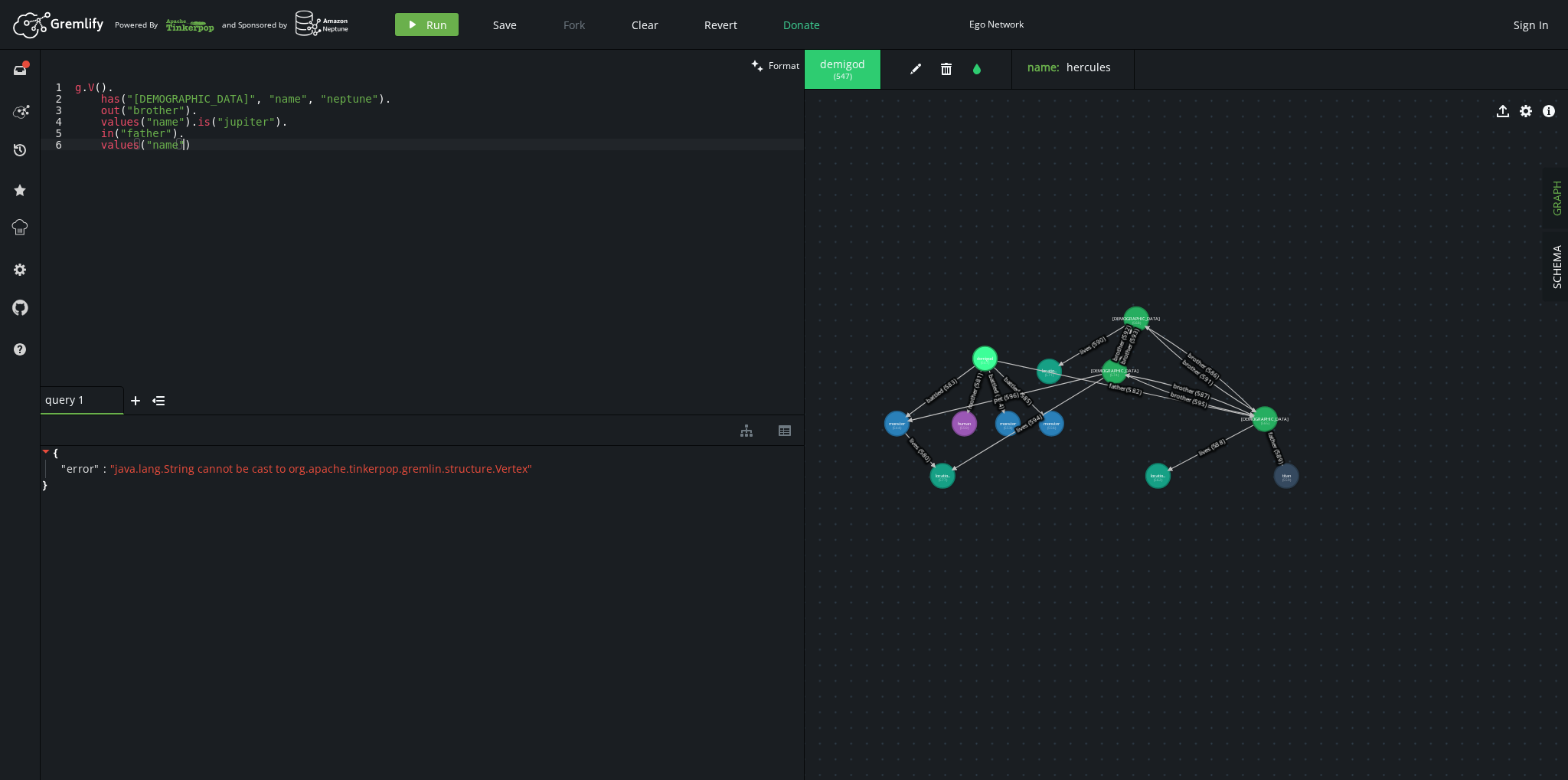
click at [217, 162] on div "g . V ( ) . has ( "god" , "name" , "neptune" ) . out ( "brother" ) . values ( "…" at bounding box center [438, 246] width 732 height 328
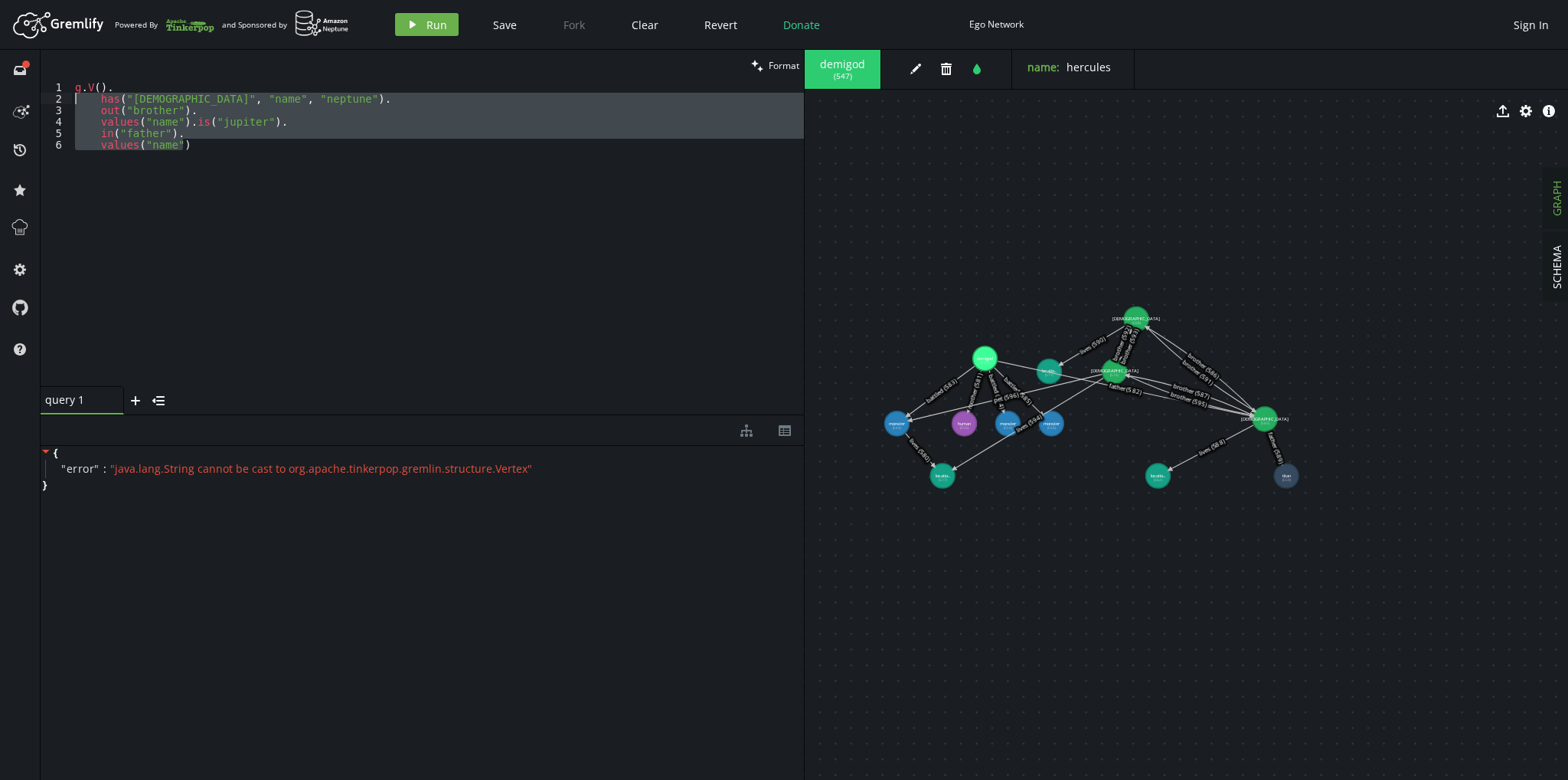
drag, startPoint x: 224, startPoint y: 154, endPoint x: 0, endPoint y: 80, distance: 235.9
click at [0, 80] on div "full-circle inbox history star cog help clean Format values("name") 1 2 3 4 5 6…" at bounding box center [784, 414] width 1568 height 730
type textarea "g.V(). has("god", "name", "neptune")."
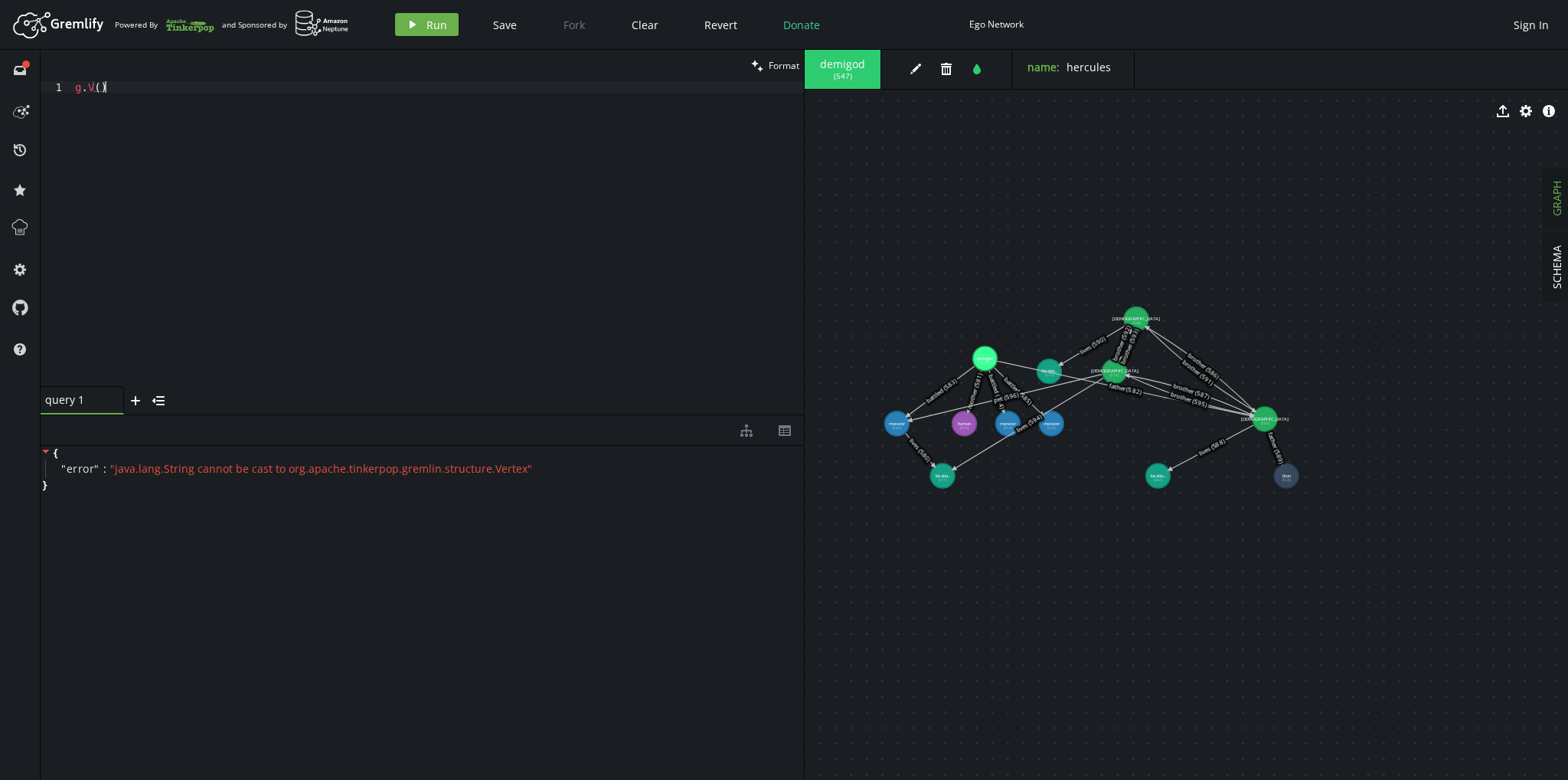
type textarea "g.V()."
type textarea "has("[DEMOGRAPHIC_DATA]", "name", "neptune")."
type textarea "out("brother")."
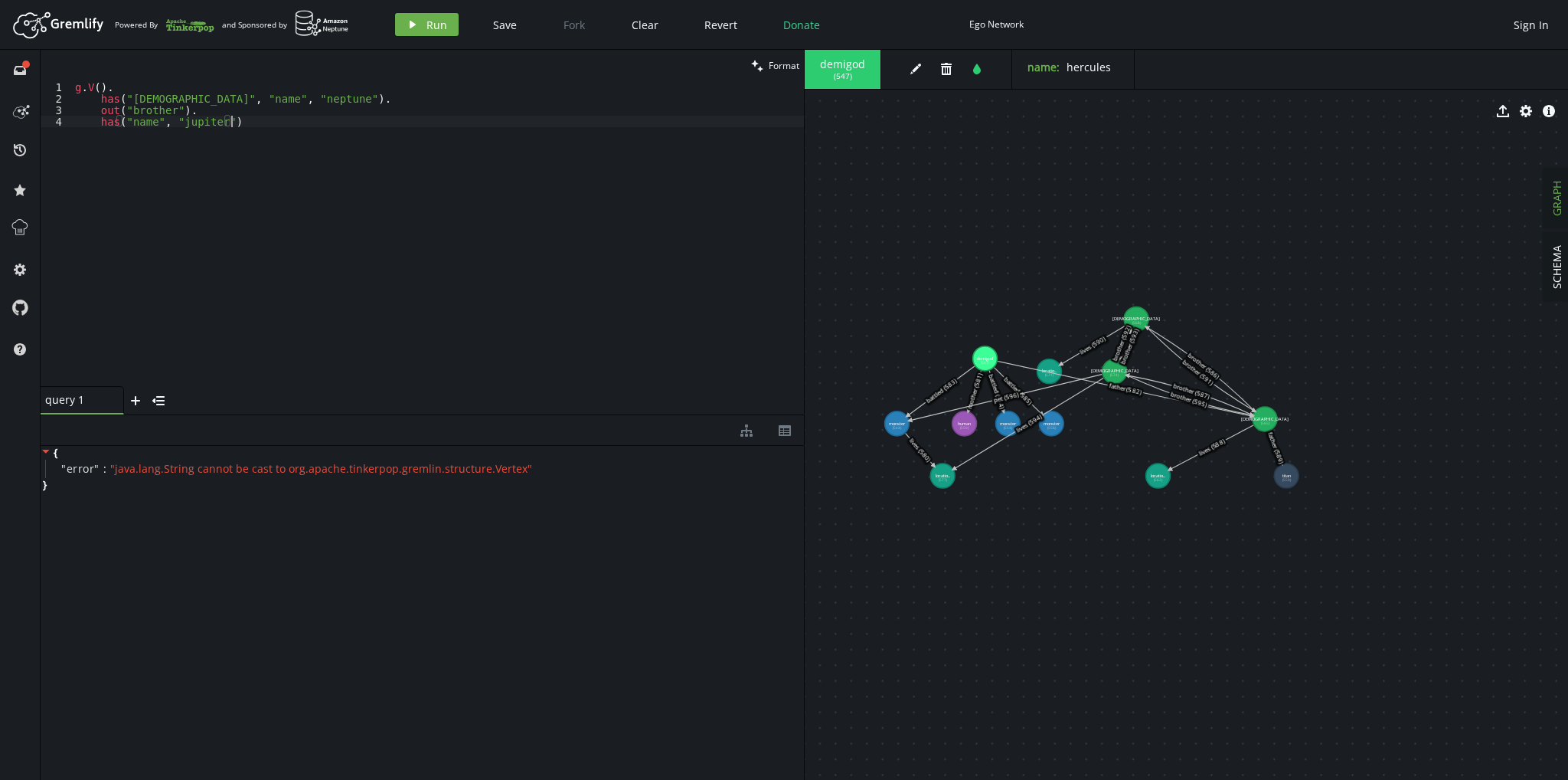
type textarea "has("name", "jupiter").)"
type textarea "in_("father")."
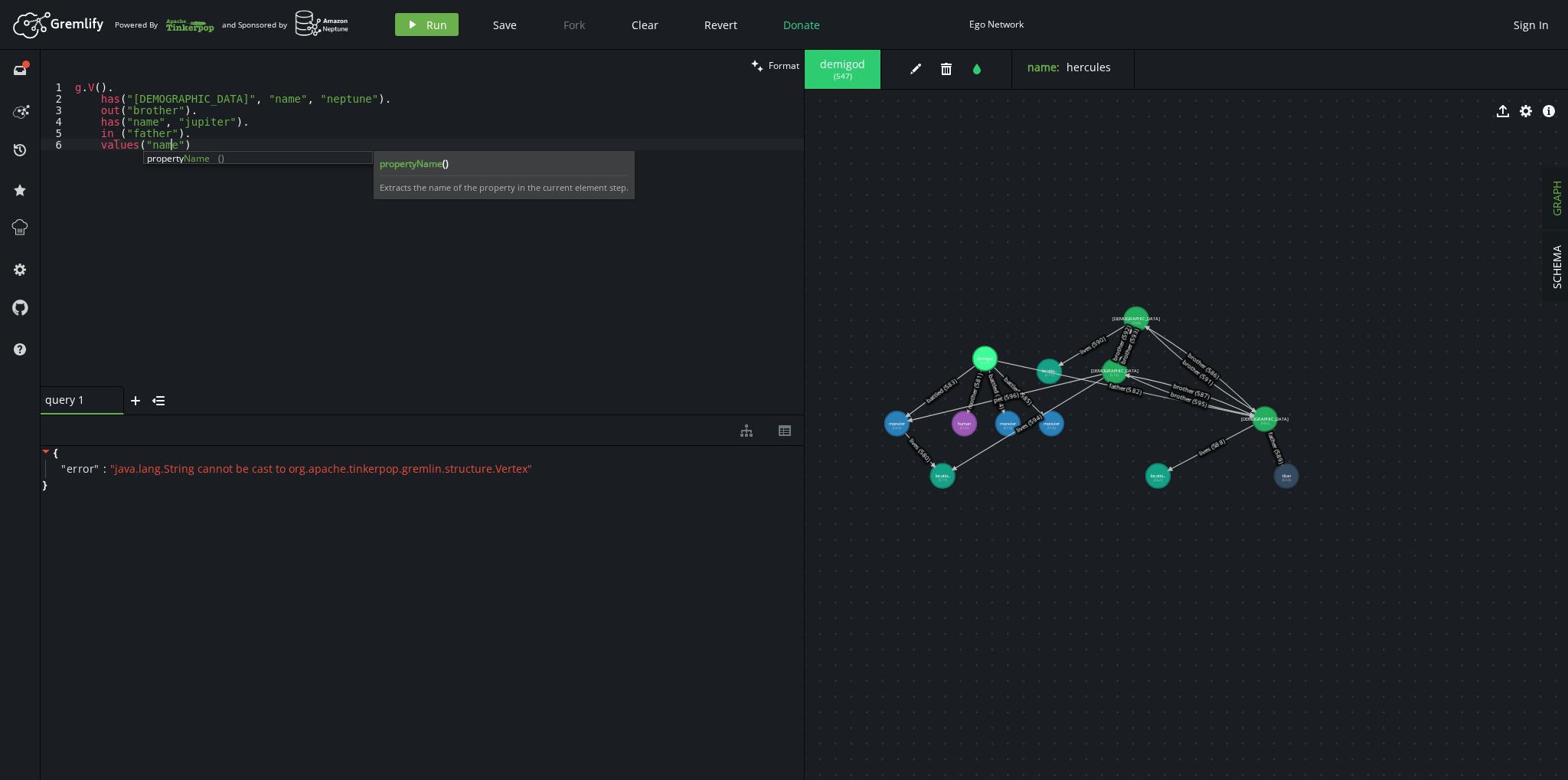
scroll to position [0, 95]
click at [477, 168] on div "g . V ( ) . has ( "god" , "name" , "neptune" ) . out ( "brother" ) . has ( "nam…" at bounding box center [438, 246] width 732 height 328
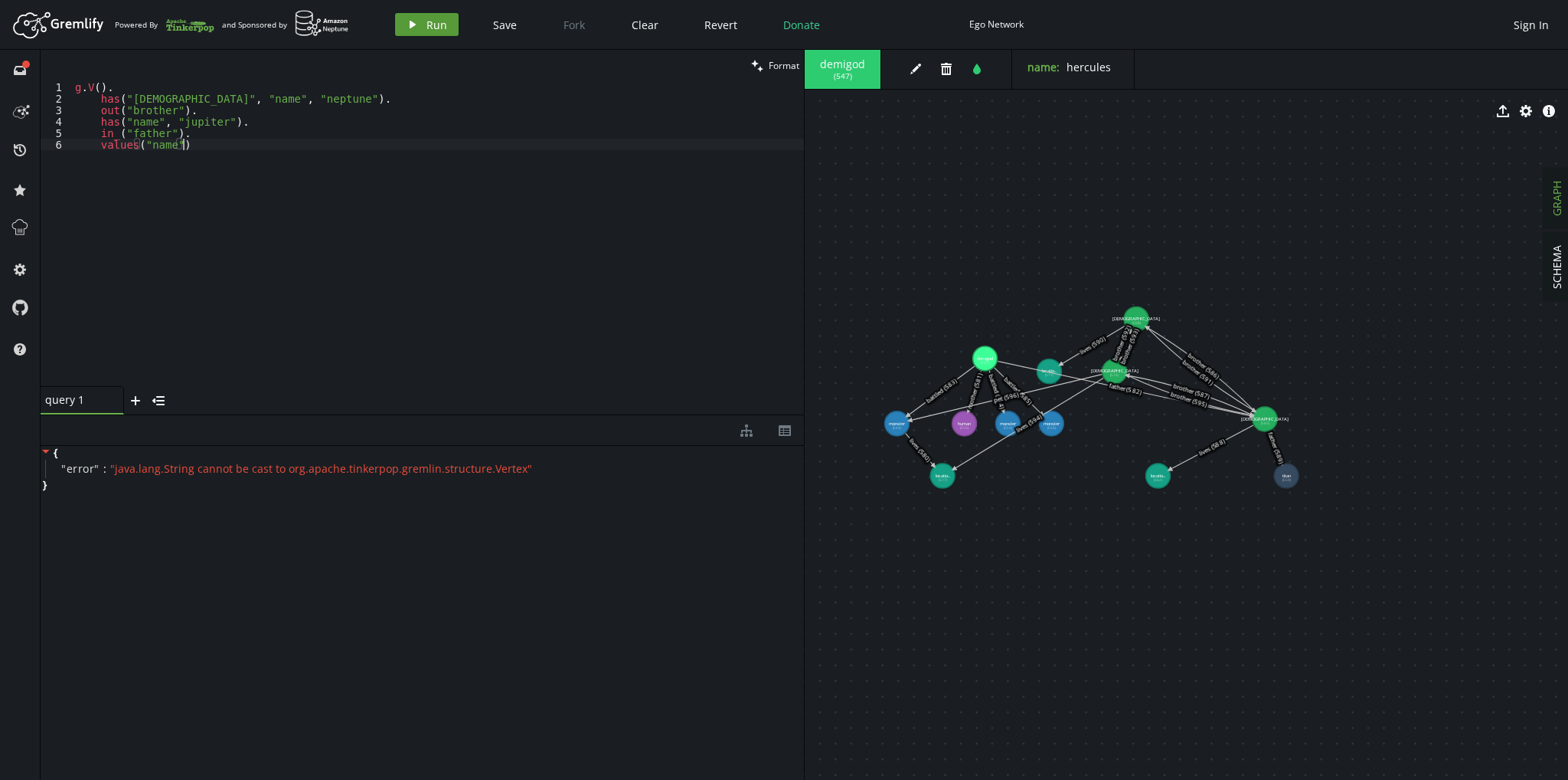
click at [416, 20] on icon "play" at bounding box center [412, 24] width 12 height 12
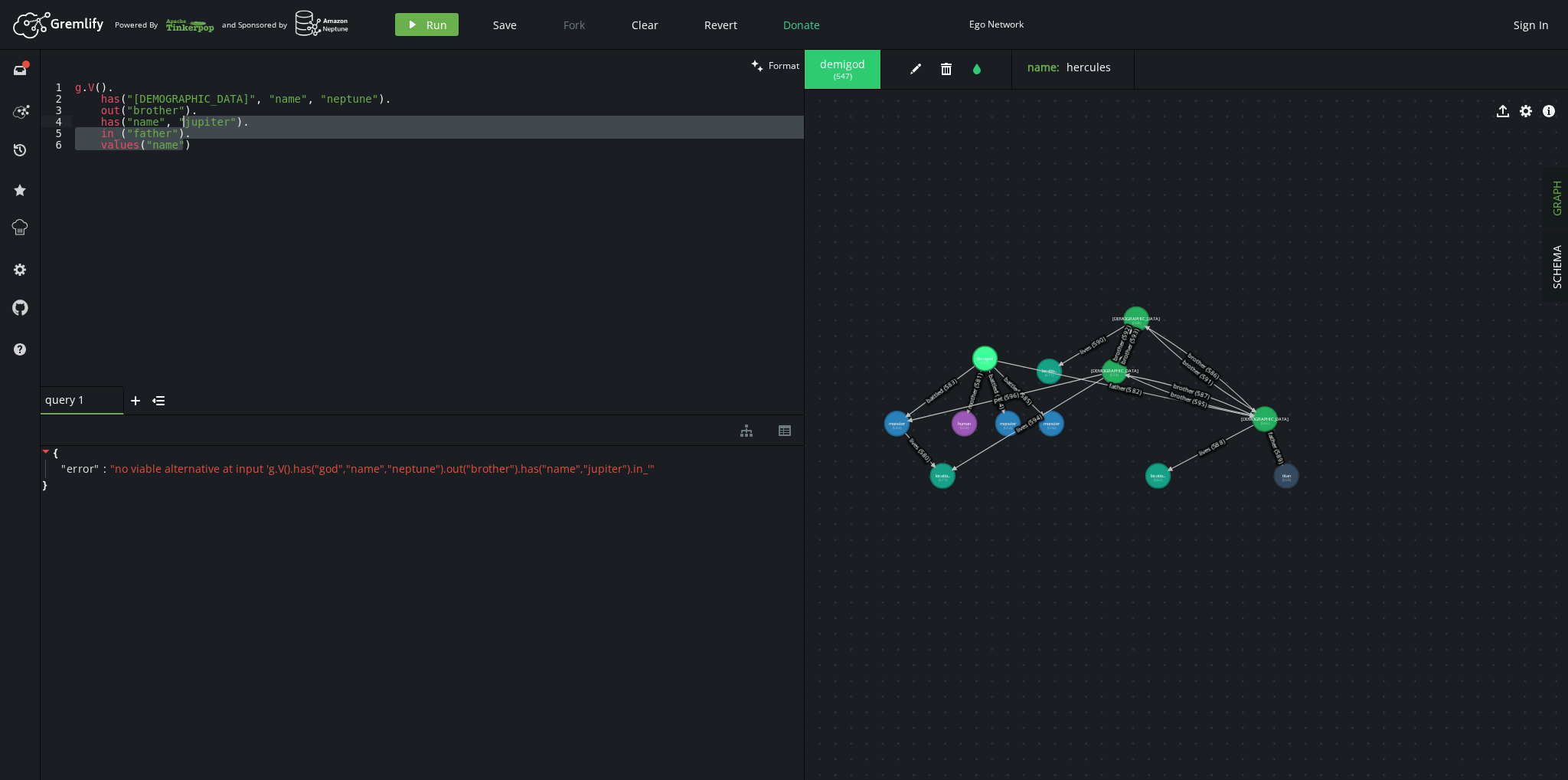
drag, startPoint x: 205, startPoint y: 146, endPoint x: 182, endPoint y: 128, distance: 29.2
click at [182, 128] on div "g . V ( ) . has ( "god" , "name" , "neptune" ) . out ( "brother" ) . has ( "nam…" at bounding box center [438, 246] width 732 height 328
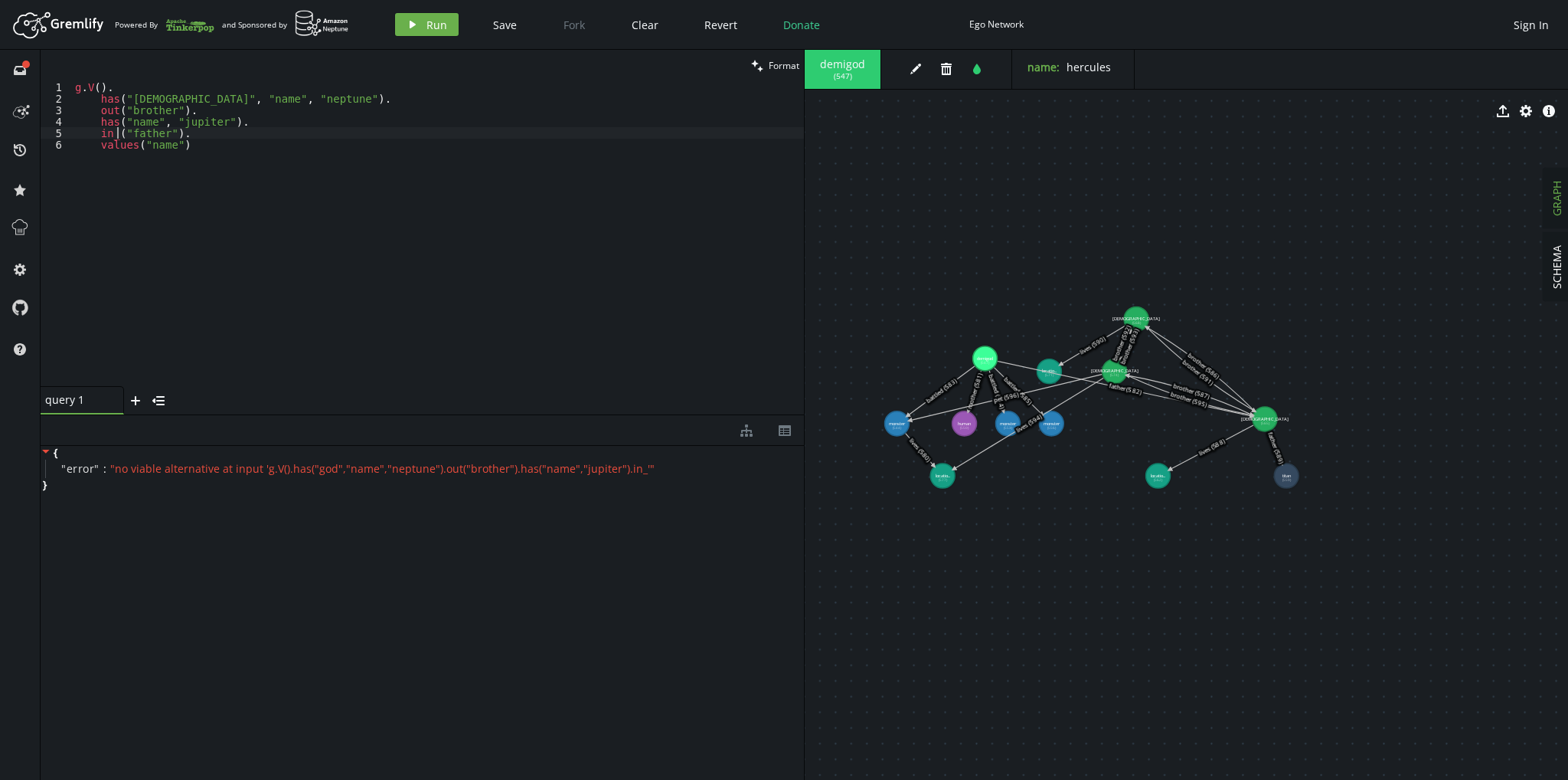
click at [116, 131] on div "g . V ( ) . has ( "god" , "name" , "neptune" ) . out ( "brother" ) . has ( "nam…" at bounding box center [438, 246] width 732 height 328
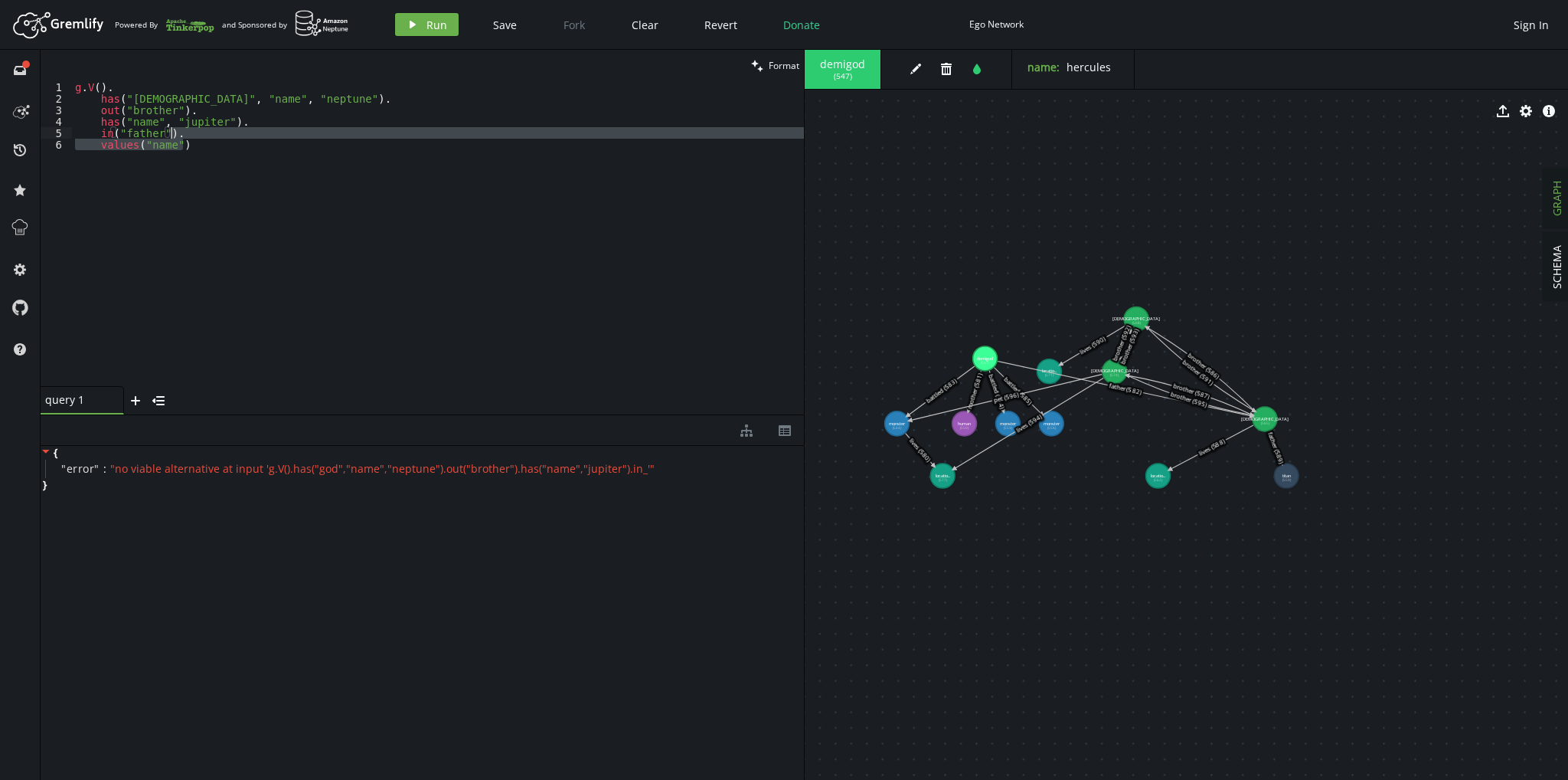
drag, startPoint x: 204, startPoint y: 148, endPoint x: 172, endPoint y: 136, distance: 34.2
click at [172, 136] on div "g . V ( ) . has ( "god" , "name" , "neptune" ) . out ( "brother" ) . has ( "nam…" at bounding box center [438, 246] width 732 height 328
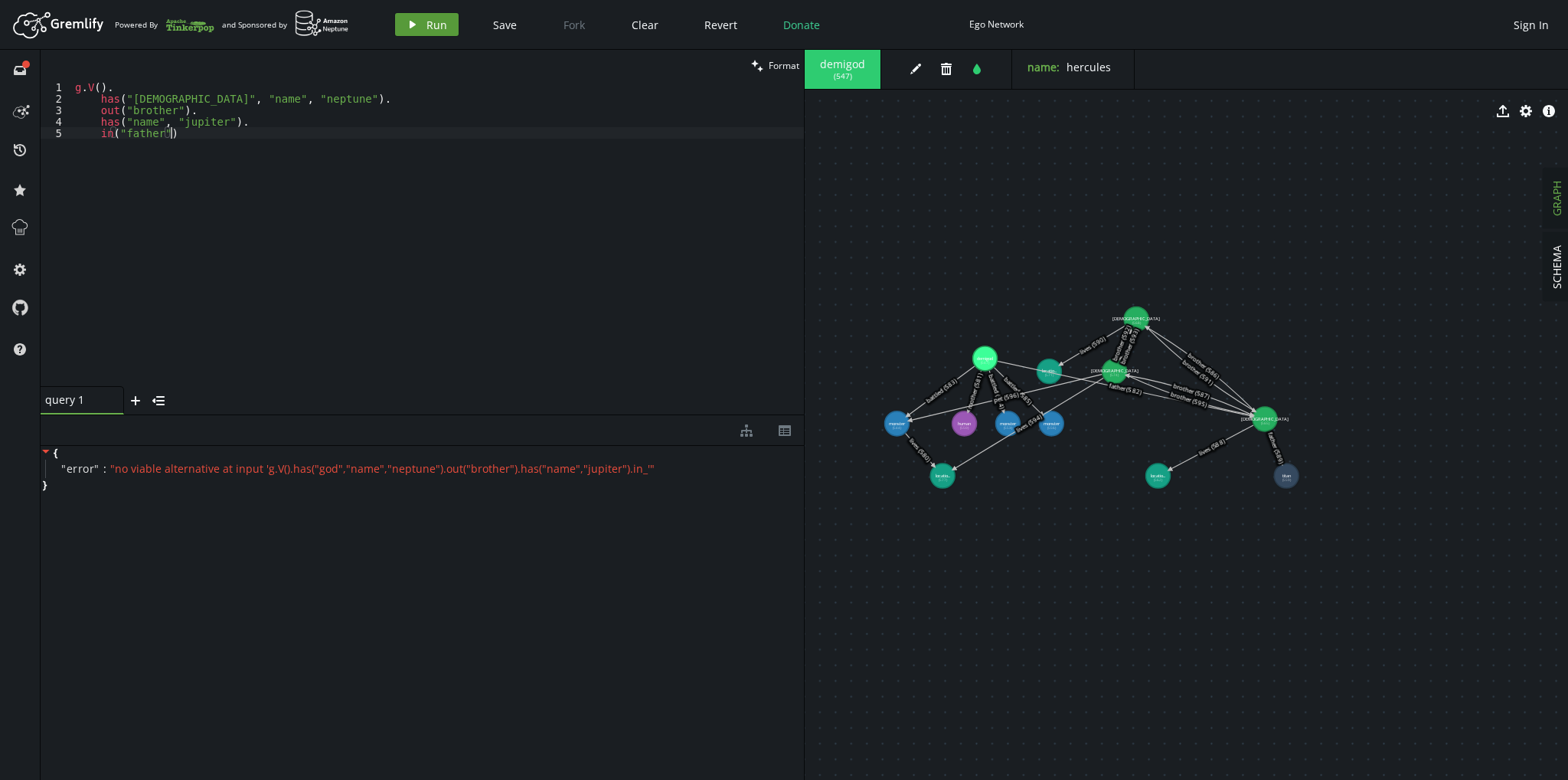
click at [429, 31] on button "play Run" at bounding box center [427, 24] width 64 height 23
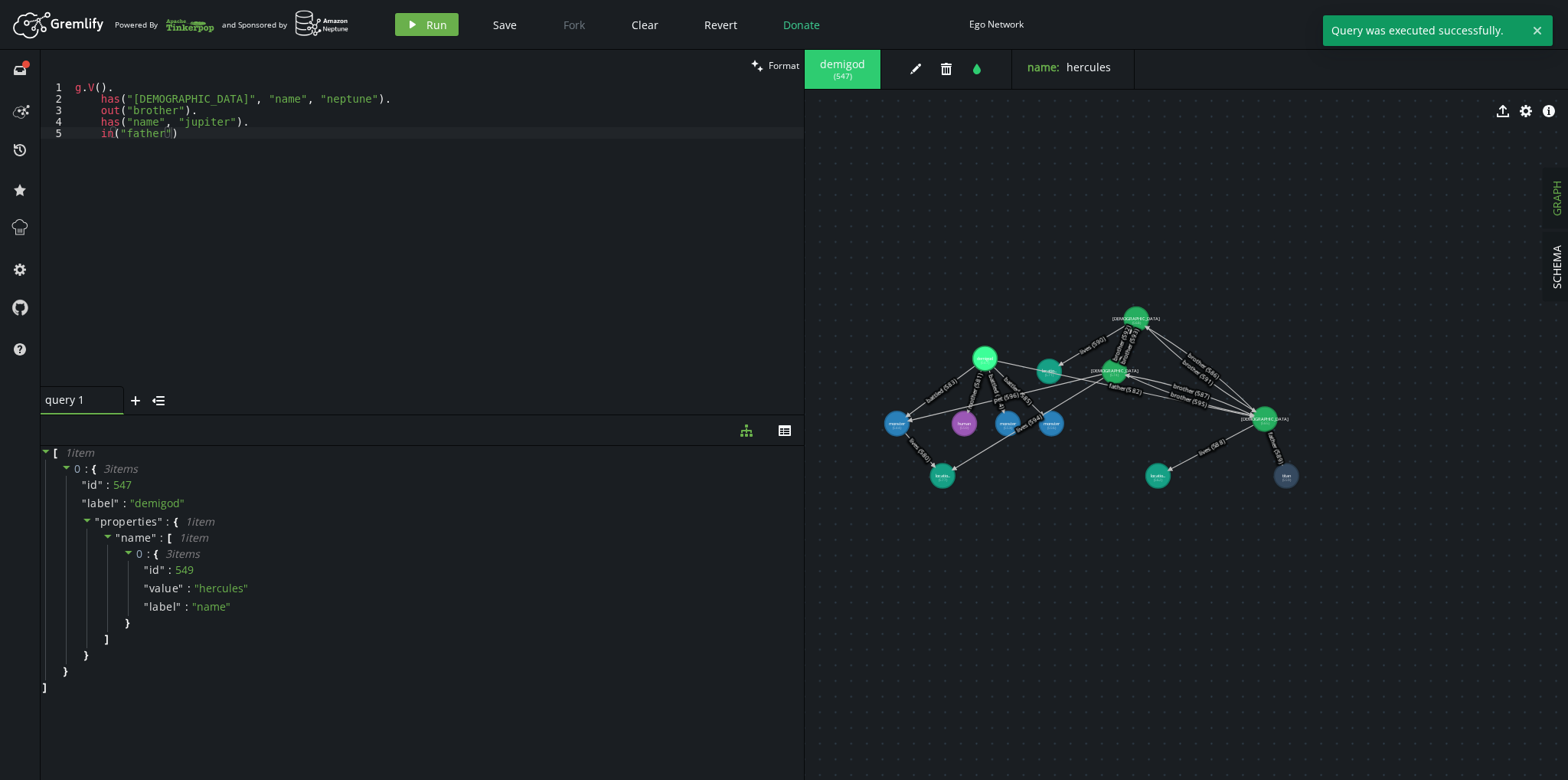
click at [173, 142] on div "g . V ( ) . has ( "god" , "name" , "neptune" ) . out ( "brother" ) . has ( "nam…" at bounding box center [438, 246] width 732 height 328
type textarea "in("father")."
click at [423, 22] on button "play Run" at bounding box center [427, 24] width 64 height 23
click at [248, 153] on div "g . V ( ) . has ( "god" , "name" , "neptune" ) . out ( "brother" ) . has ( "nam…" at bounding box center [438, 246] width 732 height 328
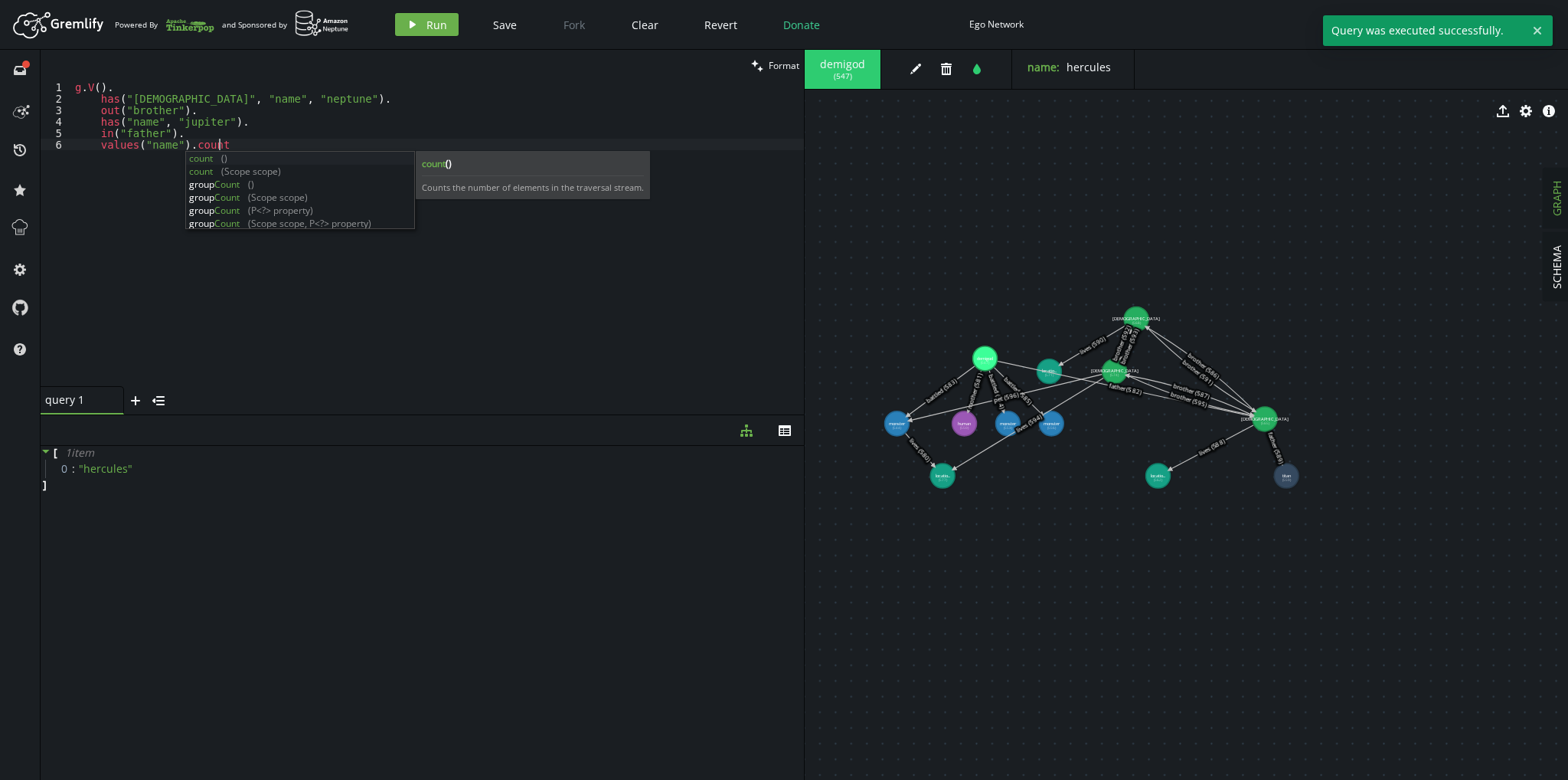
scroll to position [0, 155]
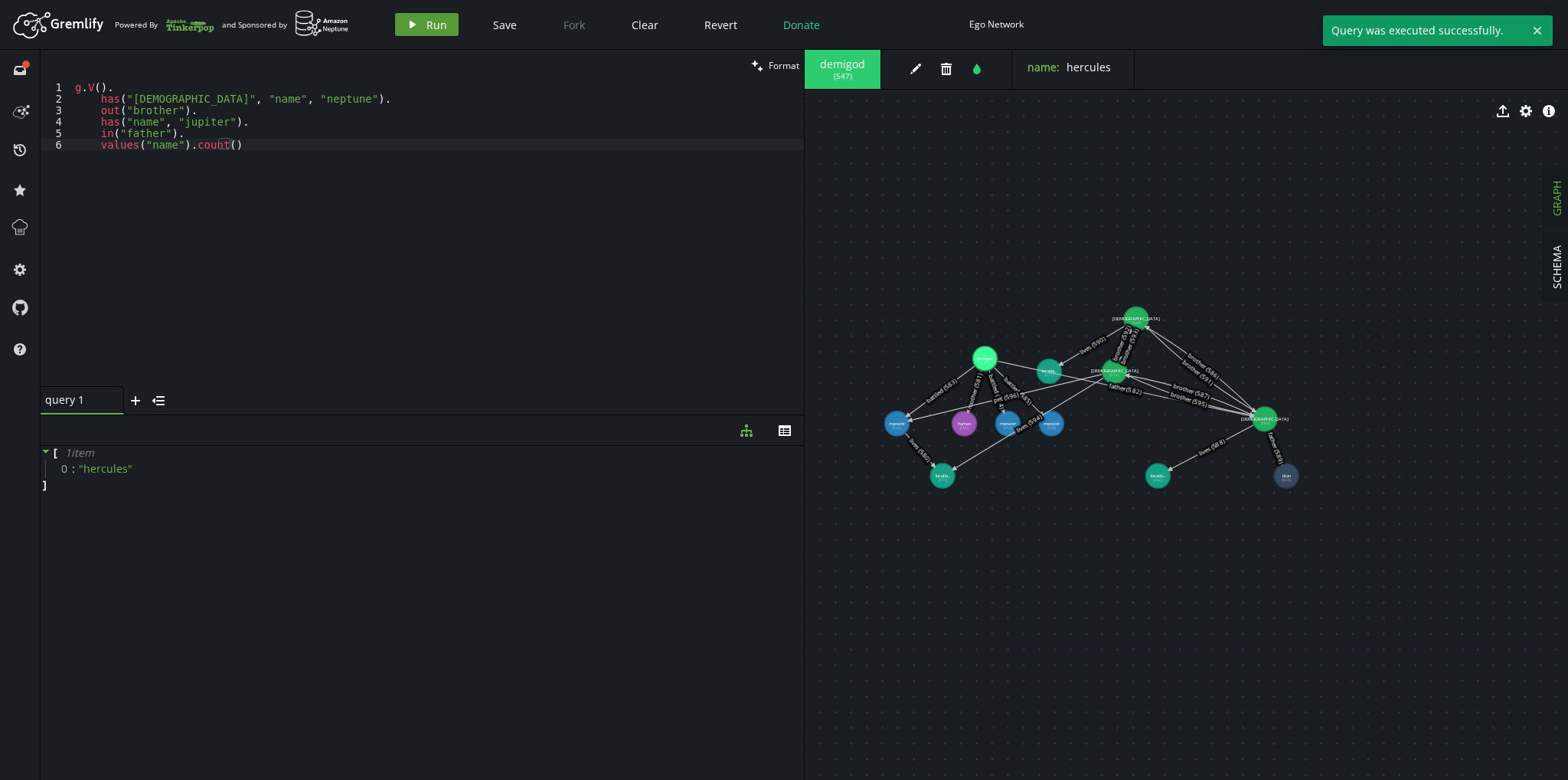
click at [429, 18] on span "Run" at bounding box center [437, 25] width 21 height 15
drag, startPoint x: 257, startPoint y: 152, endPoint x: 186, endPoint y: 145, distance: 71.3
click at [186, 145] on div "g . V ( ) . has ( "god" , "name" , "neptune" ) . out ( "brother" ) . has ( "nam…" at bounding box center [438, 246] width 732 height 328
type textarea "v"
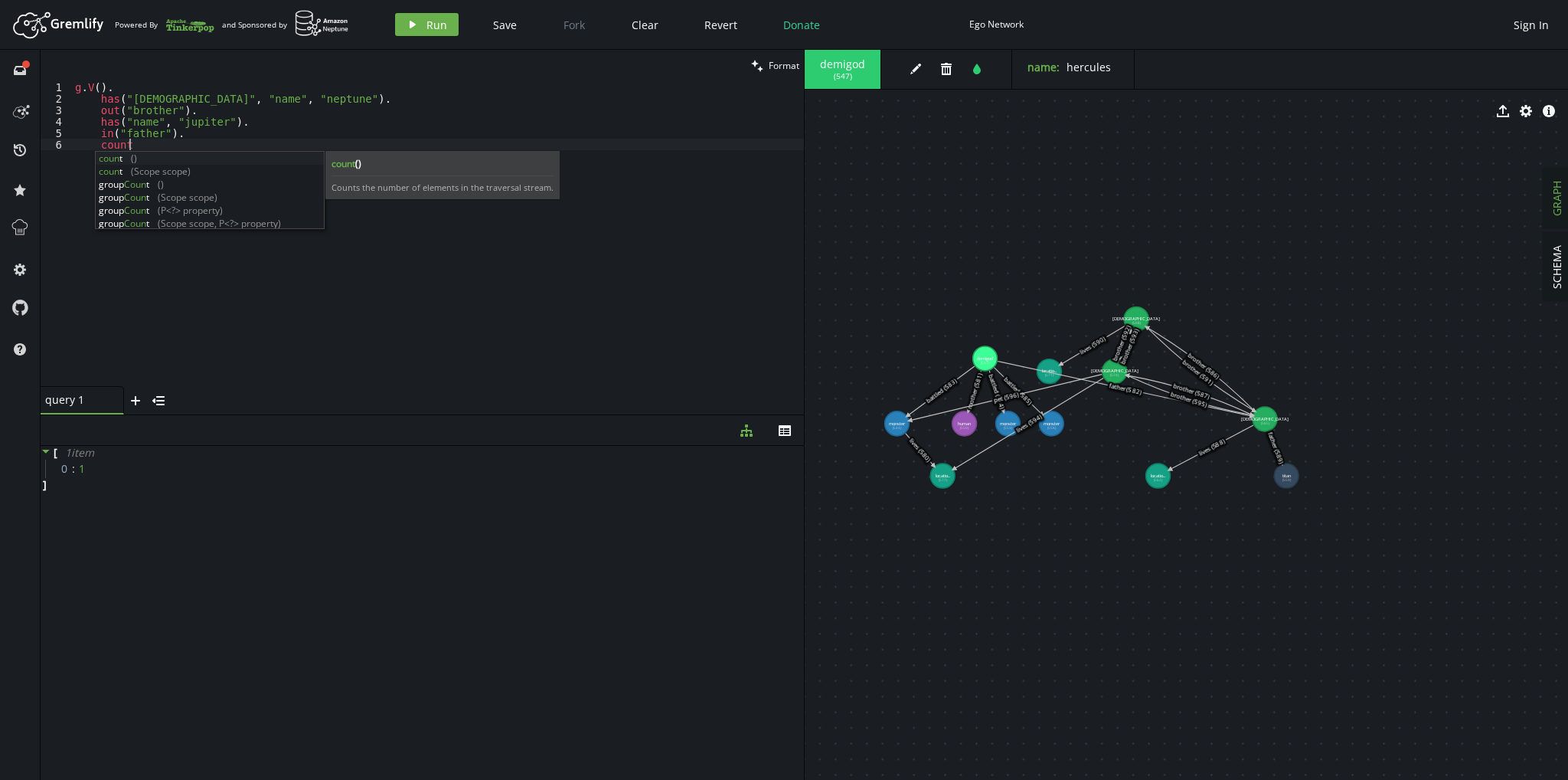
scroll to position [0, 65]
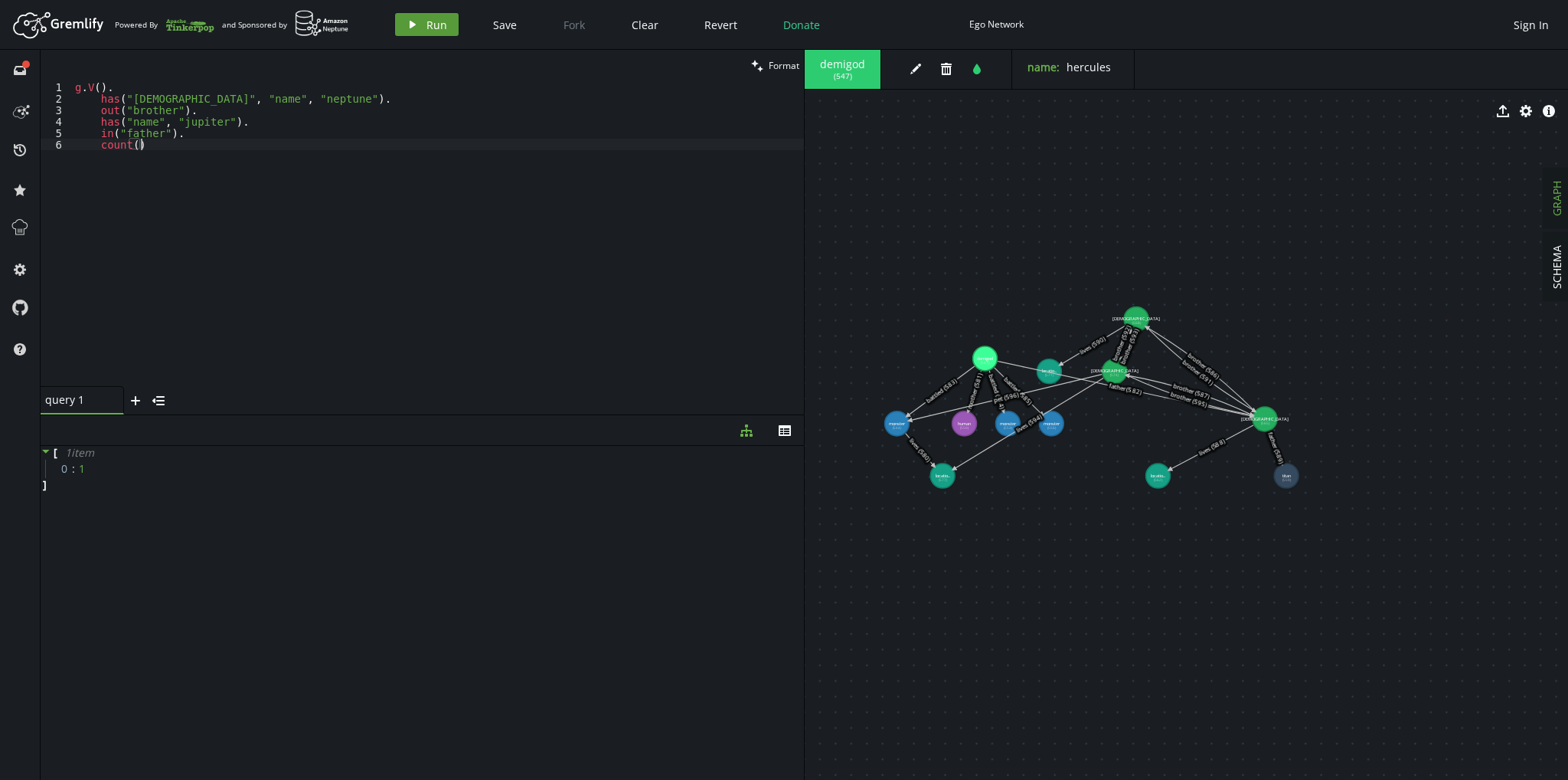
type textarea "count()"
click at [414, 27] on icon "play" at bounding box center [412, 24] width 12 height 12
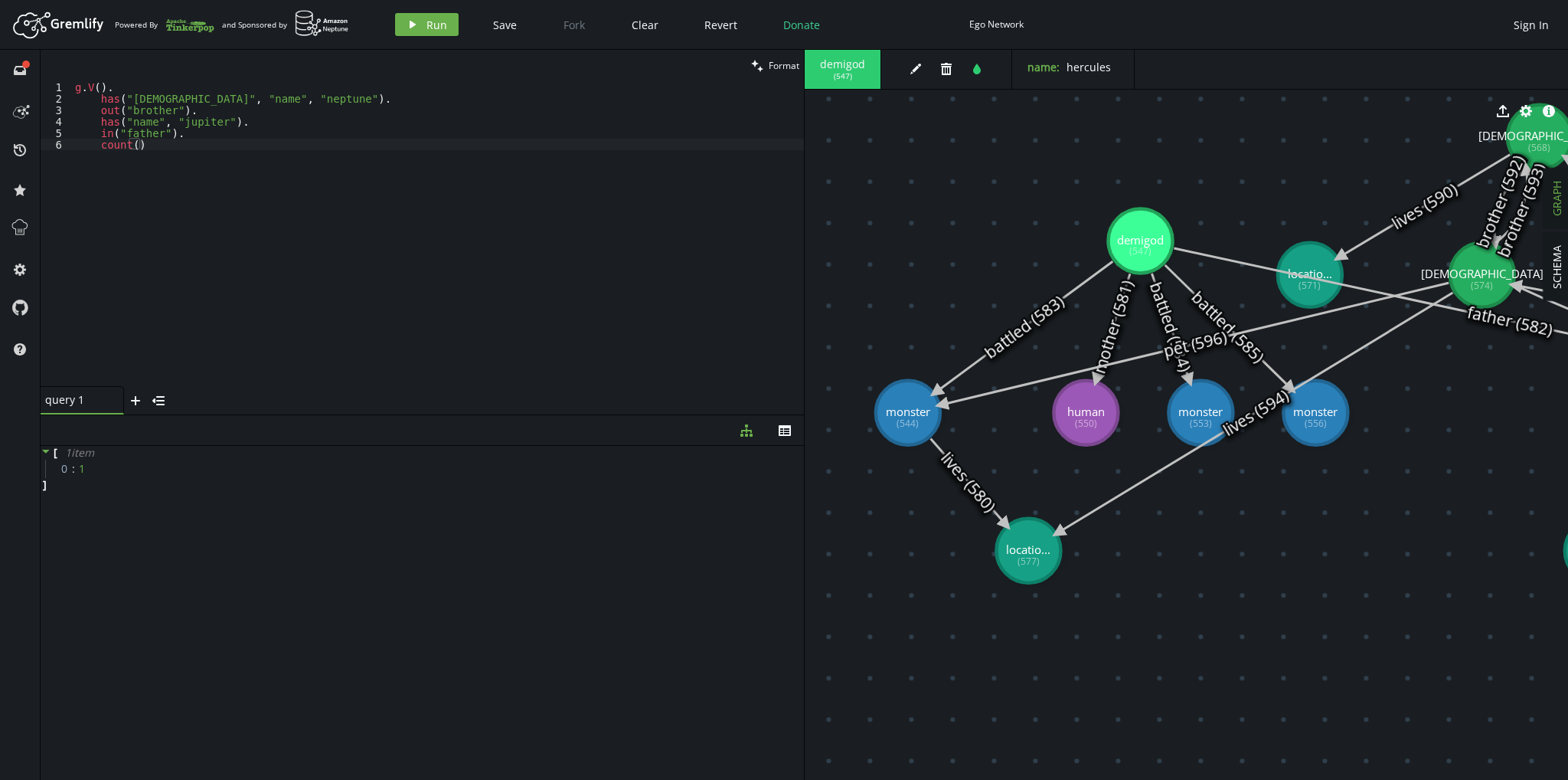
drag, startPoint x: 940, startPoint y: 446, endPoint x: 1020, endPoint y: 428, distance: 82.0
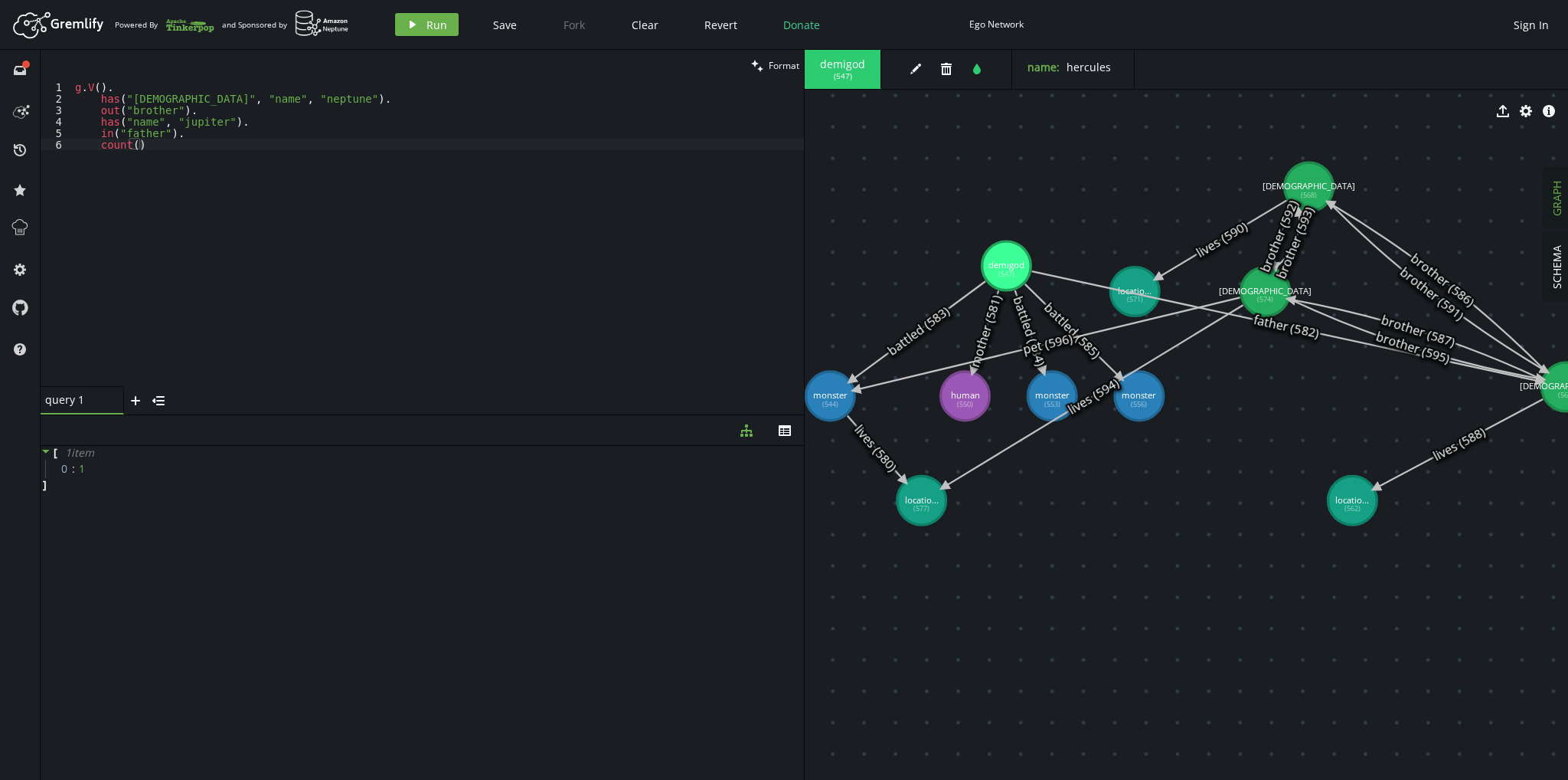
drag, startPoint x: 1139, startPoint y: 341, endPoint x: 1017, endPoint y: 339, distance: 122.0
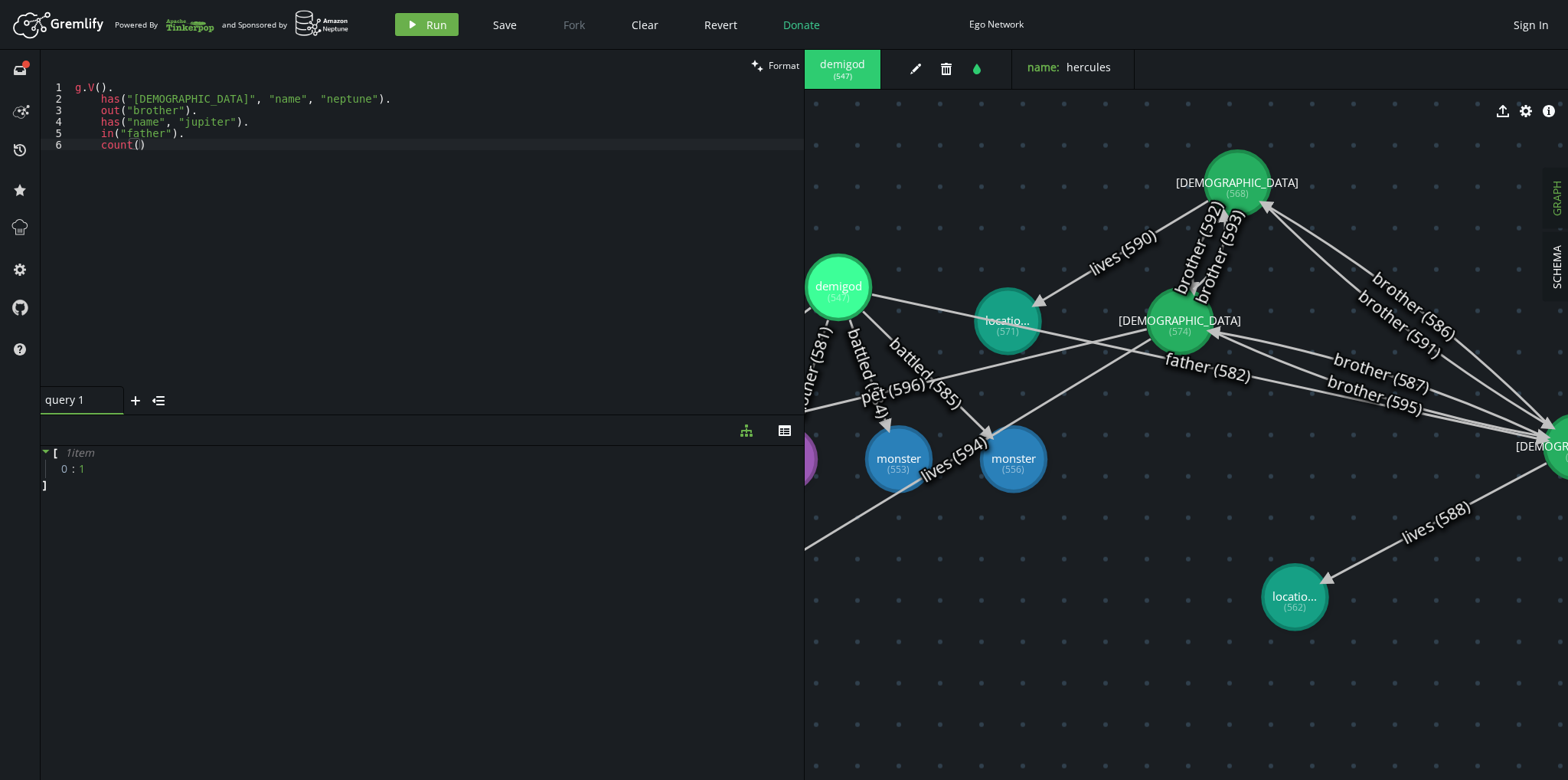
drag, startPoint x: 1246, startPoint y: 398, endPoint x: 1112, endPoint y: 436, distance: 139.3
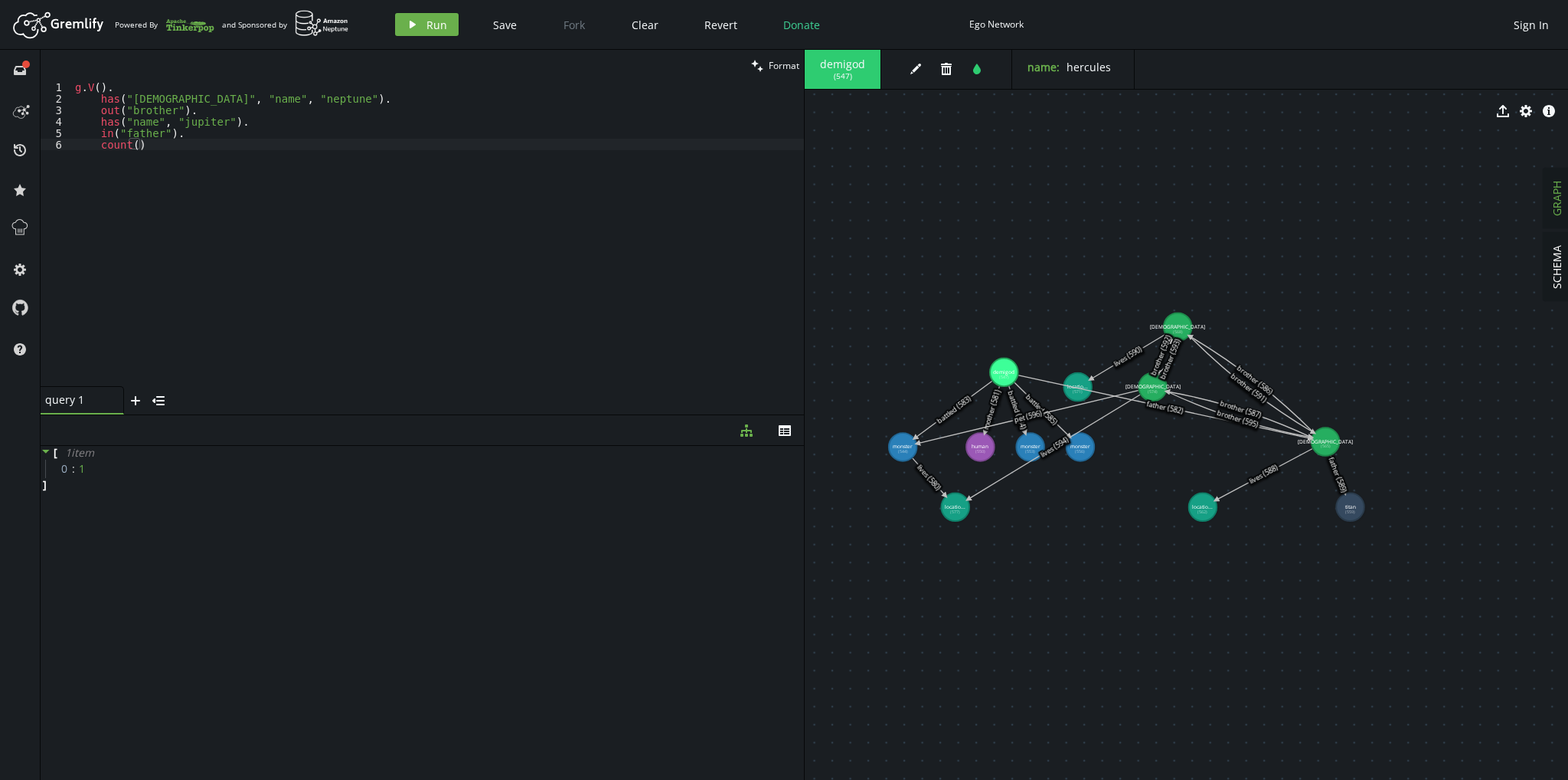
click at [151, 72] on div "clean Format" at bounding box center [422, 65] width 764 height 31
click at [190, 170] on div "g . V ( ) . has ( "god" , "name" , "neptune" ) . out ( "brother" ) . has ( "nam…" at bounding box center [438, 246] width 732 height 328
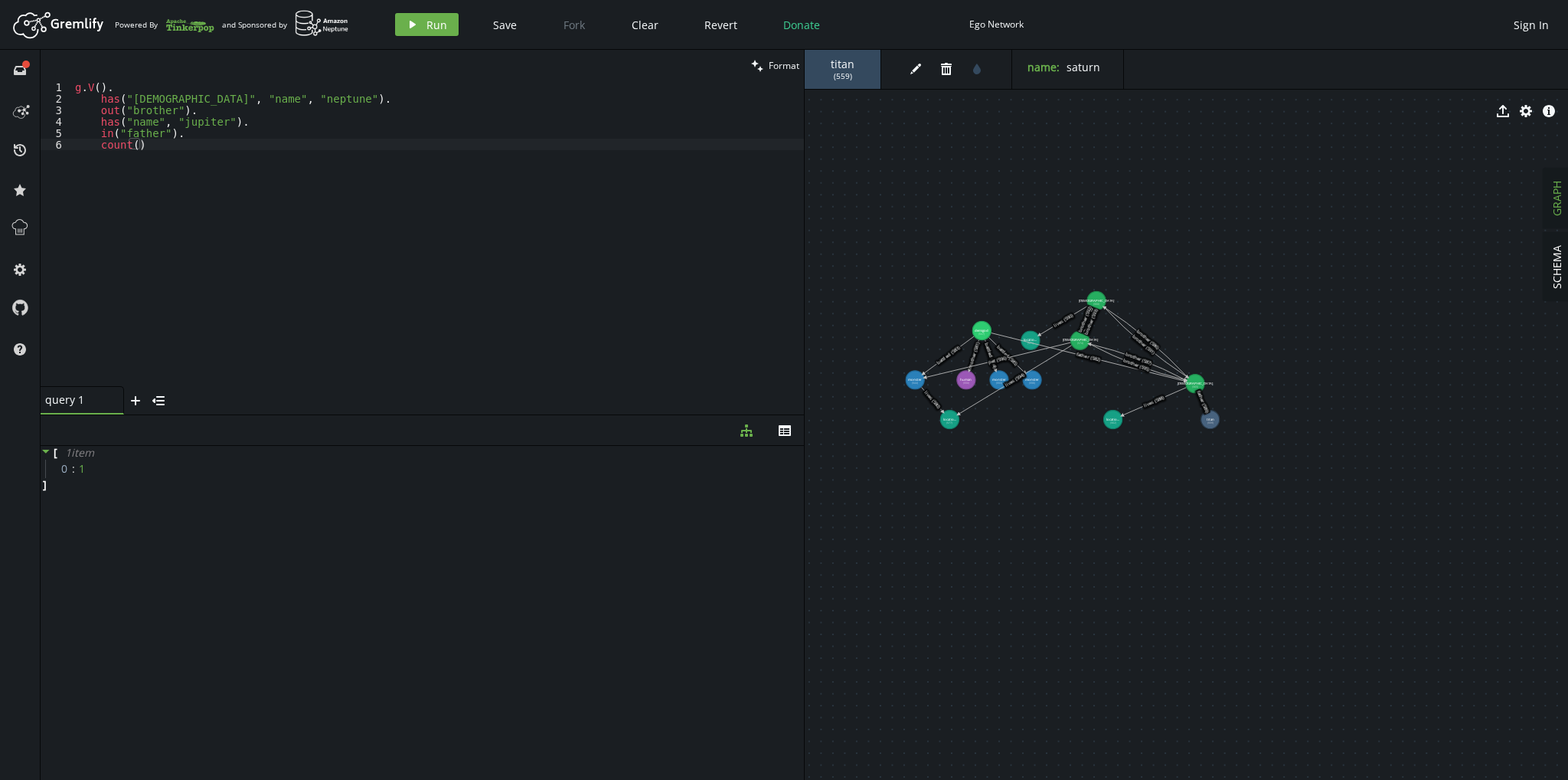
drag, startPoint x: 975, startPoint y: 278, endPoint x: 1069, endPoint y: 262, distance: 95.4
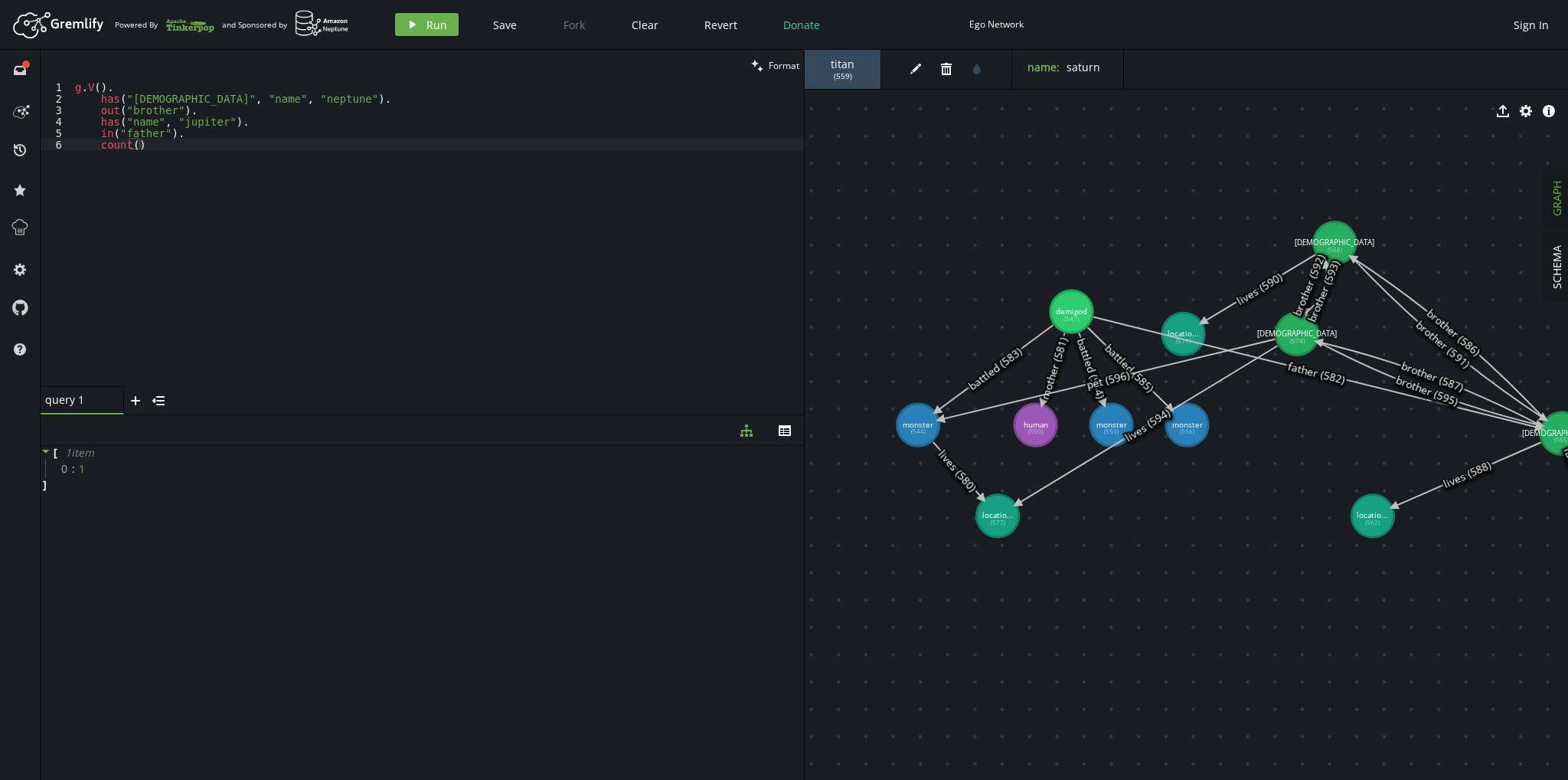
drag, startPoint x: 1149, startPoint y: 331, endPoint x: 1187, endPoint y: 304, distance: 46.6
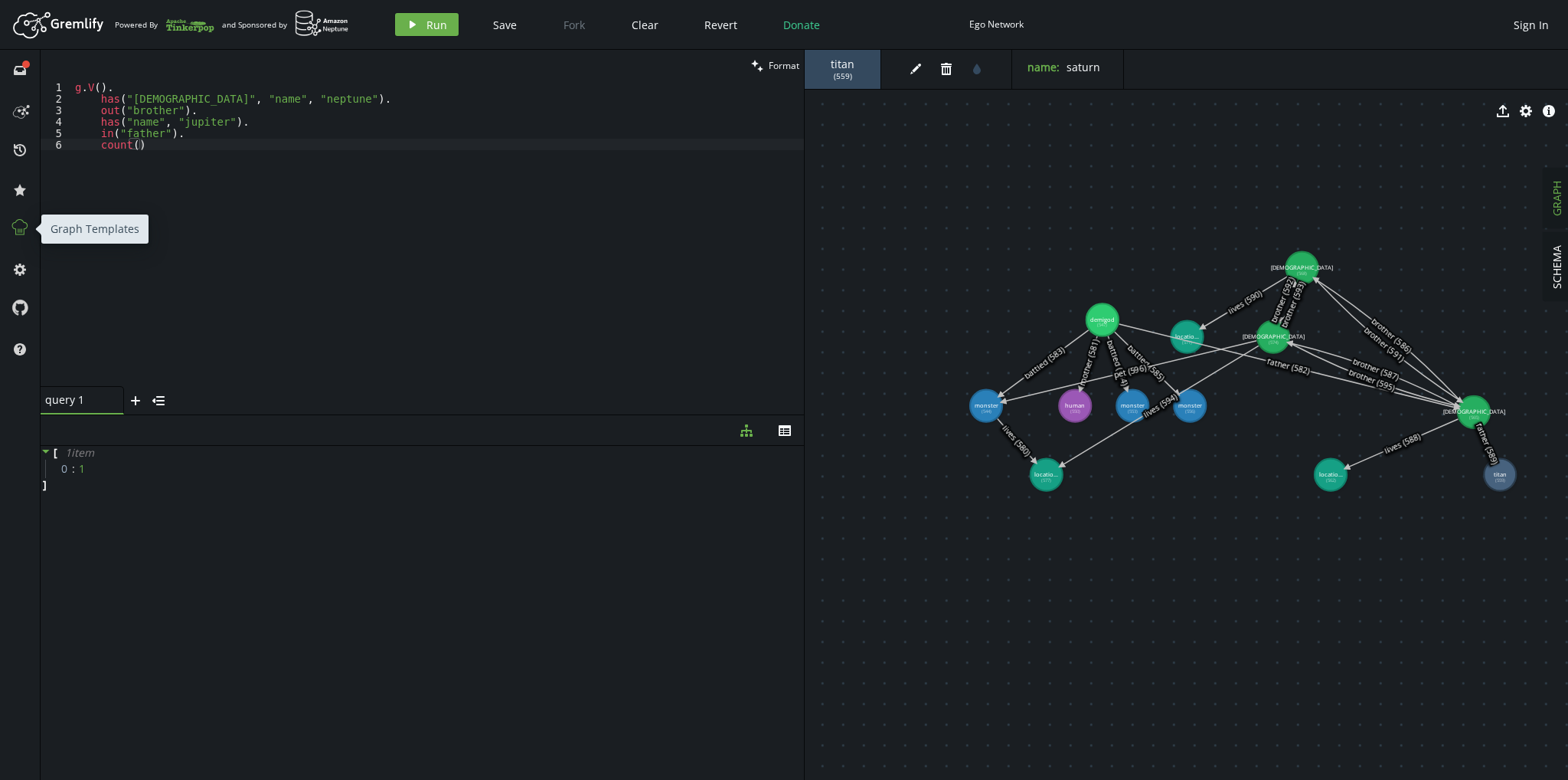
click at [19, 218] on icon at bounding box center [20, 227] width 20 height 20
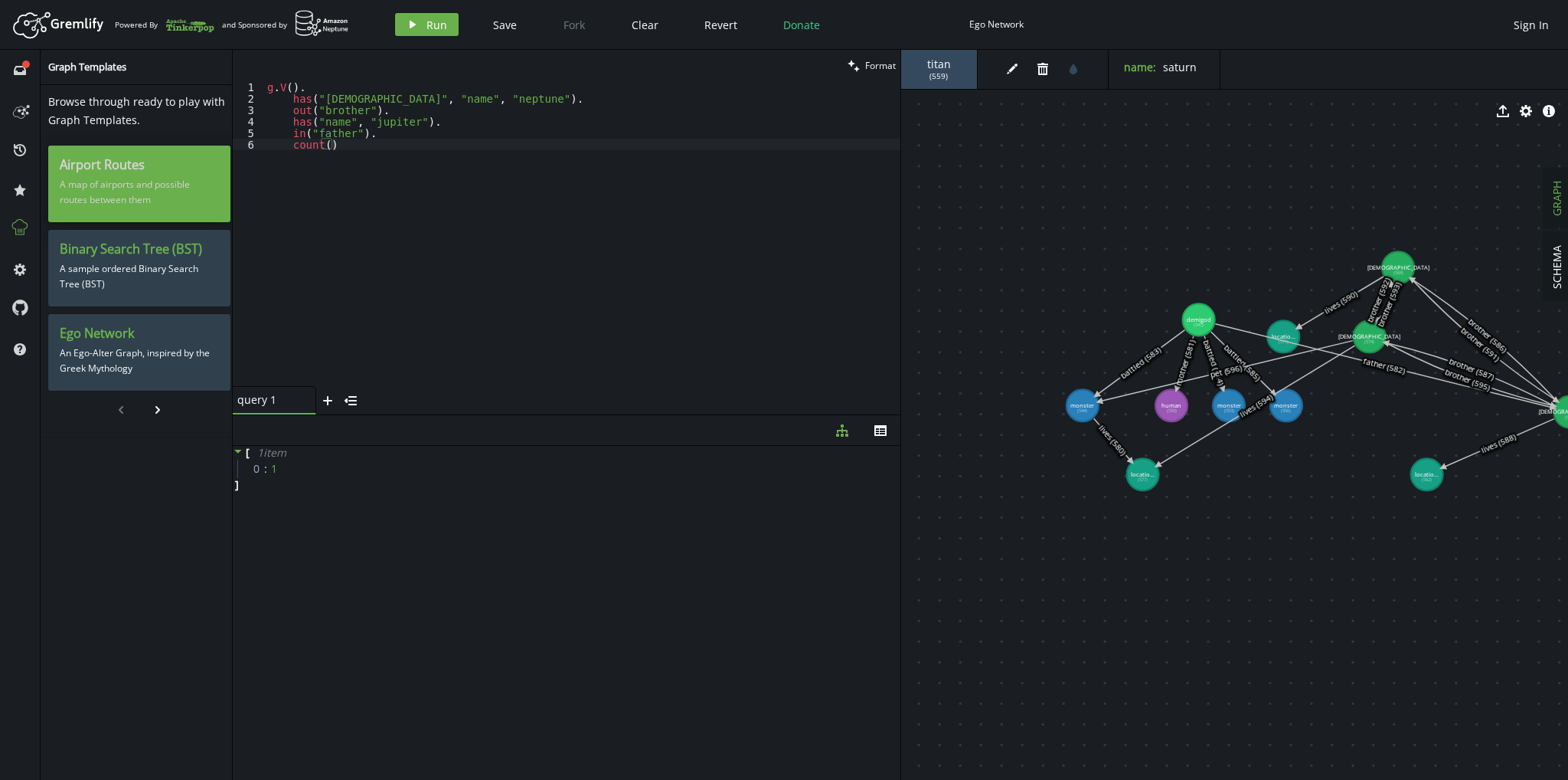
click at [138, 190] on p "A map of airports and possible routes between them" at bounding box center [140, 192] width 159 height 38
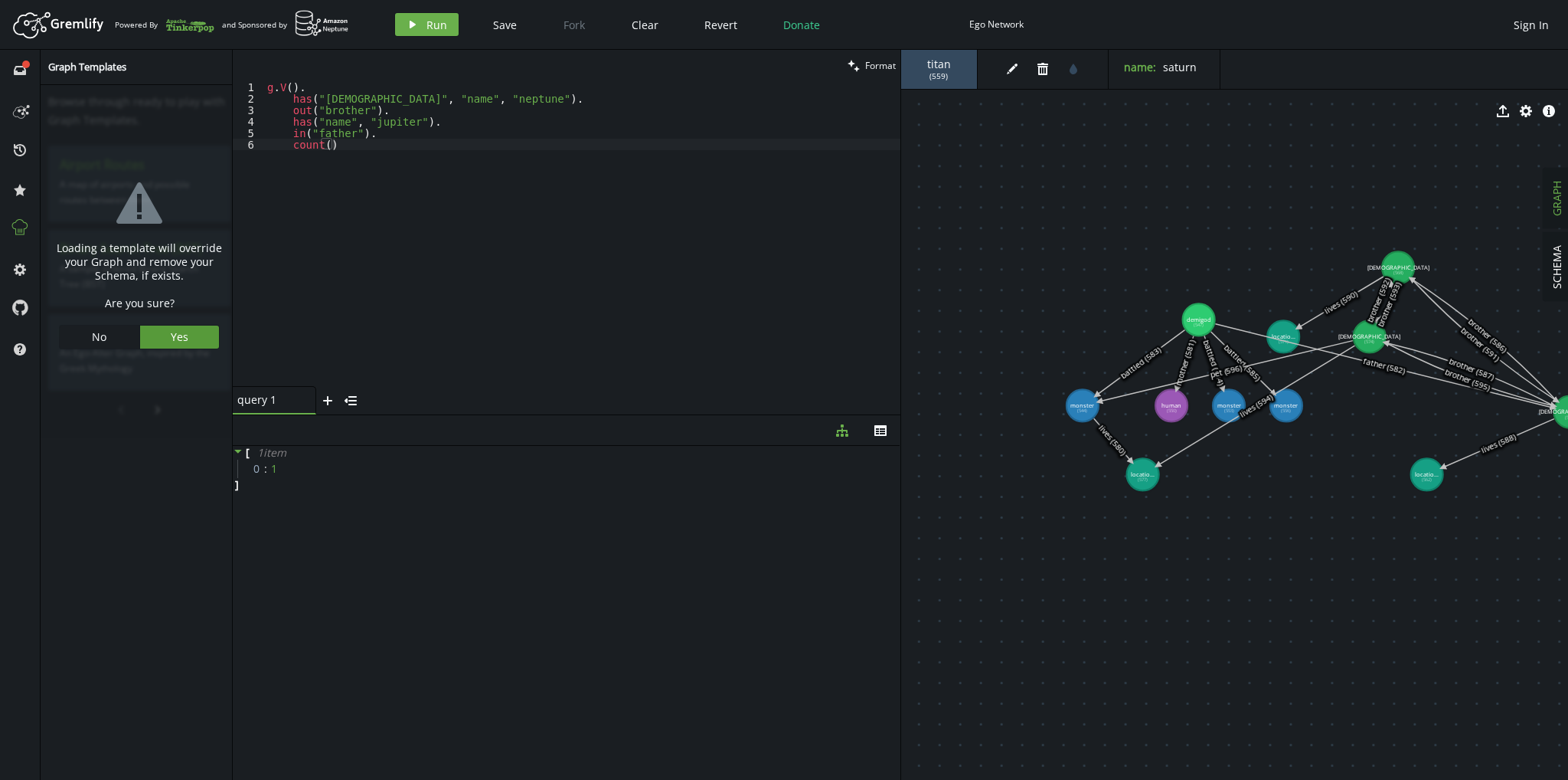
click at [172, 340] on span "Yes" at bounding box center [179, 337] width 18 height 15
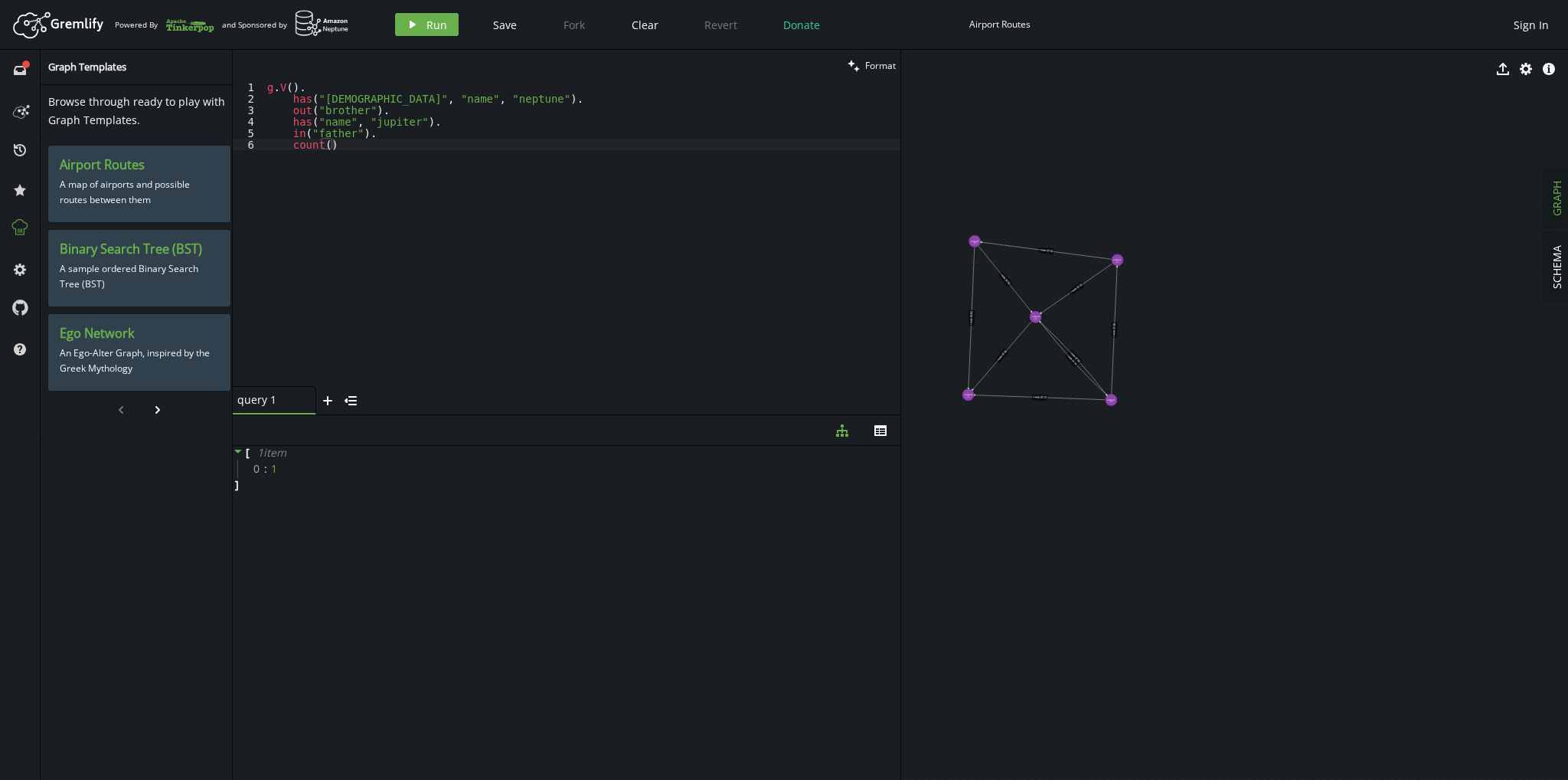
drag, startPoint x: 1057, startPoint y: 299, endPoint x: 1189, endPoint y: 313, distance: 132.7
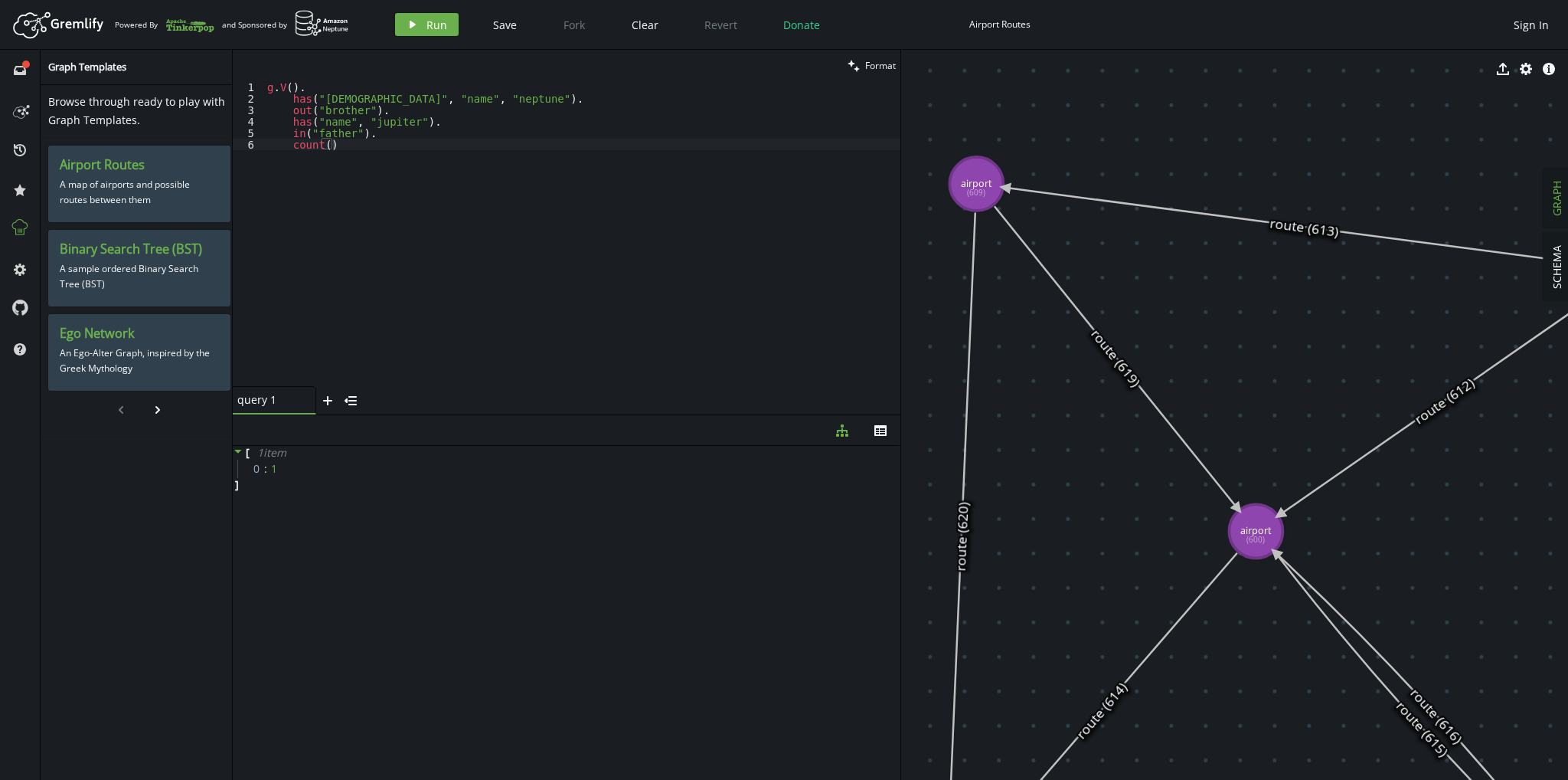
drag, startPoint x: 1198, startPoint y: 159, endPoint x: 1369, endPoint y: 353, distance: 258.6
click at [152, 409] on icon "chevron-right" at bounding box center [157, 410] width 12 height 12
